Goal: Ask a question: Ask a question

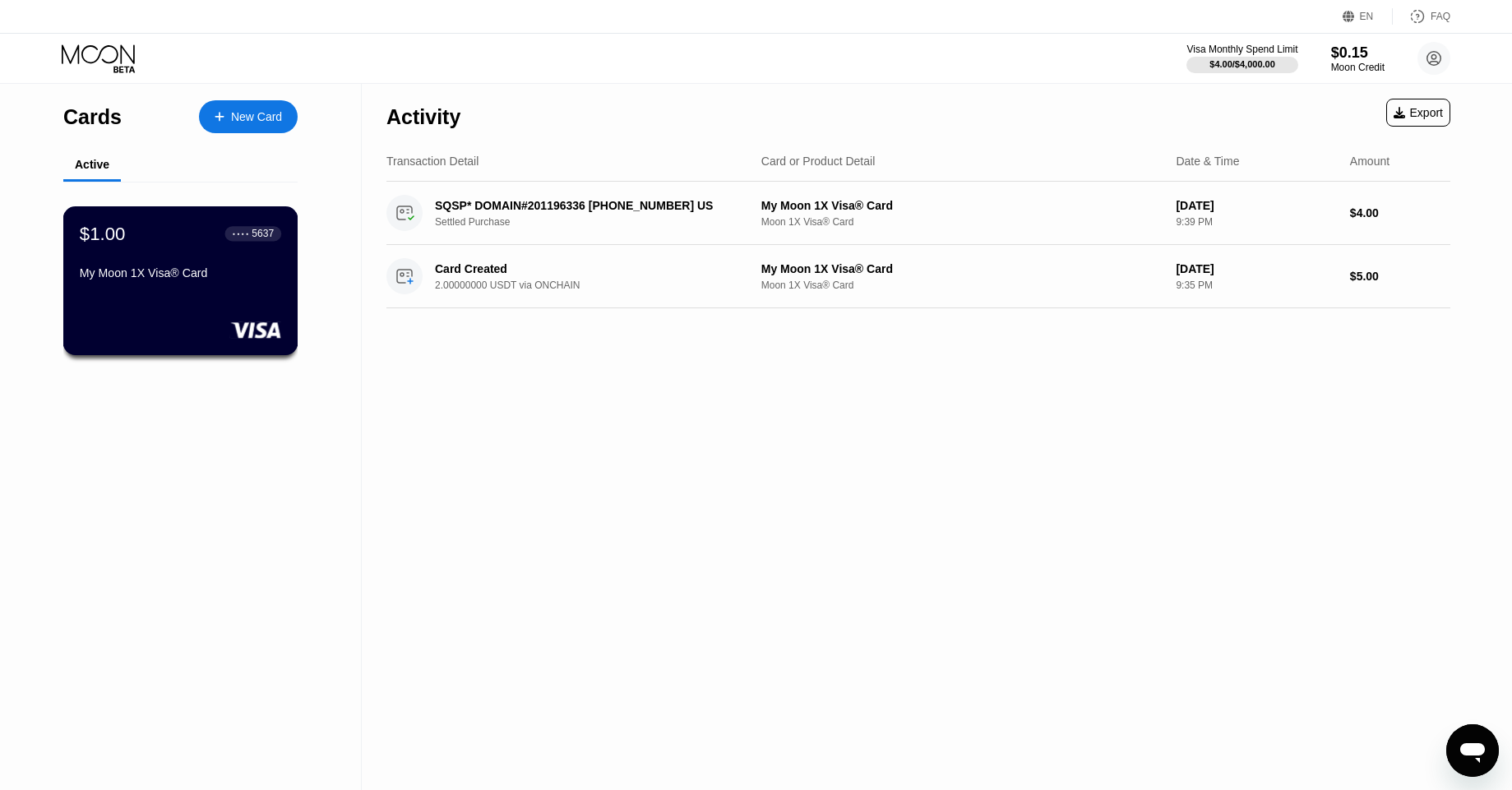
click at [182, 253] on div "$1.00 ● ● ● ● 5637 My Moon 1X Visa® Card" at bounding box center [181, 254] width 202 height 63
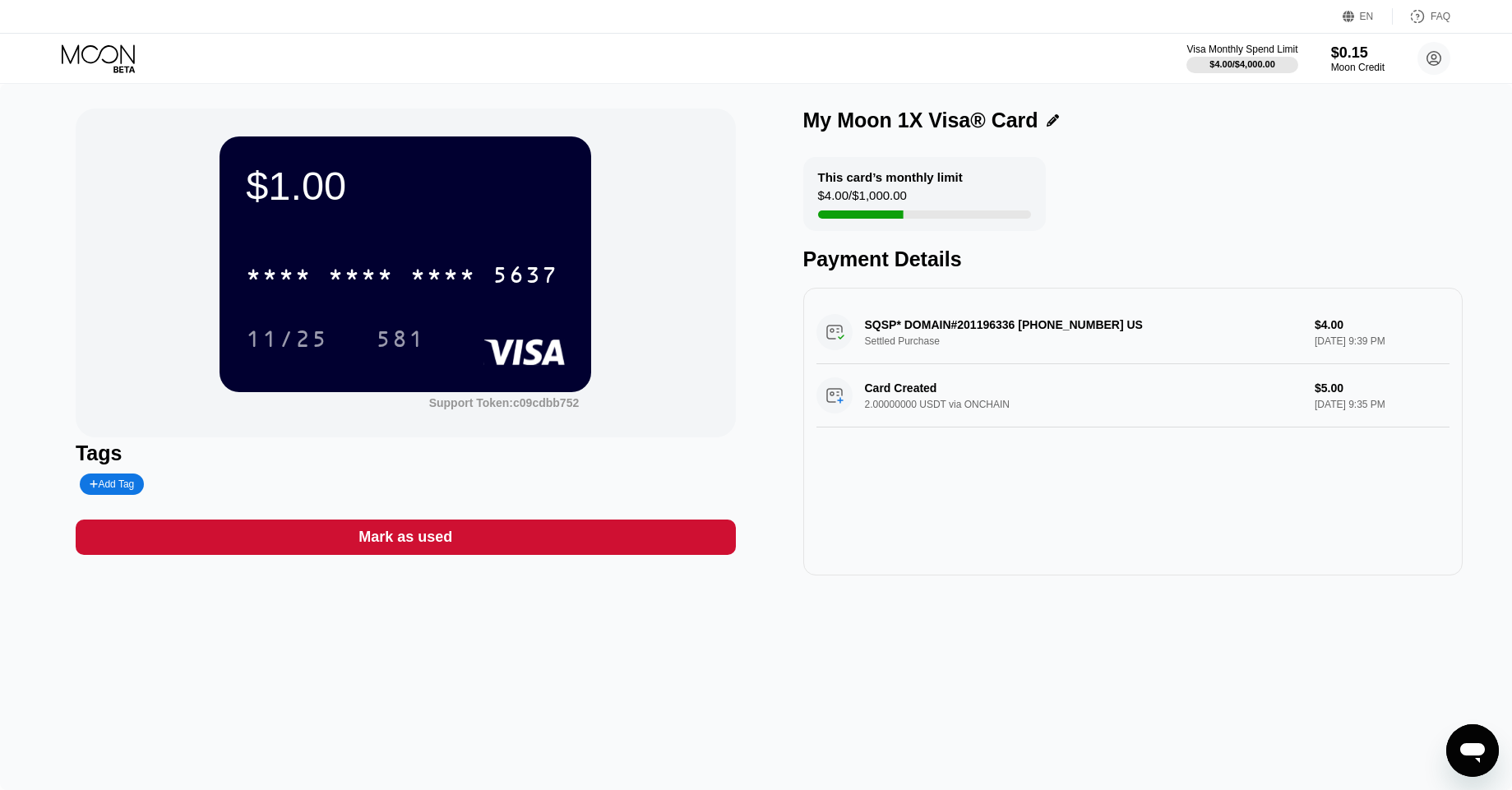
click at [368, 248] on div "* * * * * * * * * * * * 5637" at bounding box center [404, 270] width 319 height 56
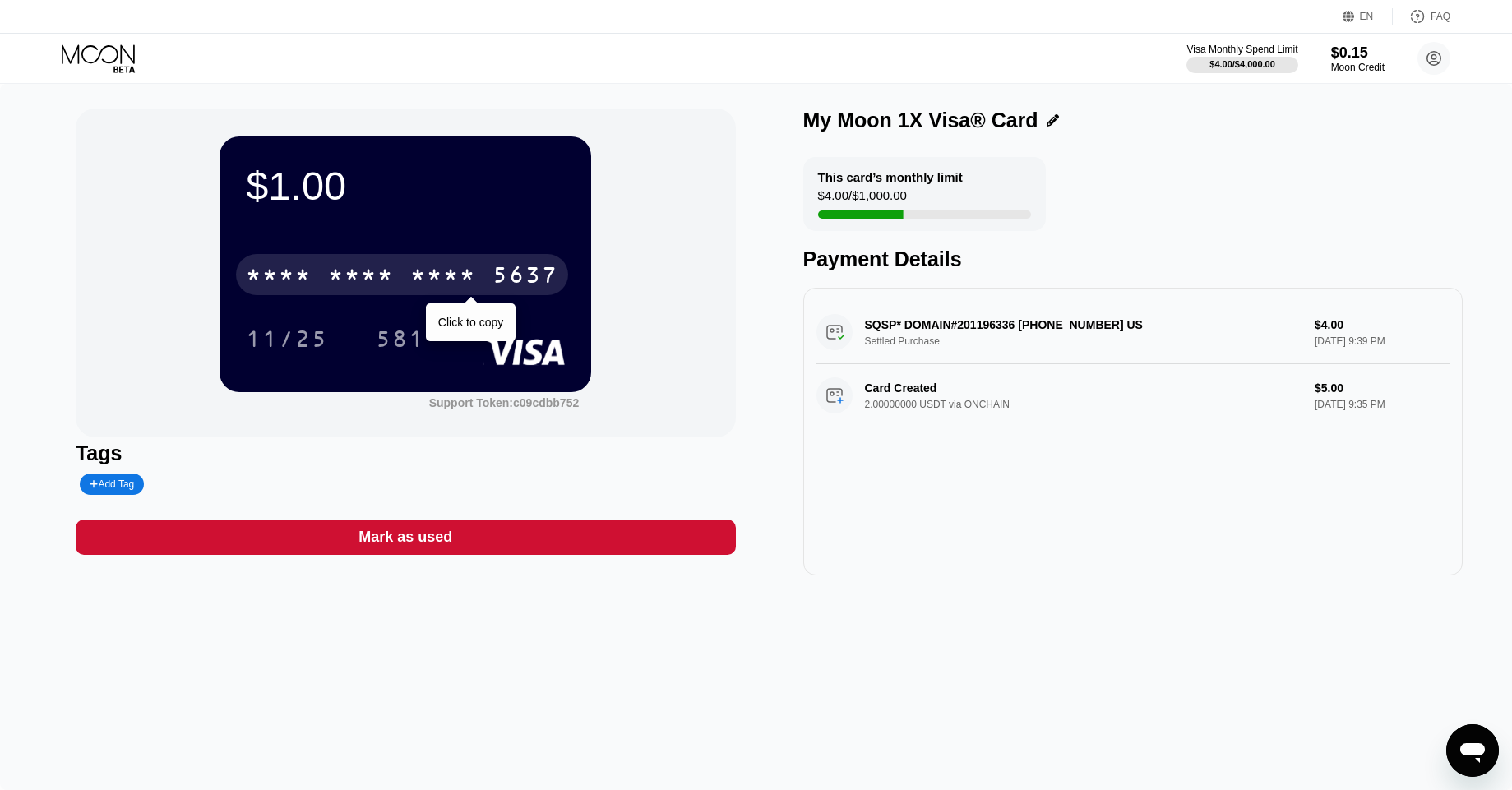
click at [363, 274] on div "* * * *" at bounding box center [361, 276] width 66 height 26
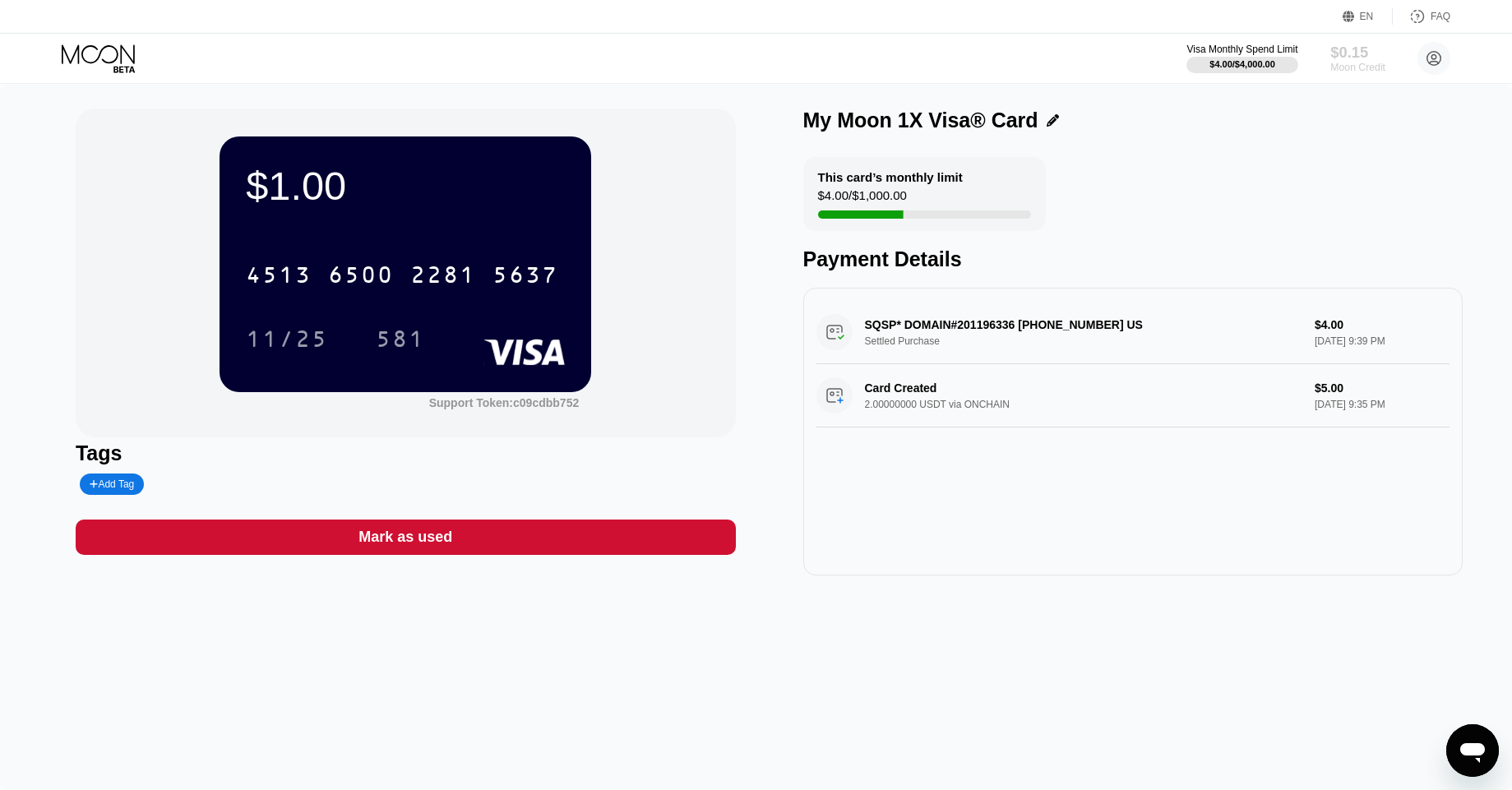
click at [1349, 53] on div "$0.15" at bounding box center [1358, 52] width 56 height 18
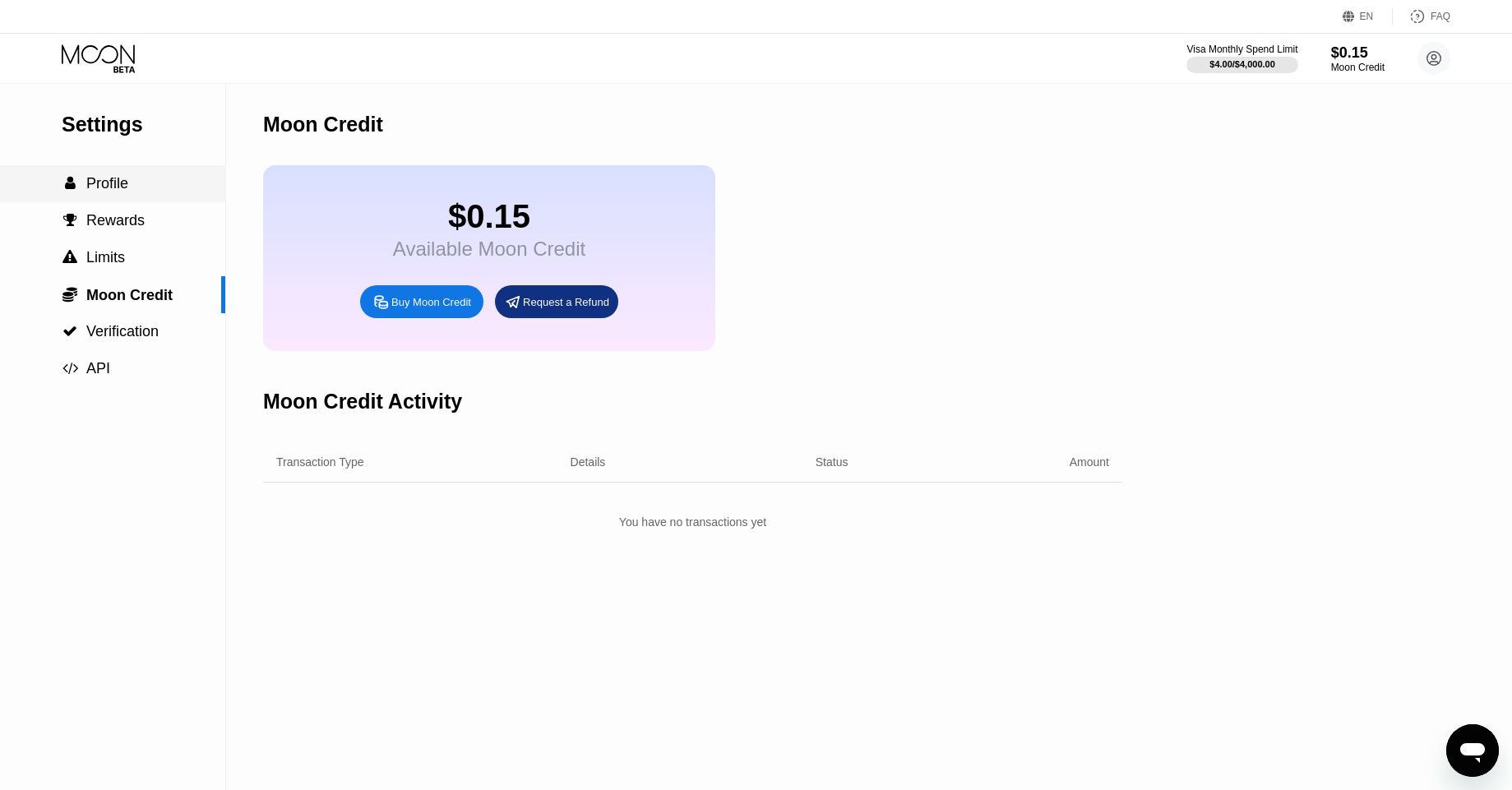
click at [130, 186] on div " Profile" at bounding box center [113, 183] width 225 height 18
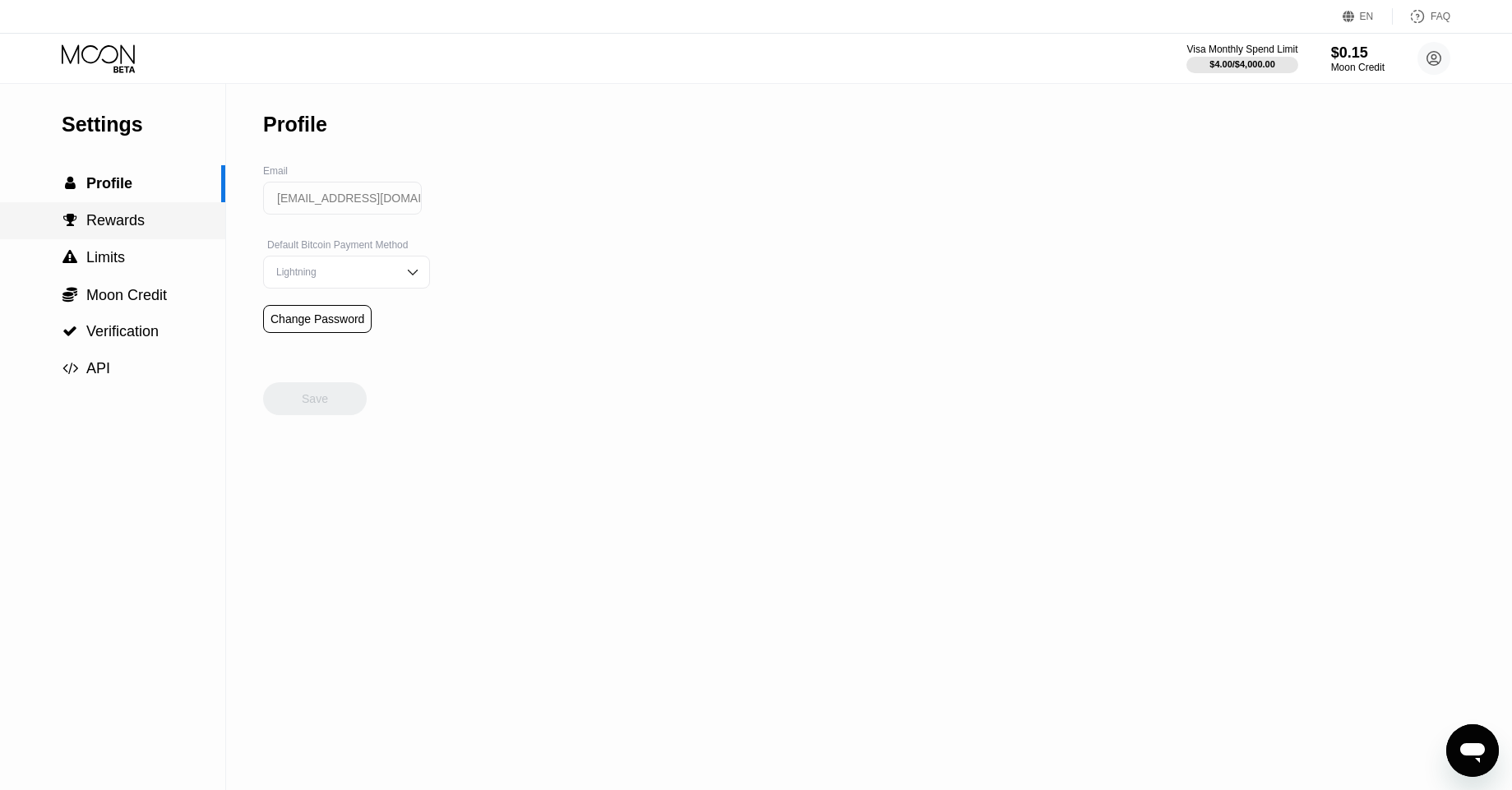
click at [115, 236] on div " Rewards" at bounding box center [113, 221] width 225 height 37
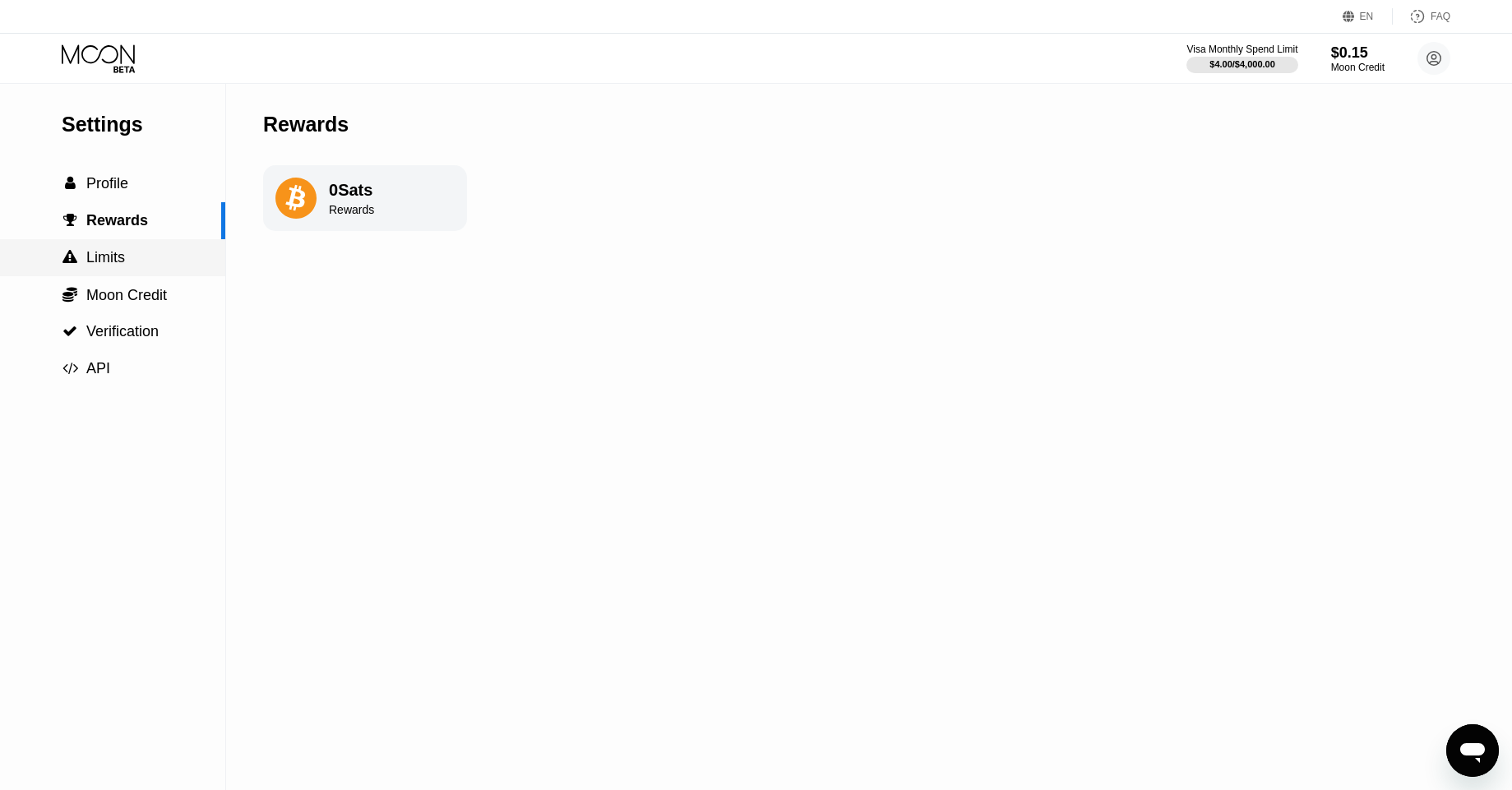
click at [112, 250] on span "Limits" at bounding box center [106, 257] width 39 height 17
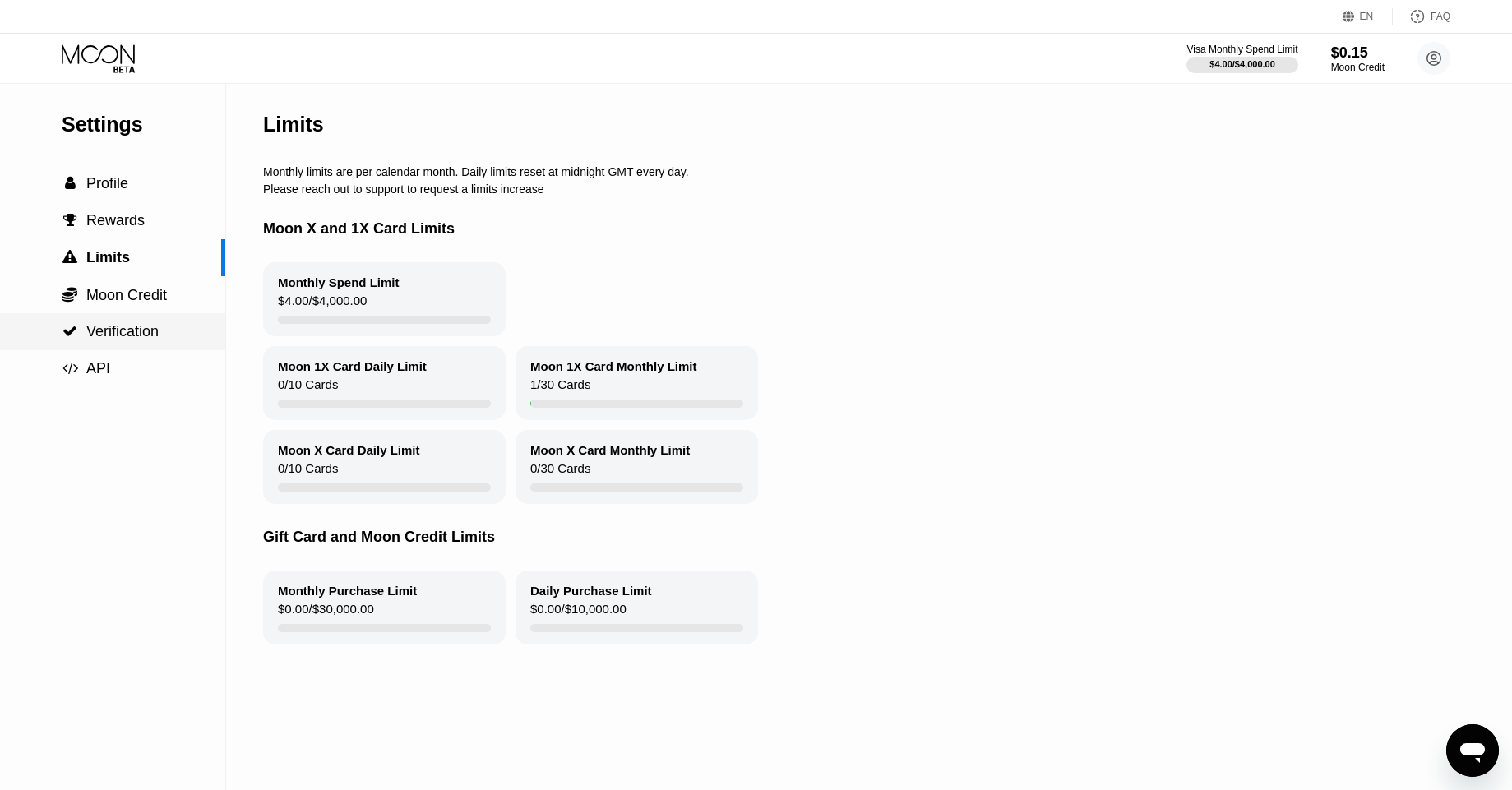
click at [99, 320] on div " Verification" at bounding box center [113, 332] width 225 height 37
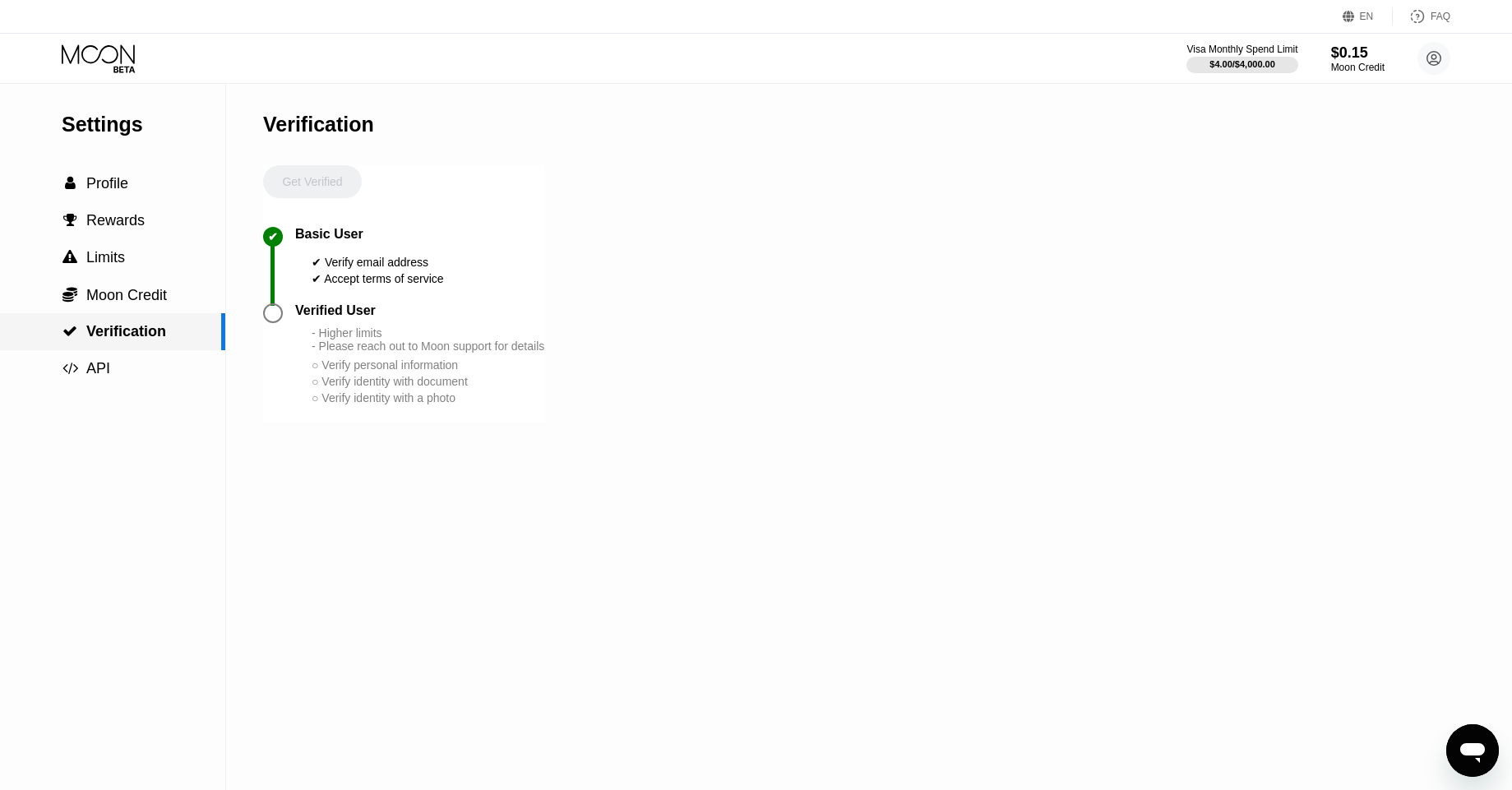
click at [105, 313] on div " Verification" at bounding box center [113, 332] width 225 height 37
click at [111, 299] on span "Moon Credit" at bounding box center [127, 295] width 81 height 17
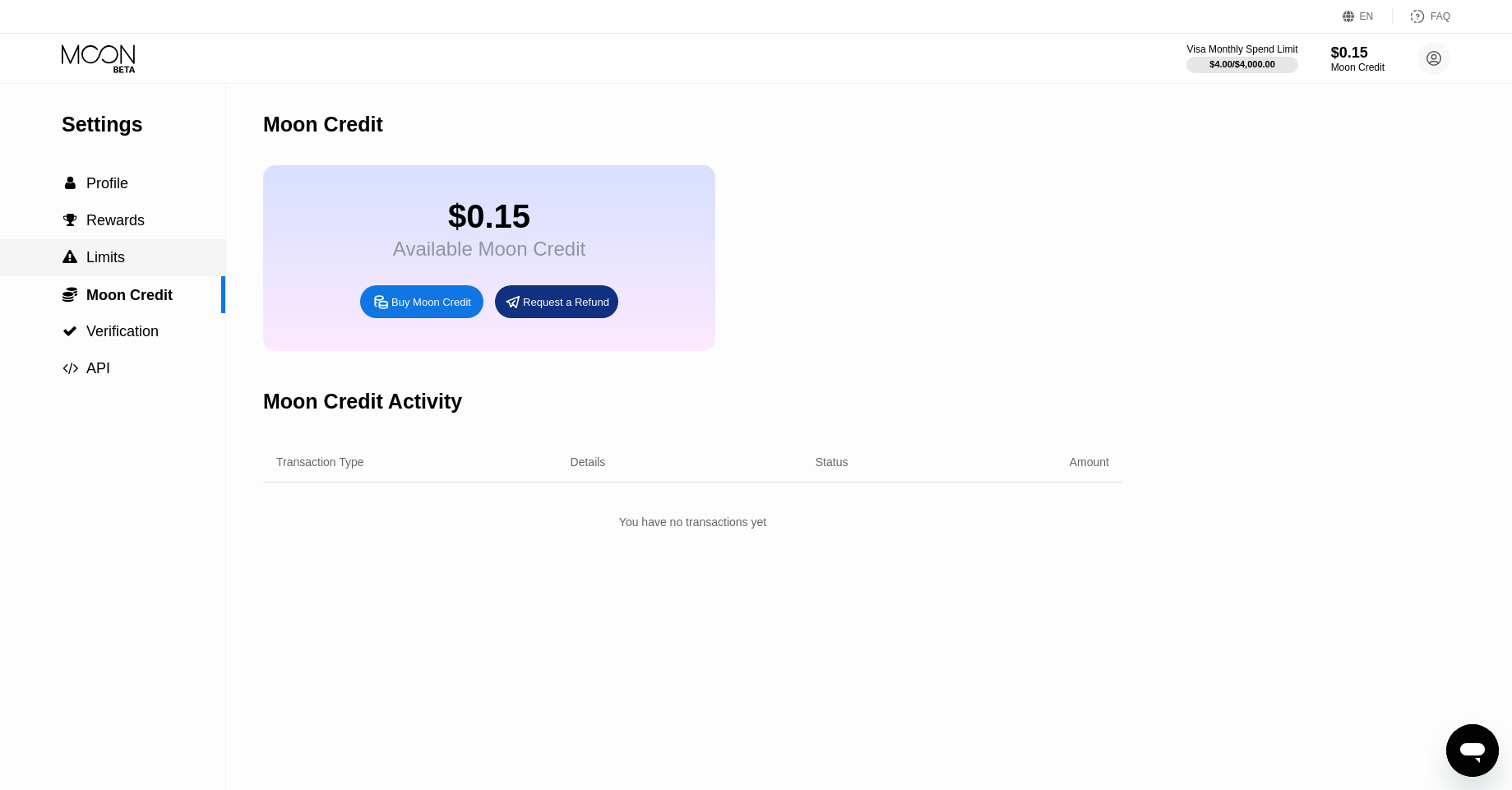
click at [132, 245] on div " Limits" at bounding box center [113, 258] width 225 height 37
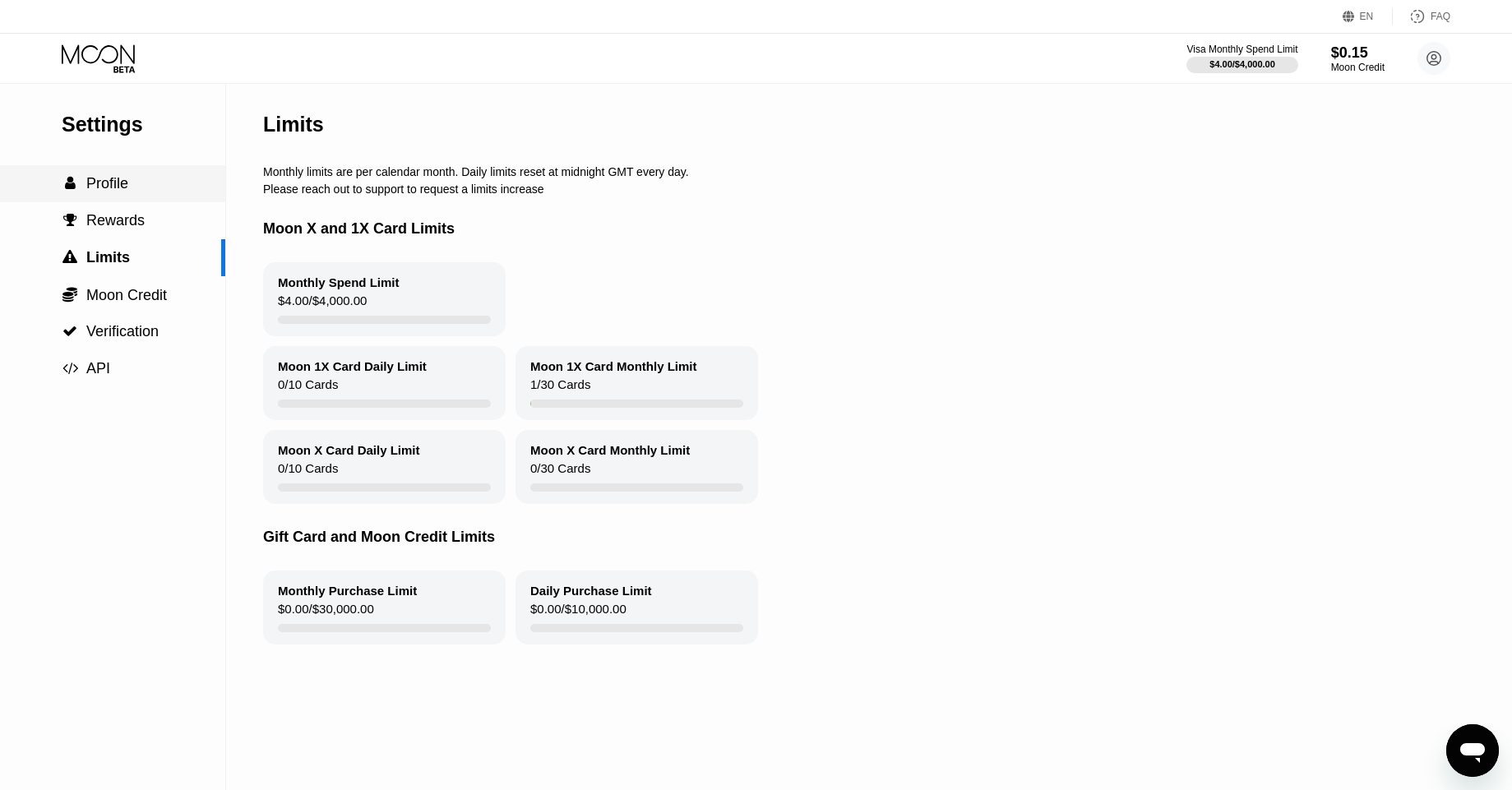
click at [142, 182] on div " Profile" at bounding box center [113, 183] width 225 height 18
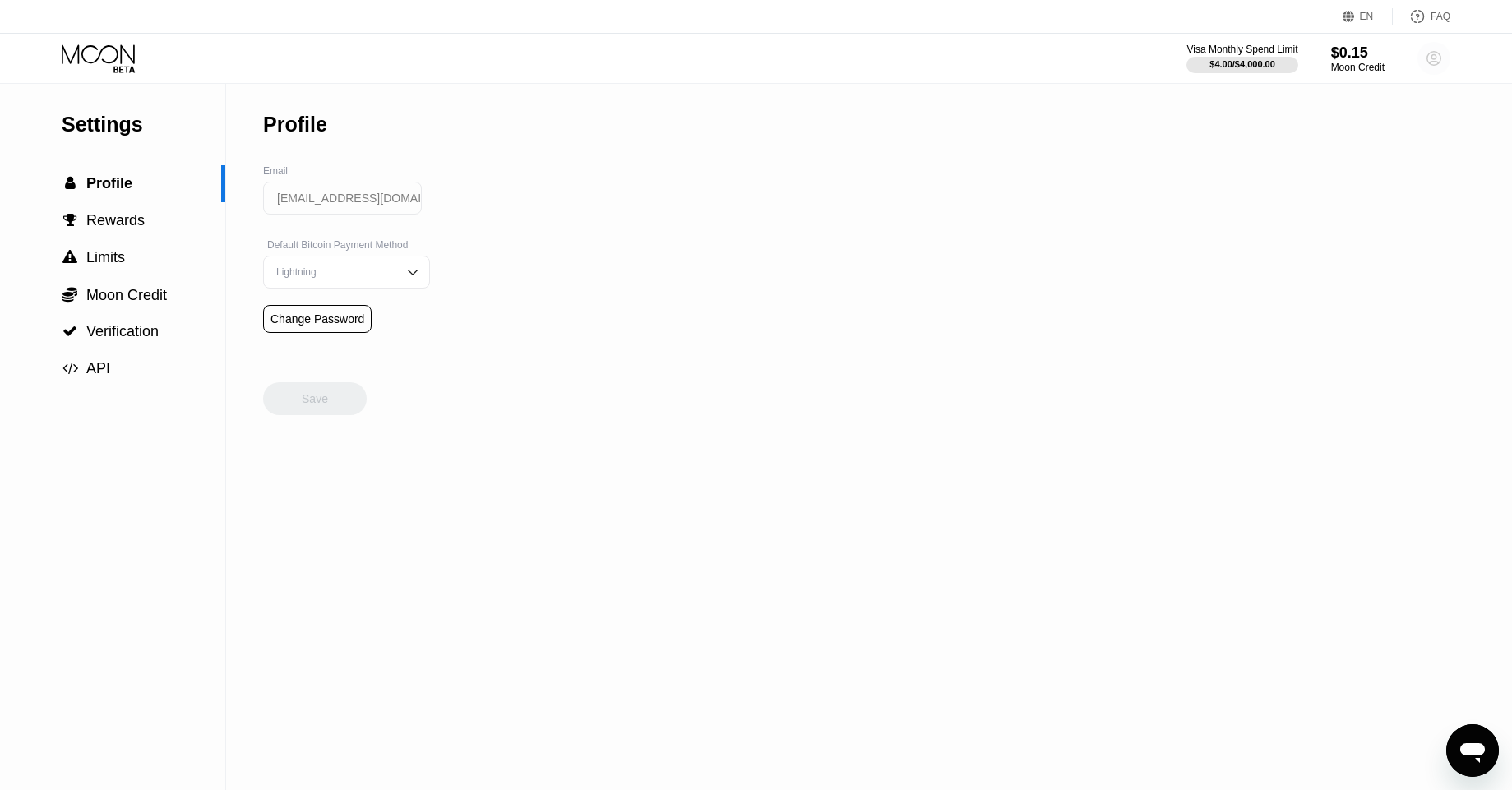
click at [1425, 50] on circle at bounding box center [1434, 58] width 33 height 33
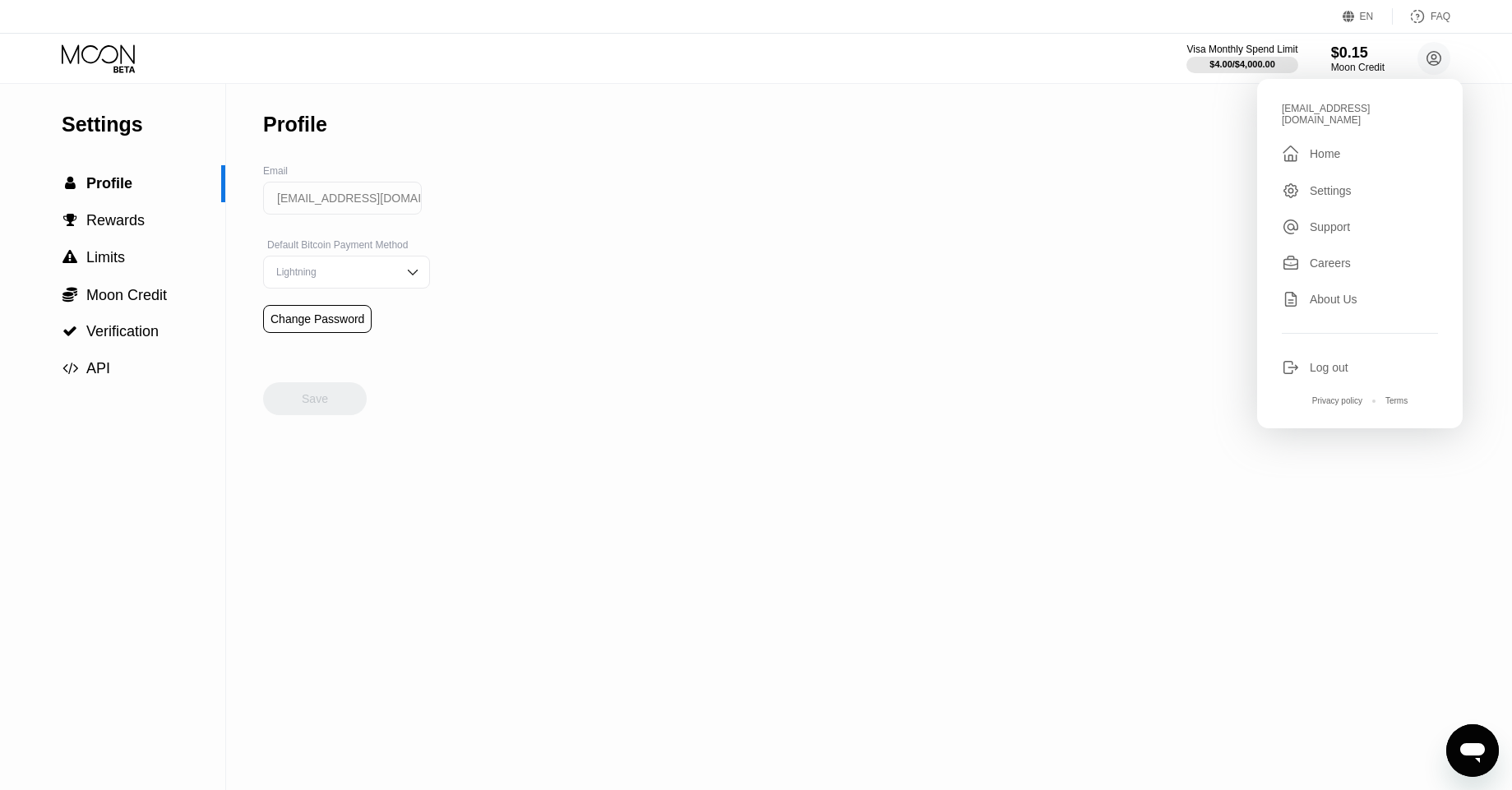
click at [1343, 144] on div " Home" at bounding box center [1361, 153] width 156 height 19
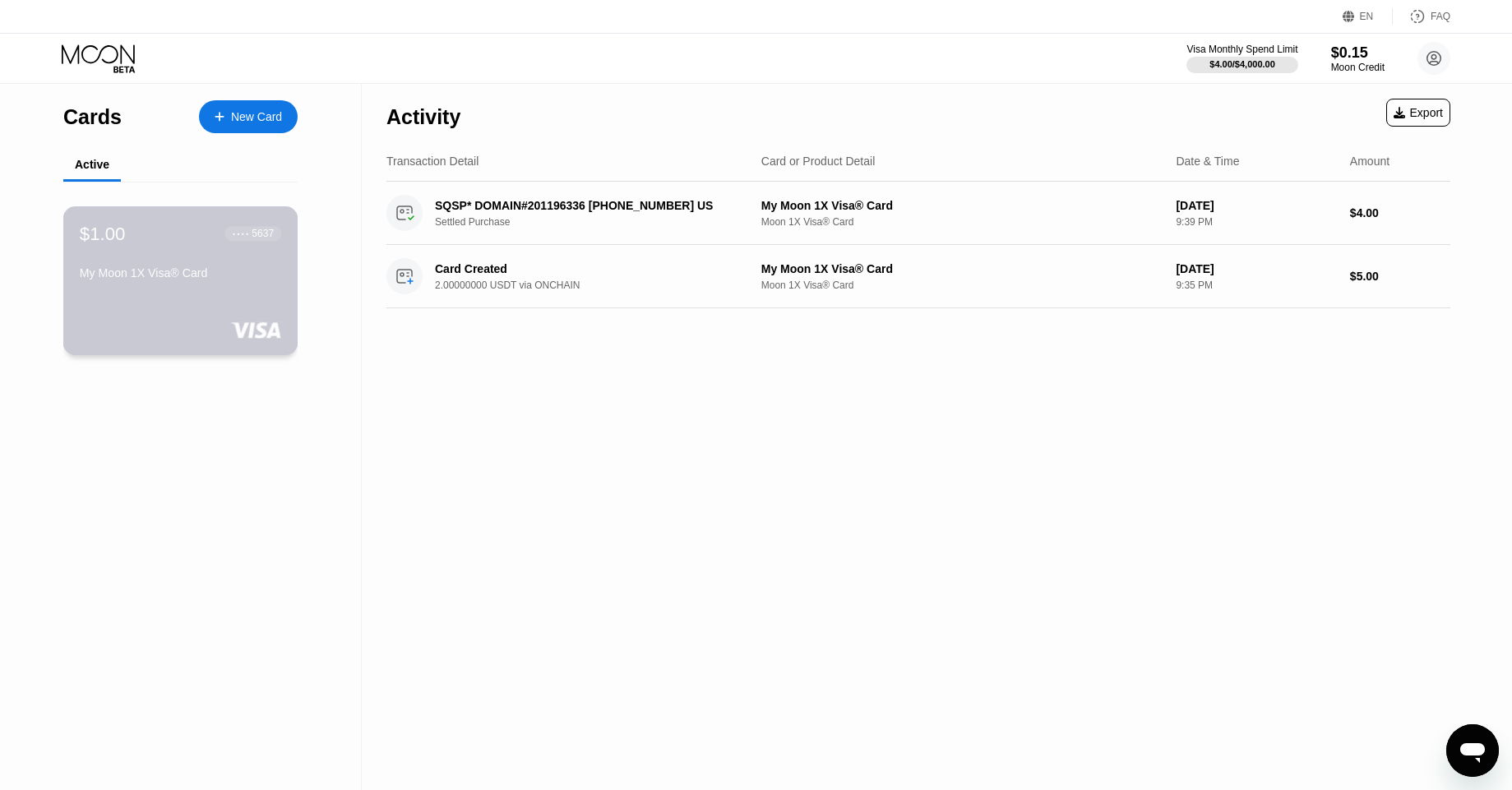
click at [230, 287] on div "$1.00 ● ● ● ● 5637 My Moon 1X Visa® Card" at bounding box center [181, 280] width 235 height 149
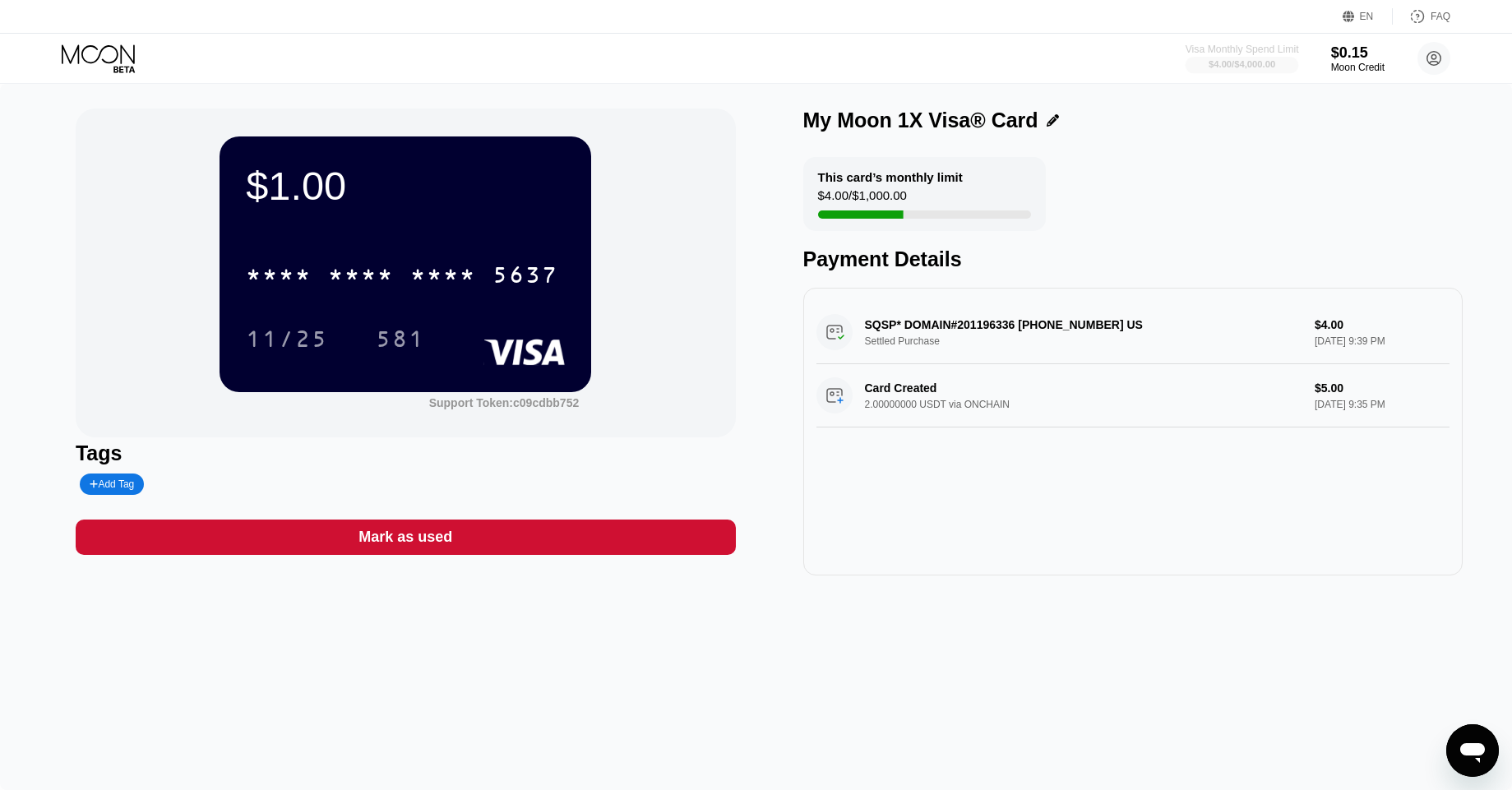
click at [1250, 53] on div "Visa Monthly Spend Limit" at bounding box center [1242, 50] width 114 height 12
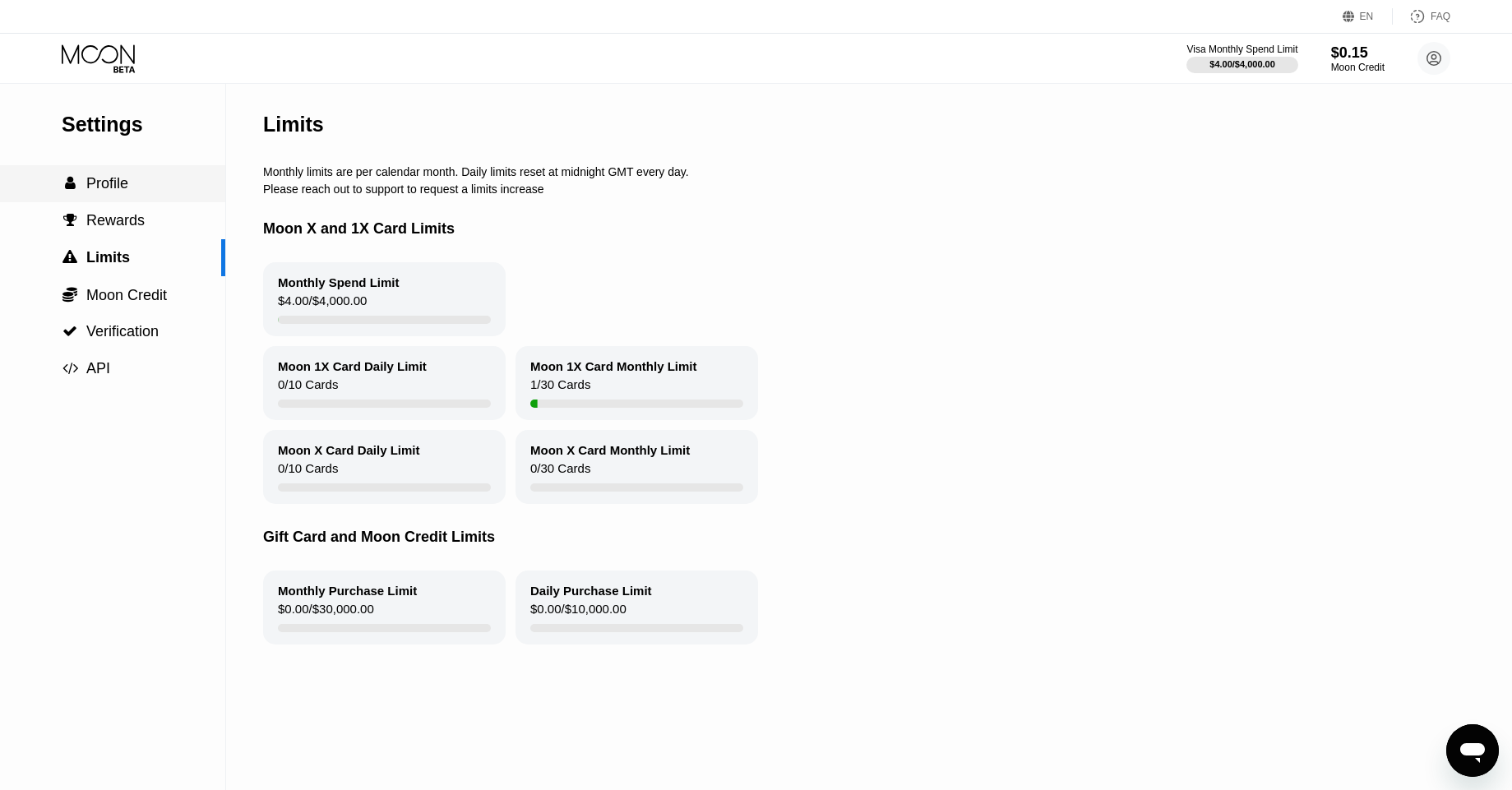
click at [154, 183] on div " Profile" at bounding box center [113, 183] width 225 height 18
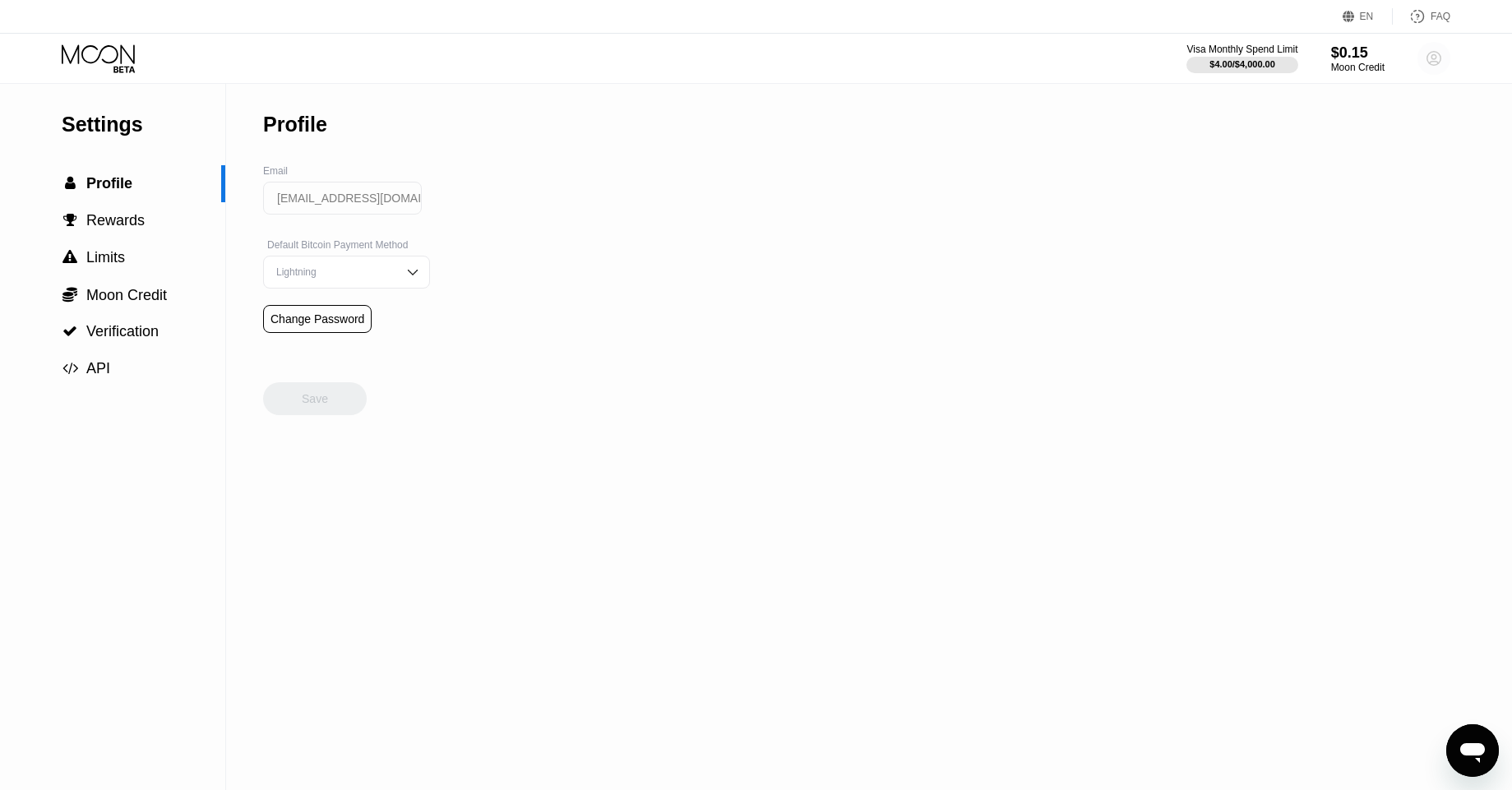
click at [1441, 60] on circle at bounding box center [1434, 58] width 33 height 33
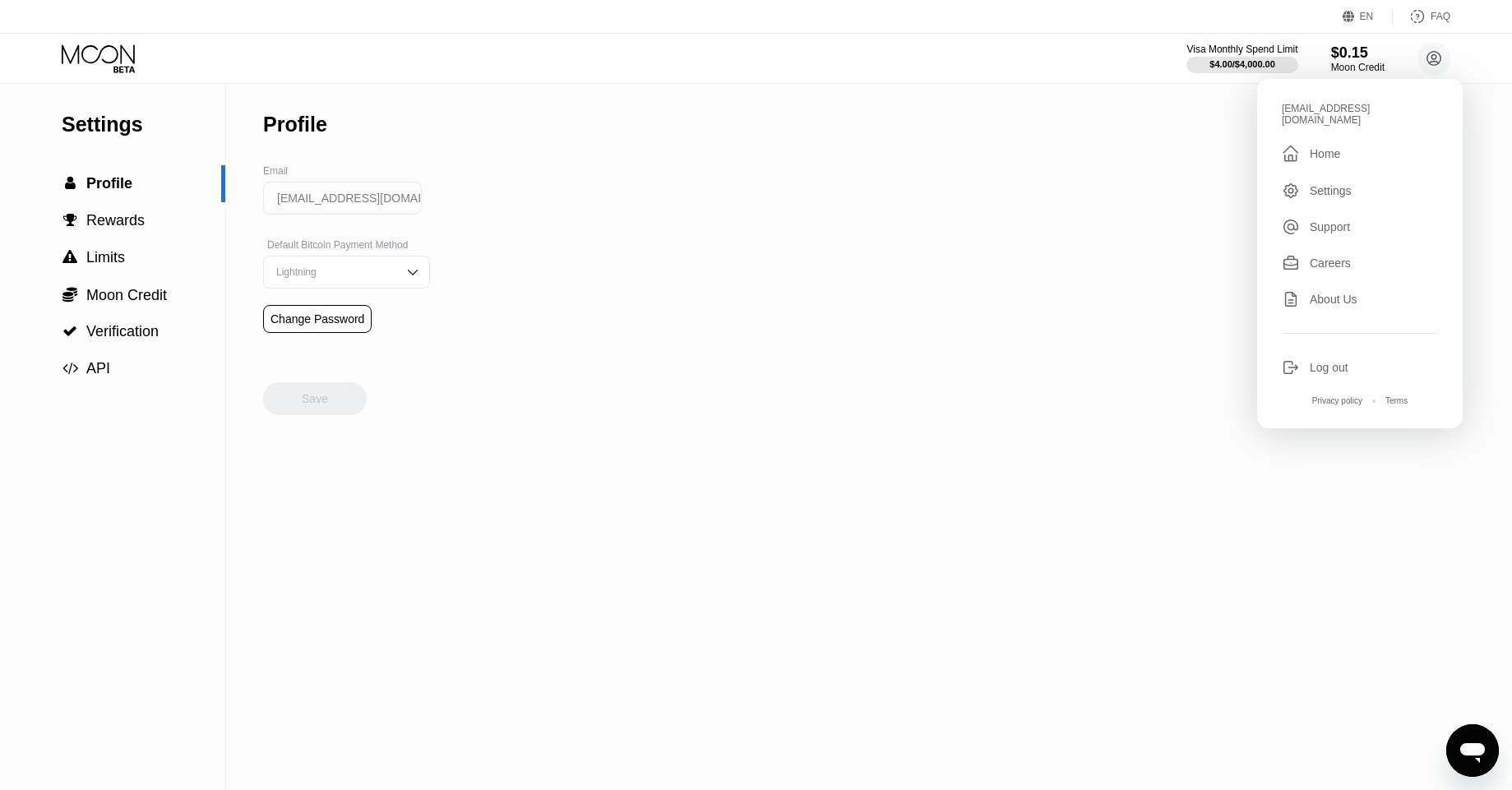
click at [1324, 147] on div "Home" at bounding box center [1325, 154] width 30 height 13
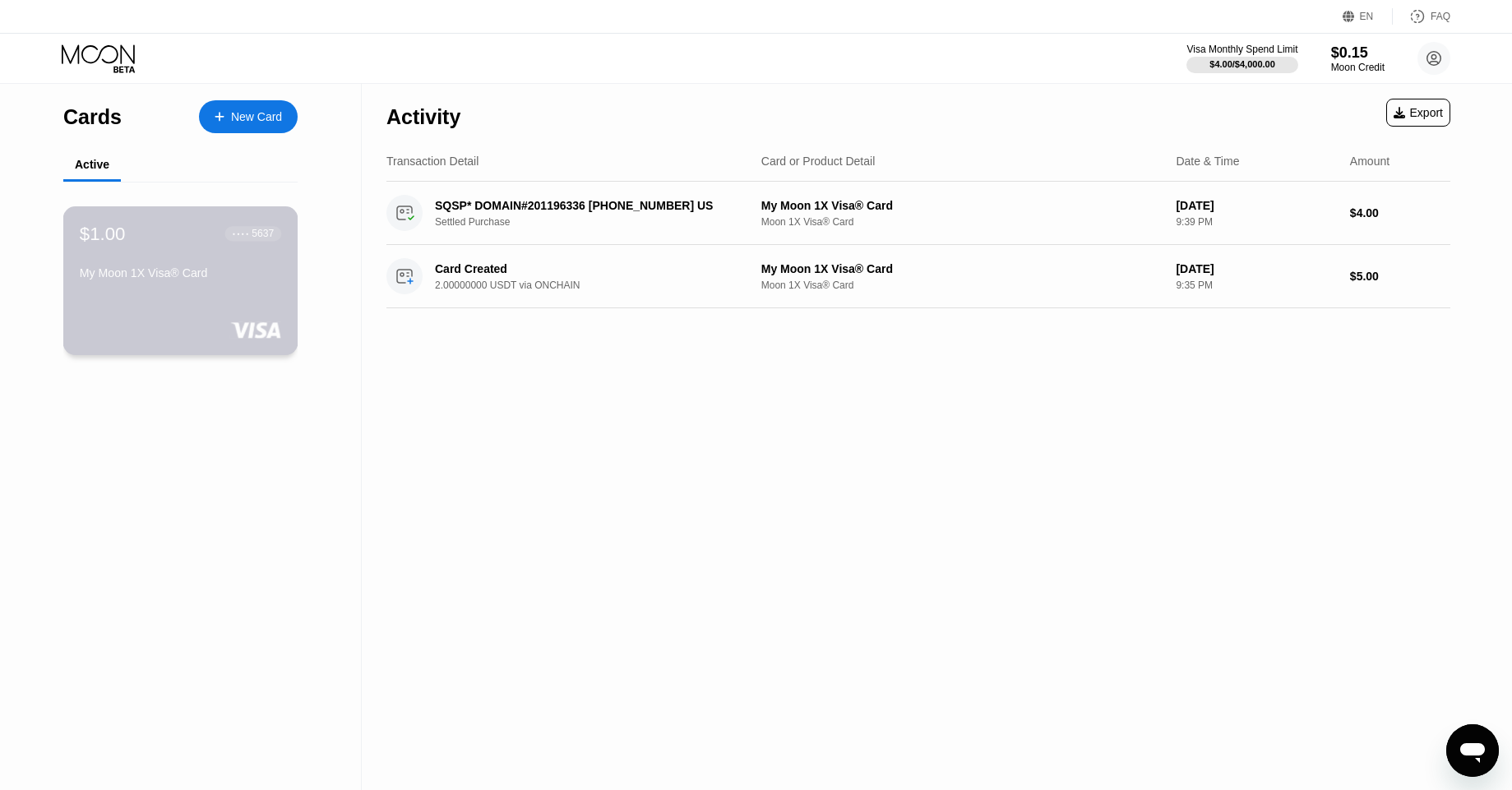
click at [241, 301] on div "$1.00 ● ● ● ● 5637 My Moon 1X Visa® Card" at bounding box center [181, 280] width 235 height 149
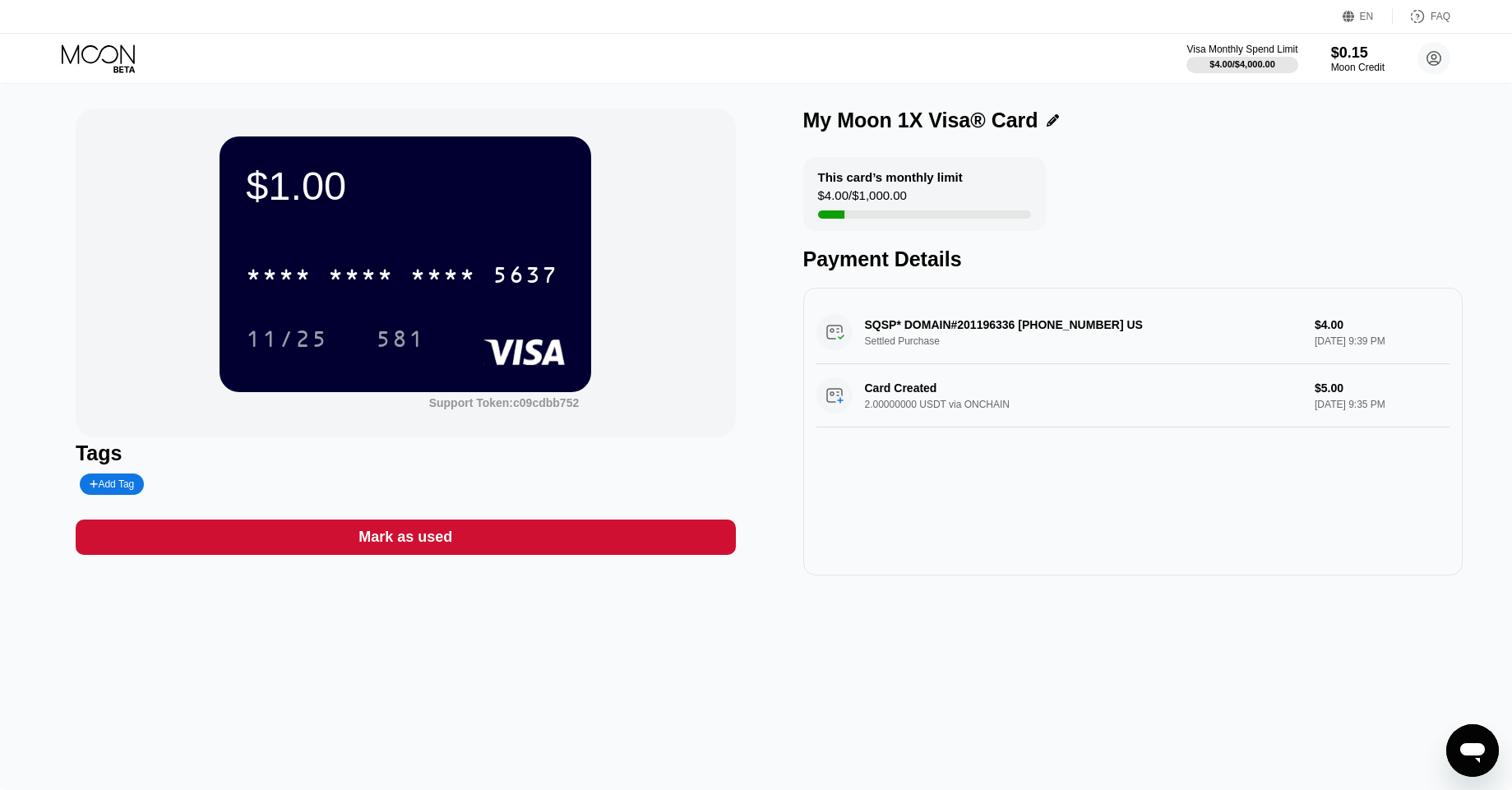
click at [358, 340] on div "11/25 581" at bounding box center [404, 338] width 319 height 41
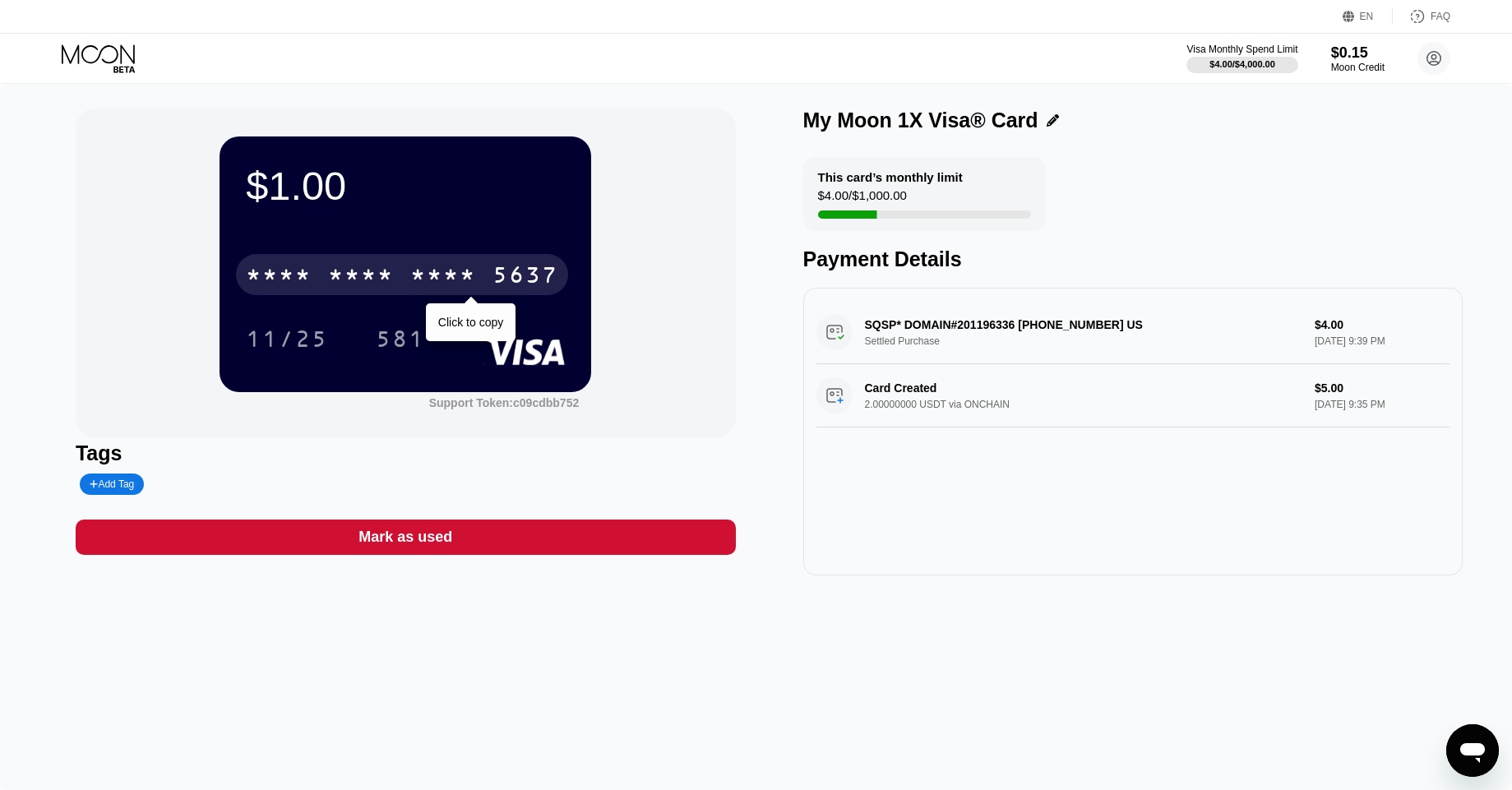
drag, startPoint x: 358, startPoint y: 340, endPoint x: 431, endPoint y: 261, distance: 107.6
click at [431, 261] on div "* * * * * * * * * * * * 5637 Click to copy 11/25 581" at bounding box center [404, 290] width 319 height 97
click at [431, 261] on div "* * * * * * * * * * * * 5637" at bounding box center [402, 274] width 332 height 41
click at [431, 261] on div "[CREDIT_CARD_NUMBER]" at bounding box center [402, 274] width 332 height 41
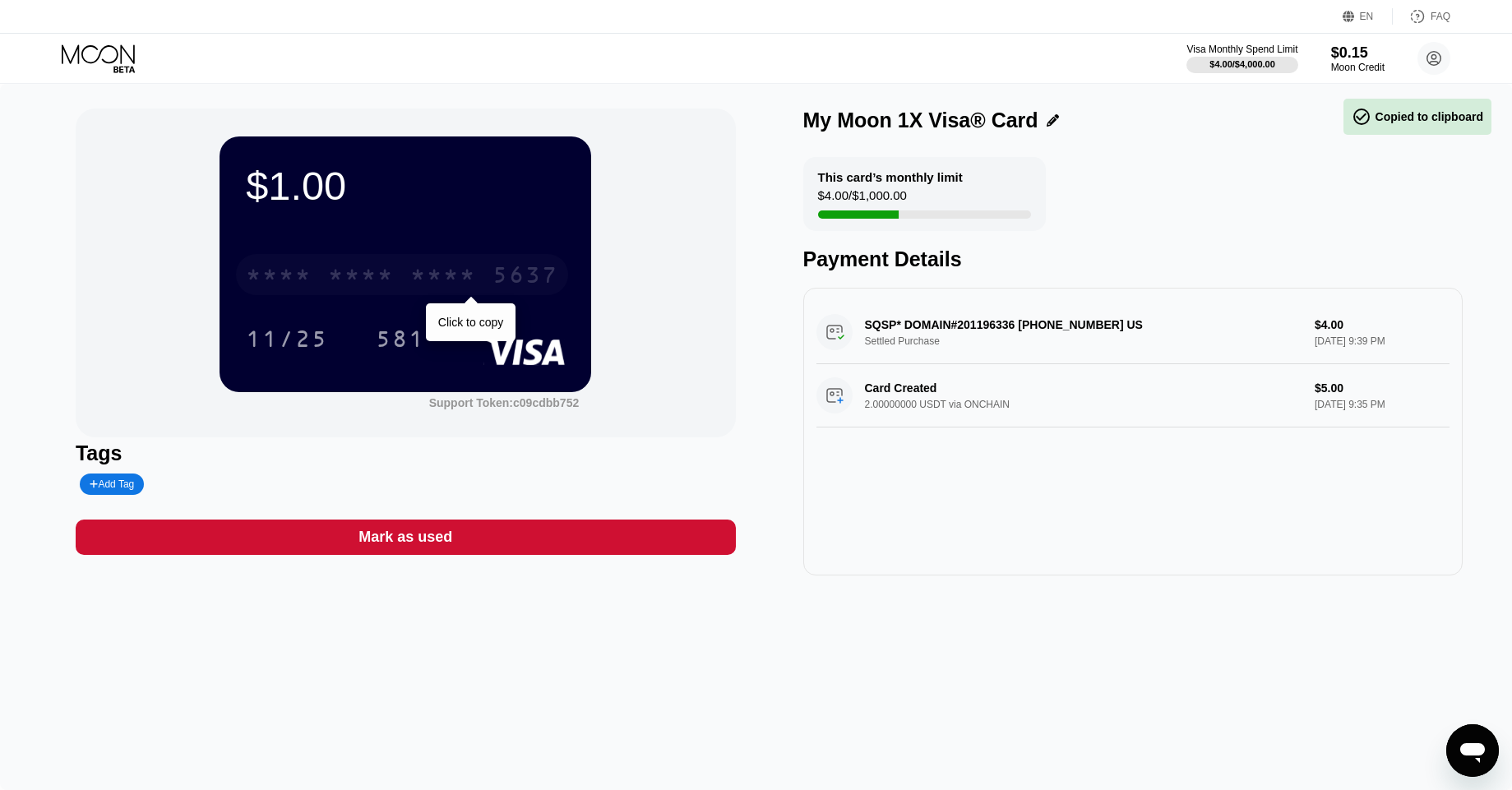
click at [463, 259] on div "* * * * * * * * * * * * 5637" at bounding box center [402, 274] width 332 height 41
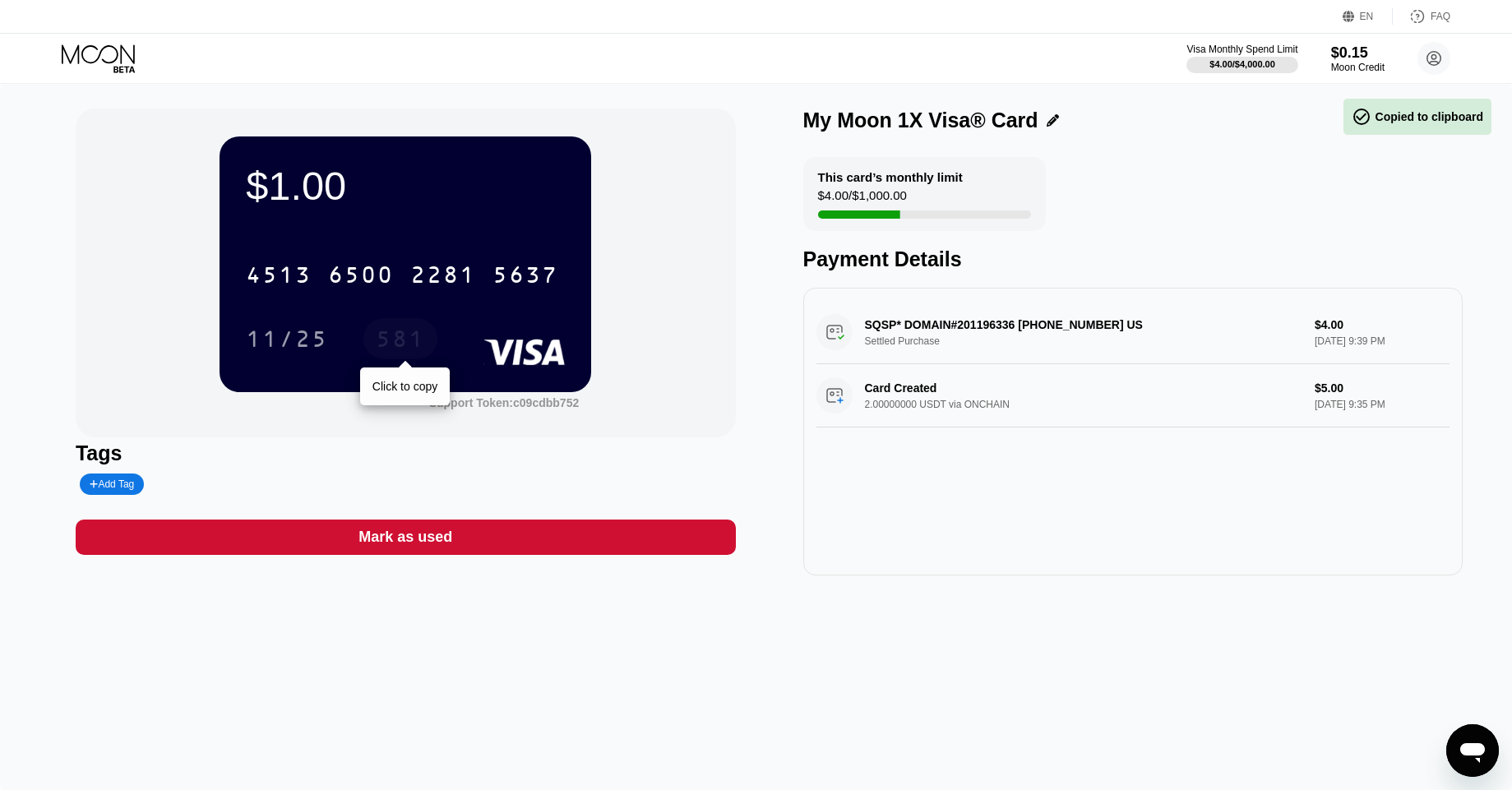
click at [420, 340] on div "581" at bounding box center [400, 340] width 50 height 26
click at [304, 345] on div "11/25" at bounding box center [287, 340] width 82 height 26
click at [513, 339] on icon at bounding box center [524, 351] width 82 height 26
click at [330, 198] on div "$1.00" at bounding box center [404, 186] width 319 height 46
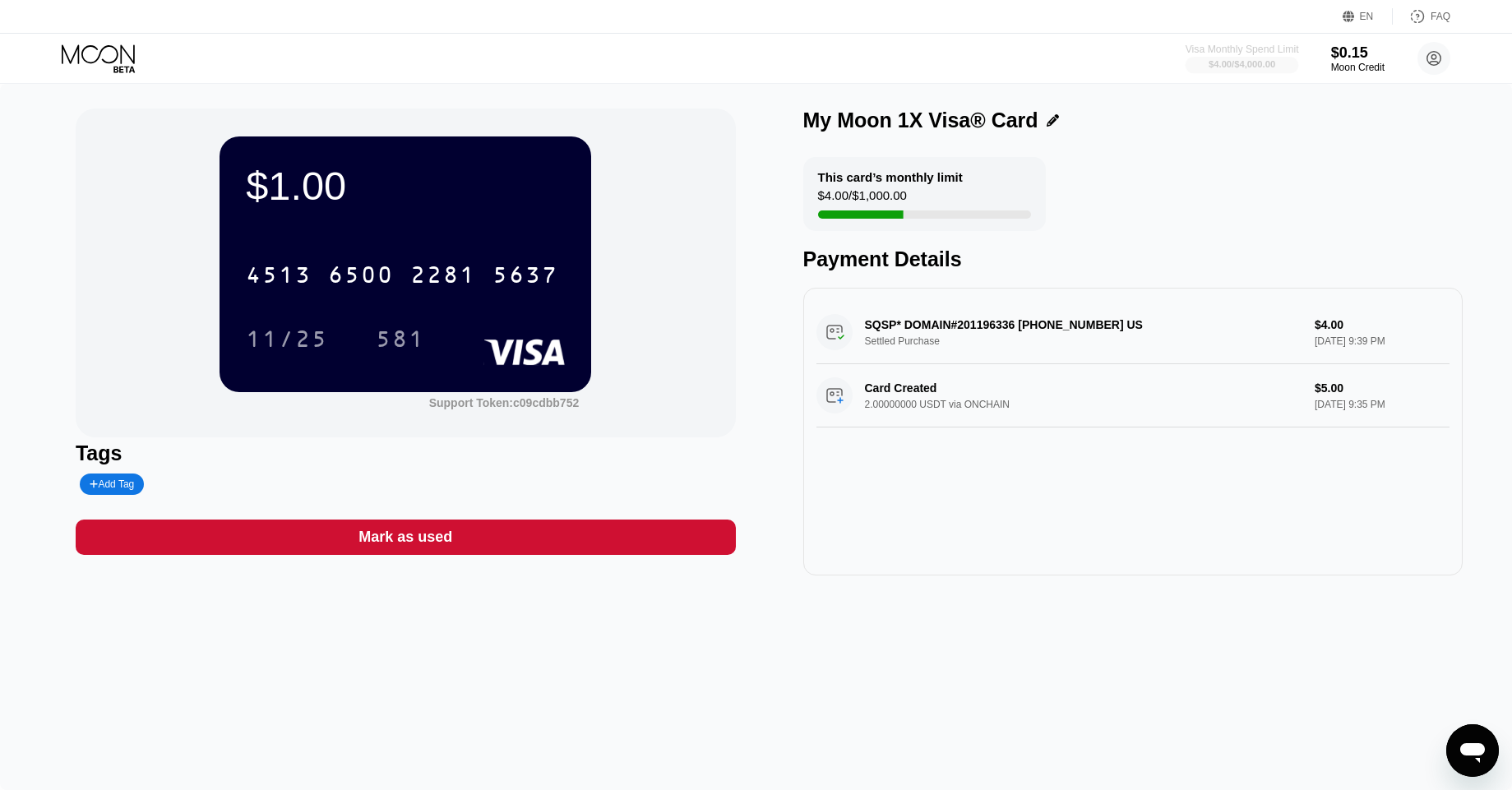
click at [1282, 51] on div "Visa Monthly Spend Limit" at bounding box center [1242, 50] width 114 height 12
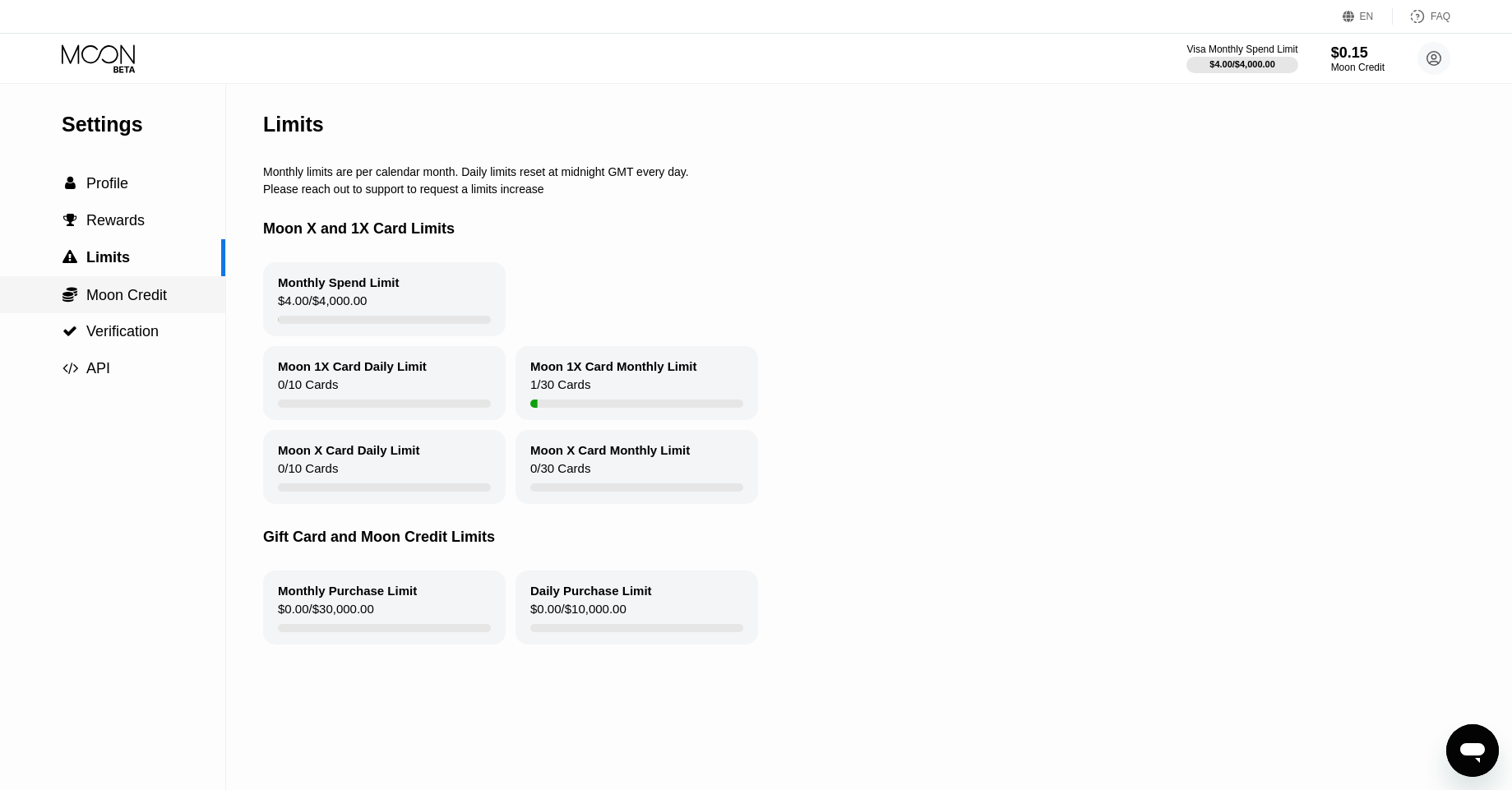
click at [109, 295] on span "Moon Credit" at bounding box center [127, 295] width 81 height 17
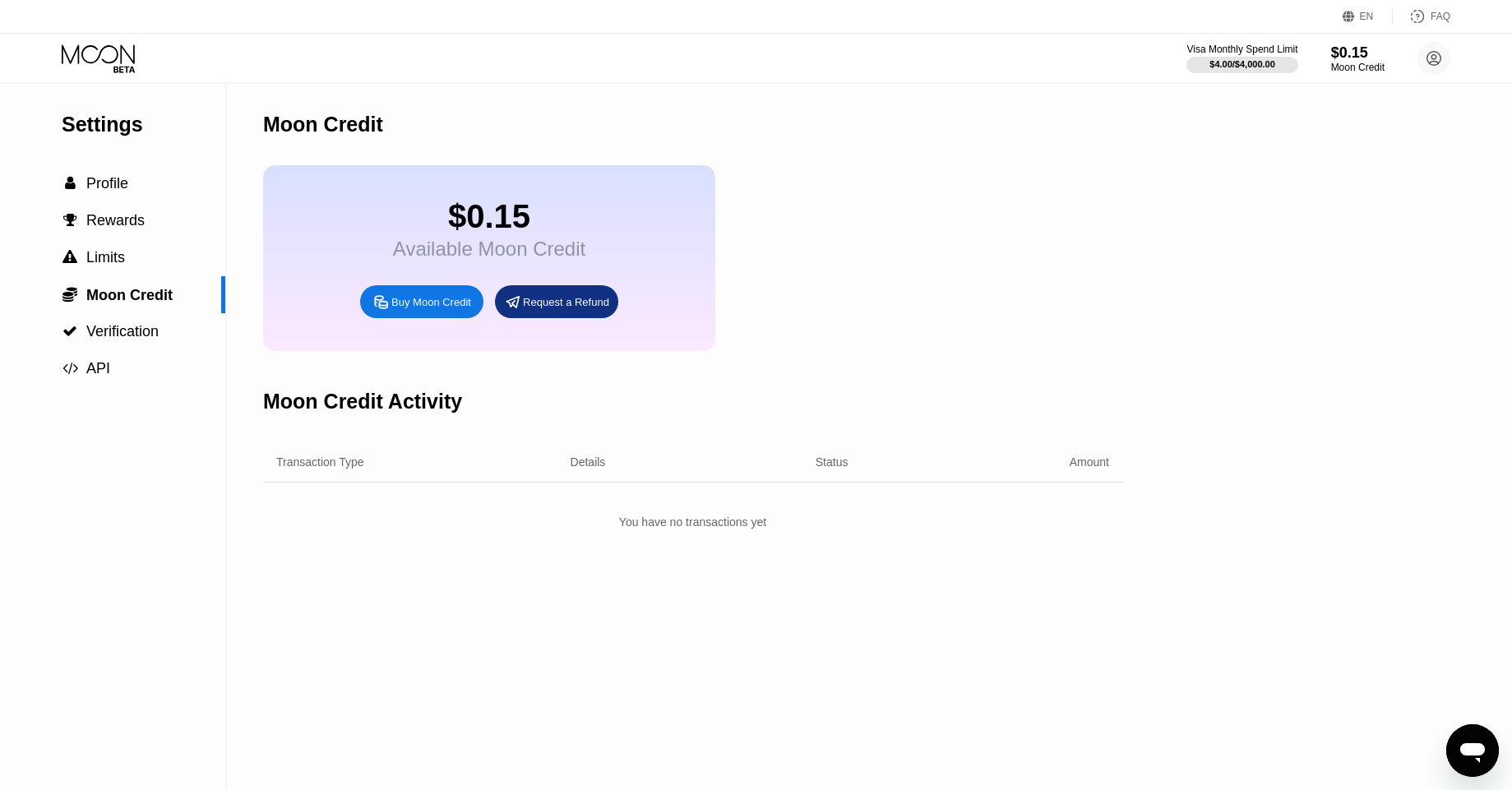
click at [429, 308] on div "Buy Moon Credit" at bounding box center [431, 302] width 80 height 14
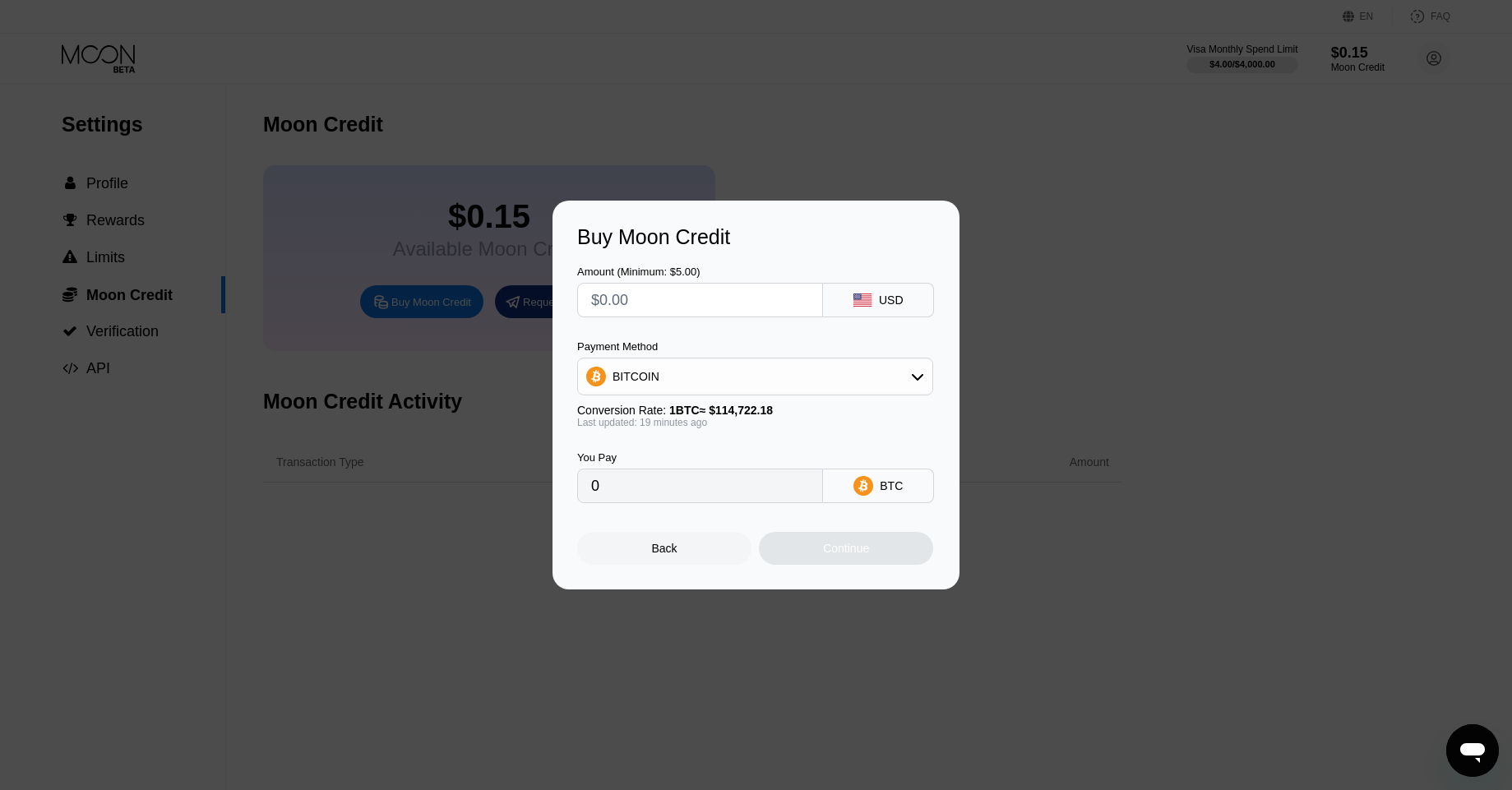
click at [677, 306] on input "text" at bounding box center [700, 299] width 218 height 33
type input "$4"
type input "0.00003488"
type input "0"
type input "$5"
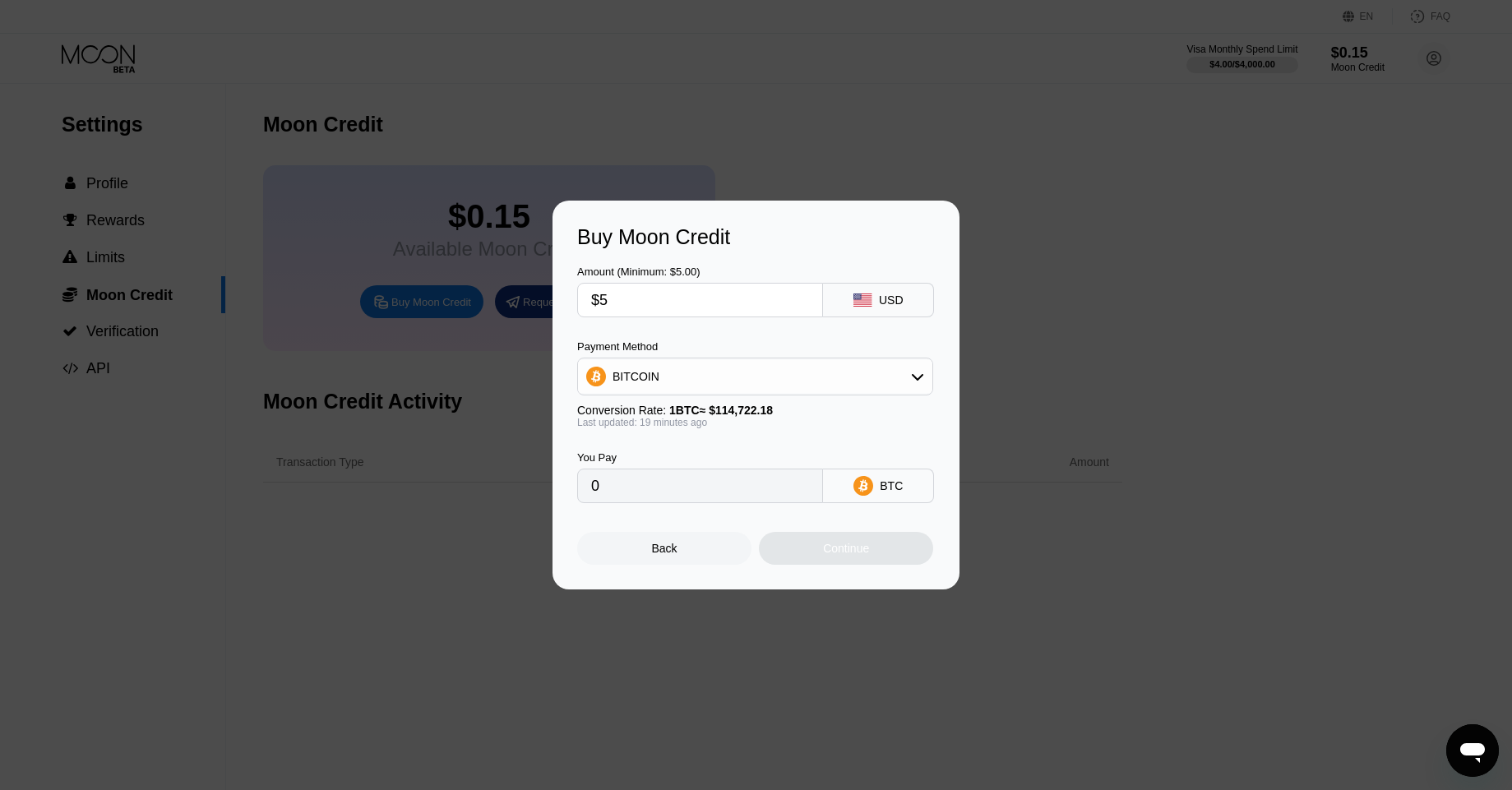
type input "0.00004359"
type input "$5"
click at [671, 375] on div "BITCOIN" at bounding box center [756, 376] width 355 height 33
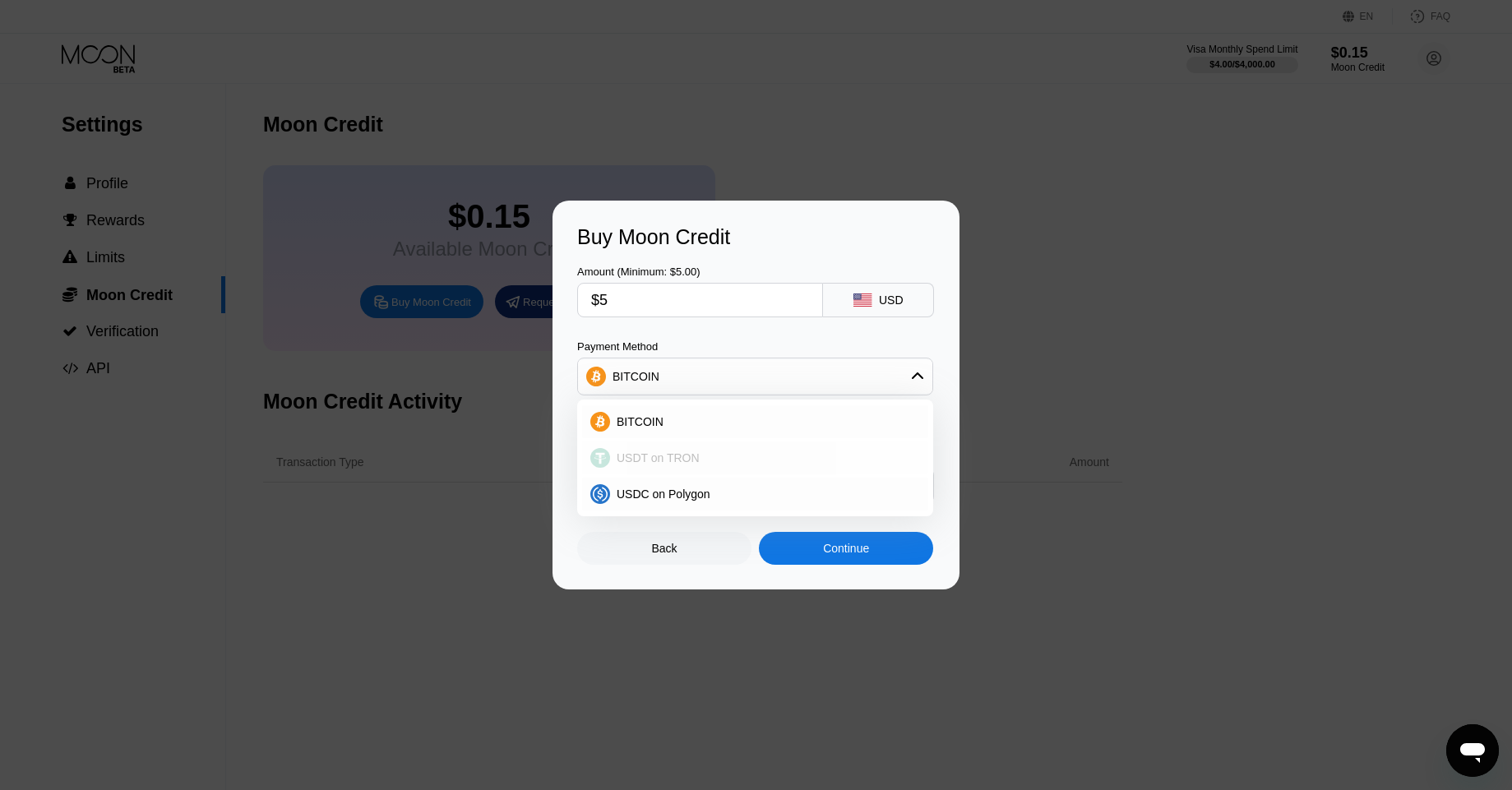
click at [649, 451] on span "USDT on TRON" at bounding box center [658, 458] width 83 height 13
type input "5.05"
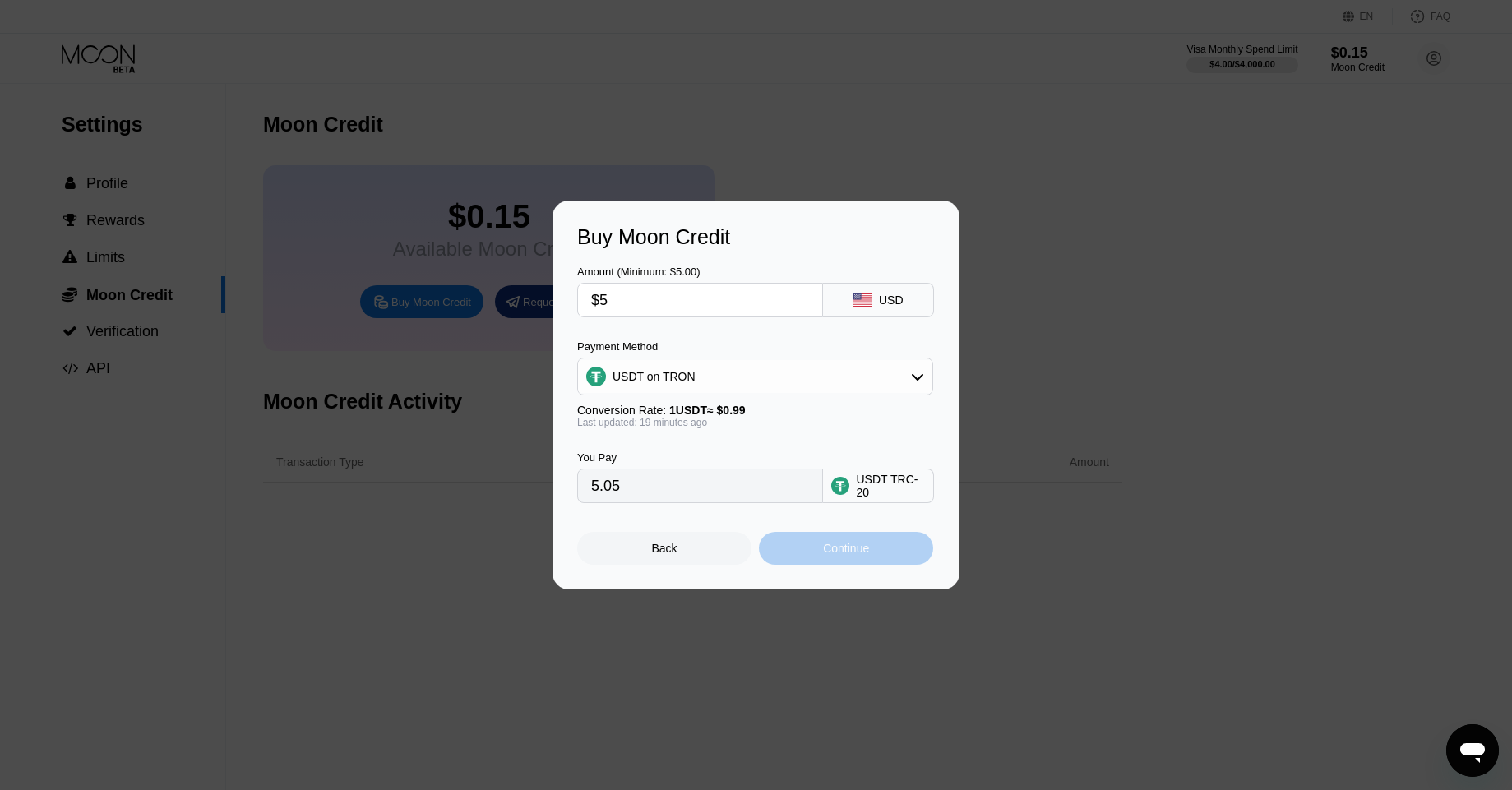
click at [820, 558] on div "Continue" at bounding box center [846, 548] width 174 height 33
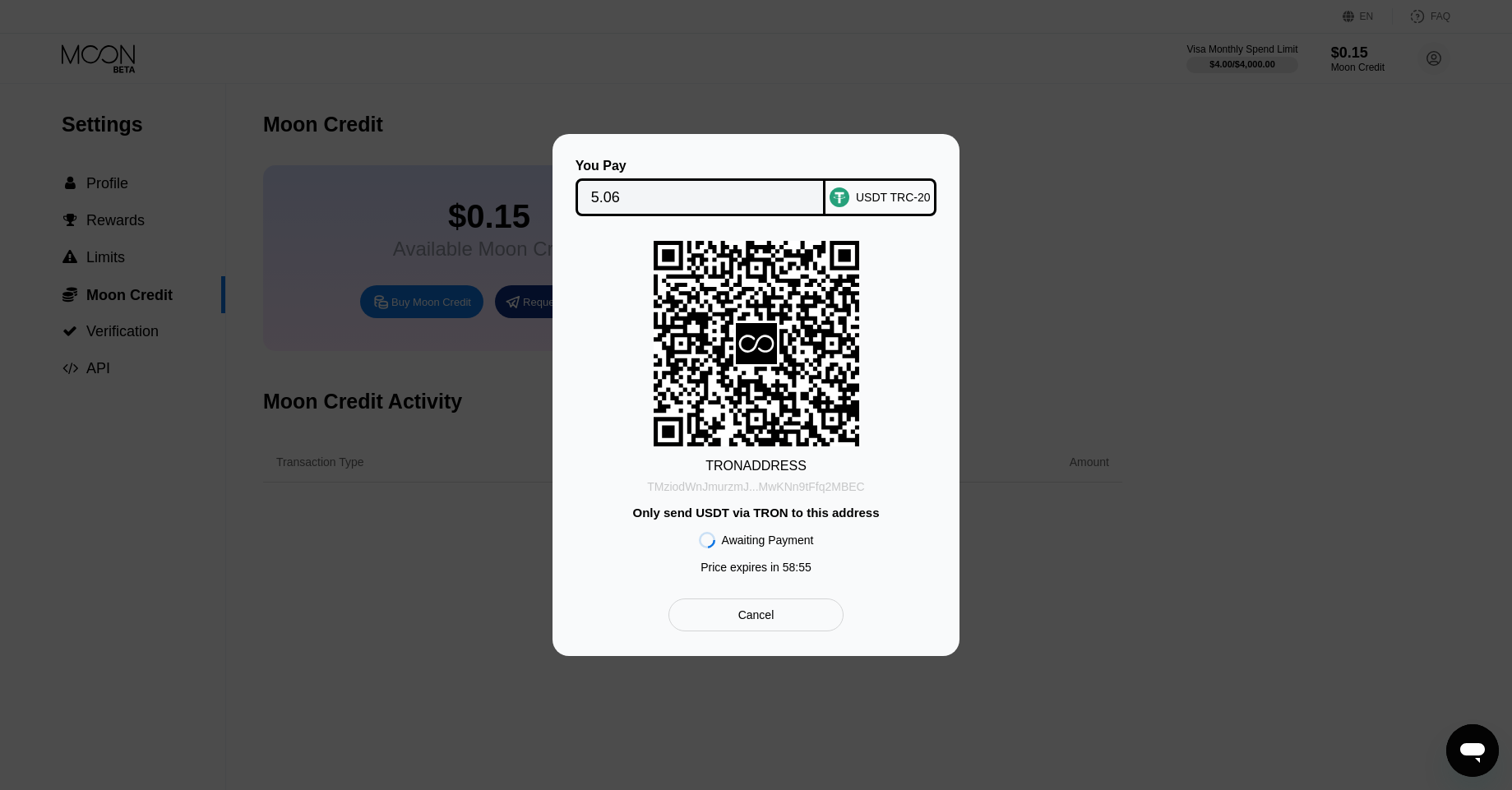
click at [789, 487] on div "TMziodWnJmurzmJ...MwKNn9tFfq2MBEC" at bounding box center [756, 487] width 217 height 13
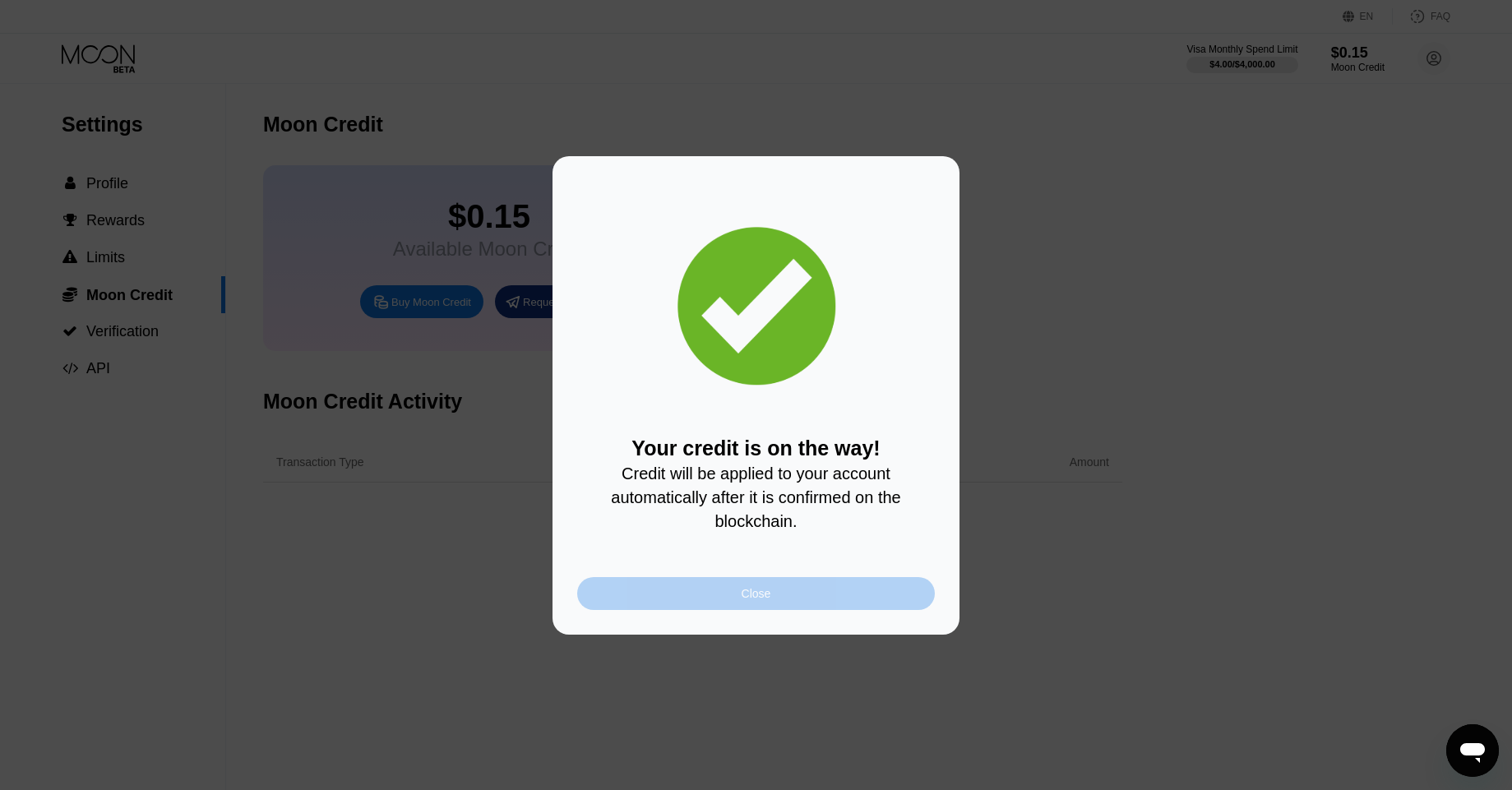
click at [721, 583] on div "Close" at bounding box center [756, 593] width 357 height 33
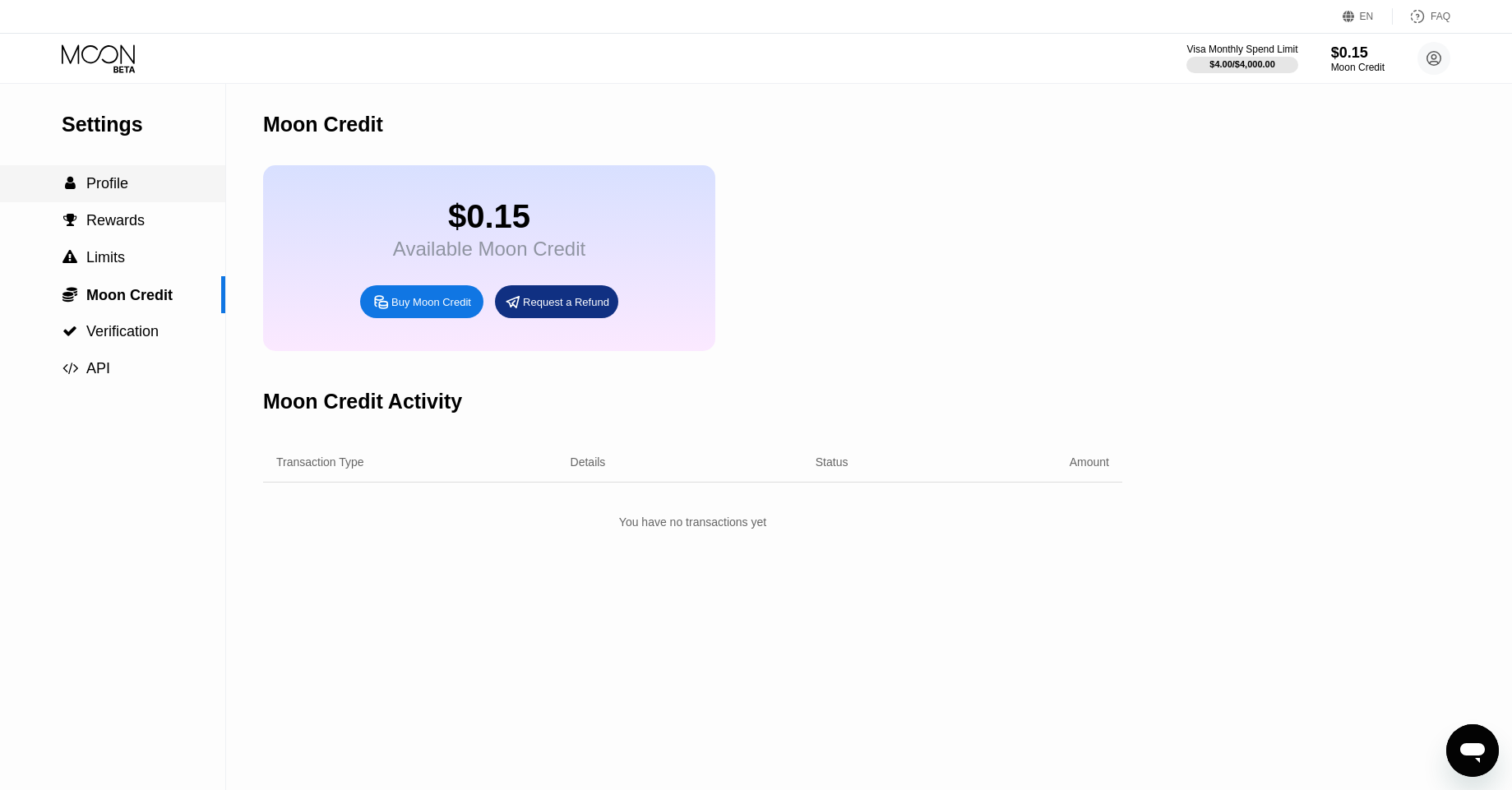
click at [161, 183] on div " Profile" at bounding box center [113, 183] width 225 height 18
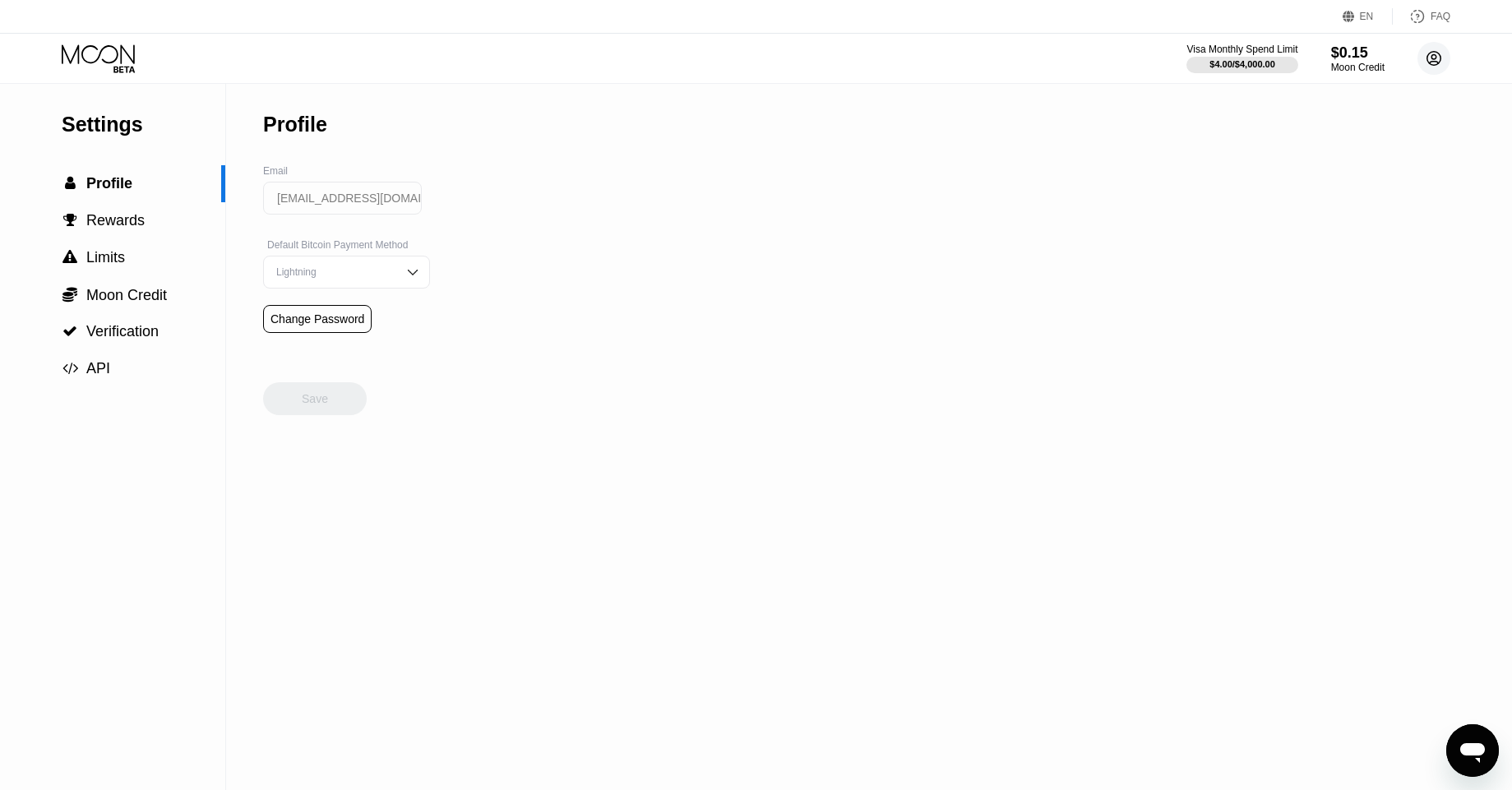
click at [1437, 55] on circle at bounding box center [1434, 58] width 33 height 33
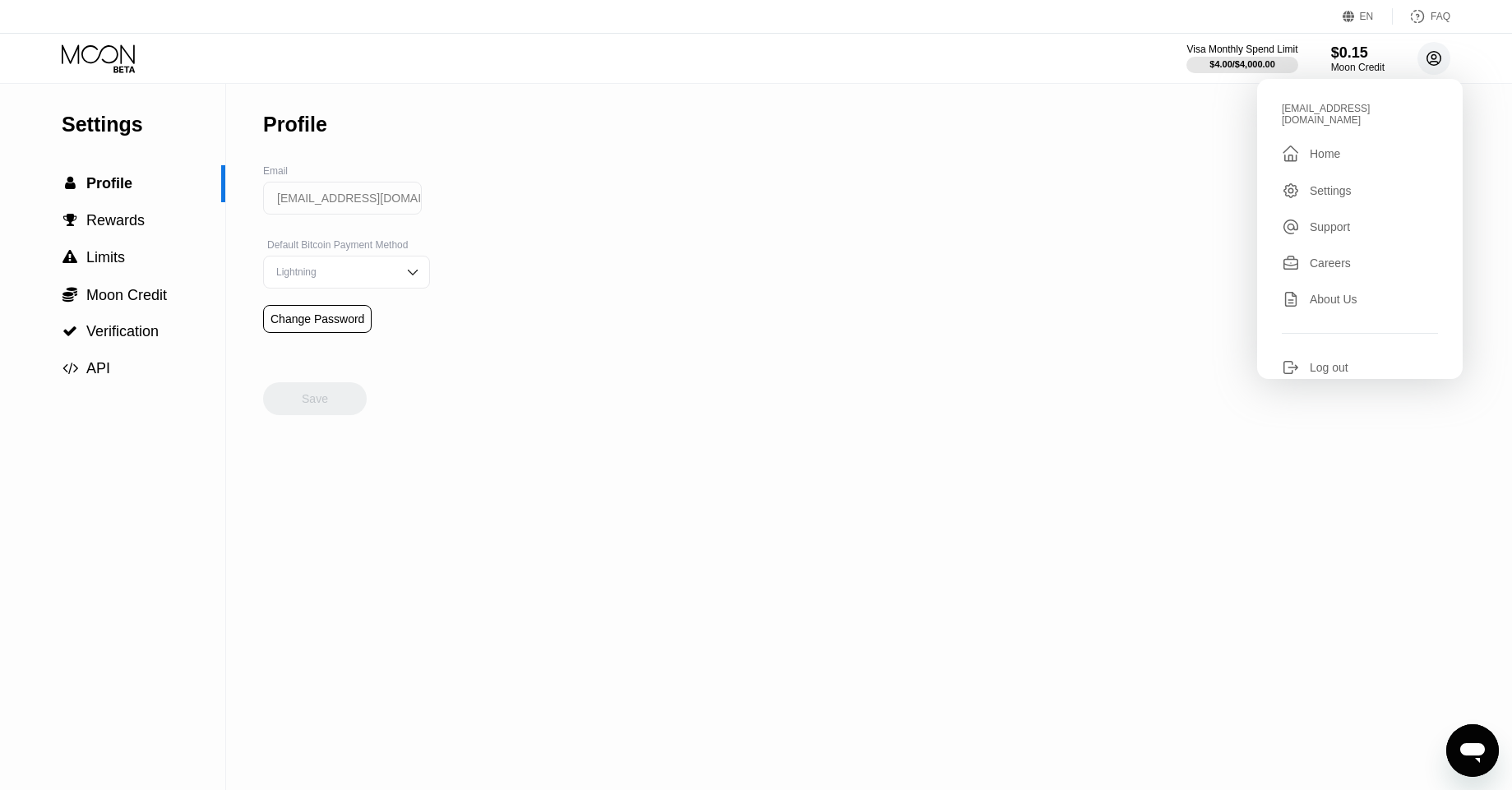
click at [1367, 144] on div " Home" at bounding box center [1361, 153] width 156 height 19
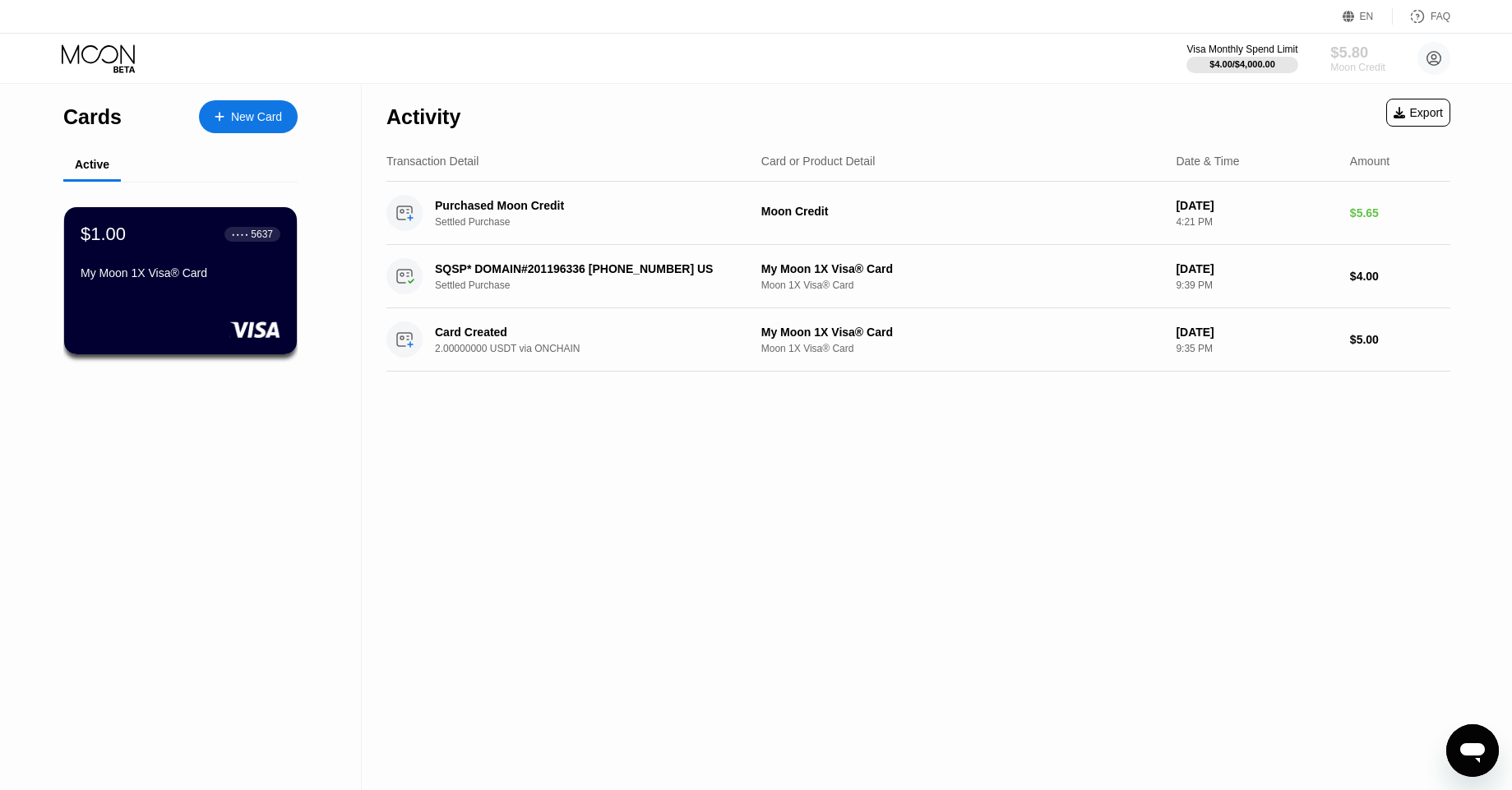
click at [1359, 62] on div "Moon Credit" at bounding box center [1358, 67] width 56 height 12
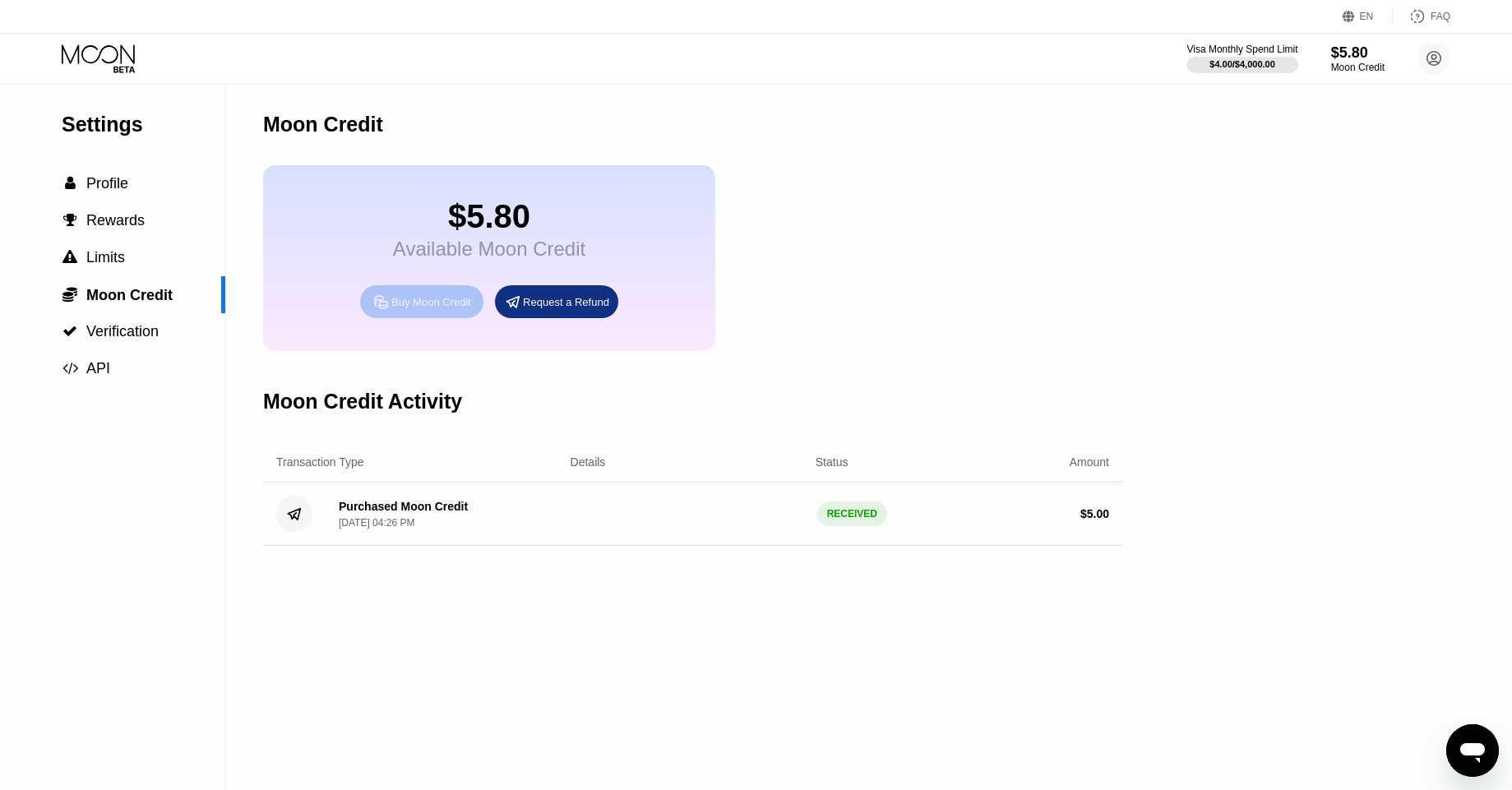
click at [440, 298] on div "Buy Moon Credit" at bounding box center [431, 302] width 80 height 14
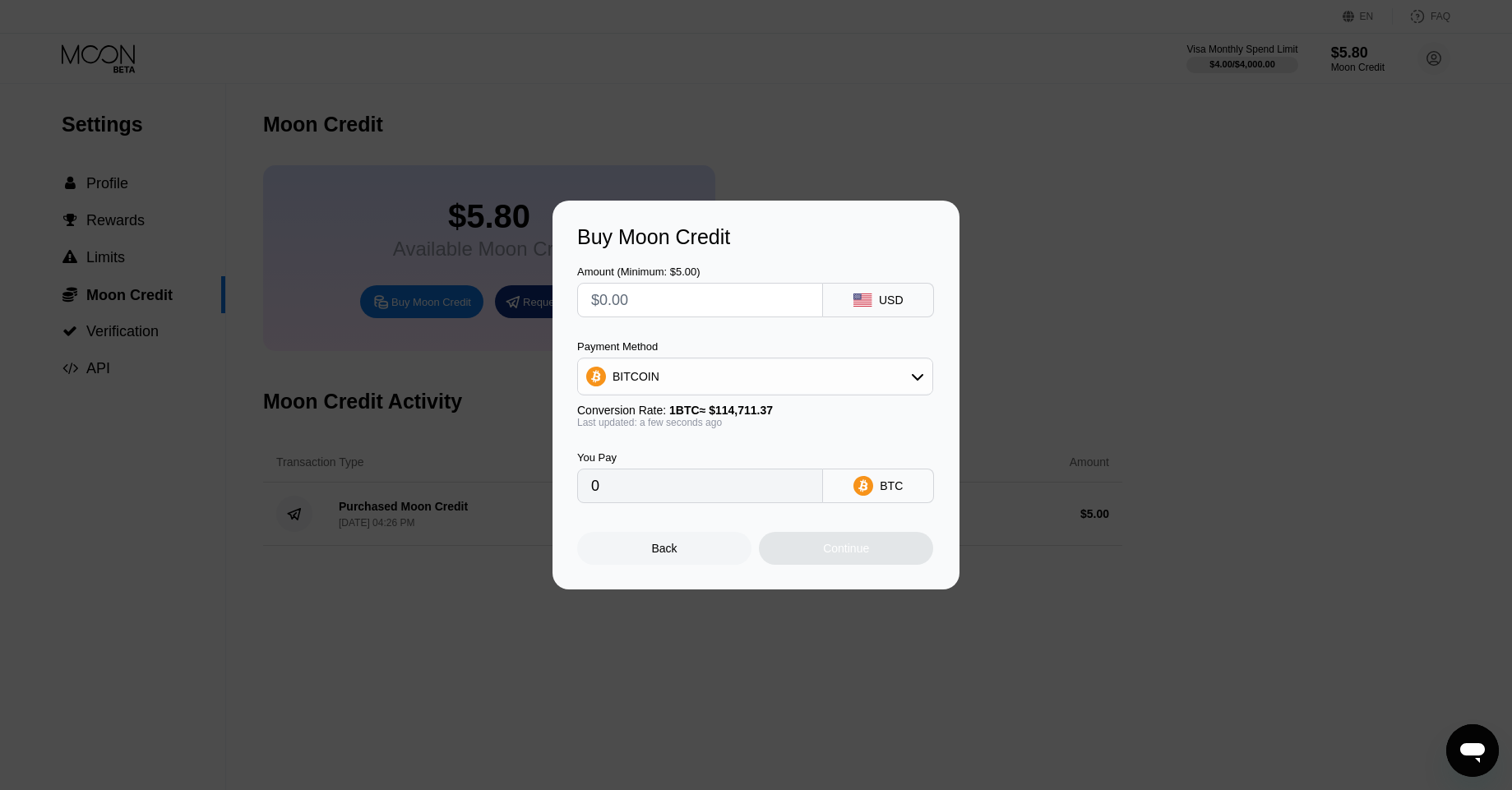
click at [702, 399] on div "Payment Method BITCOIN Conversion Rate: 1 BTC ≈ $114,711.37 Last updated: a few…" at bounding box center [755, 384] width 356 height 88
click at [690, 384] on div "BITCOIN" at bounding box center [756, 376] width 355 height 33
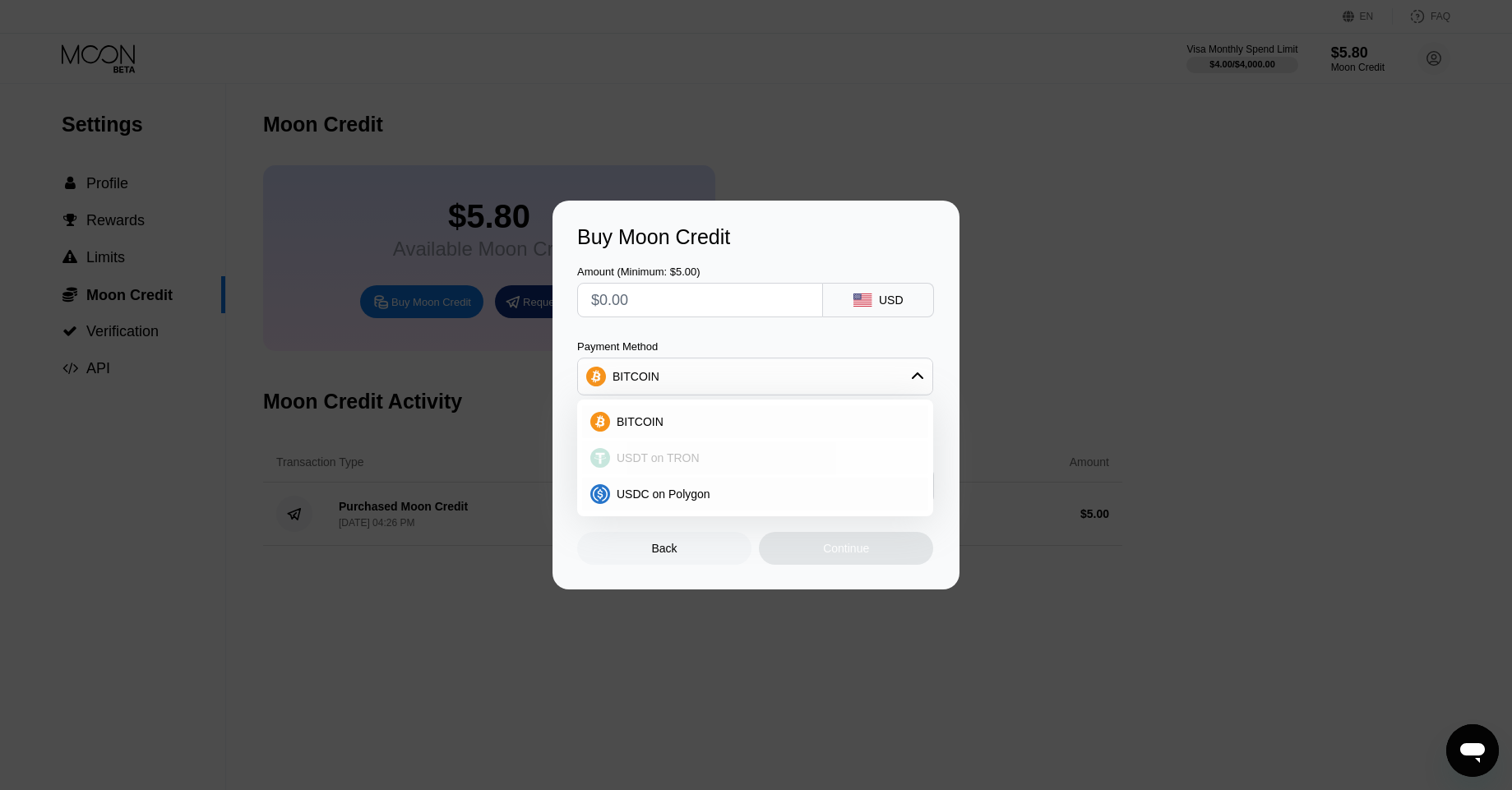
scroll to position [240, 0]
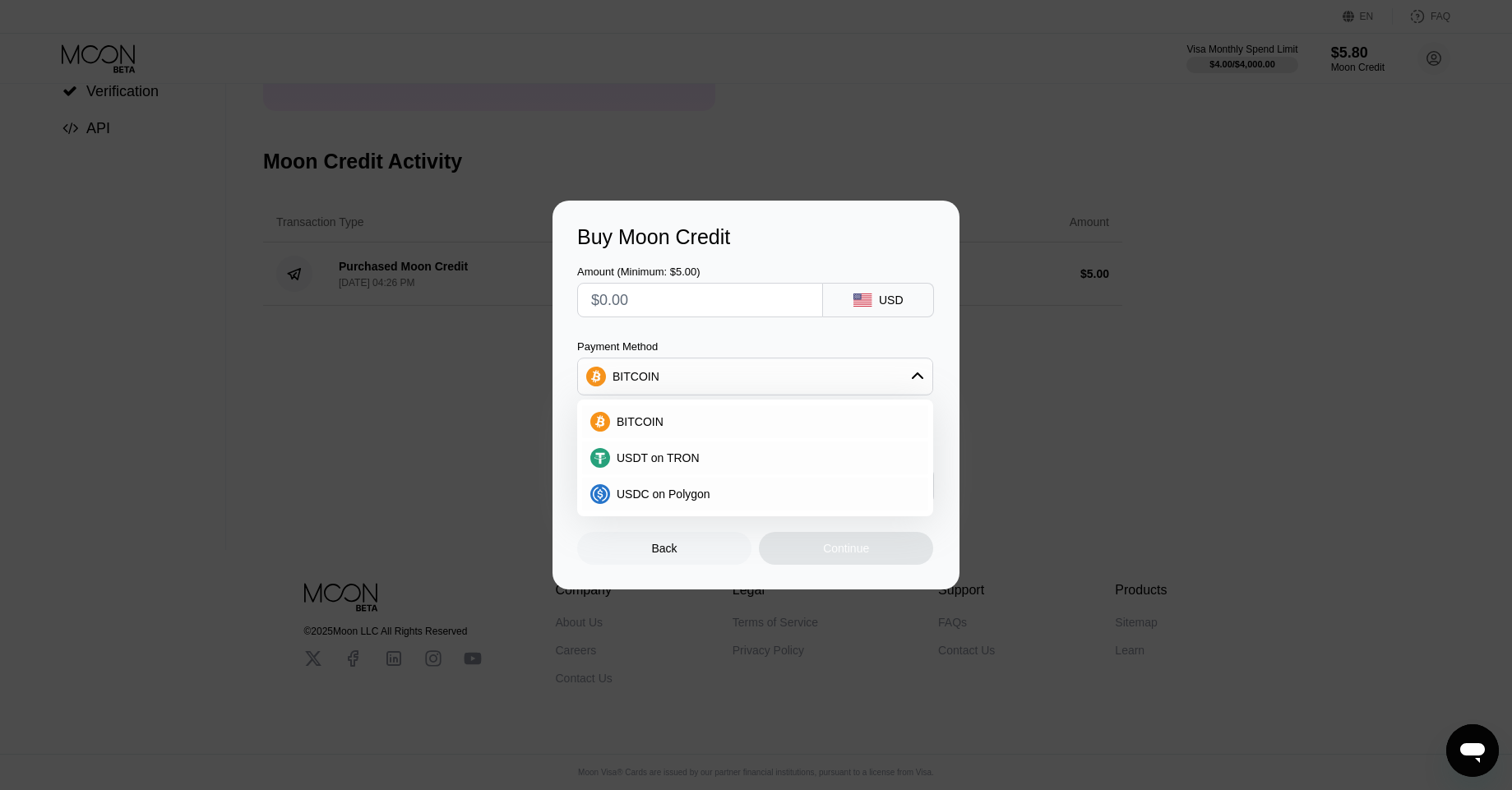
click at [704, 329] on div "Amount (Minimum: $5.00) USD Payment Method BITCOIN BITCOIN USDT on TRON USDC on…" at bounding box center [756, 376] width 357 height 254
click at [916, 155] on div at bounding box center [762, 395] width 1525 height 790
click at [729, 203] on div "Buy Moon Credit Amount (Minimum: $5.00) USD Payment Method BITCOIN BITCOIN USDT…" at bounding box center [756, 395] width 407 height 389
click at [690, 552] on div "Back" at bounding box center [664, 548] width 174 height 33
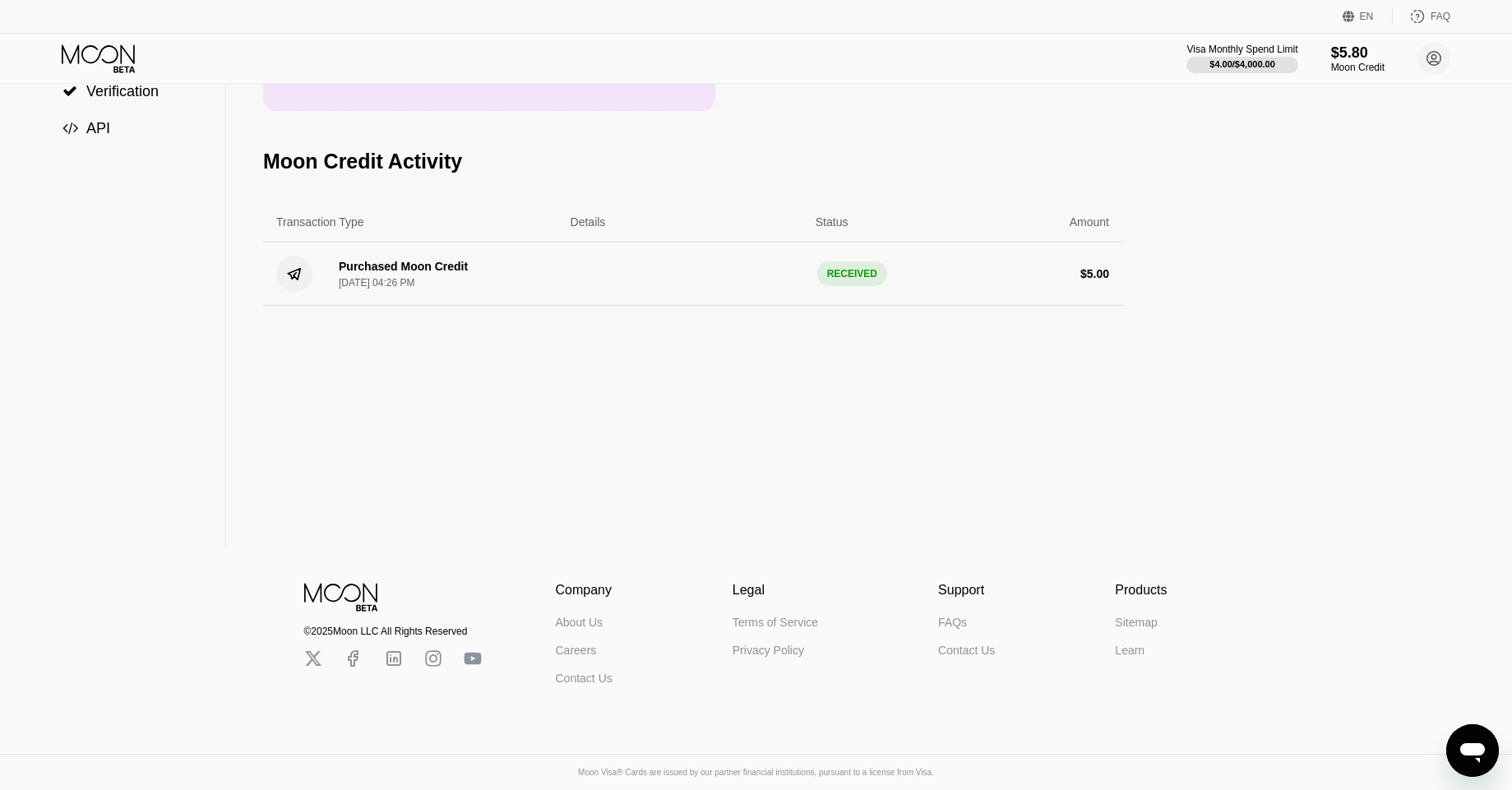
scroll to position [0, 0]
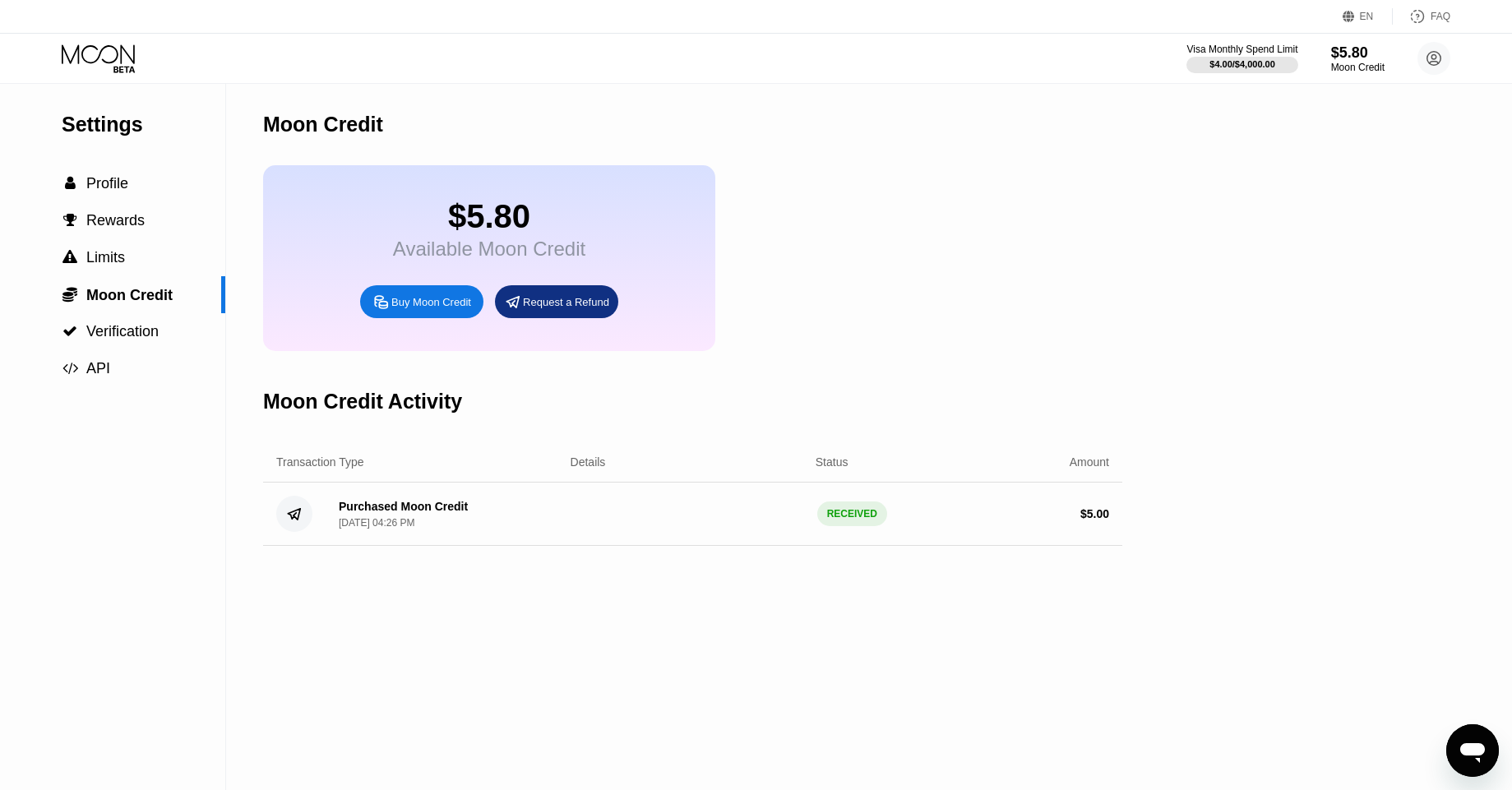
click at [425, 304] on div "Buy Moon Credit" at bounding box center [431, 302] width 80 height 14
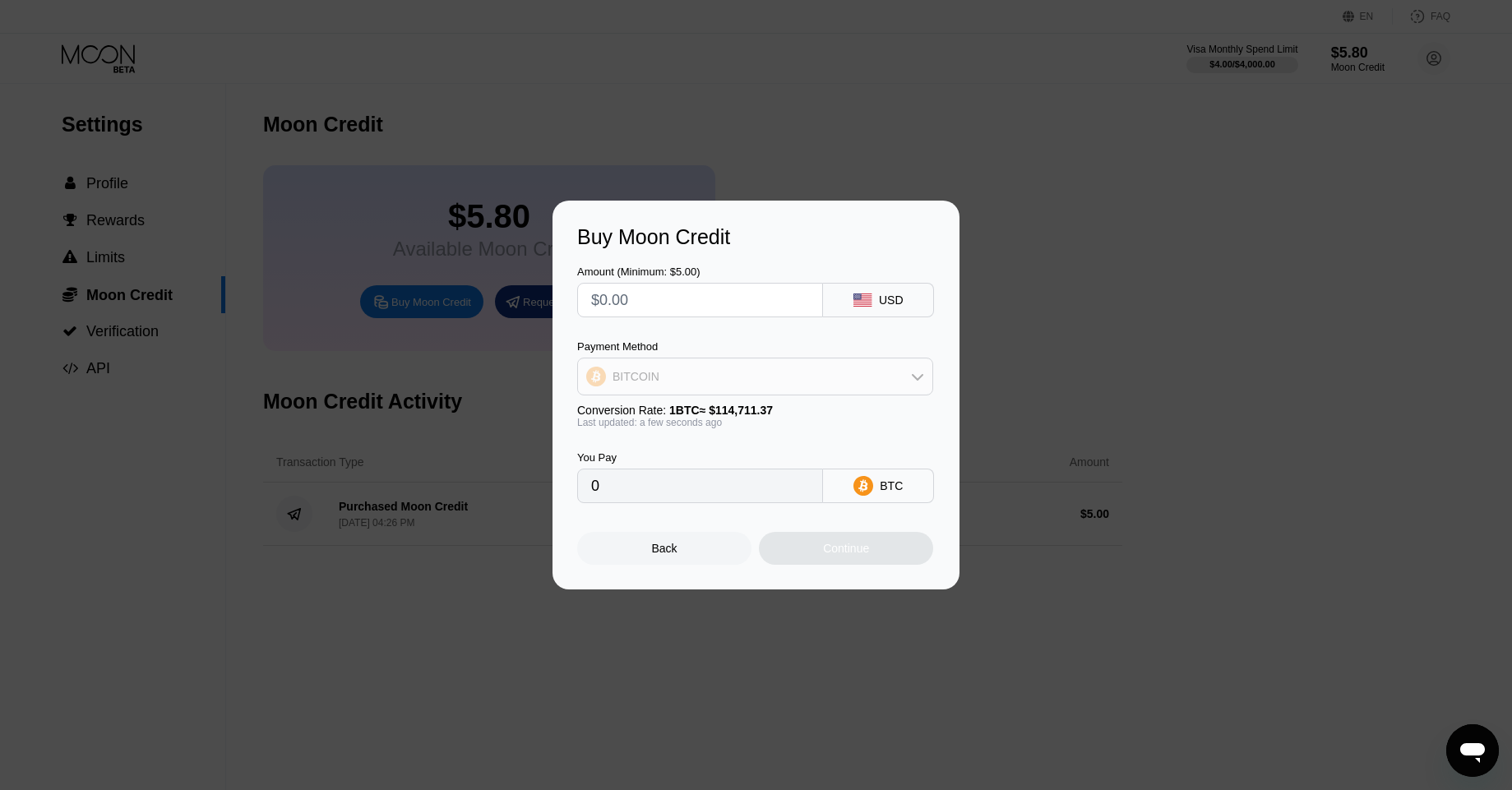
click at [691, 371] on div "BITCOIN" at bounding box center [756, 376] width 355 height 33
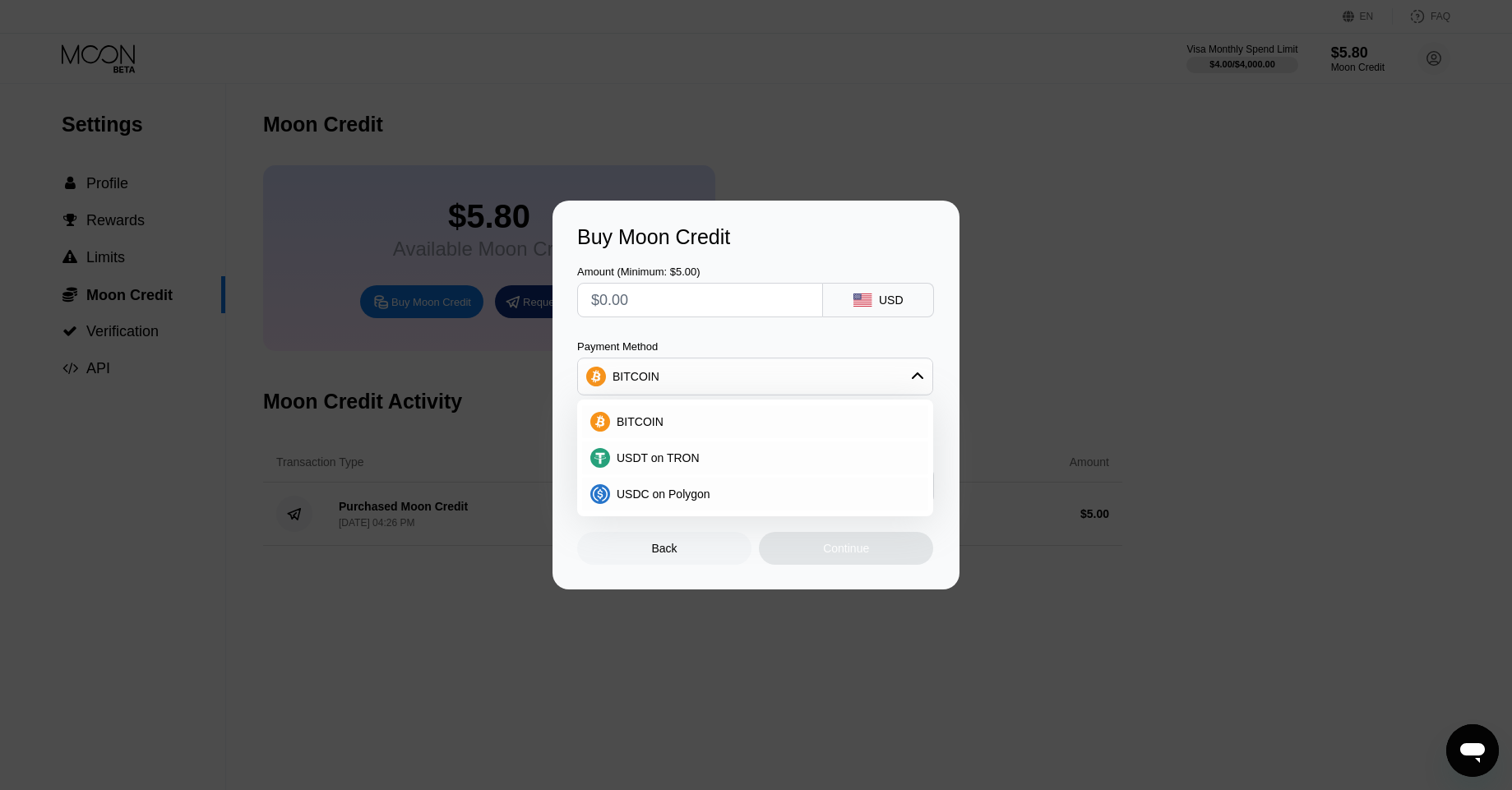
click at [726, 221] on div "Buy Moon Credit Amount (Minimum: $5.00) USD Payment Method BITCOIN BITCOIN USDT…" at bounding box center [756, 395] width 407 height 389
click at [736, 164] on div at bounding box center [762, 395] width 1525 height 790
click at [677, 552] on div "Back" at bounding box center [665, 548] width 25 height 13
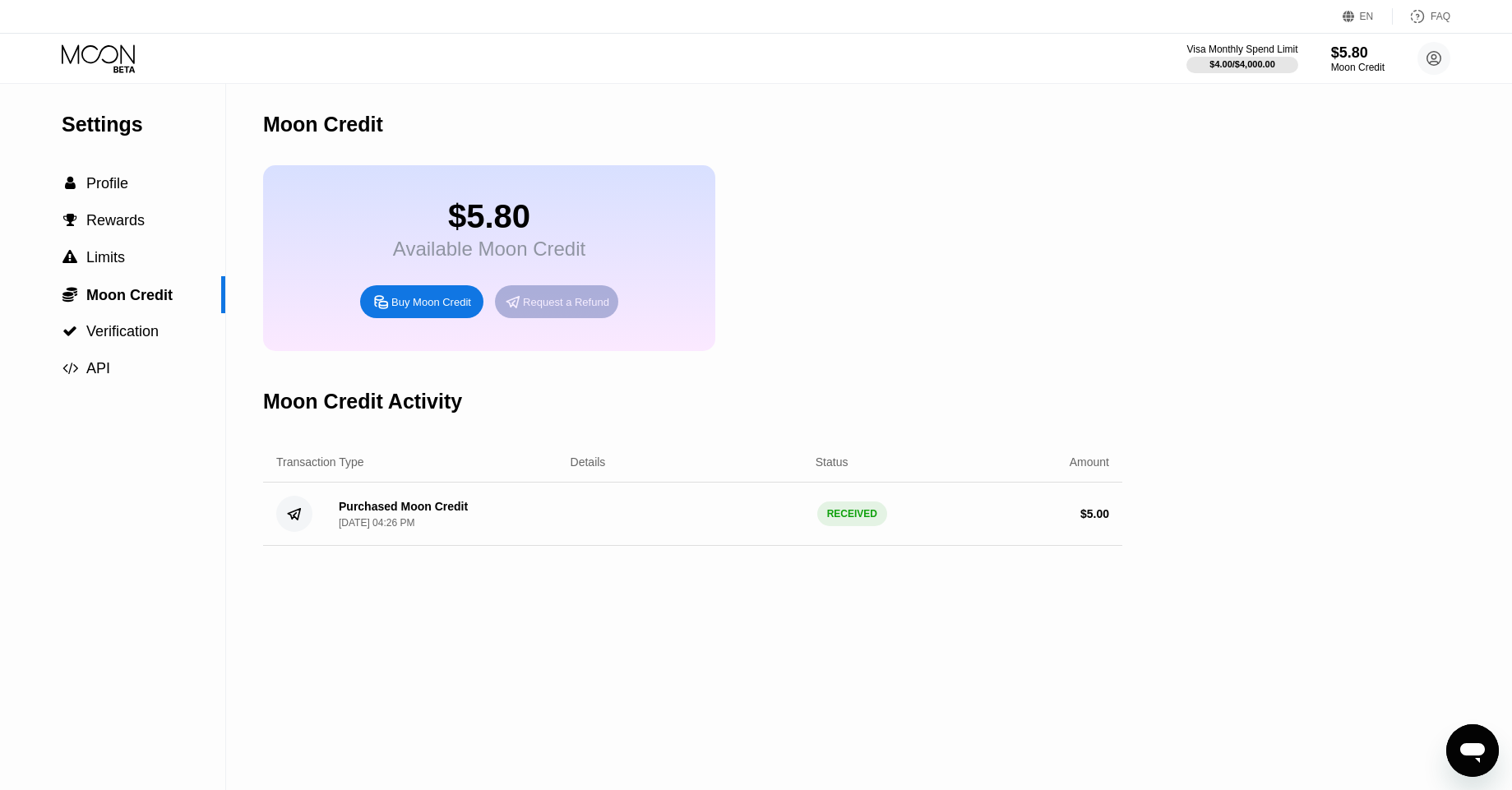
click at [527, 308] on div "Request a Refund" at bounding box center [557, 301] width 124 height 33
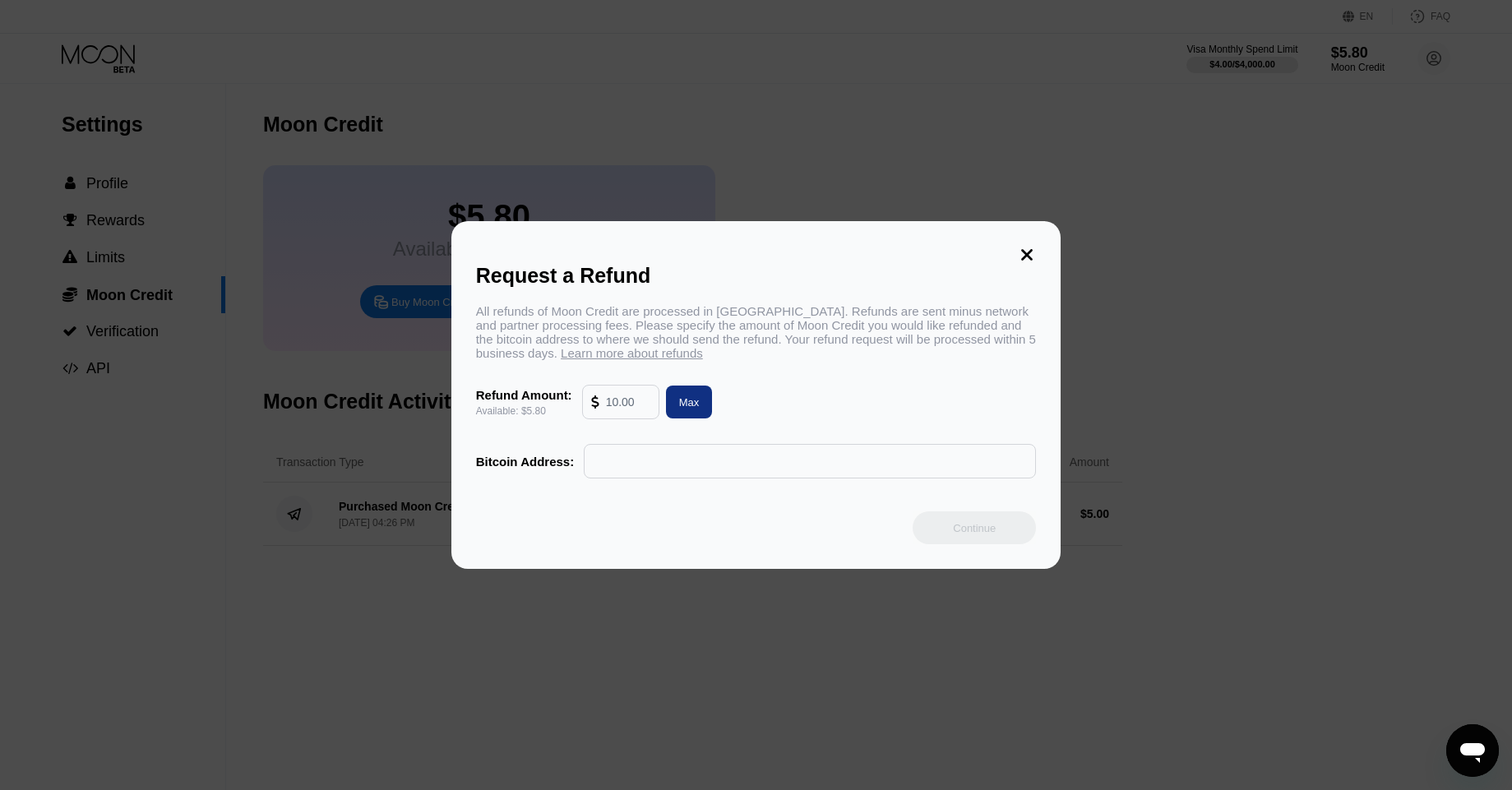
click at [784, 451] on input "text" at bounding box center [810, 461] width 434 height 33
click at [679, 406] on div "Max" at bounding box center [690, 402] width 20 height 14
type input "5.80"
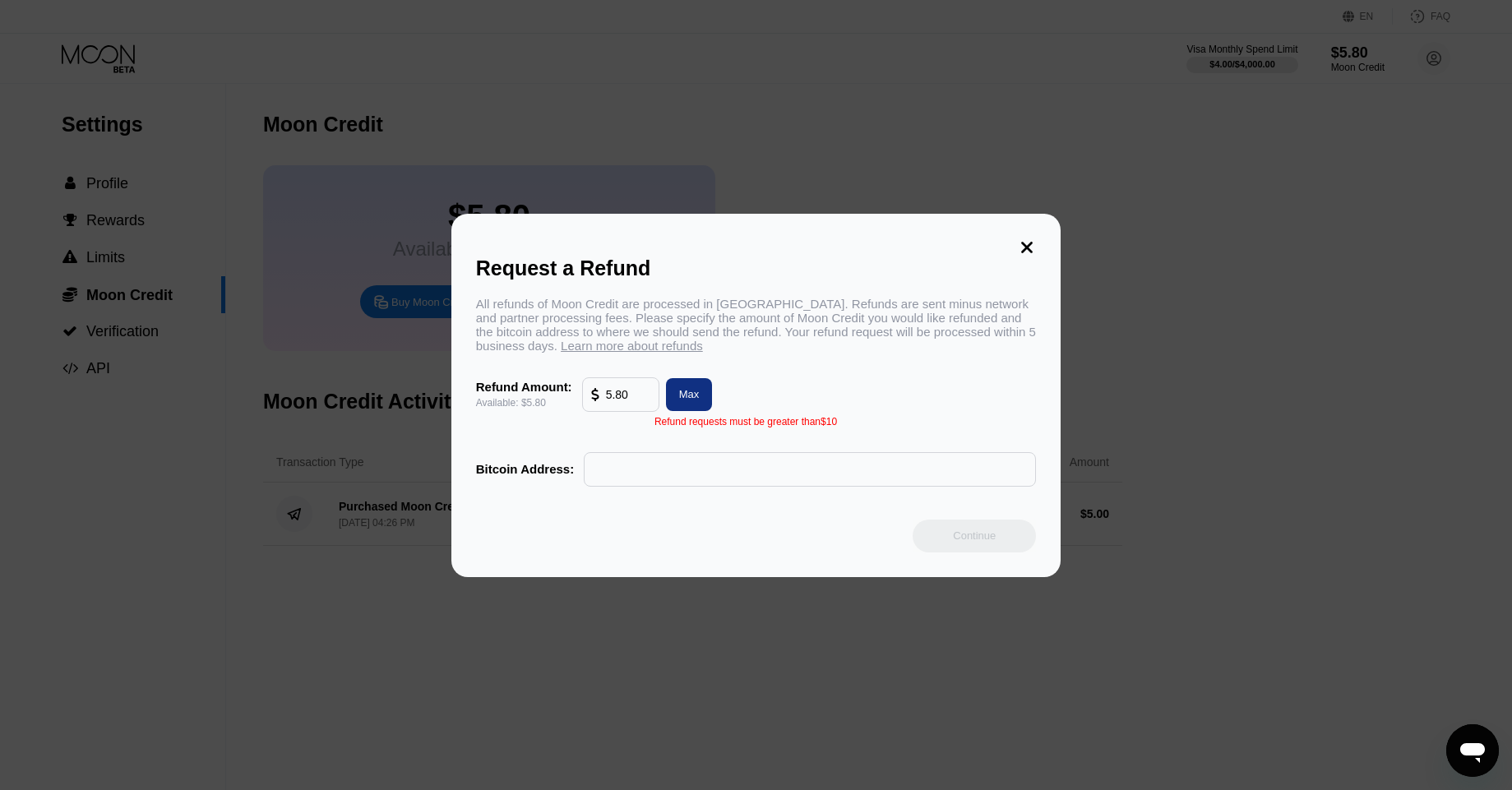
click at [654, 399] on div "5.80" at bounding box center [621, 394] width 76 height 33
click at [1027, 240] on icon at bounding box center [1028, 248] width 19 height 18
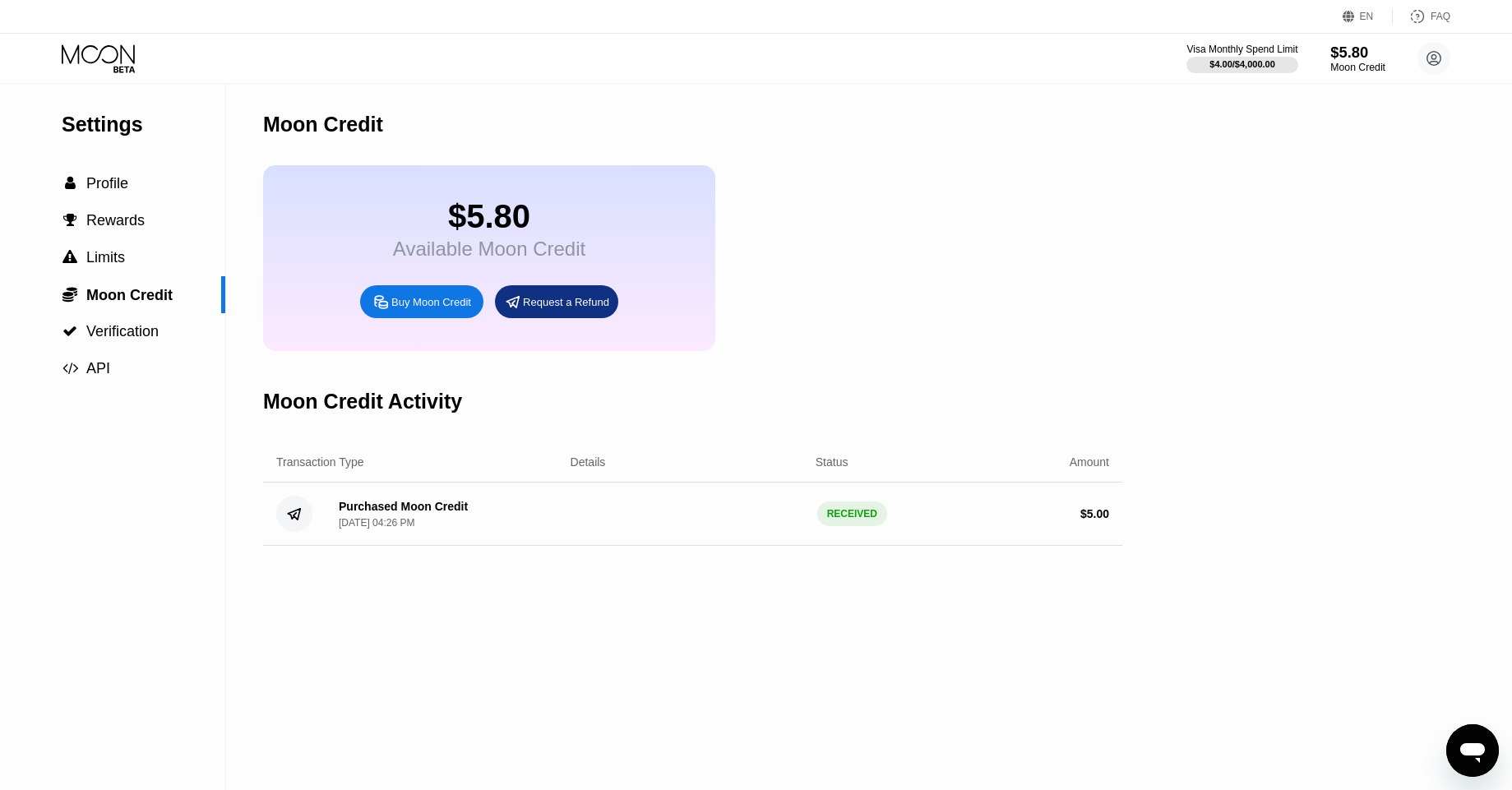
click at [1335, 56] on div "$5.80" at bounding box center [1358, 52] width 56 height 18
click at [1435, 65] on icon at bounding box center [1435, 59] width 14 height 14
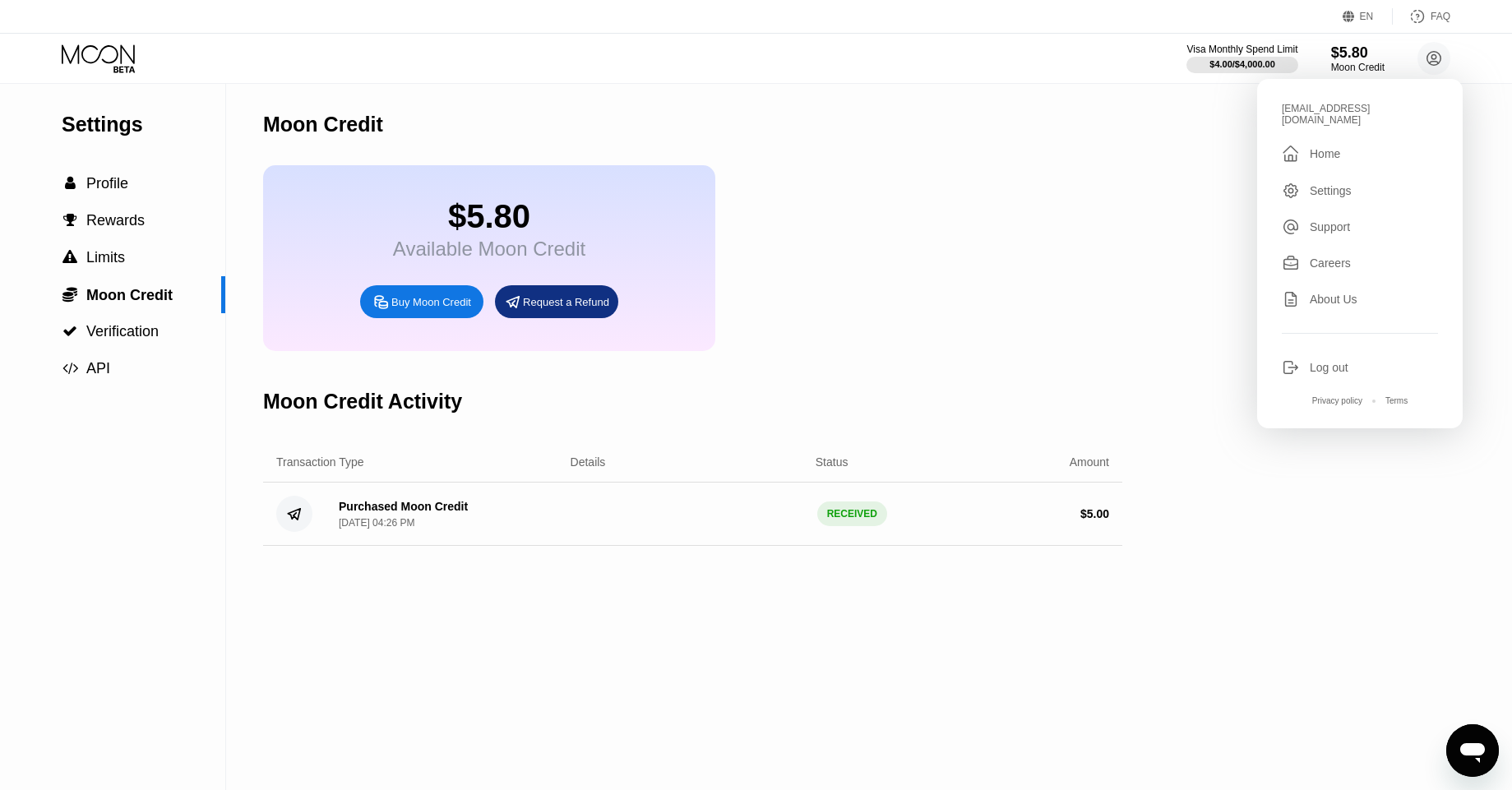
click at [1203, 129] on div "Settings  Profile  Rewards  Limits  Moon Credit  Verification  API Moon C…" at bounding box center [756, 437] width 1512 height 706
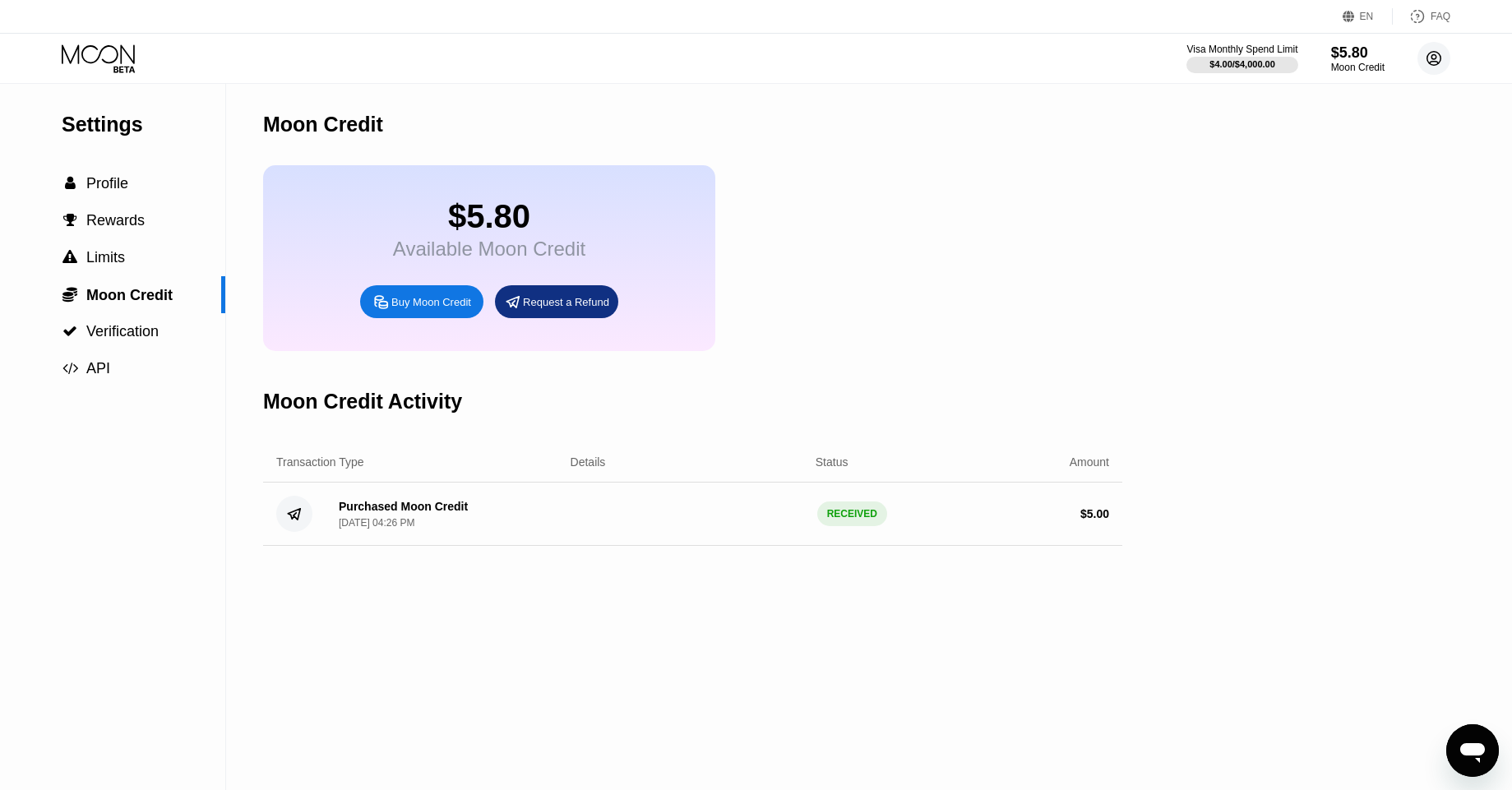
click at [1431, 63] on circle at bounding box center [1434, 58] width 33 height 33
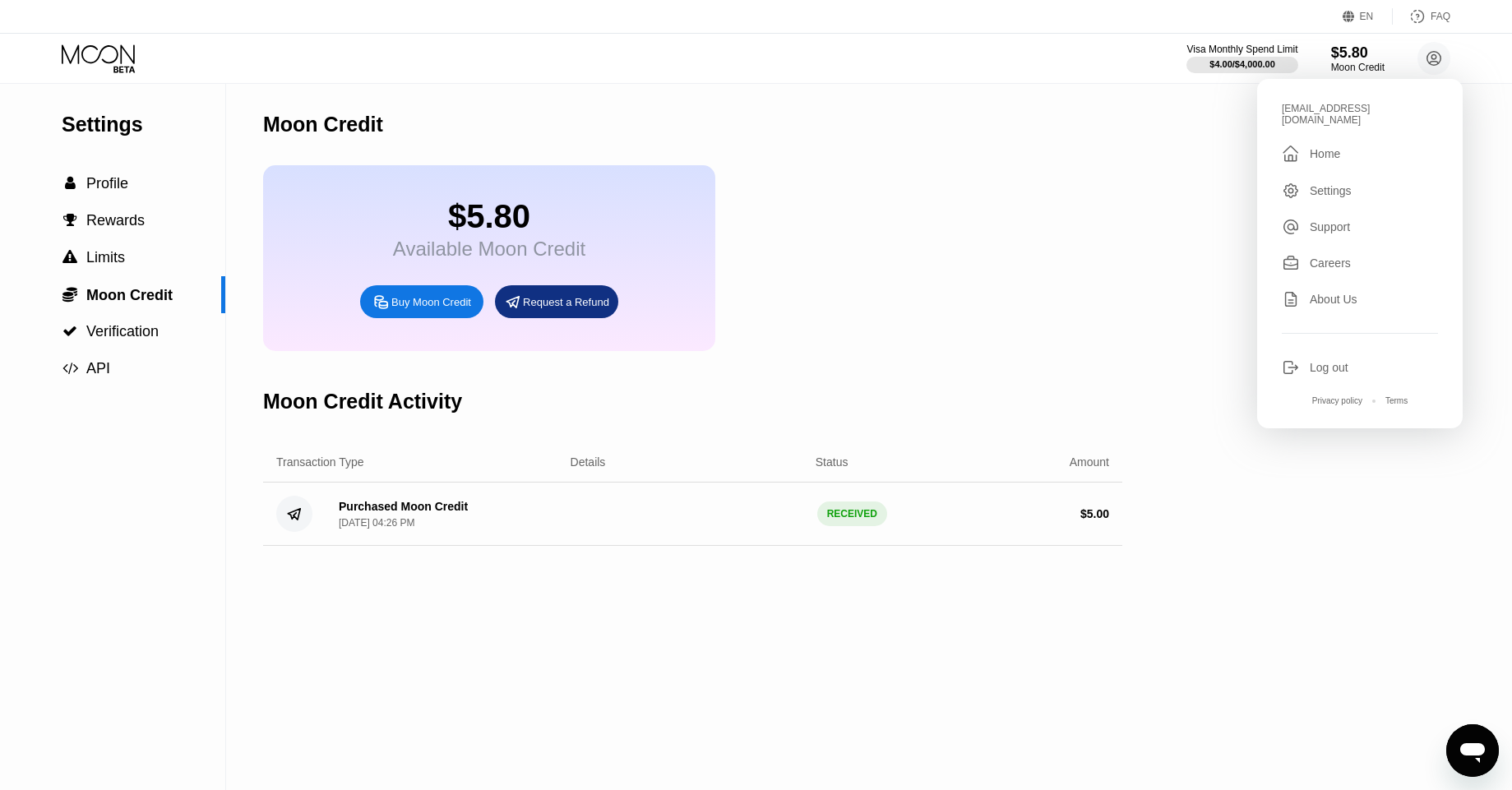
click at [1306, 144] on div "" at bounding box center [1296, 153] width 28 height 19
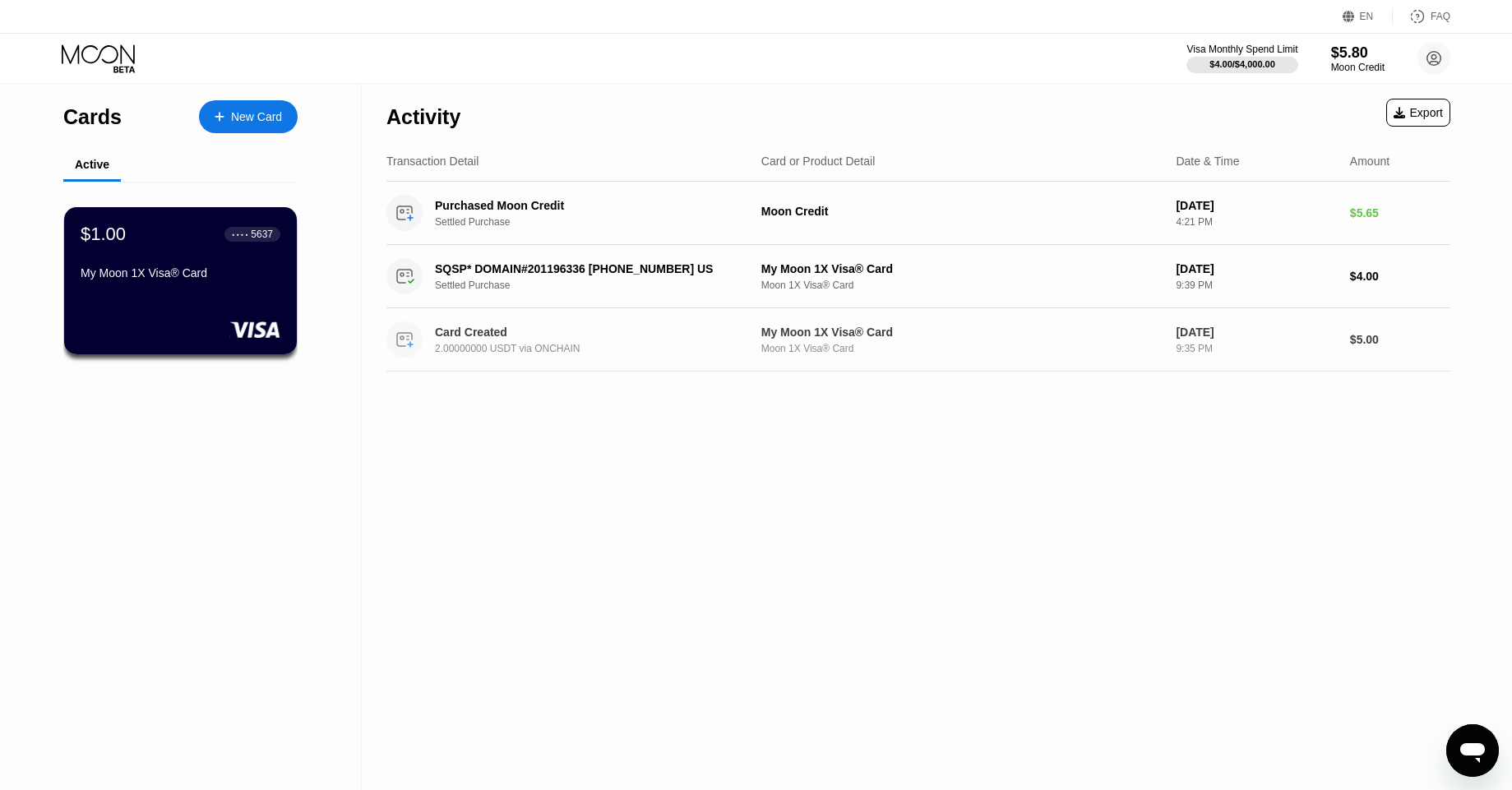
click at [1224, 350] on div "9:35 PM" at bounding box center [1256, 349] width 161 height 12
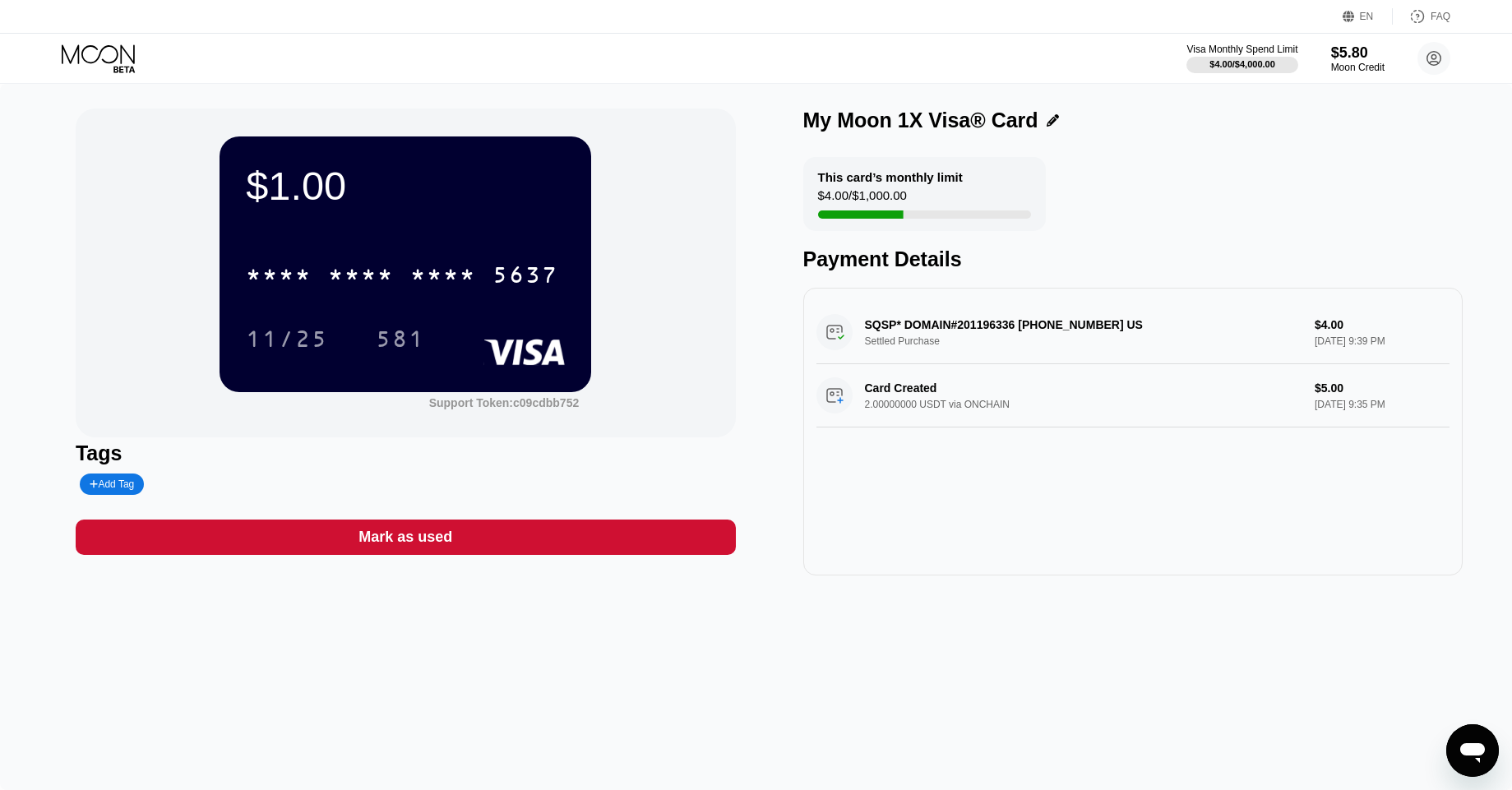
drag, startPoint x: 900, startPoint y: 213, endPoint x: 949, endPoint y: 211, distance: 49.0
click at [949, 211] on div at bounding box center [924, 214] width 213 height 8
click at [1428, 61] on icon at bounding box center [1435, 59] width 14 height 14
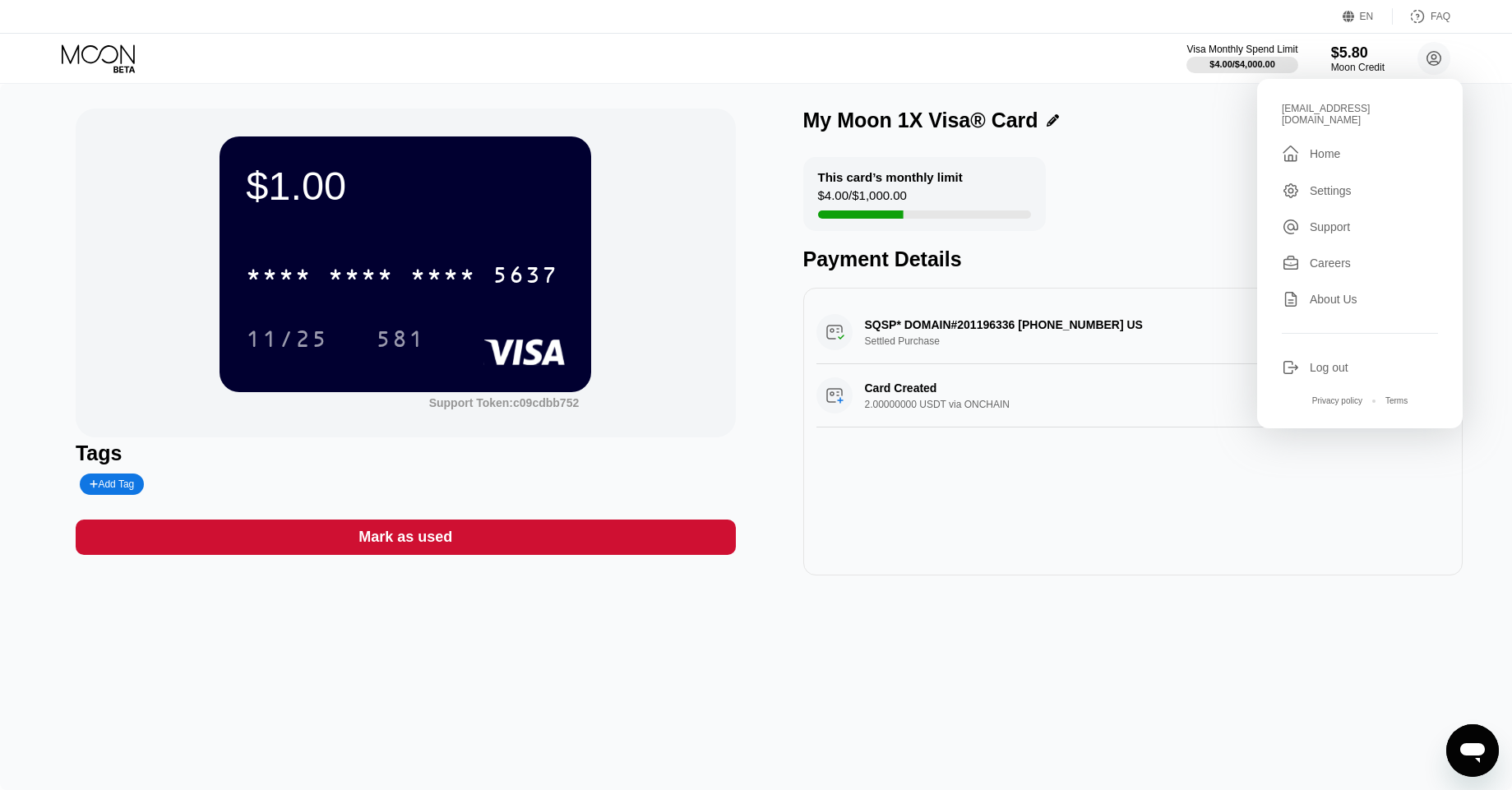
click at [1203, 254] on div "Payment Details" at bounding box center [1133, 259] width 660 height 24
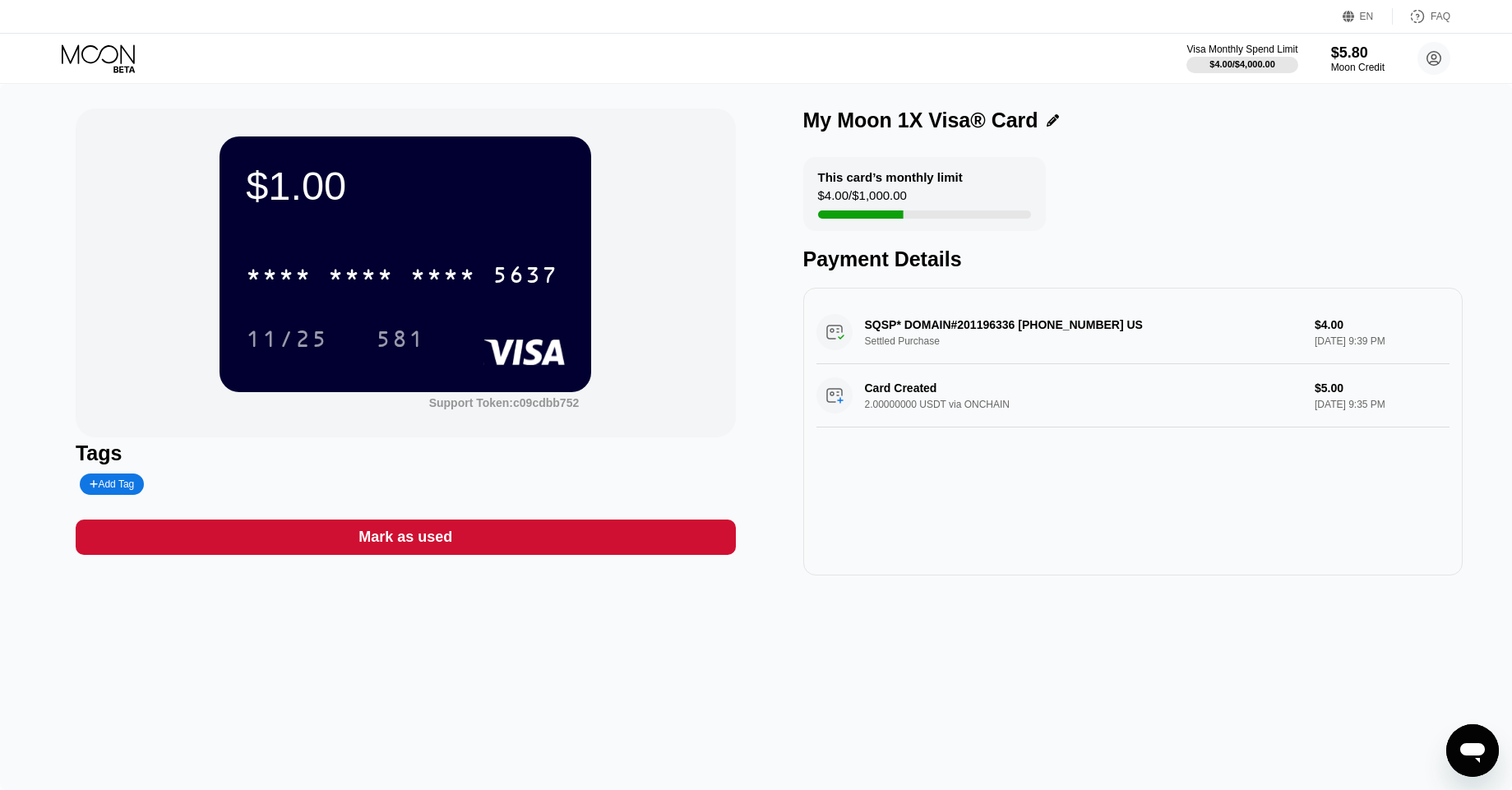
click at [495, 194] on div "$1.00" at bounding box center [404, 186] width 319 height 46
click at [300, 183] on div "$1.00" at bounding box center [404, 186] width 319 height 46
click at [259, 179] on div "$1.00" at bounding box center [404, 186] width 319 height 46
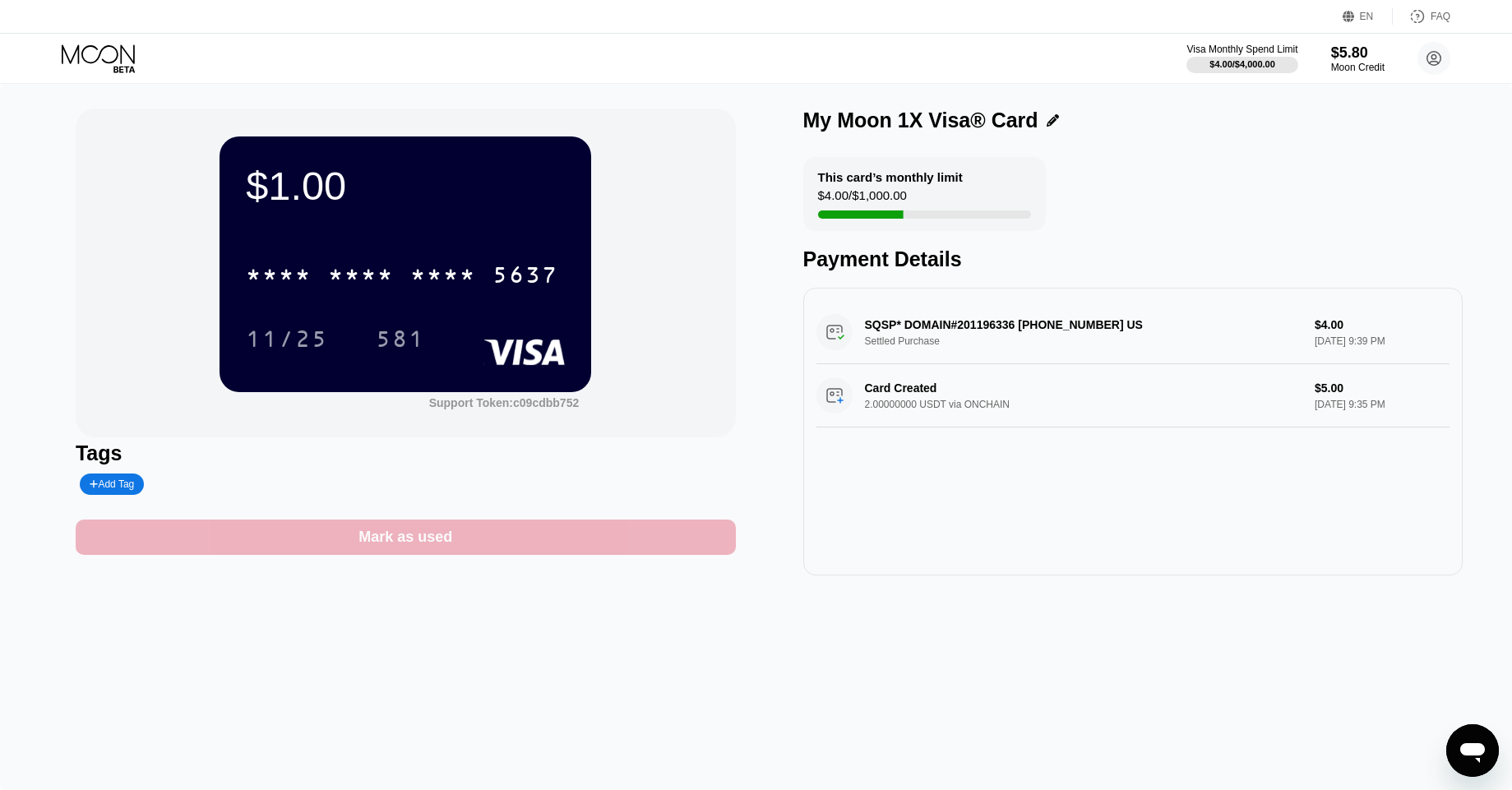
drag, startPoint x: 543, startPoint y: 541, endPoint x: 542, endPoint y: 627, distance: 86.0
click at [542, 626] on div "$1.00 * * * * * * * * * * * * 5637 11/25 581 Support Token: c09cdbb752 Tags Add…" at bounding box center [756, 437] width 1512 height 706
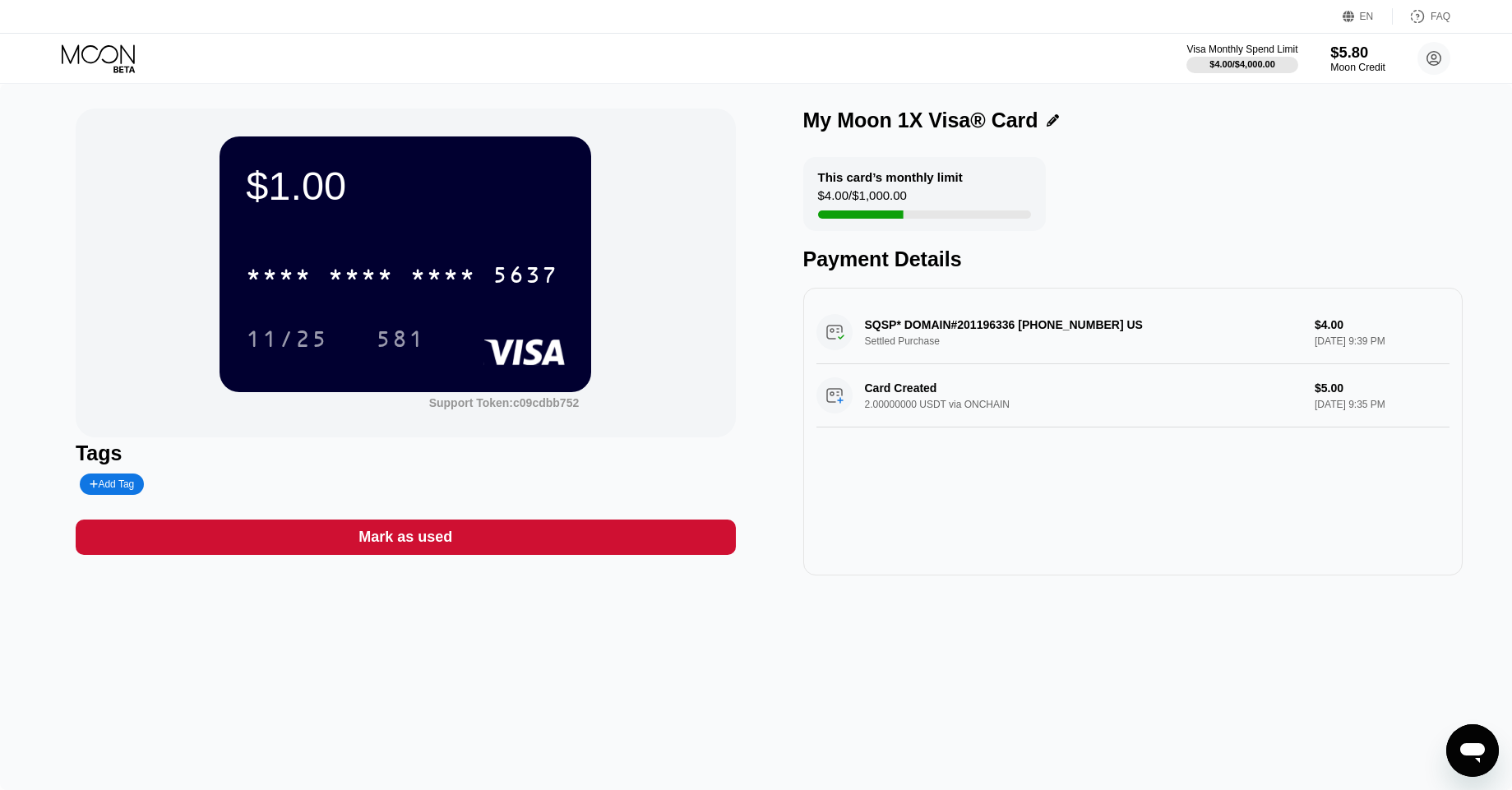
click at [1345, 55] on div "$5.80" at bounding box center [1358, 52] width 56 height 18
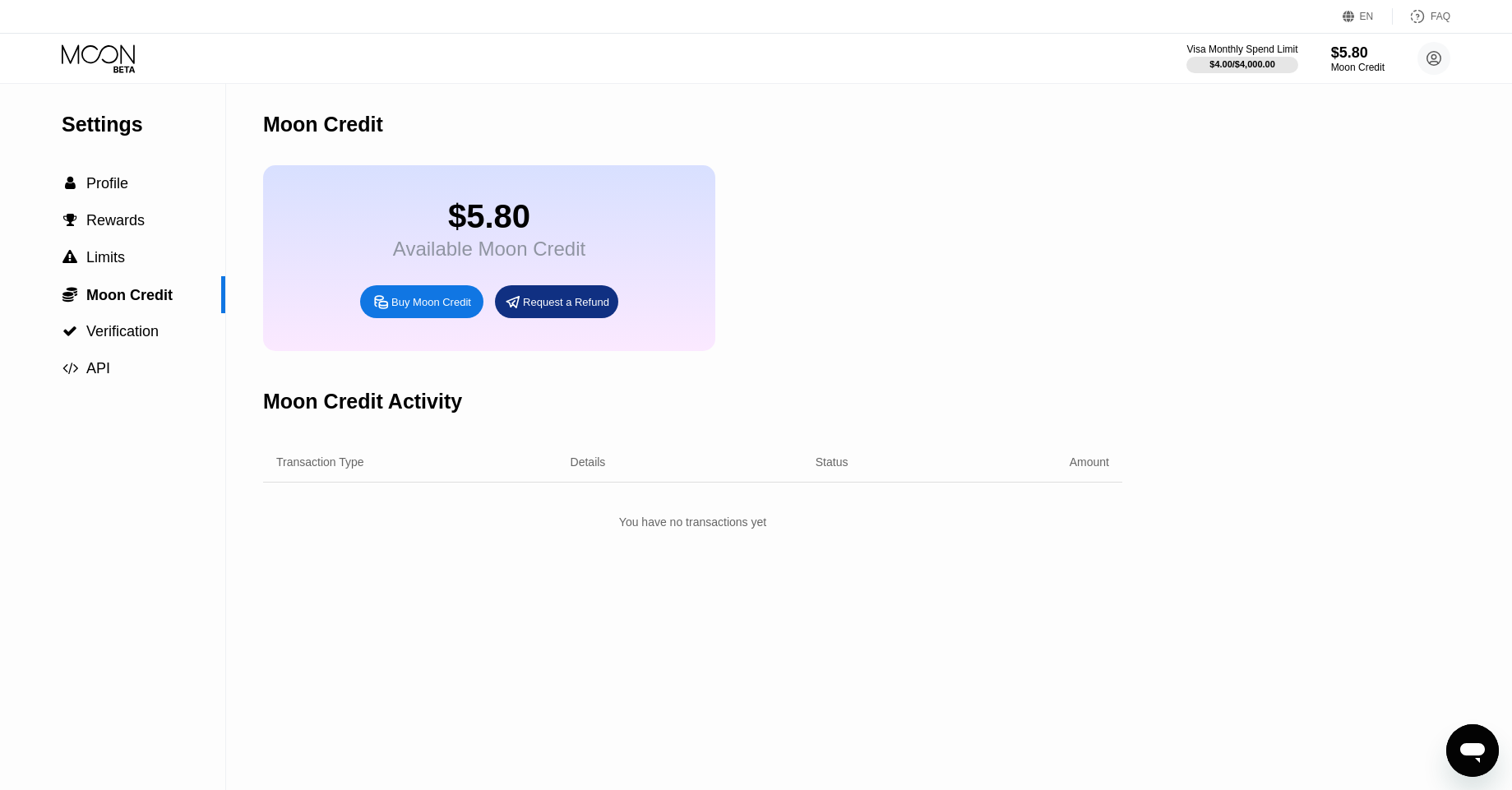
click at [585, 302] on div "Request a Refund" at bounding box center [566, 302] width 87 height 14
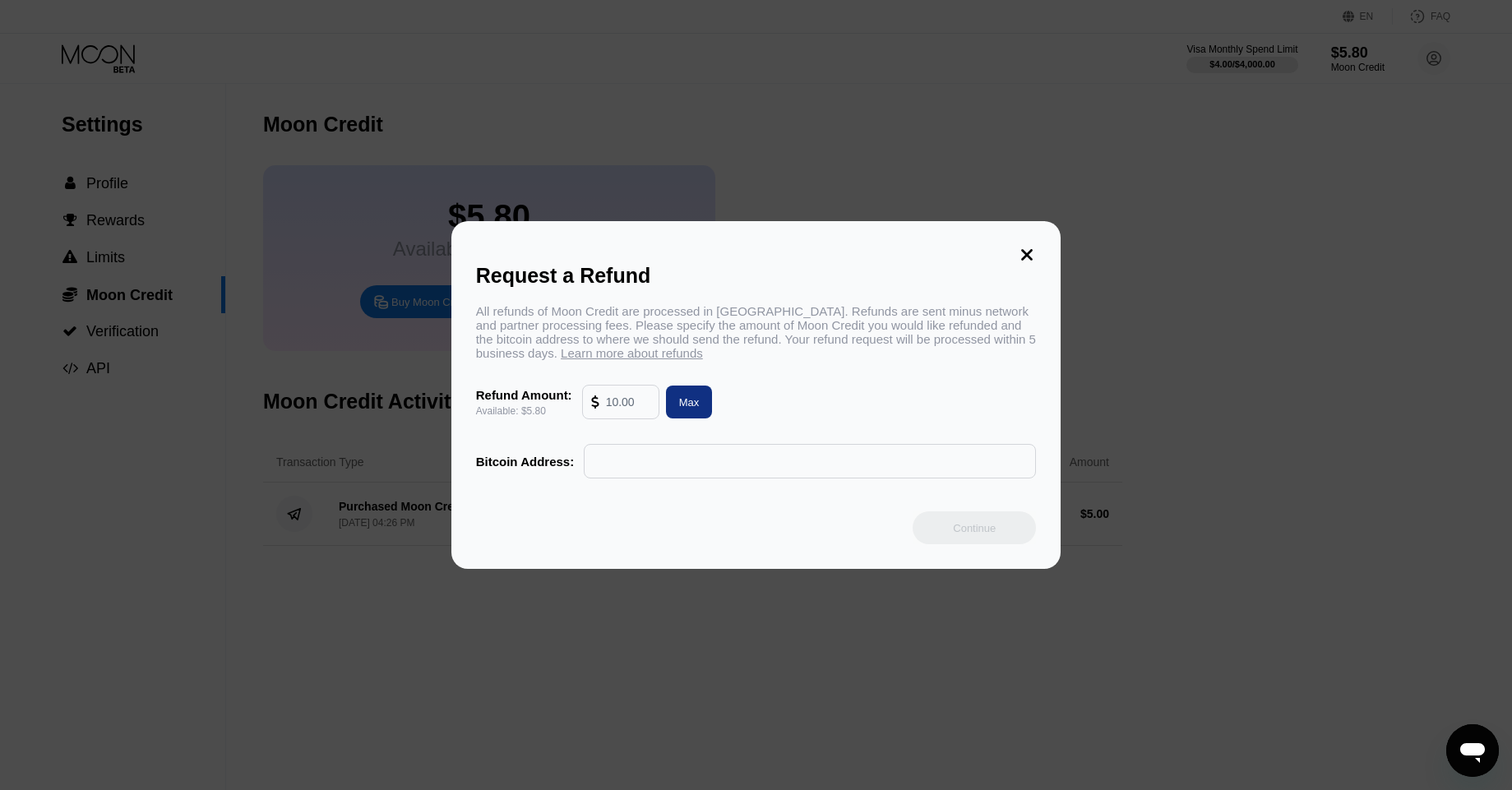
click at [636, 466] on input "text" at bounding box center [810, 461] width 434 height 33
click at [701, 395] on div "Max" at bounding box center [690, 402] width 47 height 33
type input "5.80"
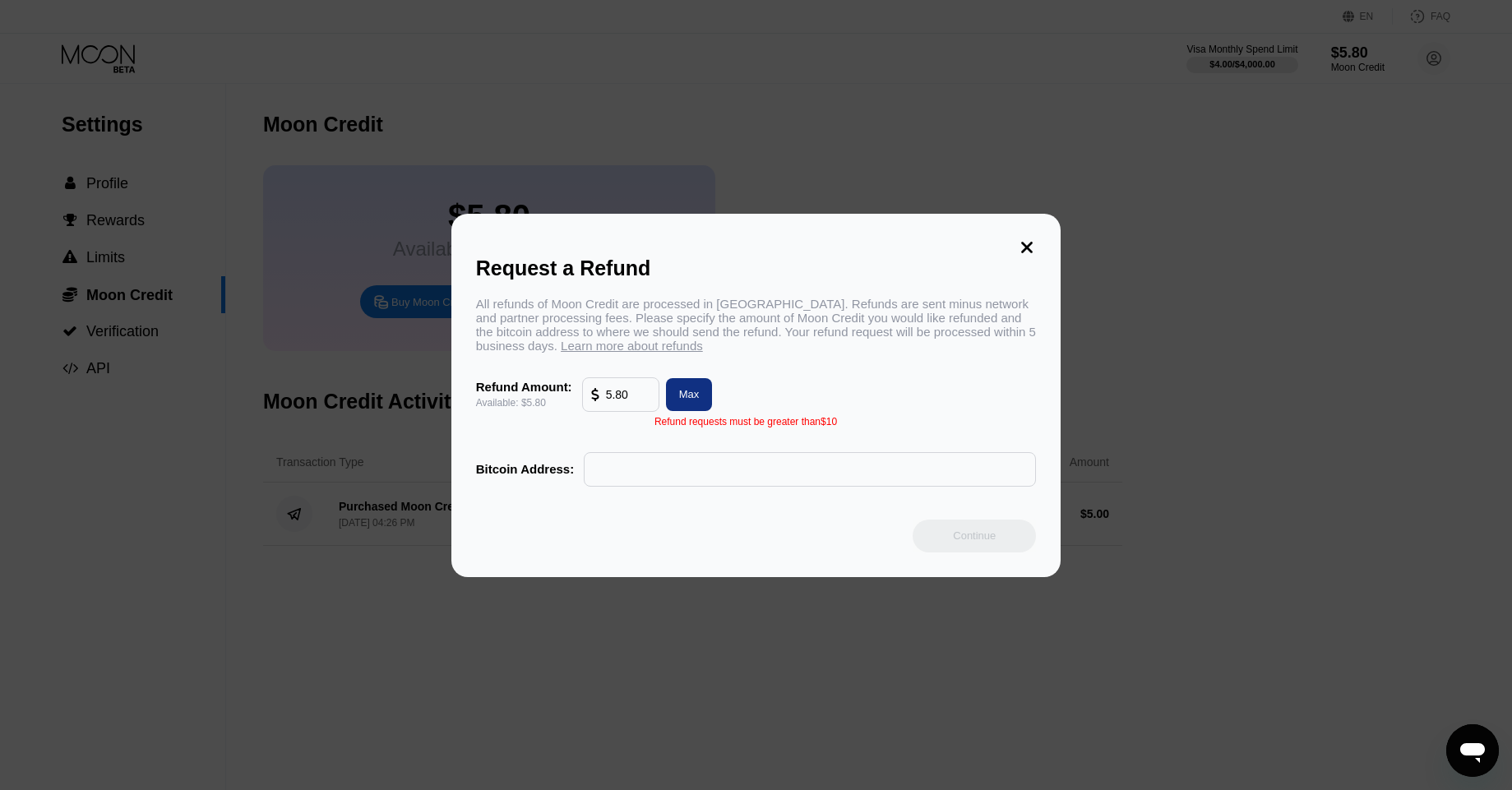
click at [1043, 234] on div "Request a Refund All refunds of Moon Credit are processed in Bitcoin. Refunds a…" at bounding box center [757, 395] width 611 height 363
click at [1028, 250] on icon at bounding box center [1028, 248] width 19 height 18
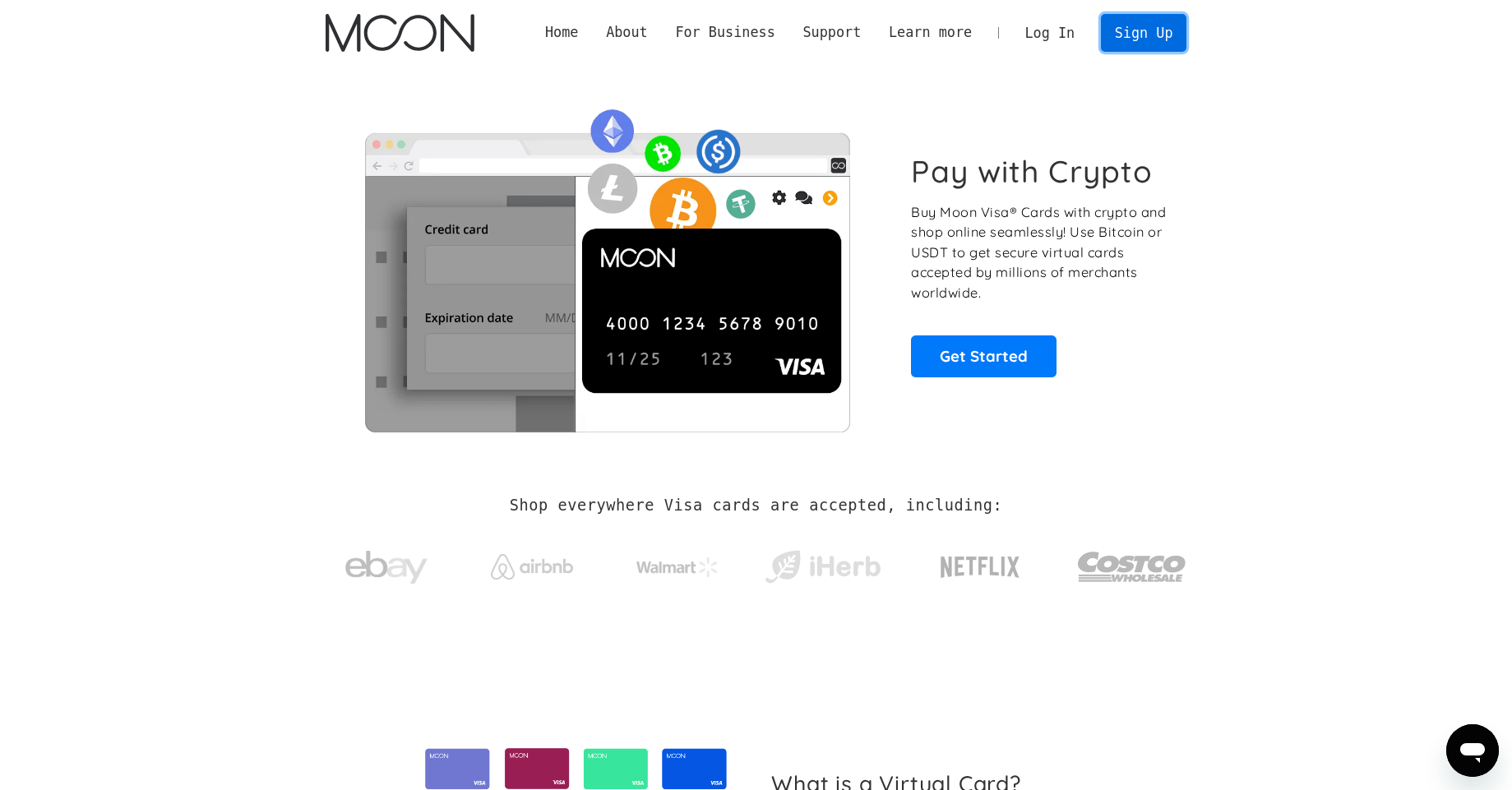
click at [1135, 29] on link "Sign Up" at bounding box center [1144, 33] width 86 height 37
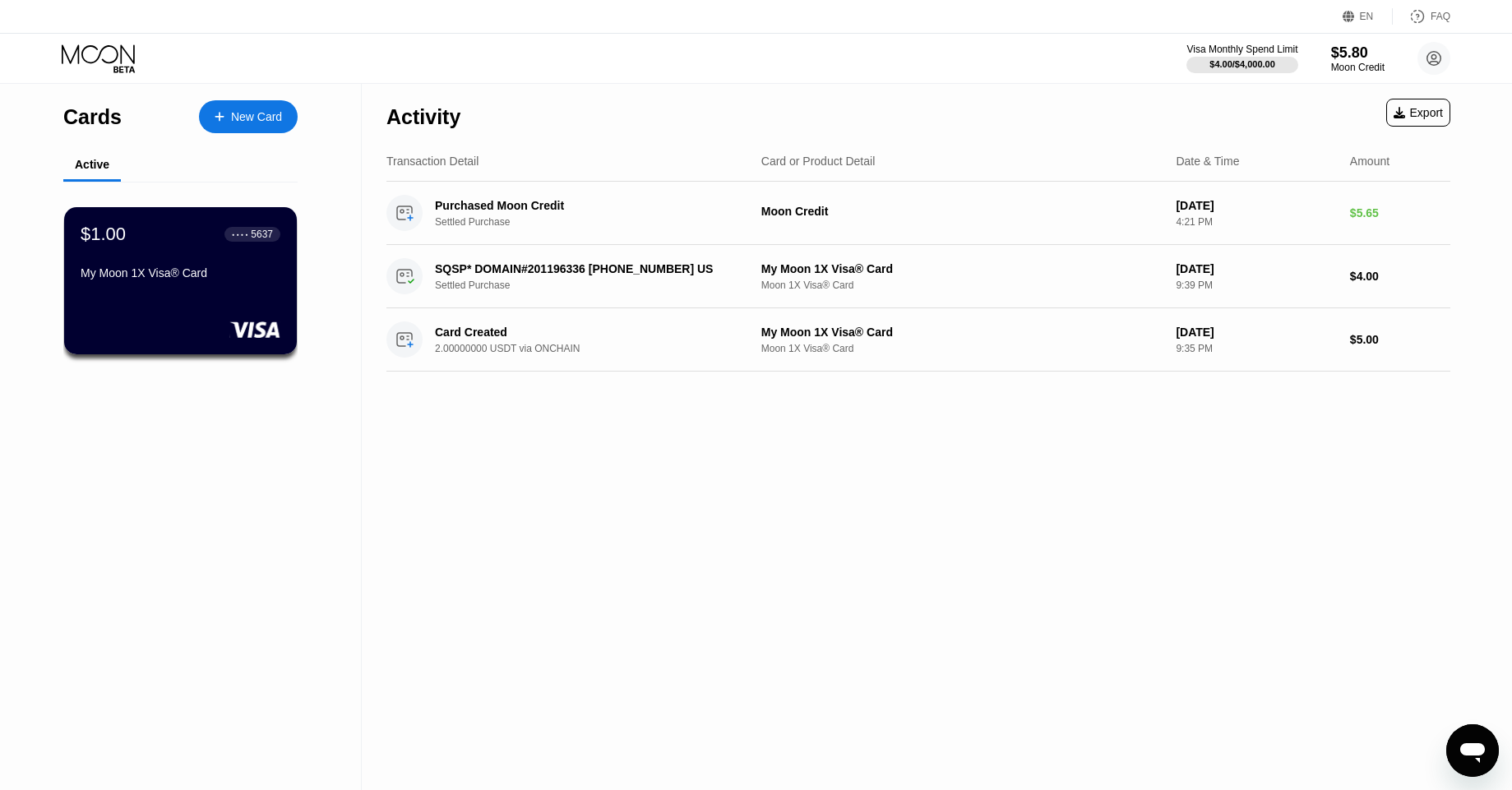
click at [1444, 55] on circle at bounding box center [1434, 58] width 33 height 33
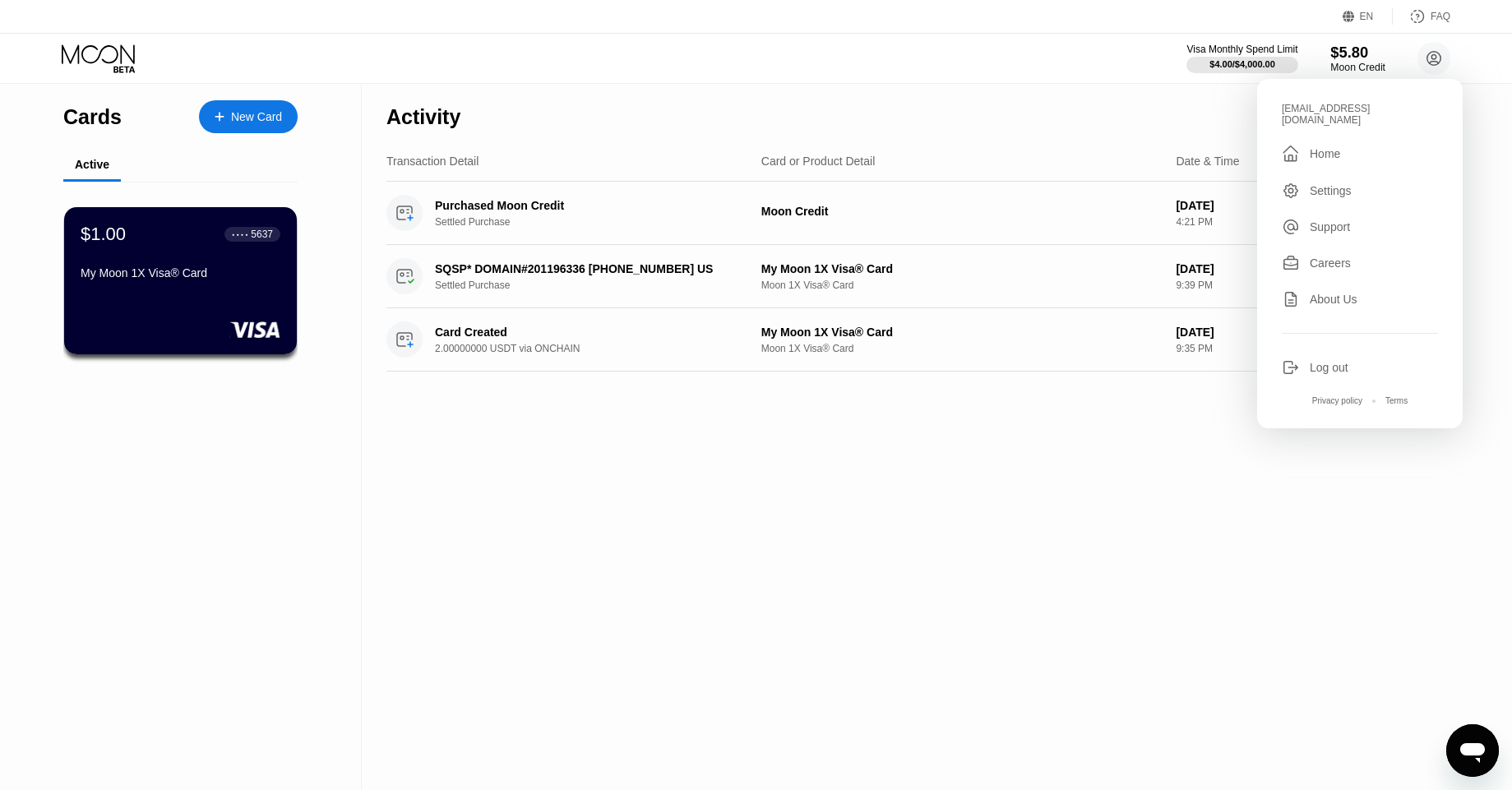
click at [1351, 64] on div "Moon Credit" at bounding box center [1358, 67] width 56 height 12
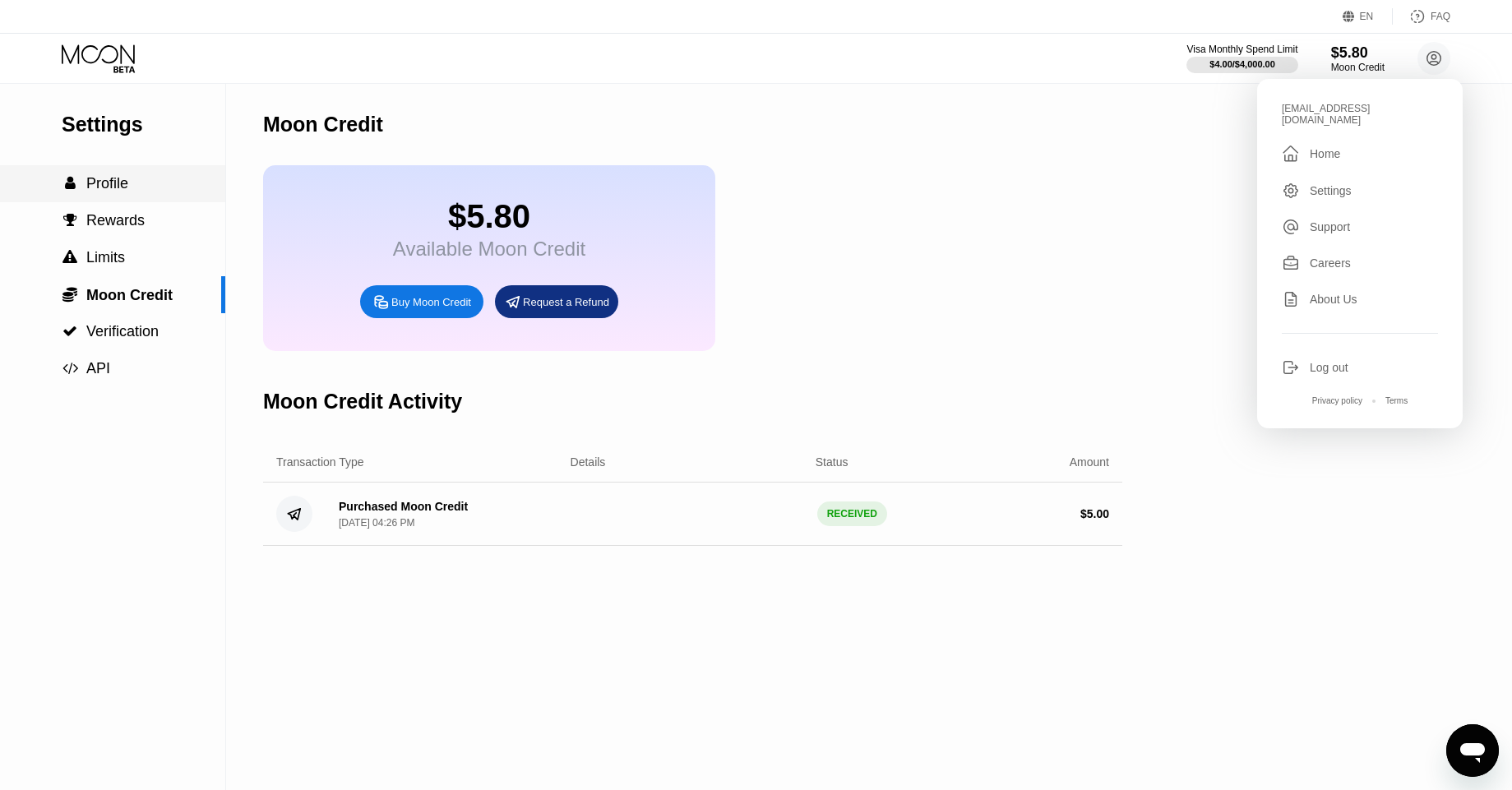
click at [148, 177] on div " Profile" at bounding box center [113, 183] width 225 height 18
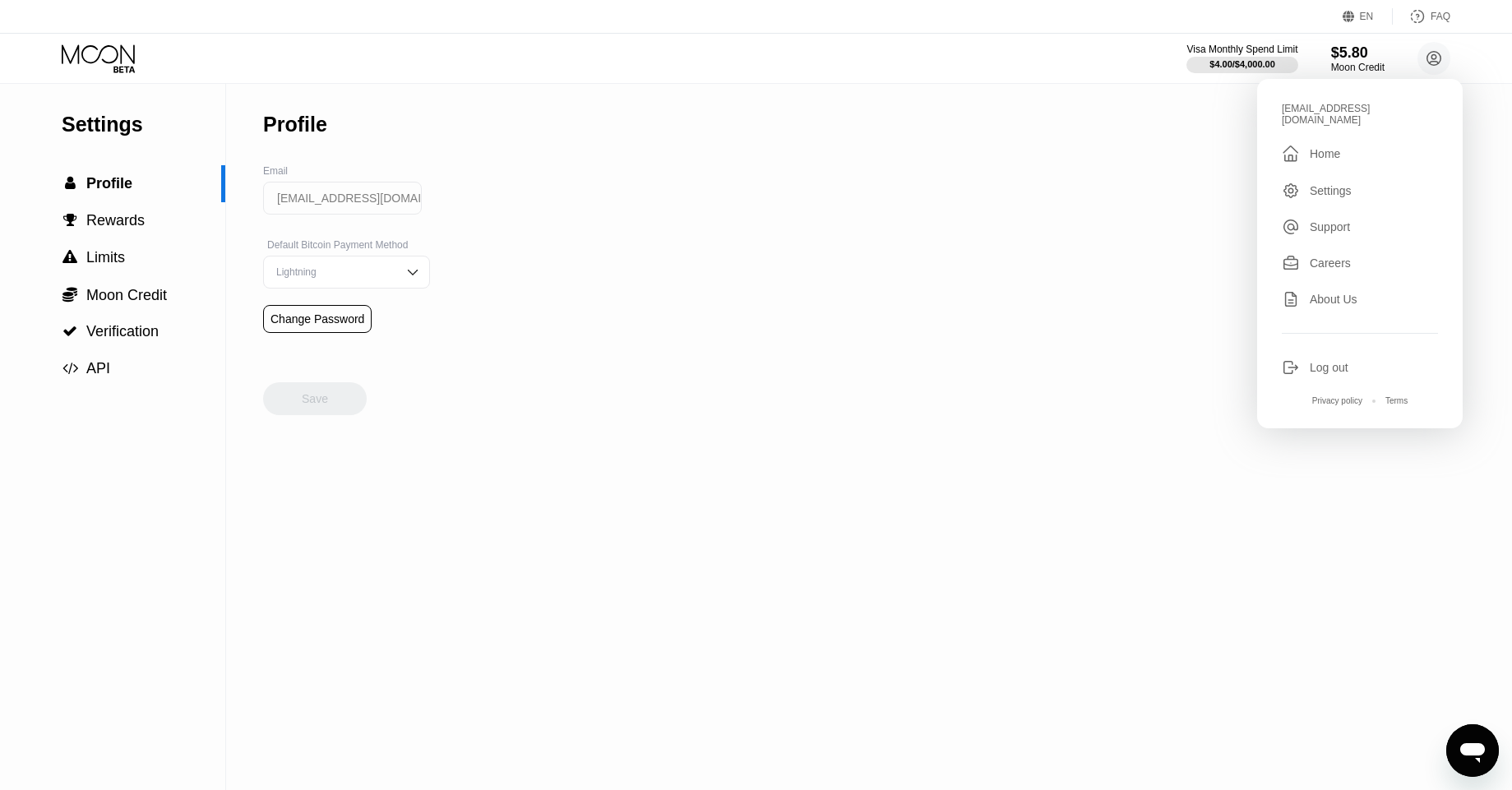
click at [320, 272] on div "Lightning" at bounding box center [335, 272] width 124 height 12
click at [448, 233] on div "Settings  Profile  Rewards  Limits  Moon Credit  Verification  API Profil…" at bounding box center [756, 437] width 1512 height 706
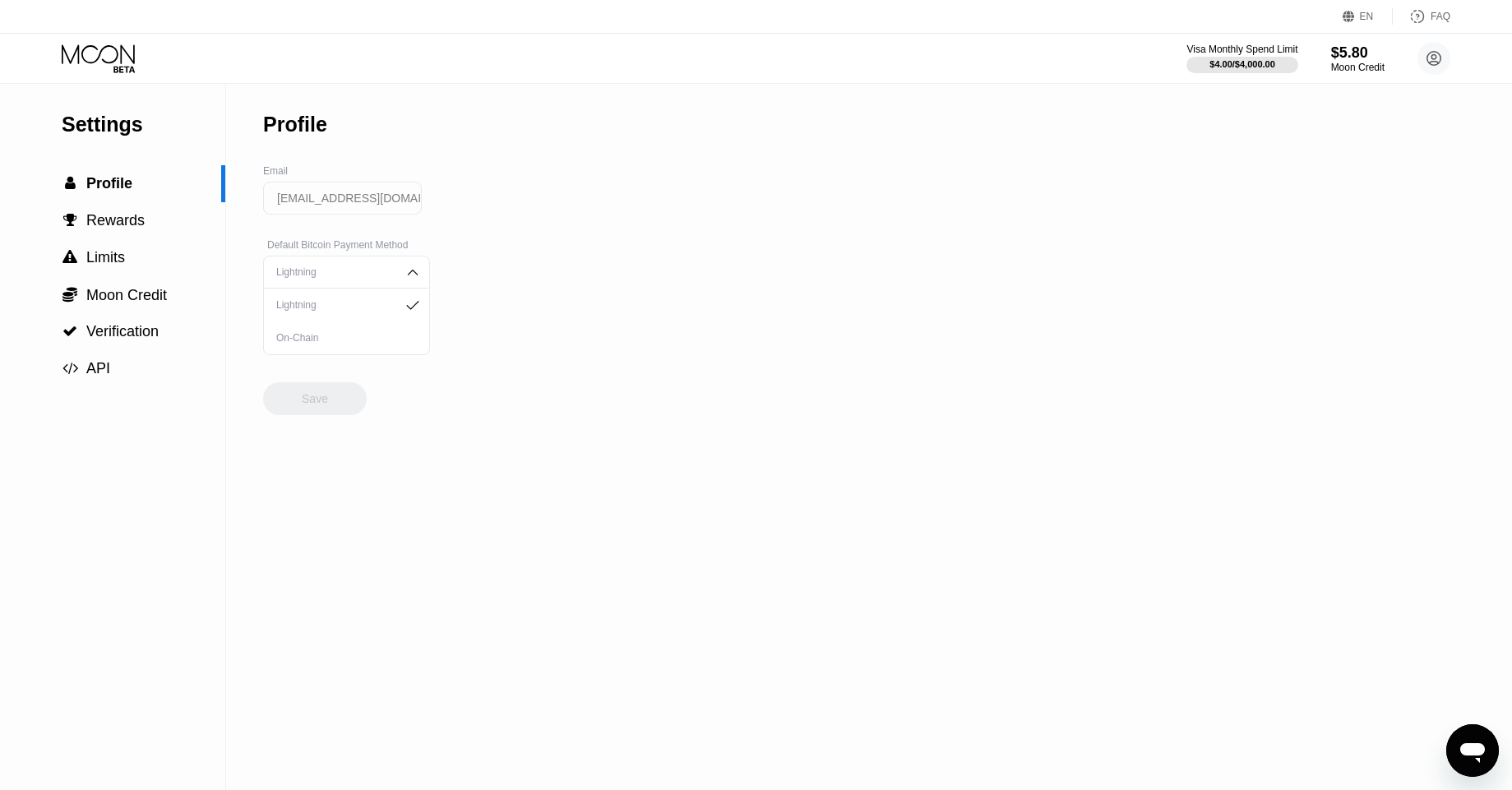
click at [448, 233] on div "Settings  Profile  Rewards  Limits  Moon Credit  Verification  API Profil…" at bounding box center [756, 437] width 1512 height 706
click at [103, 337] on span "Verification" at bounding box center [123, 331] width 72 height 17
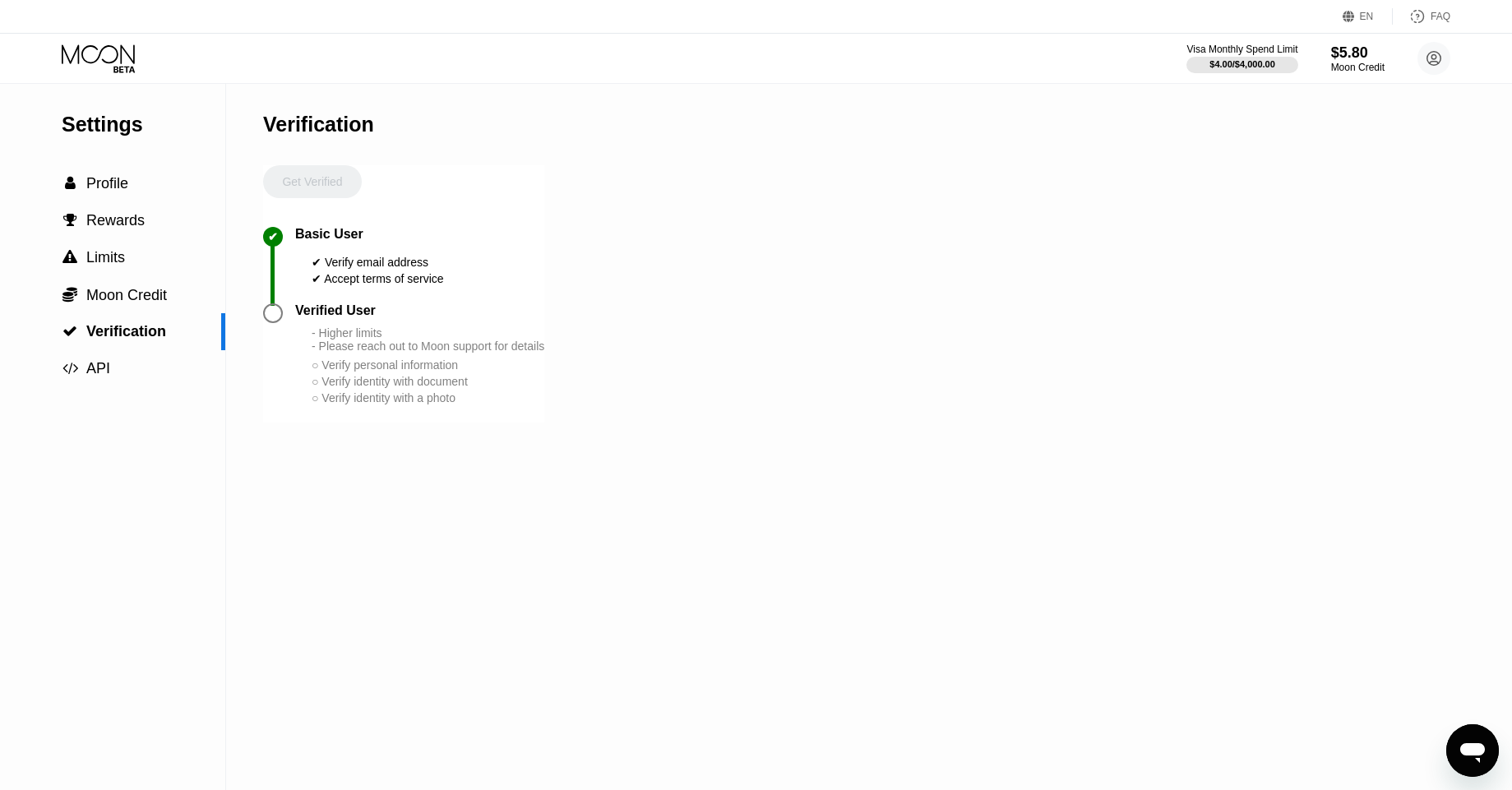
click at [272, 303] on div at bounding box center [272, 313] width 19 height 19
click at [143, 360] on div " API" at bounding box center [113, 368] width 225 height 18
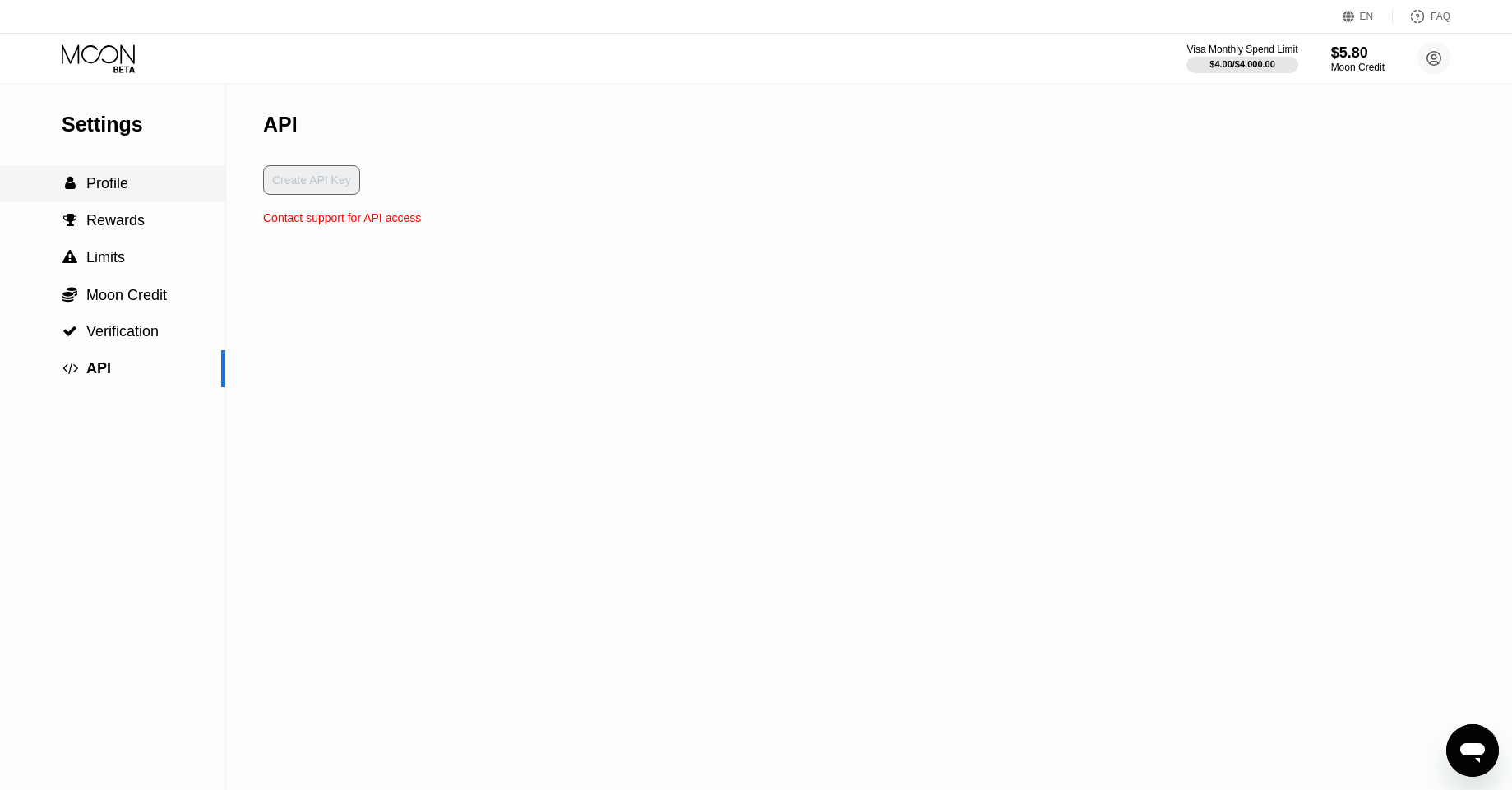
click at [126, 172] on div " Profile" at bounding box center [113, 184] width 225 height 37
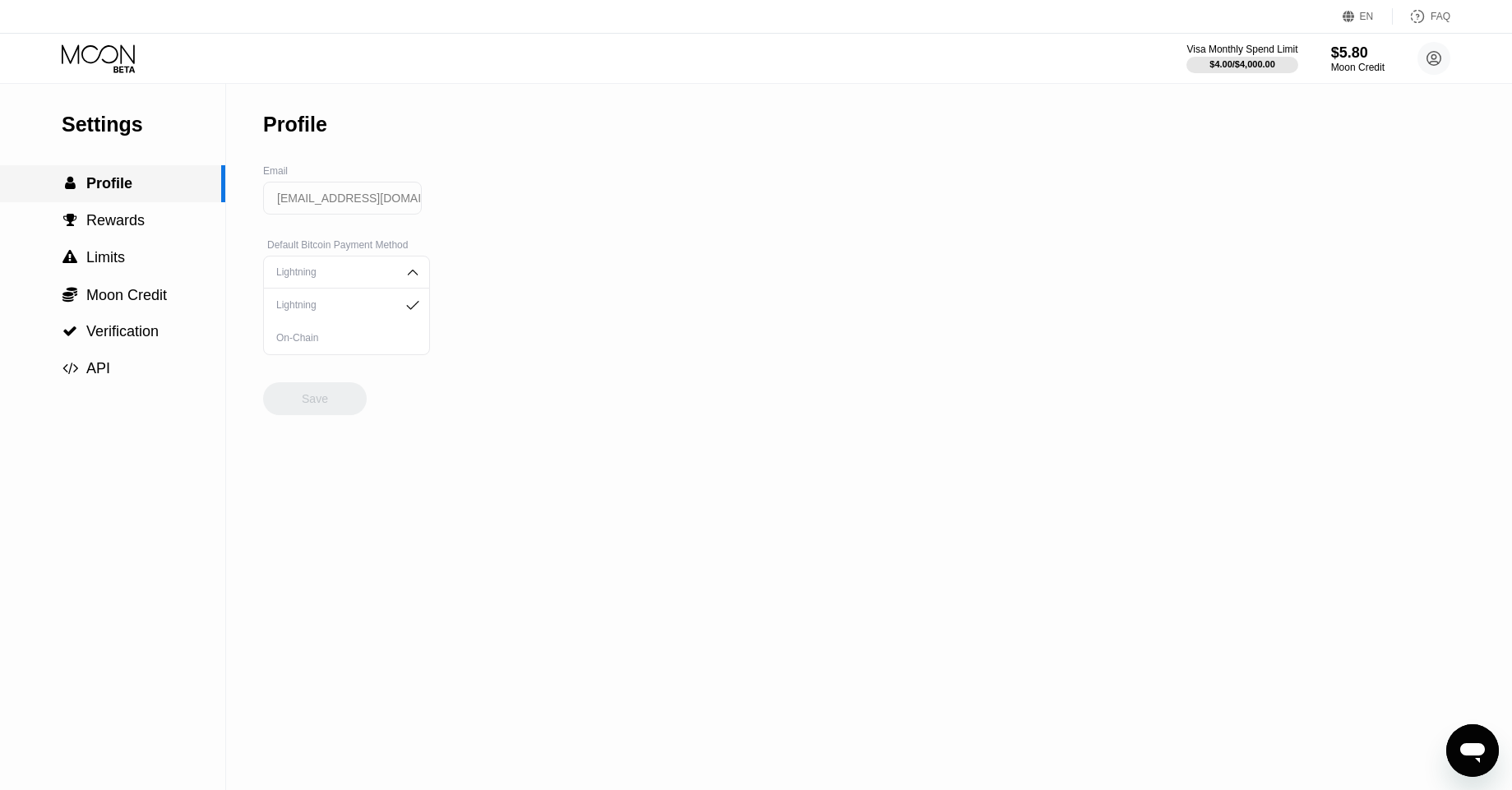
click at [126, 172] on div " Profile" at bounding box center [113, 184] width 225 height 37
click at [108, 50] on icon at bounding box center [99, 59] width 77 height 29
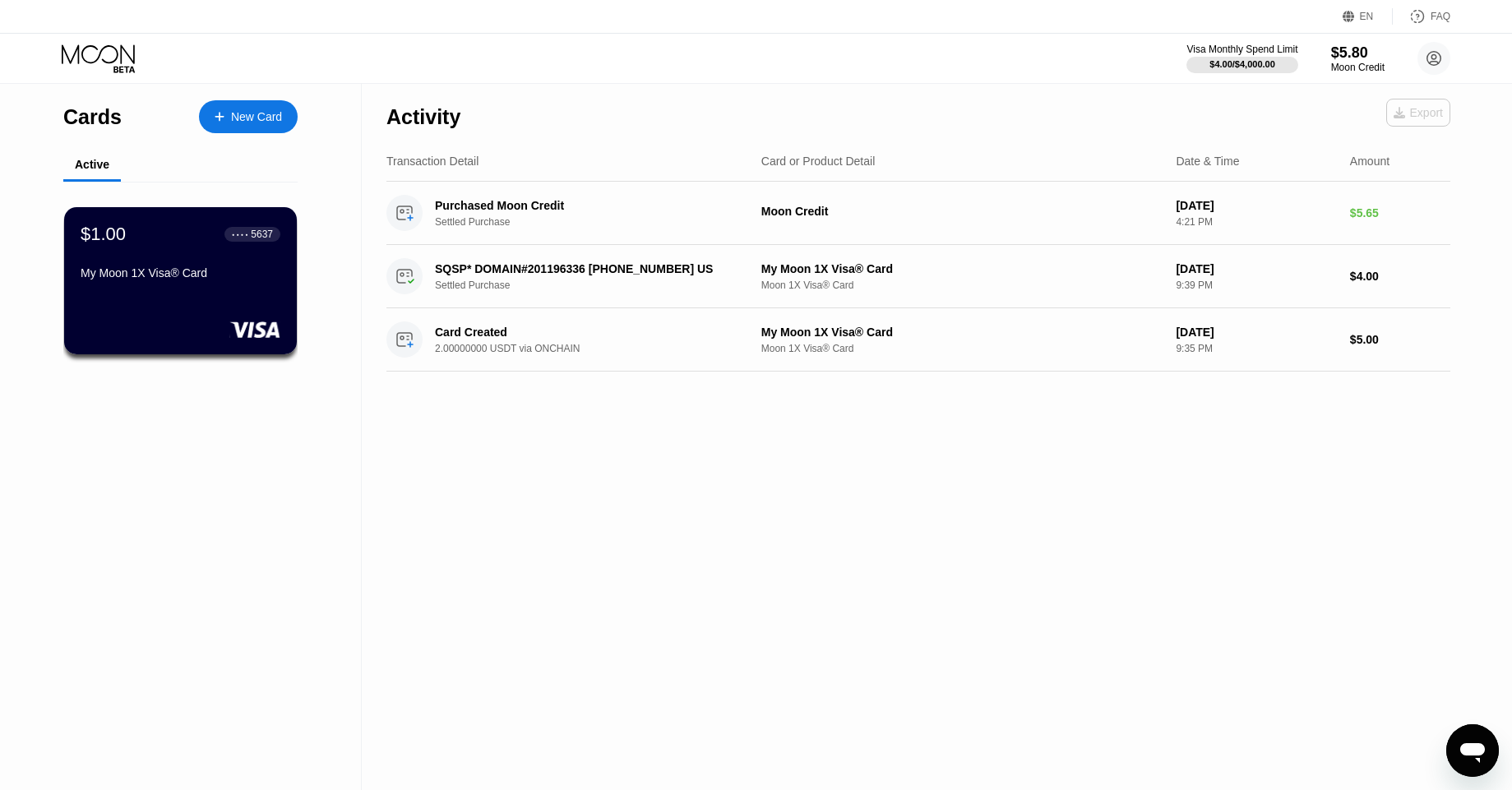
click at [1405, 118] on div "Export" at bounding box center [1419, 113] width 50 height 13
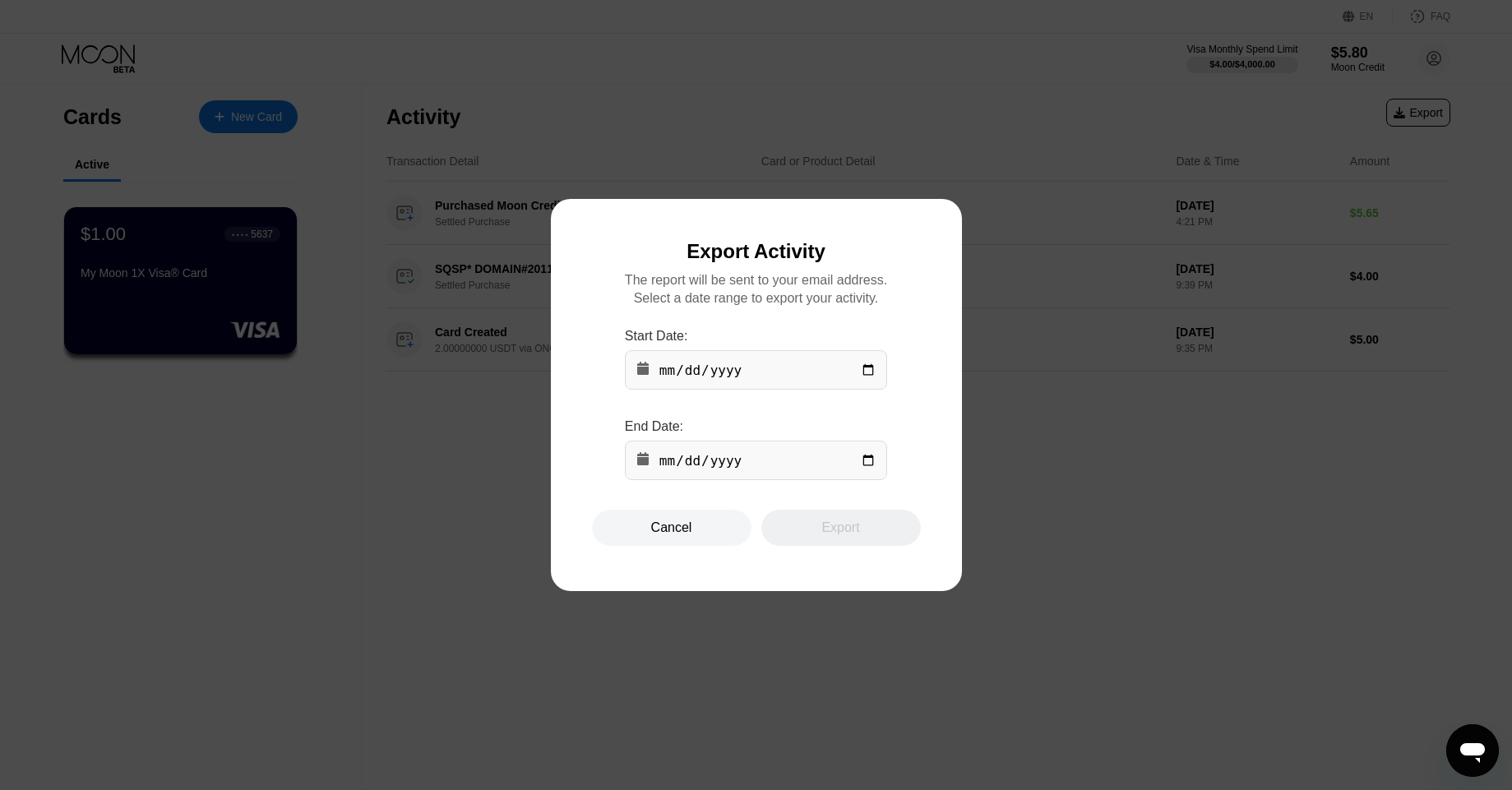
click at [949, 126] on div at bounding box center [762, 395] width 1525 height 790
click at [684, 535] on div "Cancel" at bounding box center [672, 528] width 41 height 17
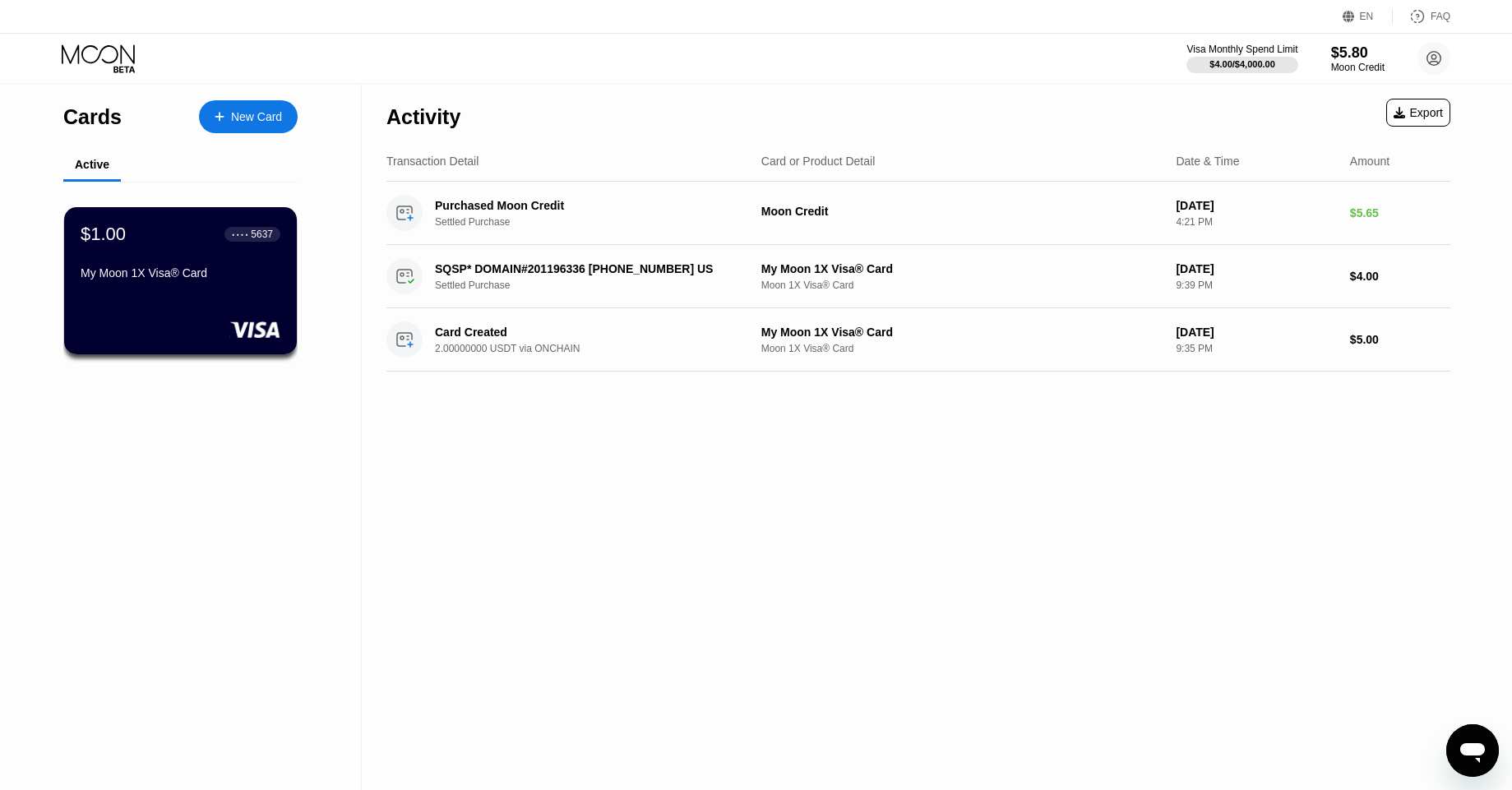
click at [1475, 752] on icon "Открыть окно обмена сообщениями" at bounding box center [1472, 752] width 24 height 19
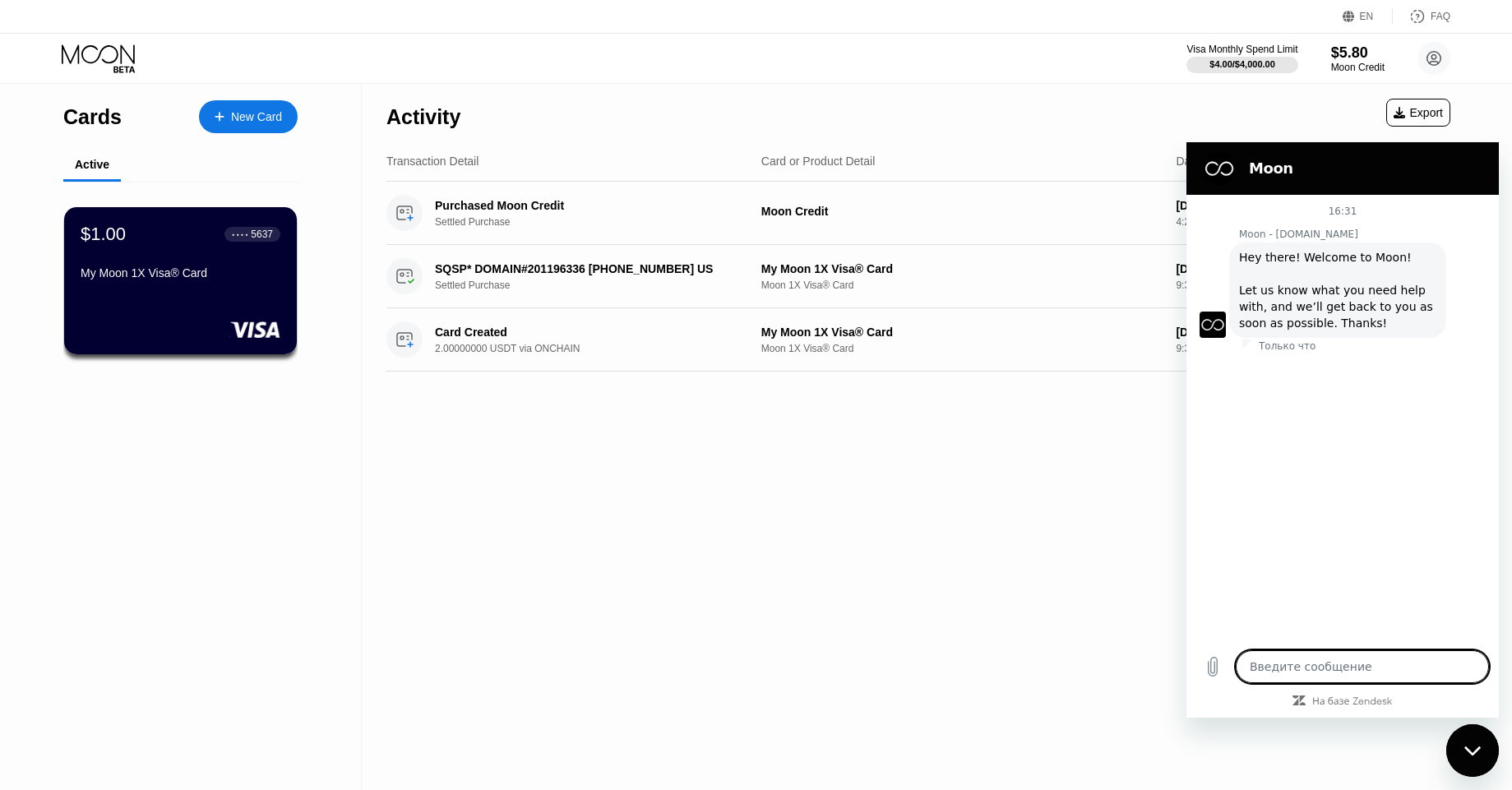
type textarea "x"
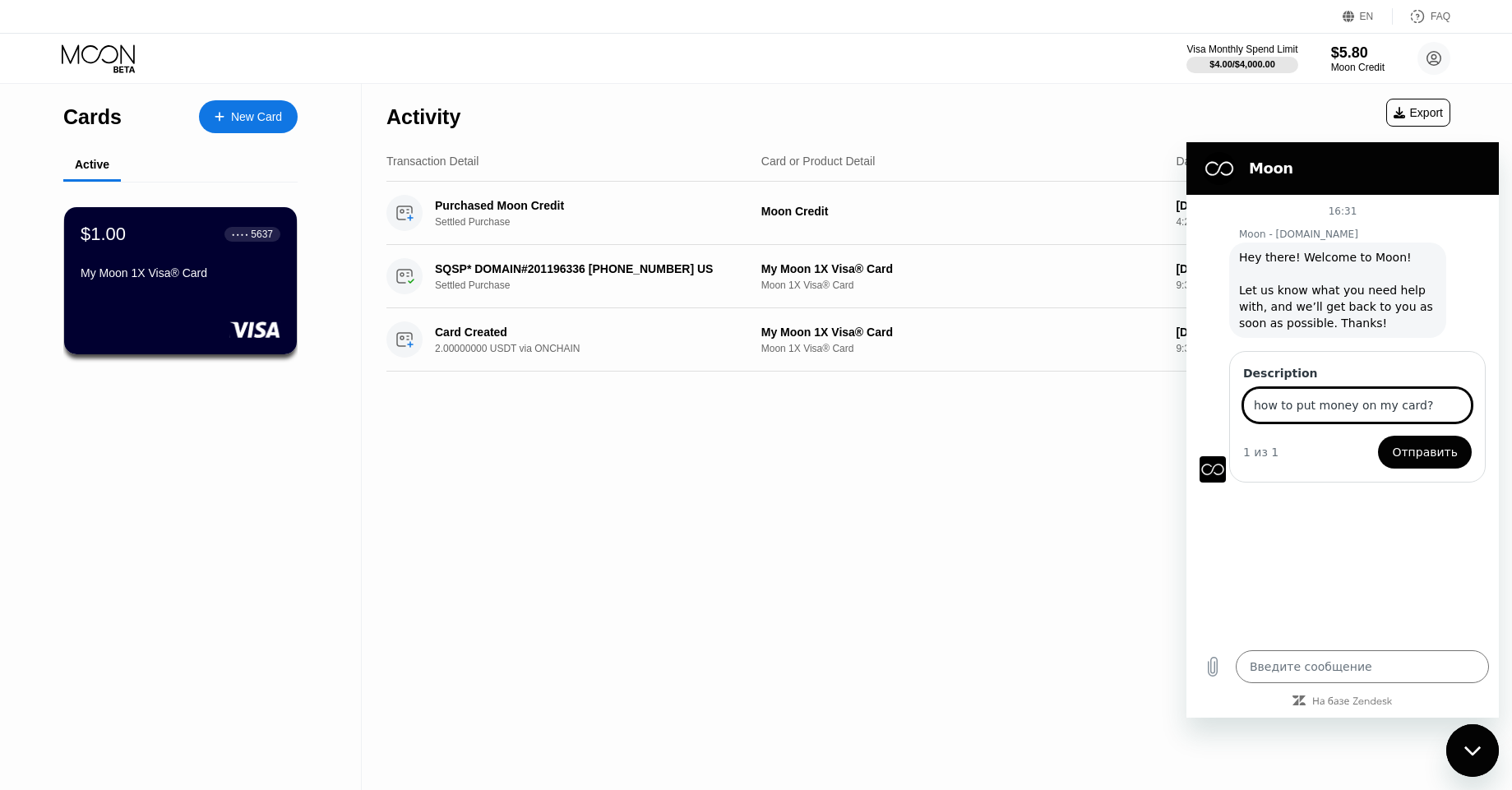
type input "how to put money on my card?"
click at [1378, 435] on button "Отправить" at bounding box center [1425, 451] width 93 height 33
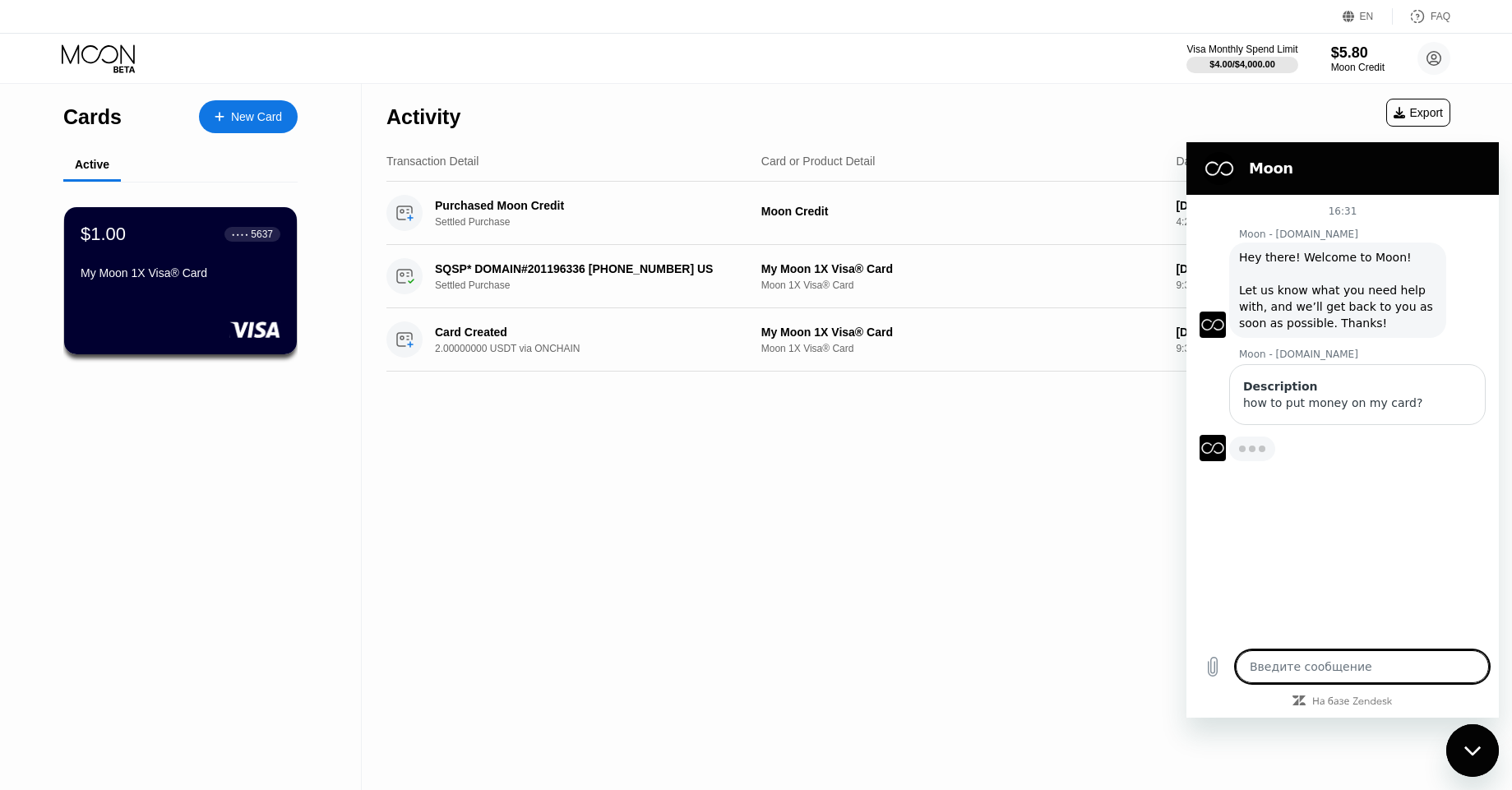
type textarea "x"
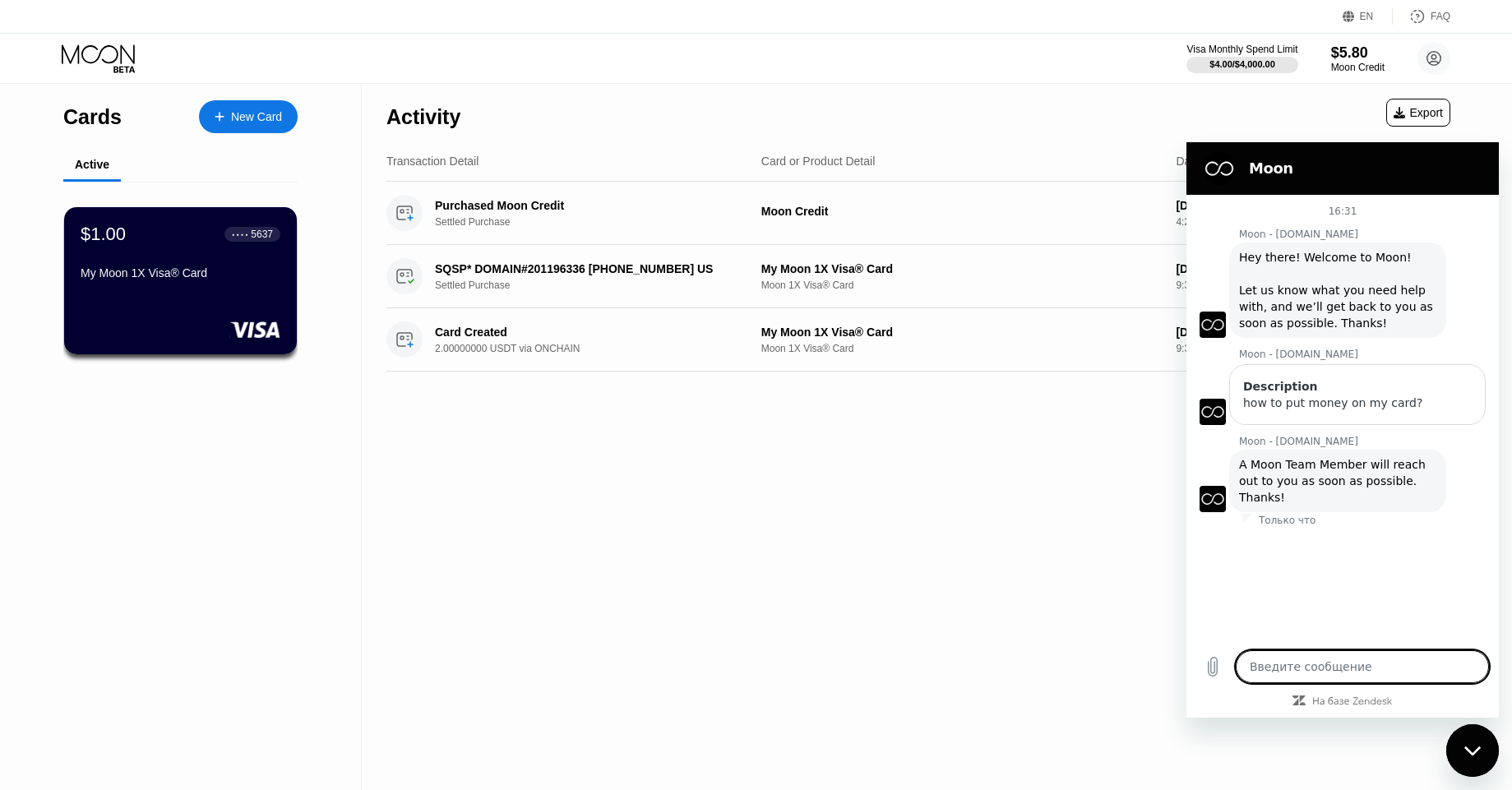
type textarea "C"
type textarea "x"
type textarea "Co"
type textarea "x"
type textarea "Cou"
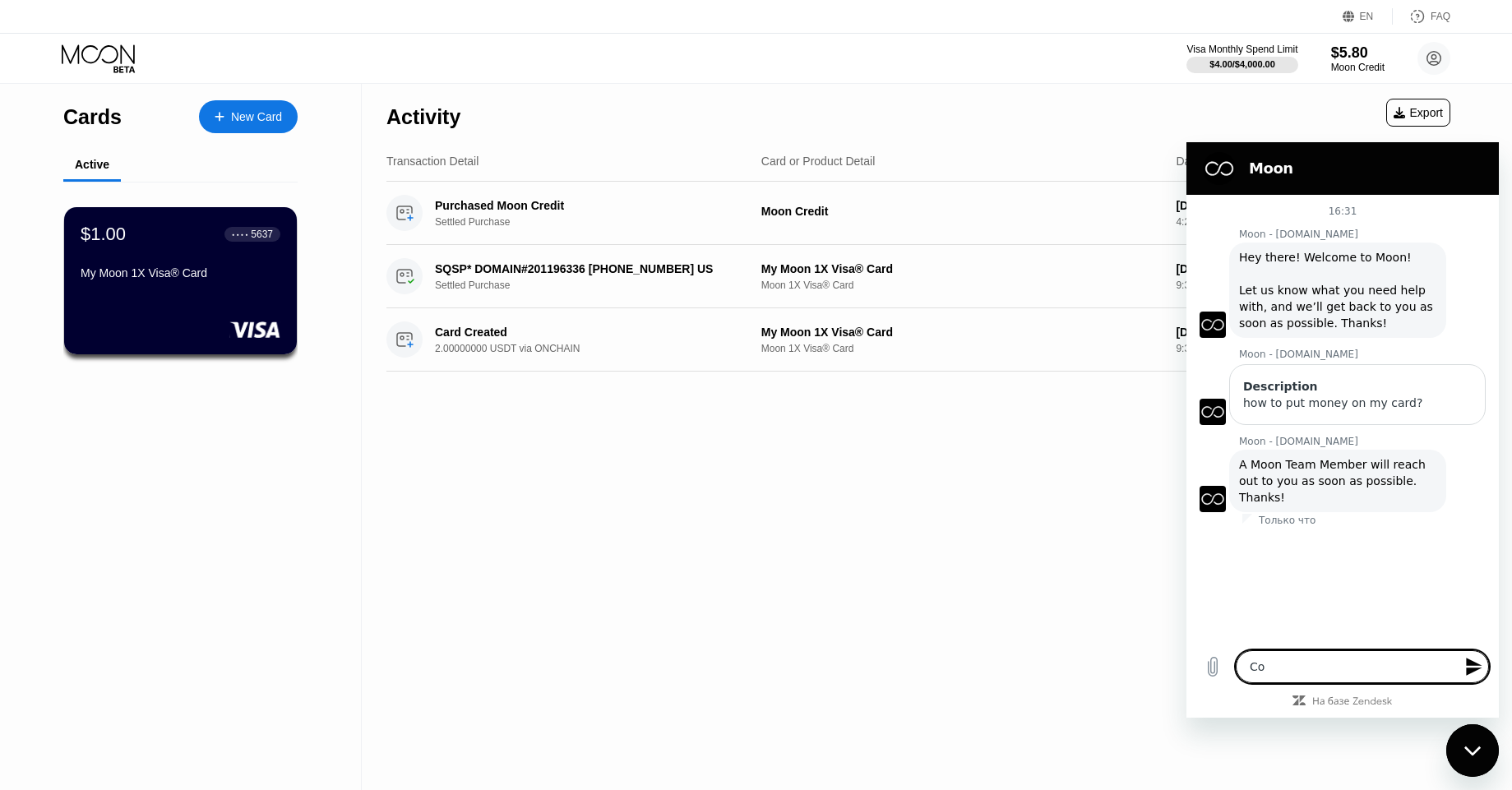
type textarea "x"
type textarea "Coul"
type textarea "x"
type textarea "Could"
type textarea "x"
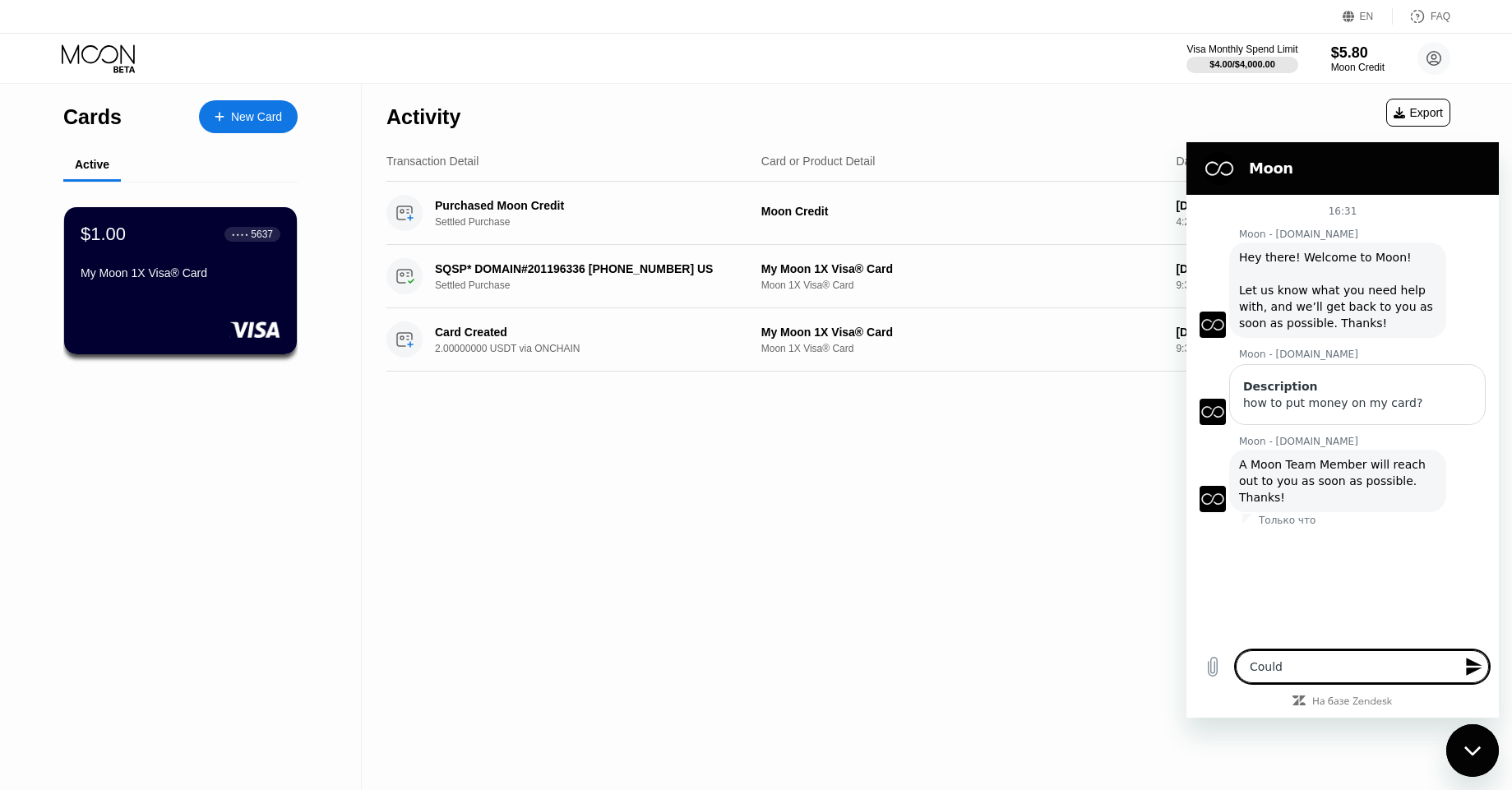
type textarea "Could"
type textarea "x"
type textarea "Could y"
type textarea "x"
type textarea "Could yo"
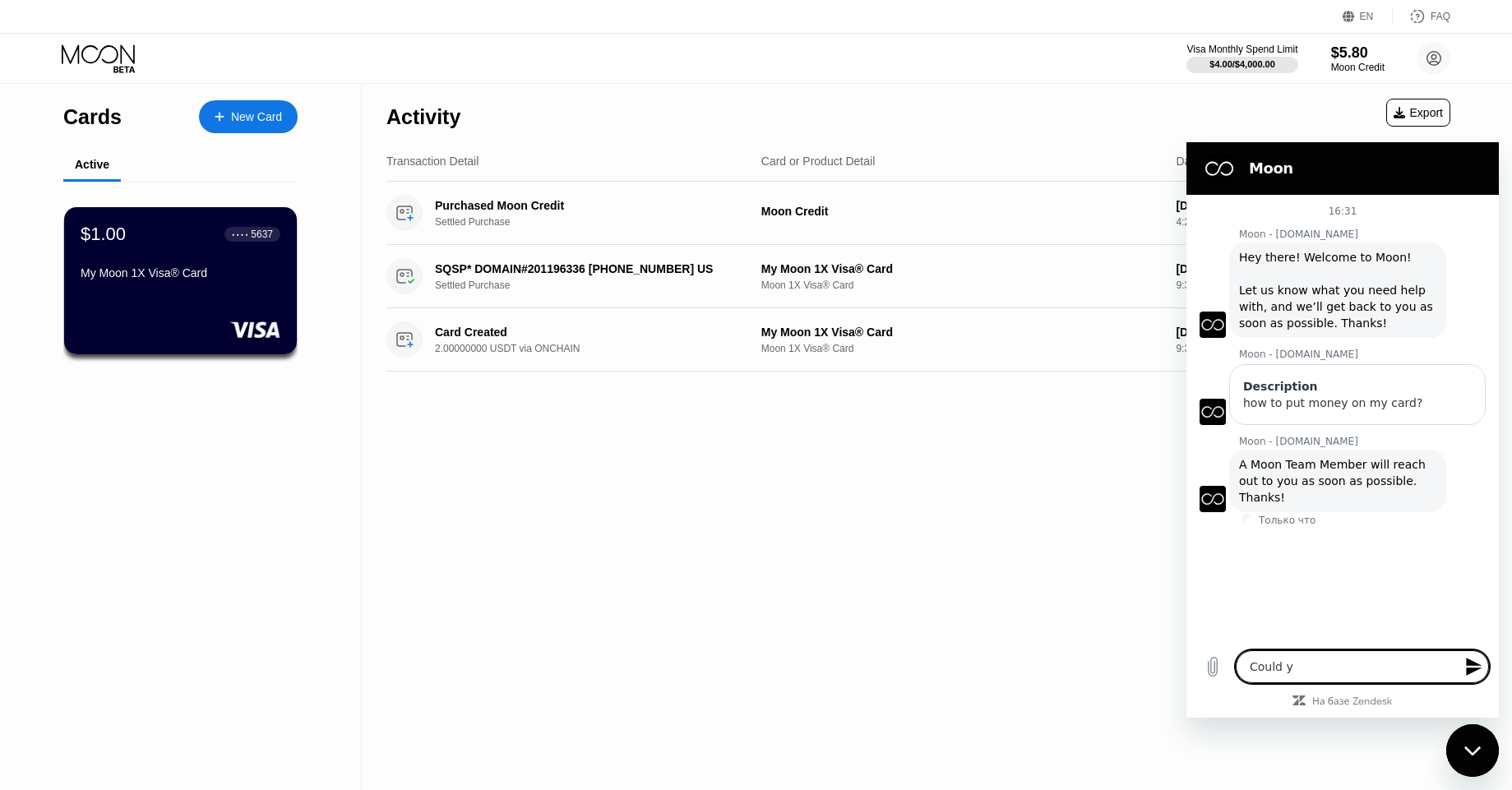
type textarea "x"
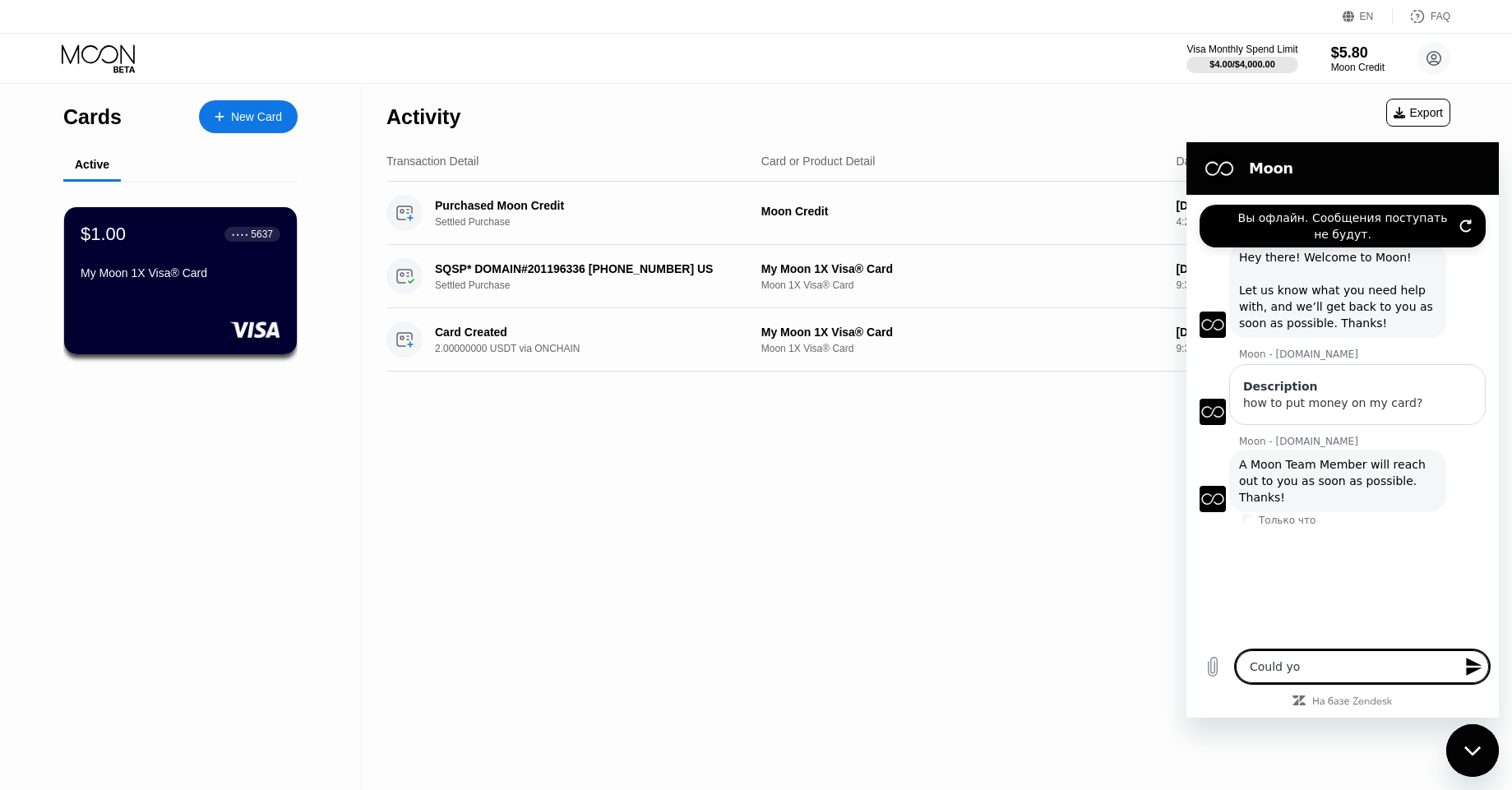
type textarea "Could you"
type textarea "x"
type textarea "Could you"
type textarea "x"
type textarea "Could you p"
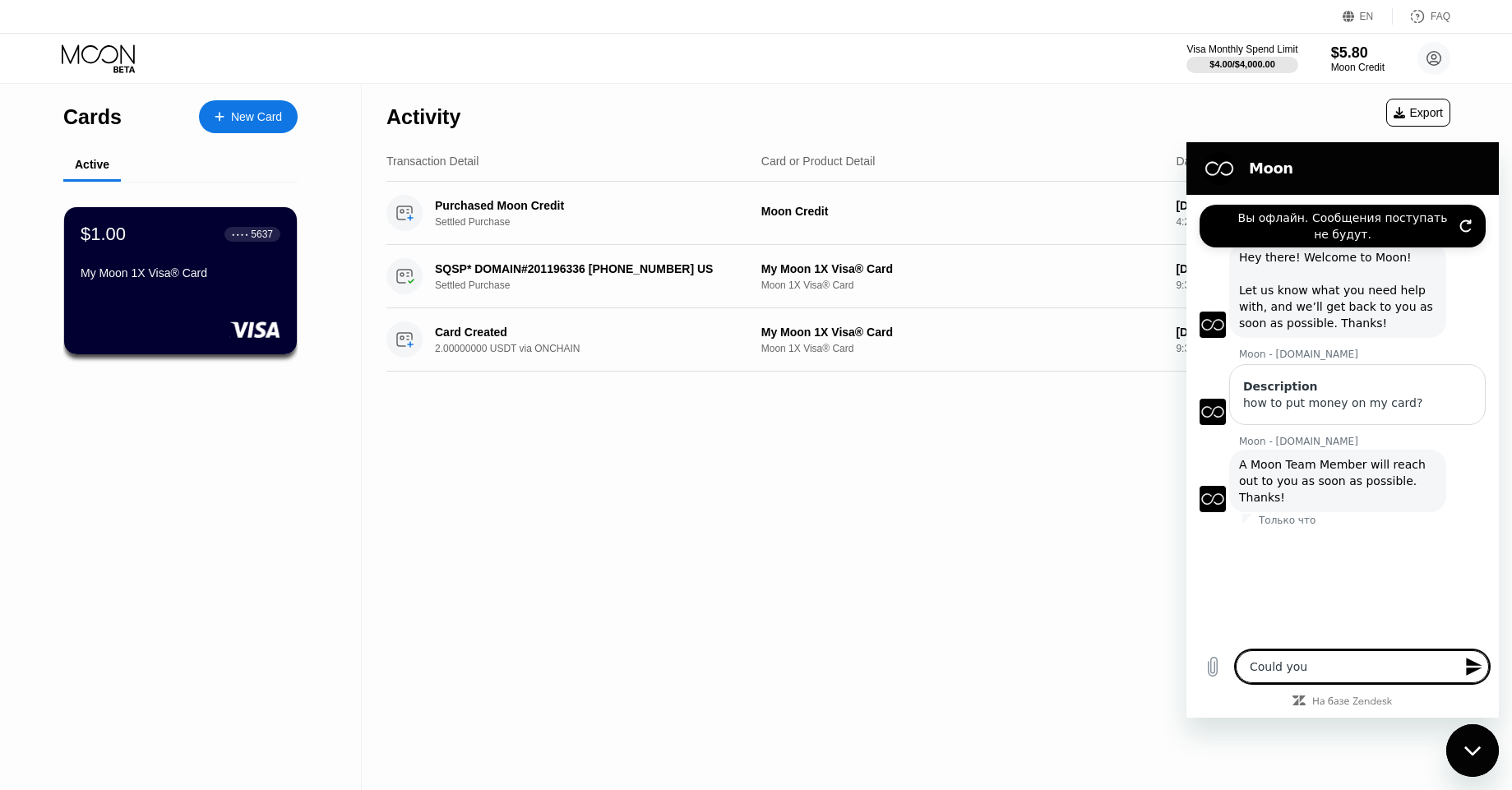
type textarea "x"
type textarea "Could you pu"
type textarea "x"
type textarea "Could you put"
type textarea "x"
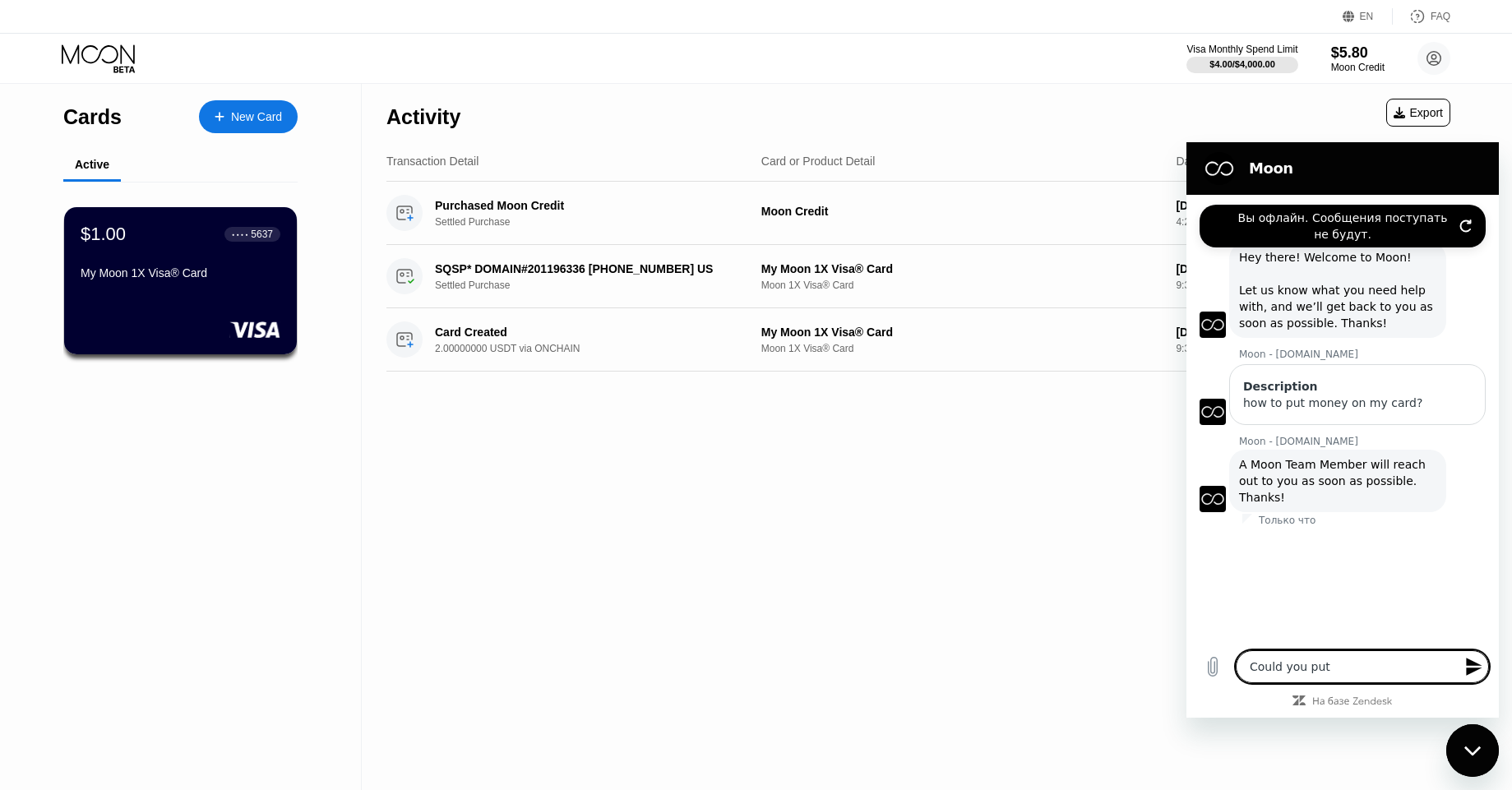
type textarea "Could you put"
type textarea "x"
type textarea "Could you put 5"
type textarea "x"
type textarea "Could you put 5."
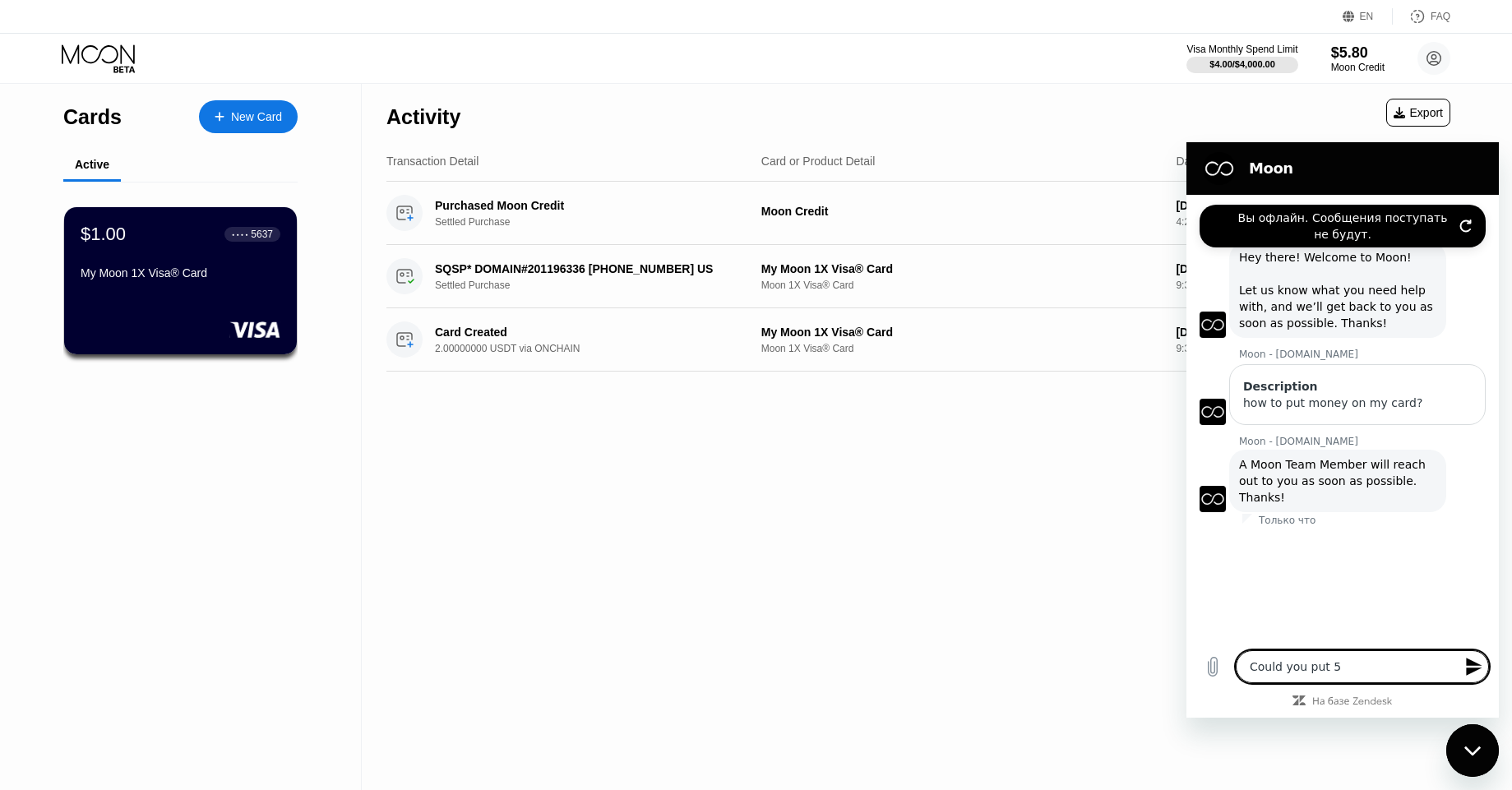
type textarea "x"
type textarea "Could you put 5.8"
type textarea "x"
type textarea "Could you put 5.8"
type textarea "x"
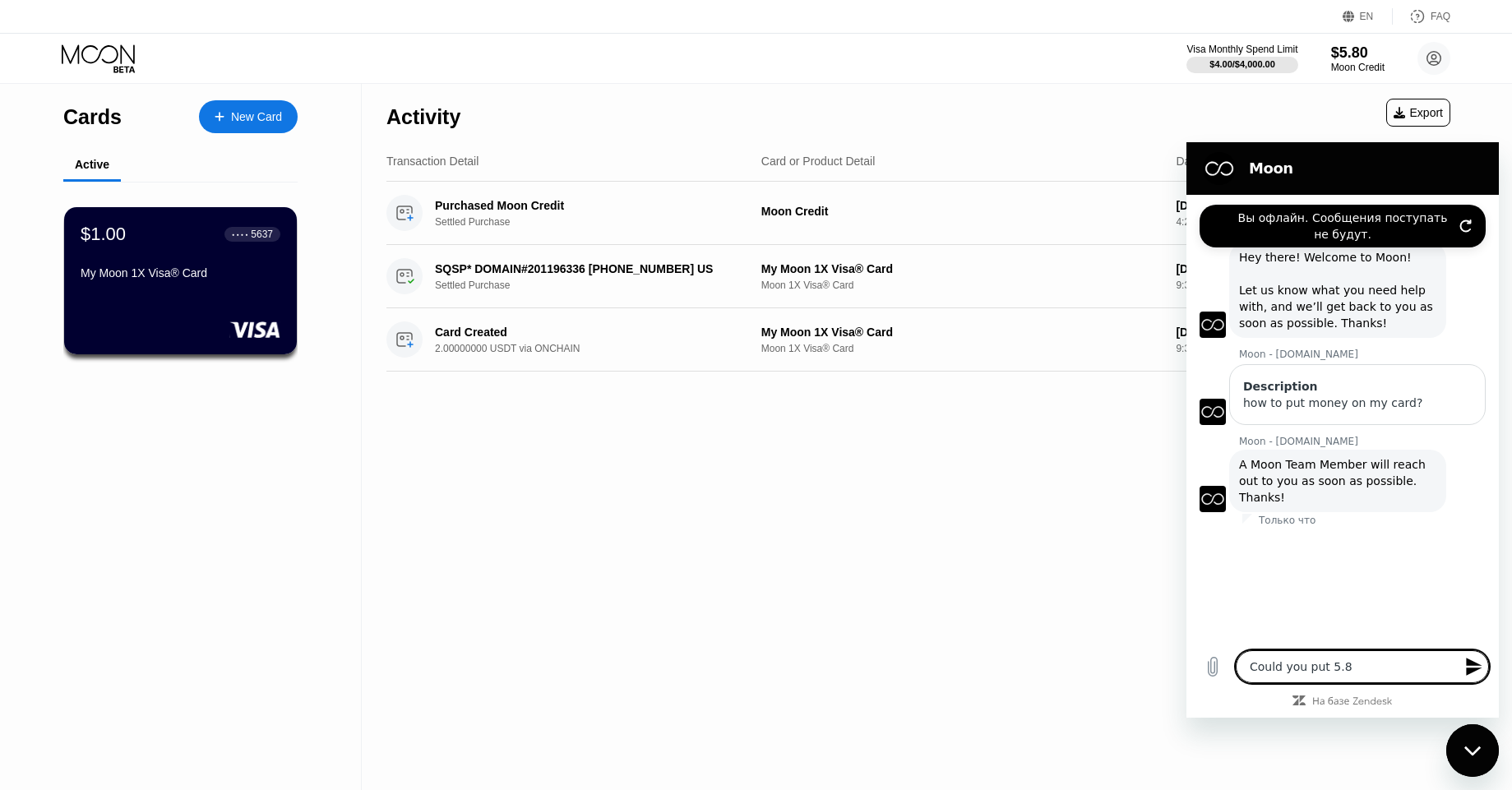
type textarea "Could you put 5.8 o"
type textarea "x"
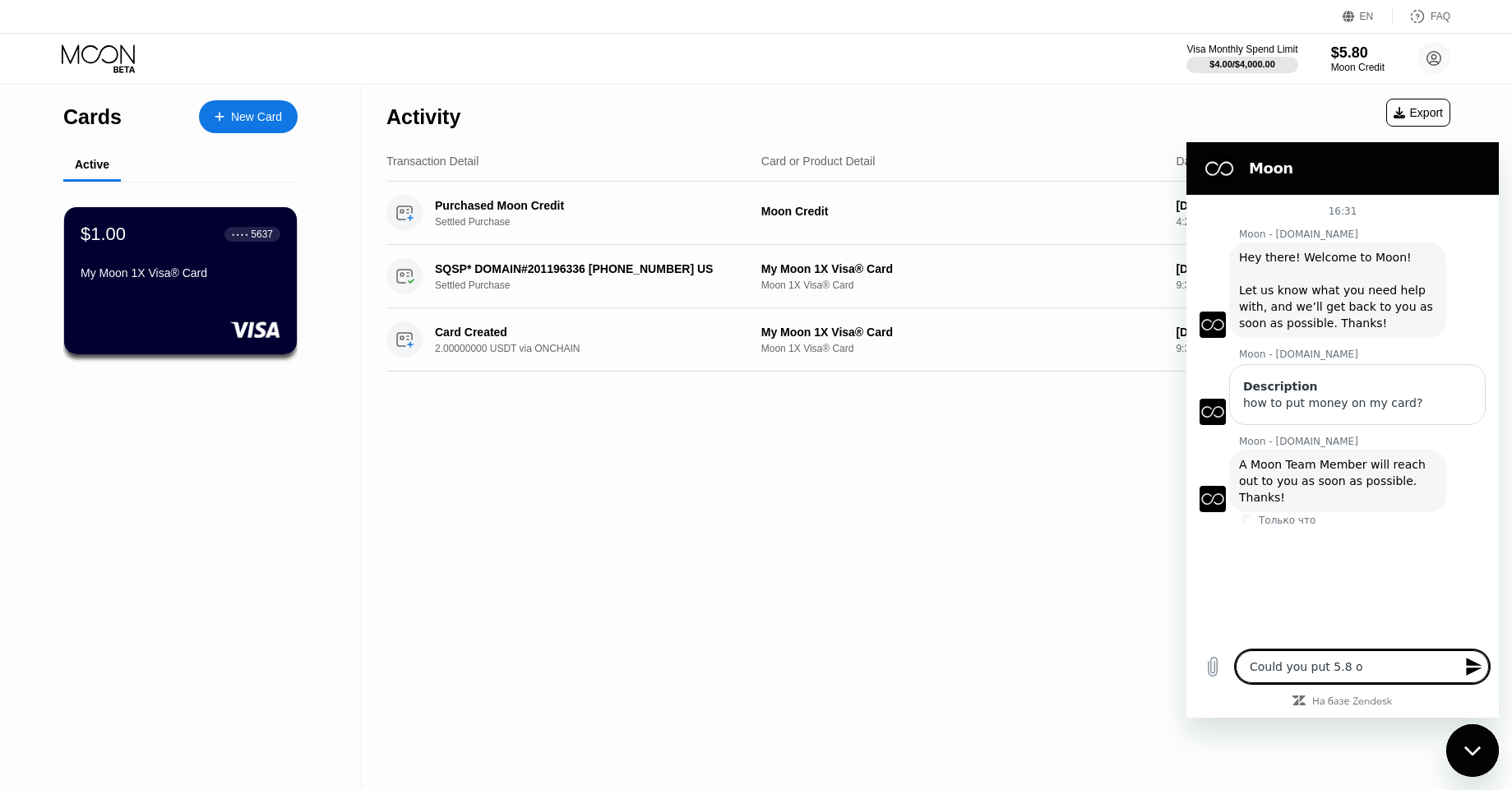
type textarea "Could you put 5.8"
type textarea "x"
type textarea "Could you put 5.8 d"
type textarea "x"
type textarea "Could you put 5.8"
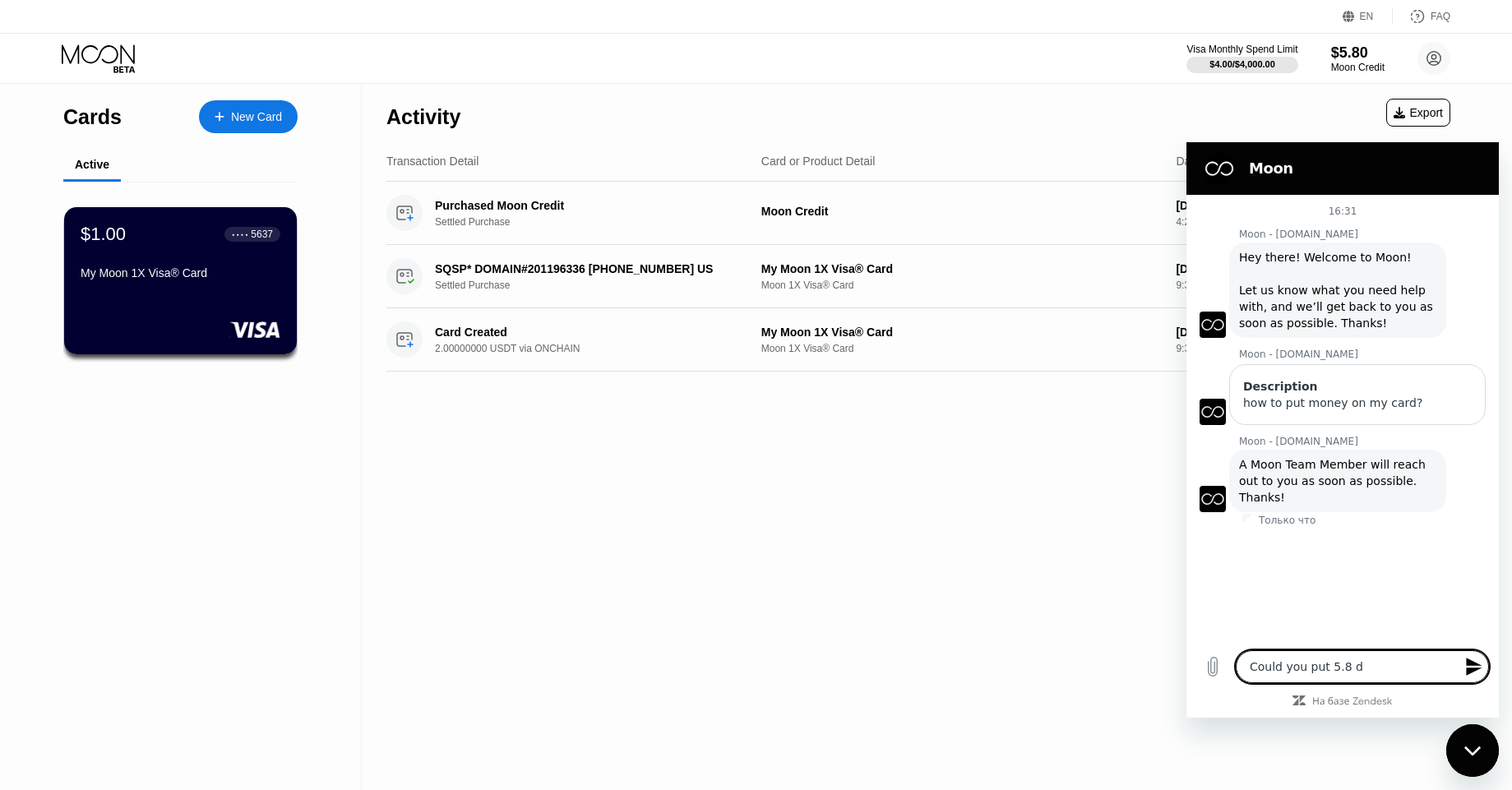
type textarea "x"
type textarea "Could you put 5.8 U"
type textarea "x"
type textarea "Could you put 5.8 US"
type textarea "x"
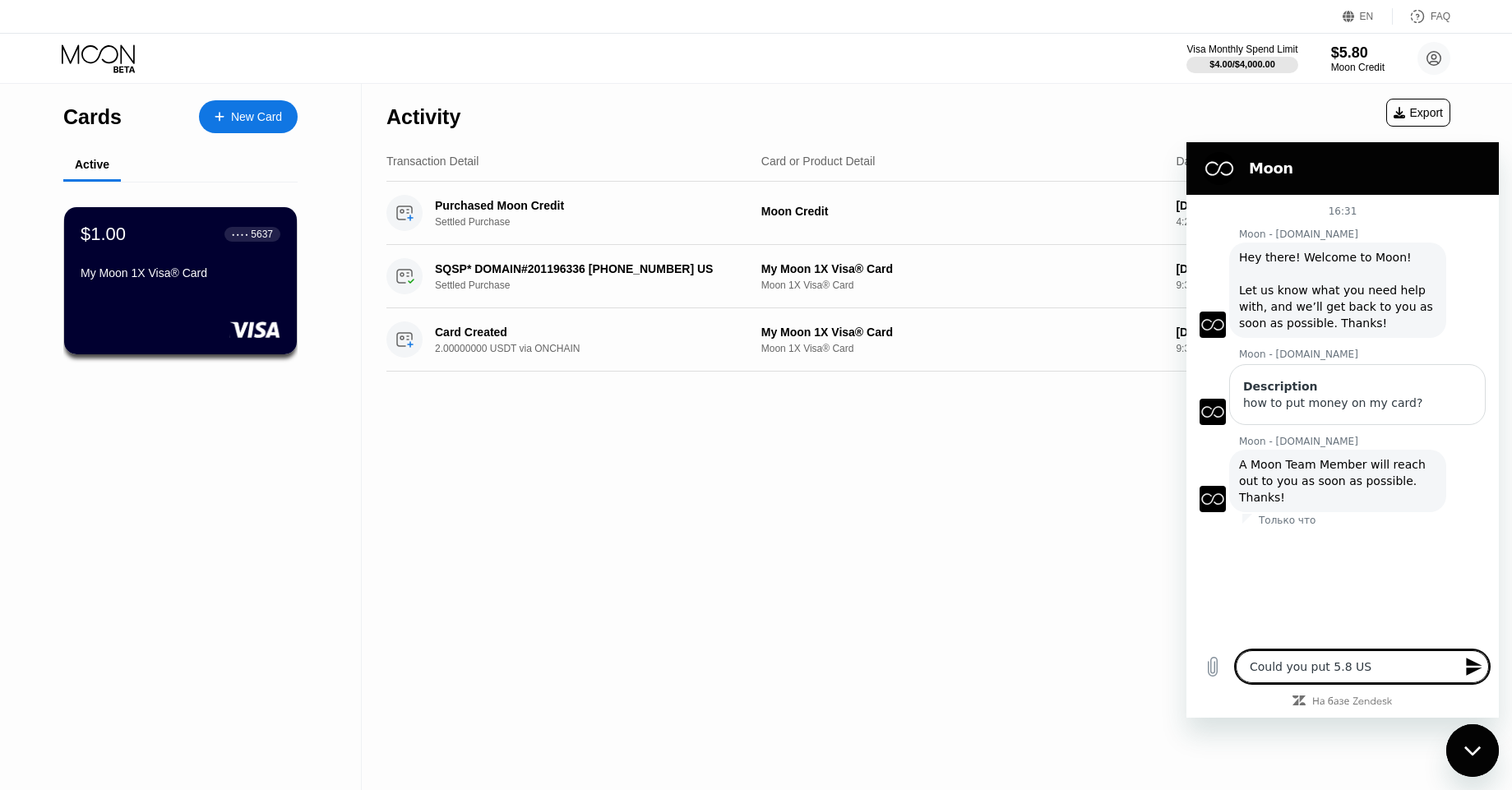
type textarea "Could you put 5.8 USD"
type textarea "x"
type textarea "Could you put 5.8 USD"
type textarea "x"
type textarea "Could you put 5.8 USD o"
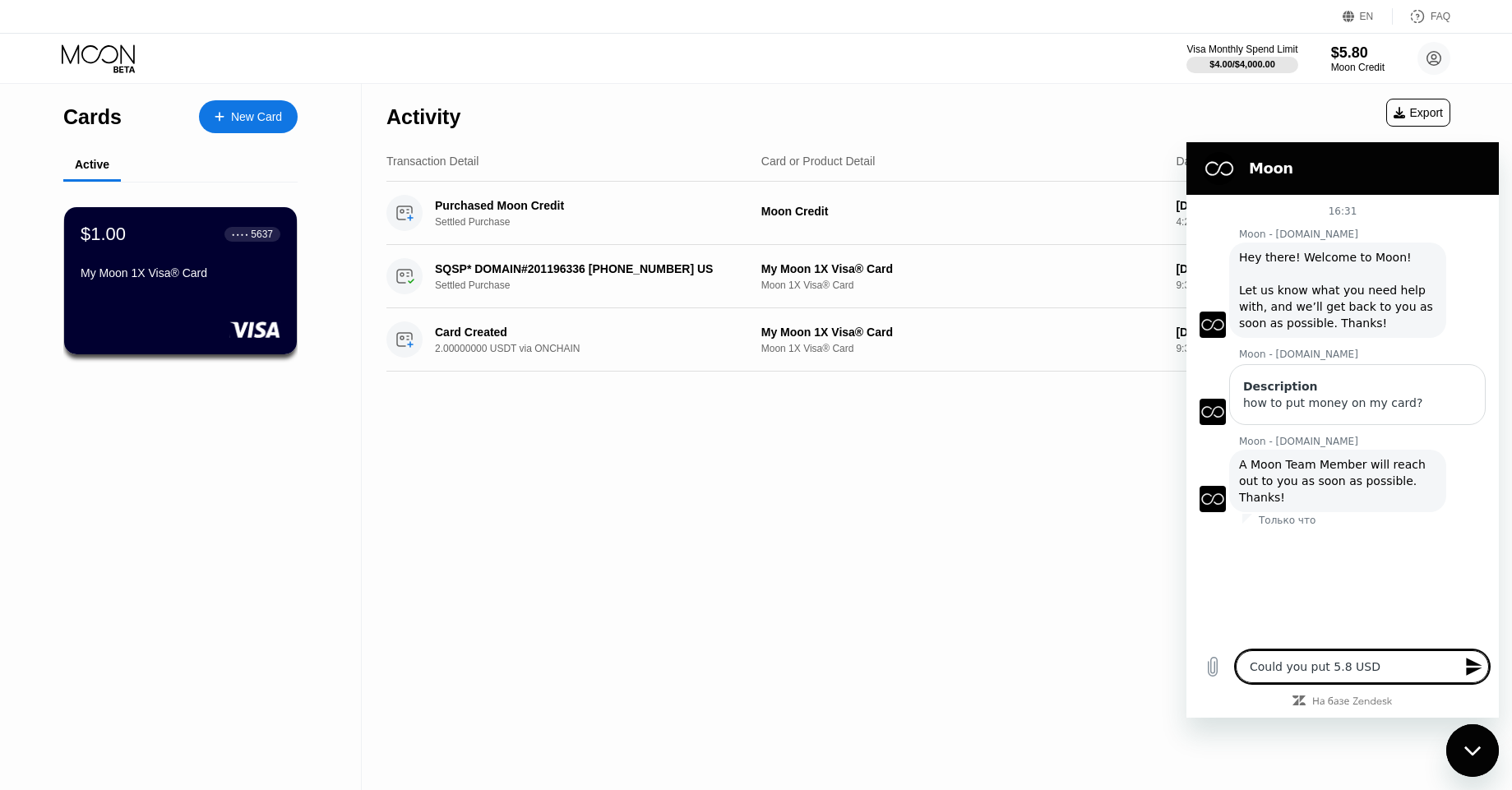
type textarea "x"
type textarea "Could you put 5.8 USD on"
type textarea "x"
type textarea "Could you put 5.8 USD on"
type textarea "x"
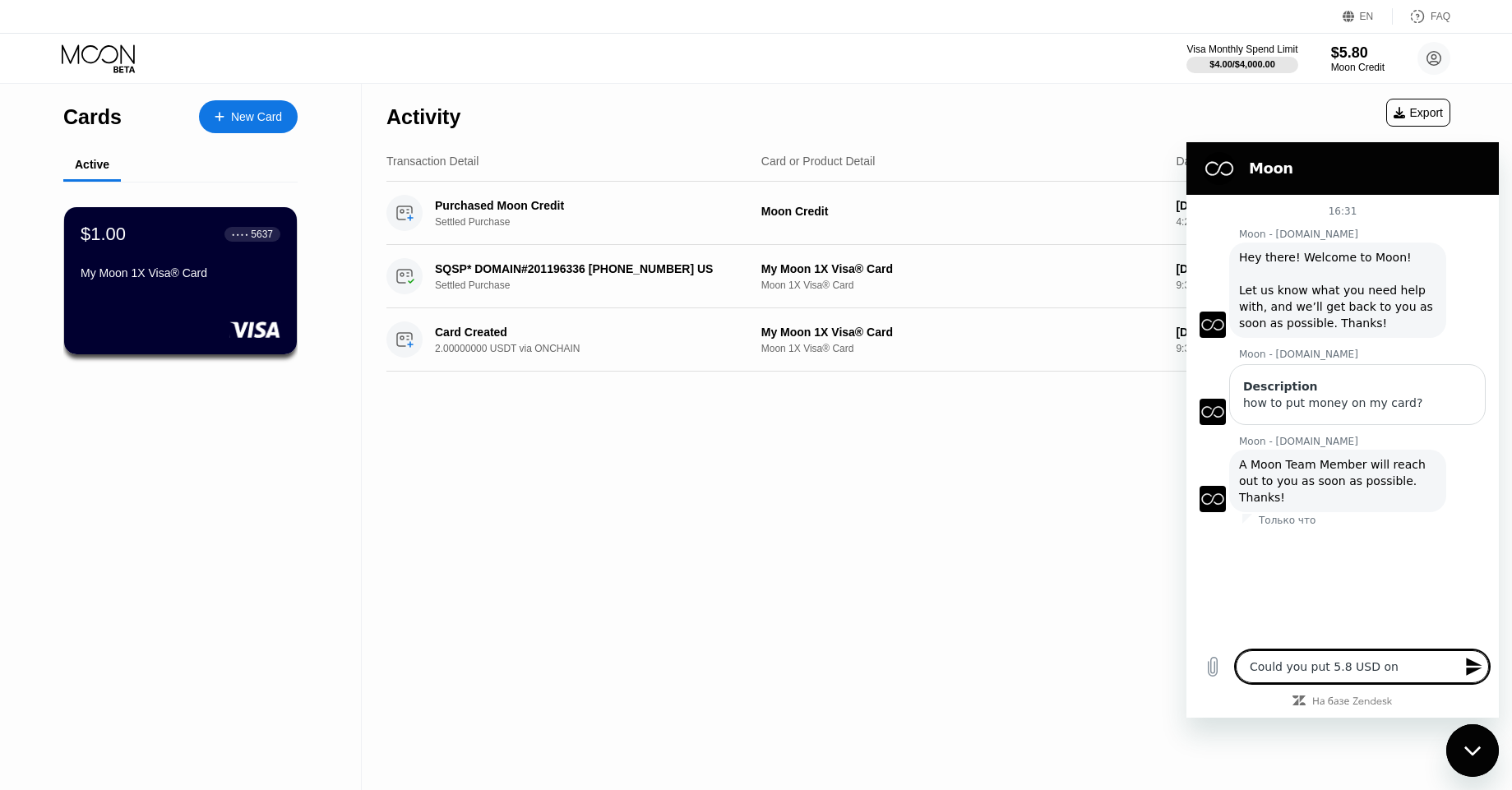
type textarea "Could you put 5.8 USD on m"
type textarea "x"
type textarea "Could you put 5.8 USD on my"
type textarea "x"
type textarea "Could you put 5.8 USD on my"
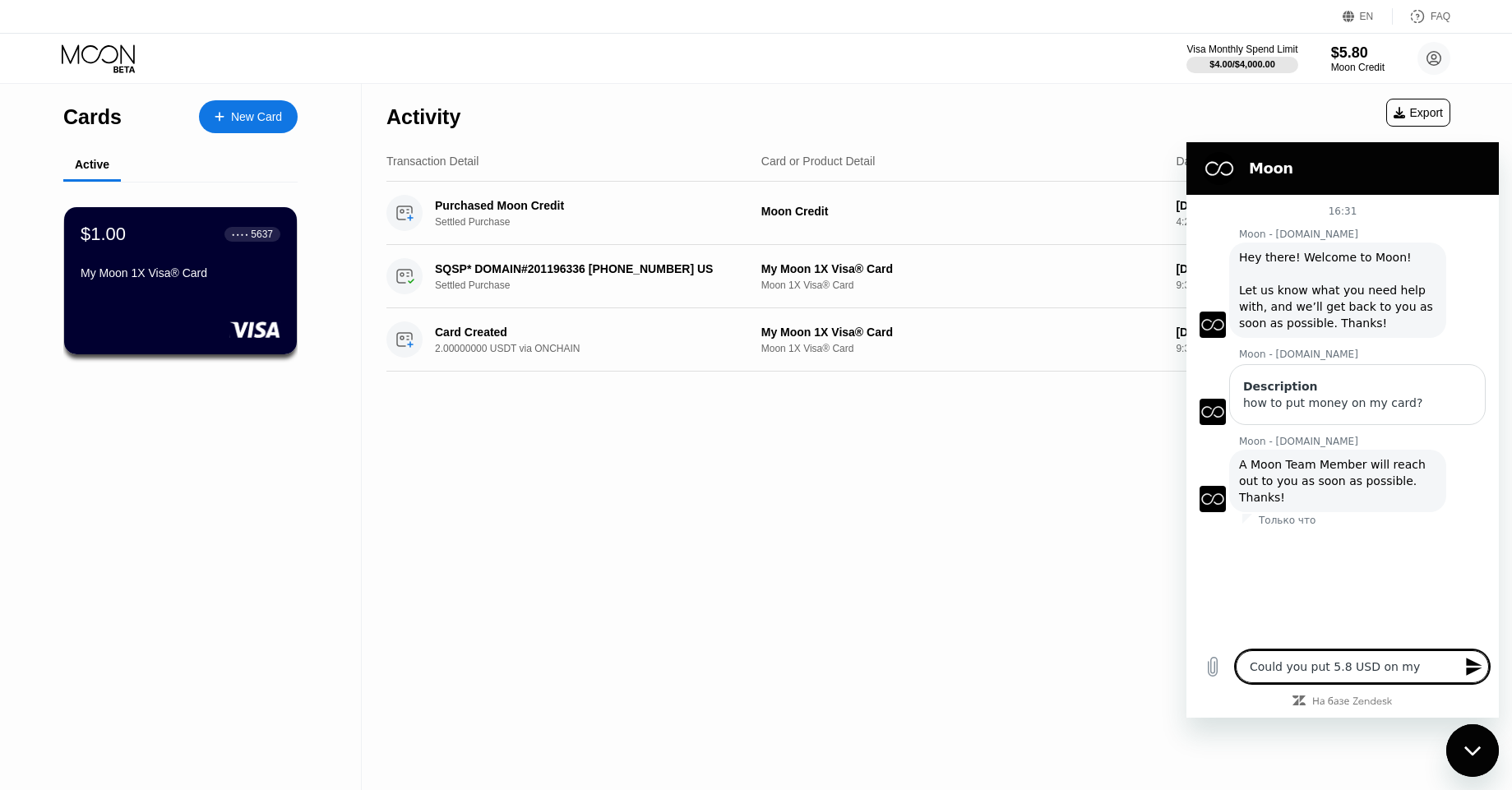
type textarea "x"
type textarea "Could you put 5.8 USD on my c"
type textarea "x"
type textarea "Could you put 5.8 USD on my ca"
type textarea "x"
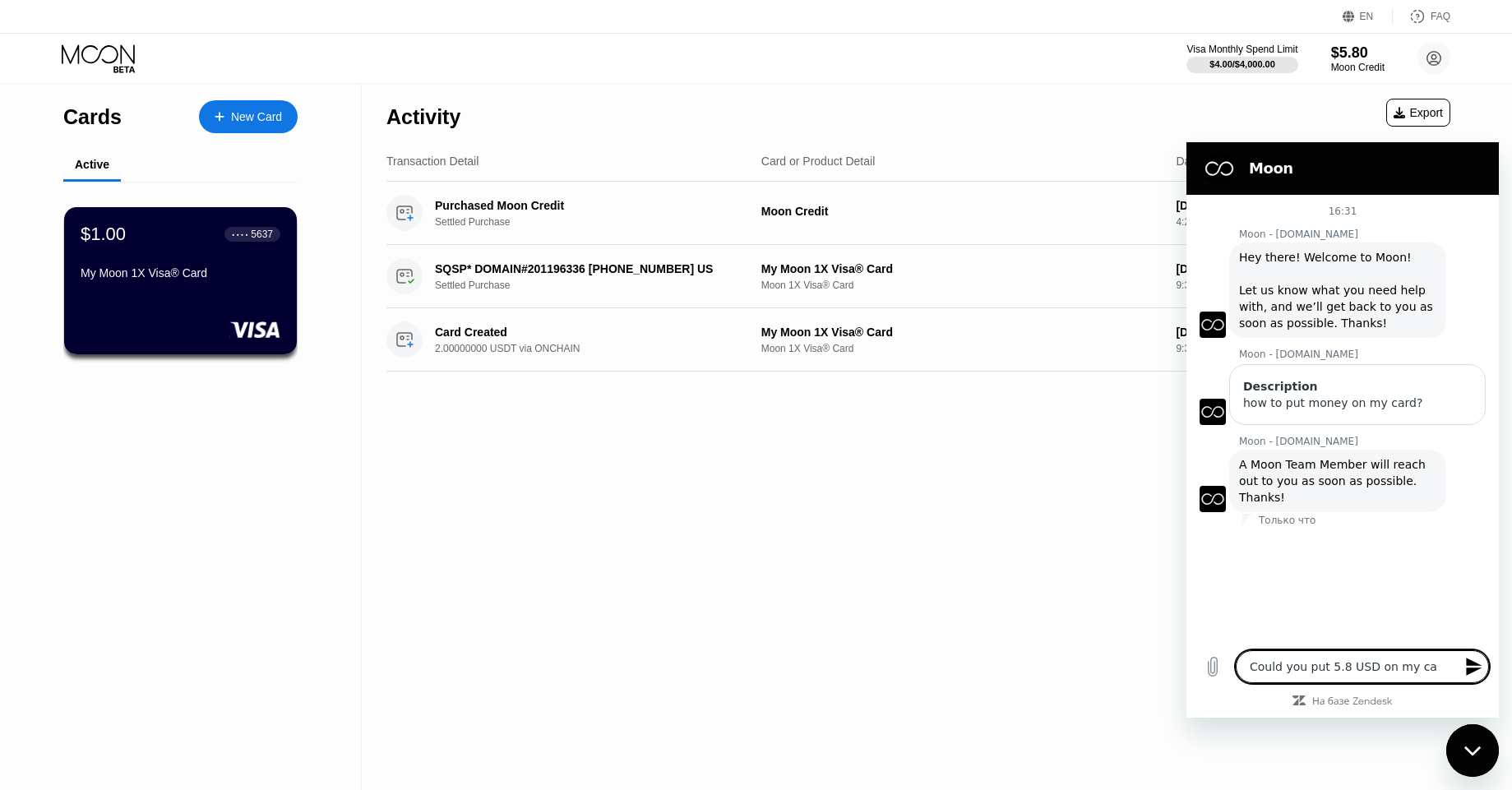
type textarea "Could you put 5.8 USD on my car"
type textarea "x"
type textarea "Could you put 5.8 USD on my card"
type textarea "x"
type textarea "Could you put 5.8 USD on my card?"
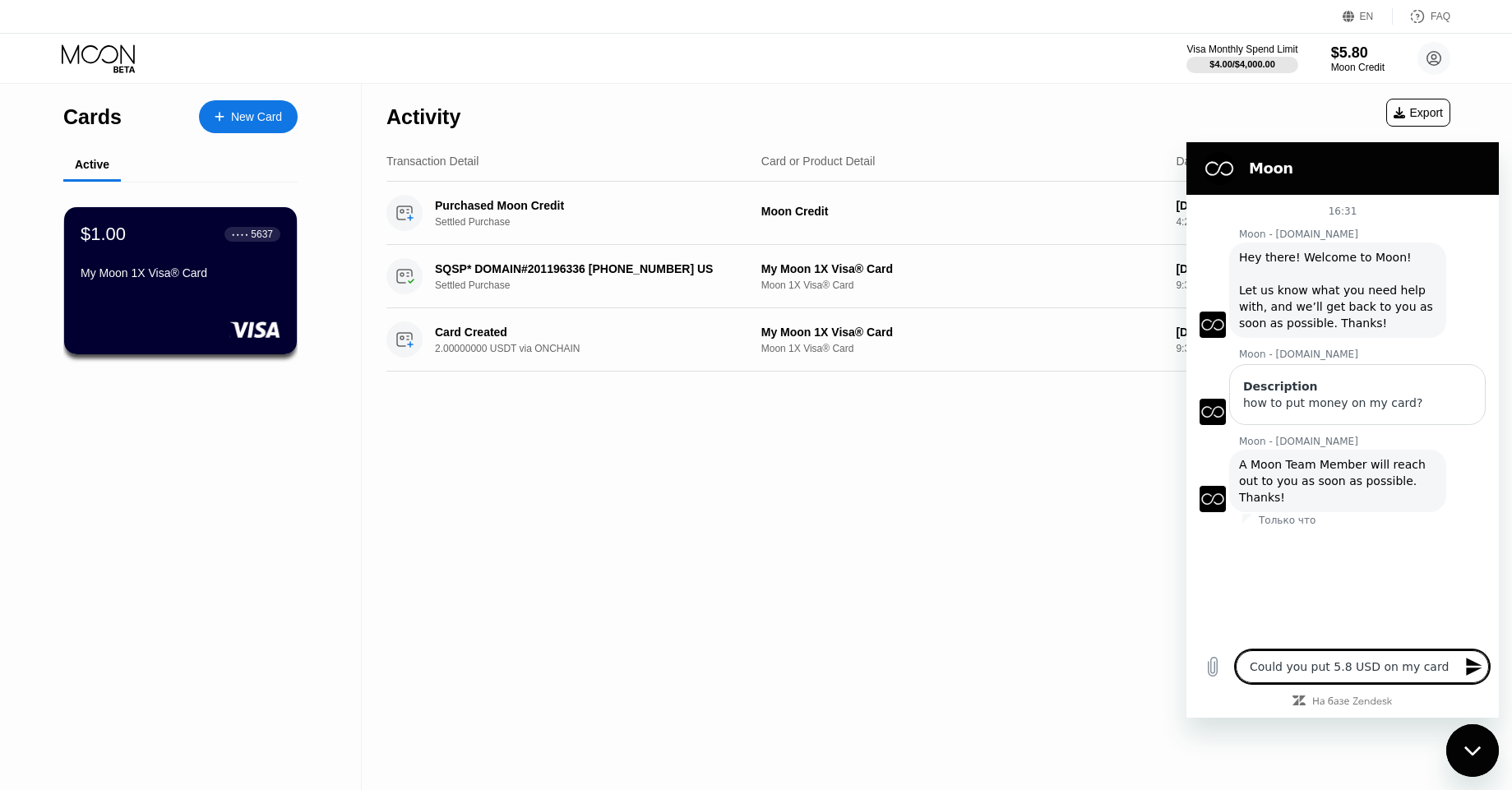
type textarea "x"
type textarea "Could you put 5.8 USD on my card?"
type textarea "x"
type textarea "Could you put 5.8 USD on my card? I"
type textarea "x"
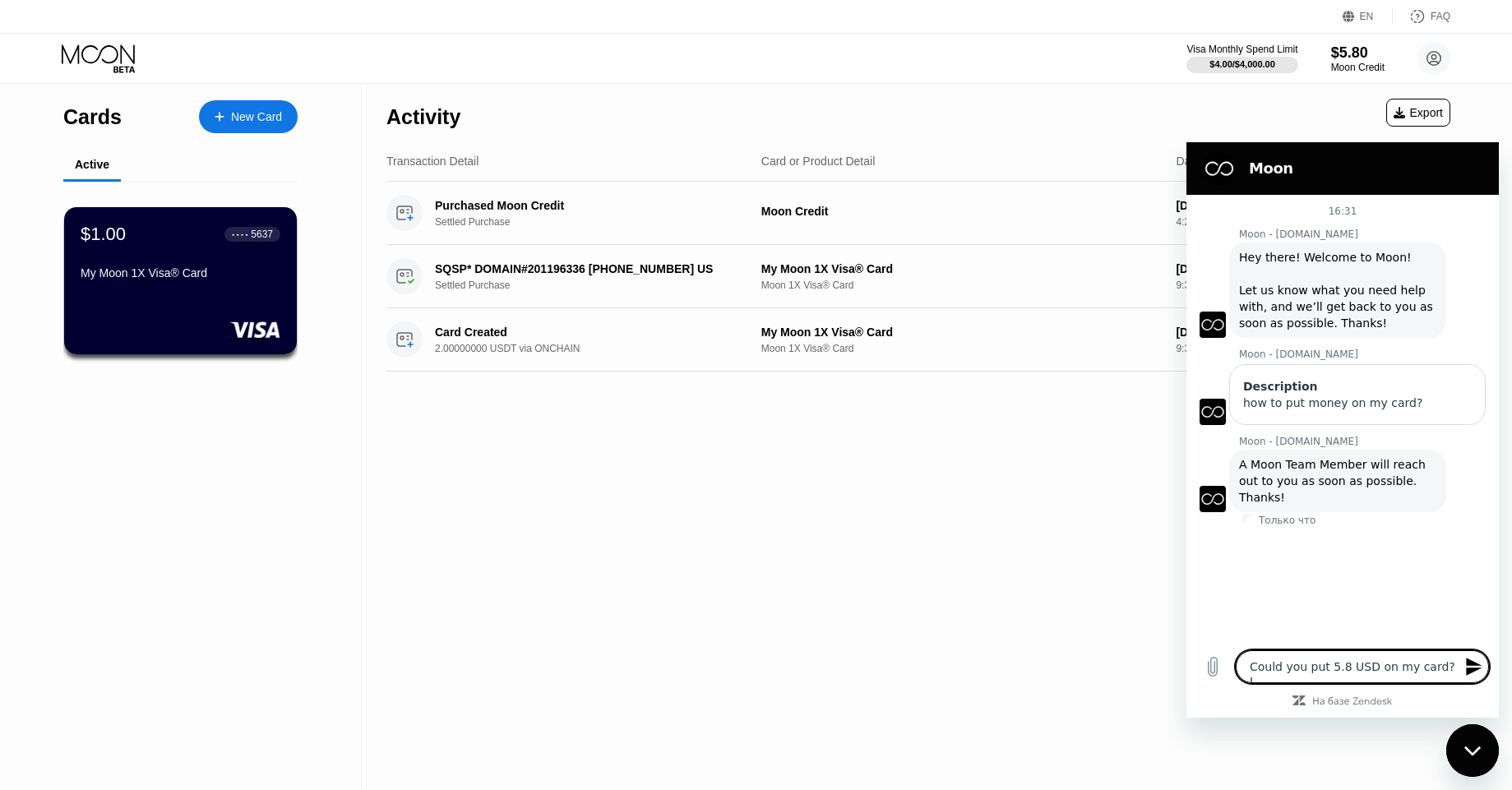
type textarea "Could you put 5.8 USD on my card? I"
type textarea "x"
type textarea "Could you put 5.8 USD on my card? I p"
type textarea "x"
type textarea "Could you put 5.8 USD on my card? I pu"
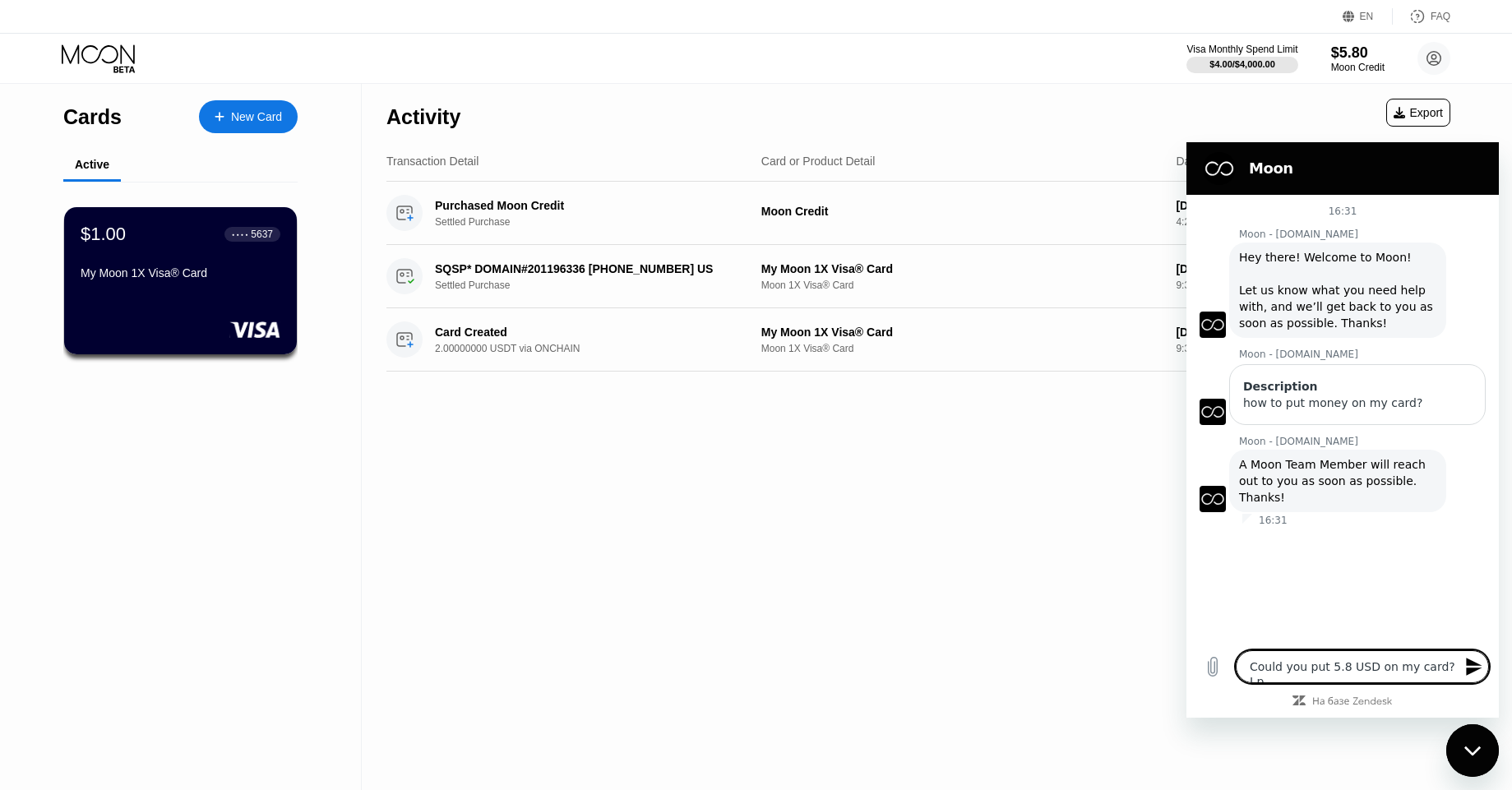
type textarea "x"
type textarea "Could you put 5.8 USD on my card? I put"
type textarea "x"
type textarea "Could you put 5.8 USD on my card? I put"
type textarea "x"
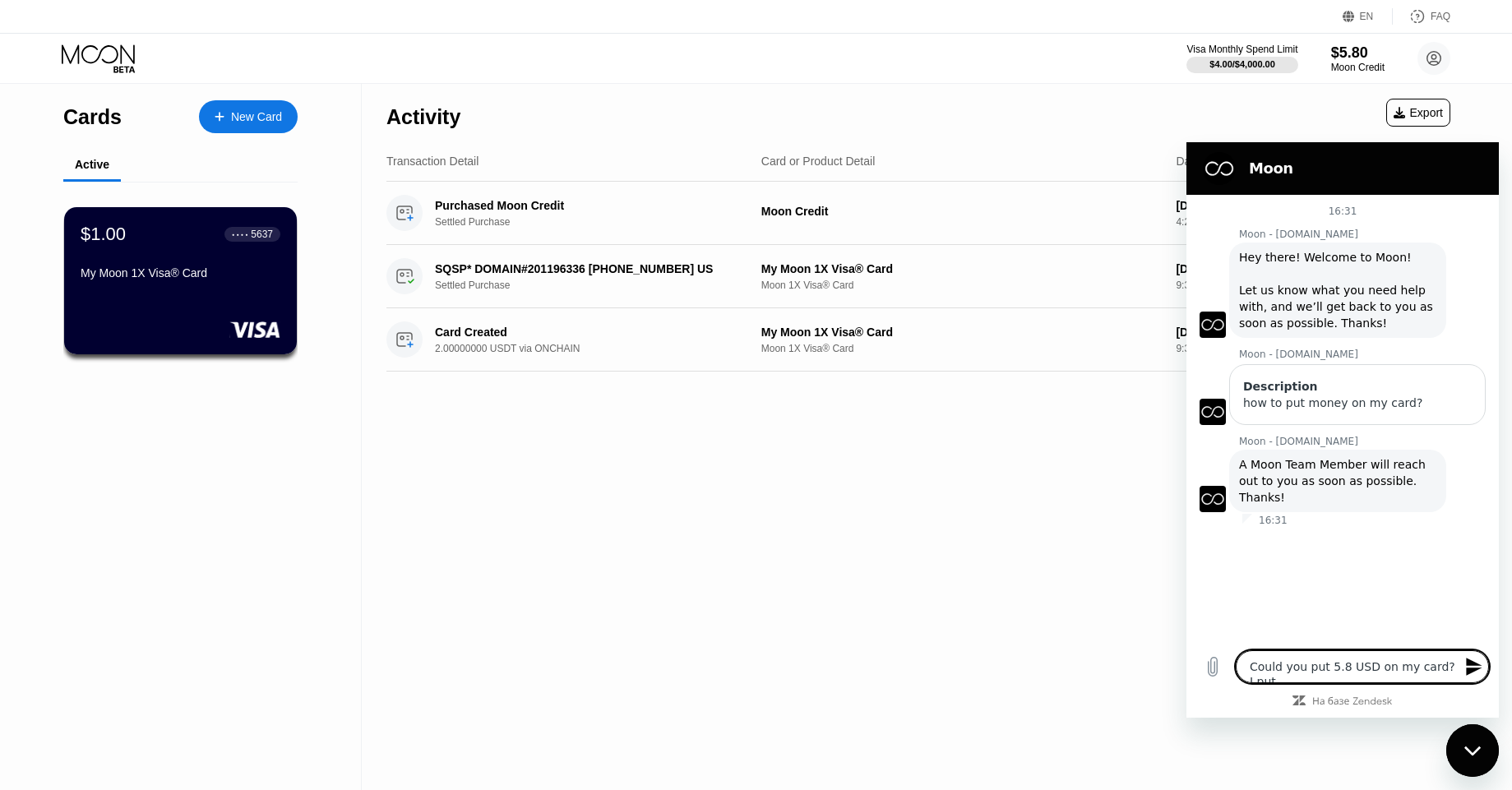
type textarea "Could you put 5.8 USD on my card? I put i"
type textarea "x"
type textarea "Could you put 5.8 USD on my card? I put it"
type textarea "x"
type textarea "Could you put 5.8 USD on my card? I put it"
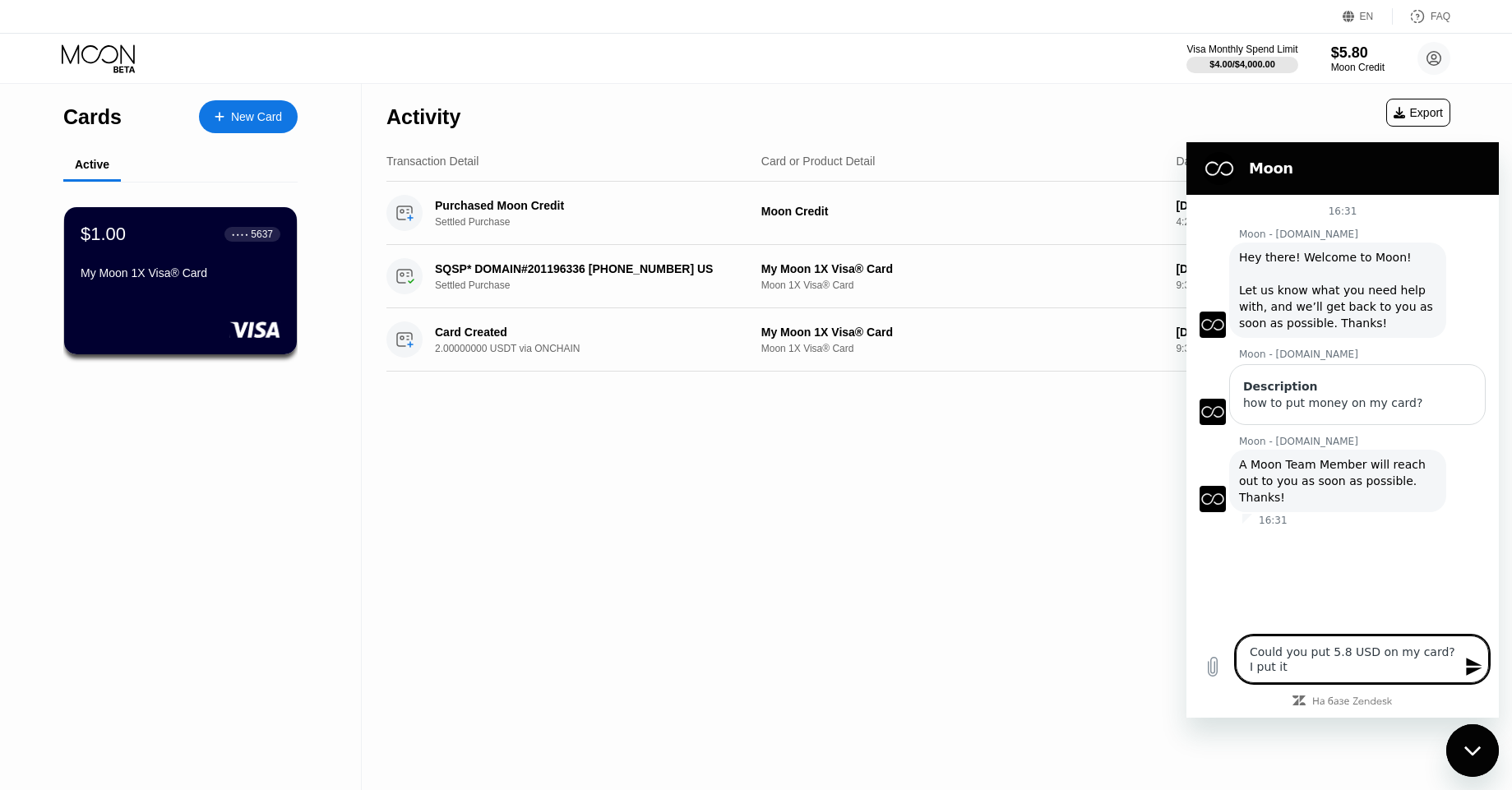
type textarea "x"
type textarea "Could you put 5.8 USD on my card? I put it o"
type textarea "x"
type textarea "Could you put 5.8 USD on my card? I put it on"
type textarea "x"
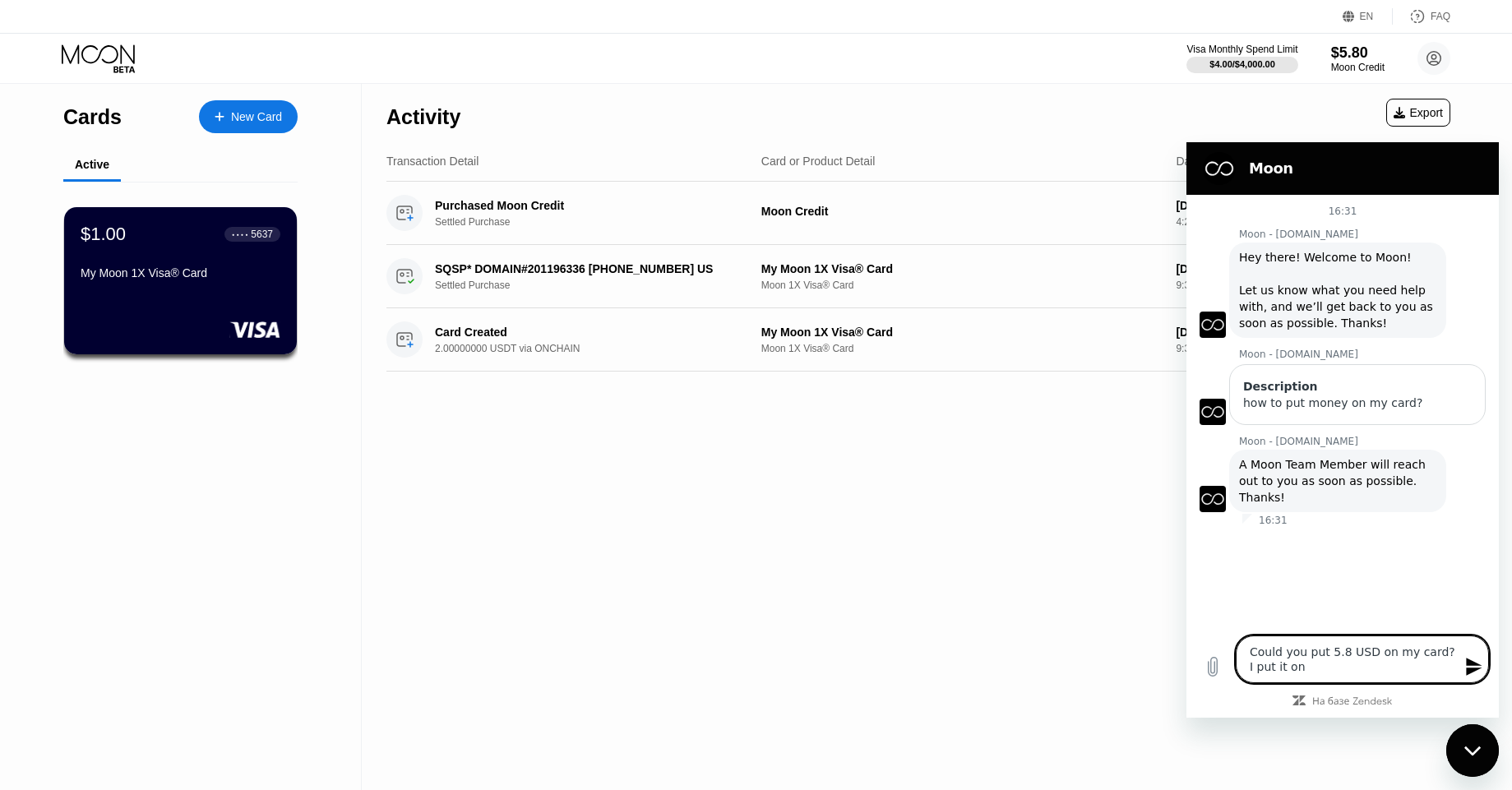
type textarea "Could you put 5.8 USD on my card? I put it on"
type textarea "x"
type textarea "Could you put 5.8 USD on my card? I put it on m"
type textarea "x"
type textarea "Could you put 5.8 USD on my card? I put it on mo"
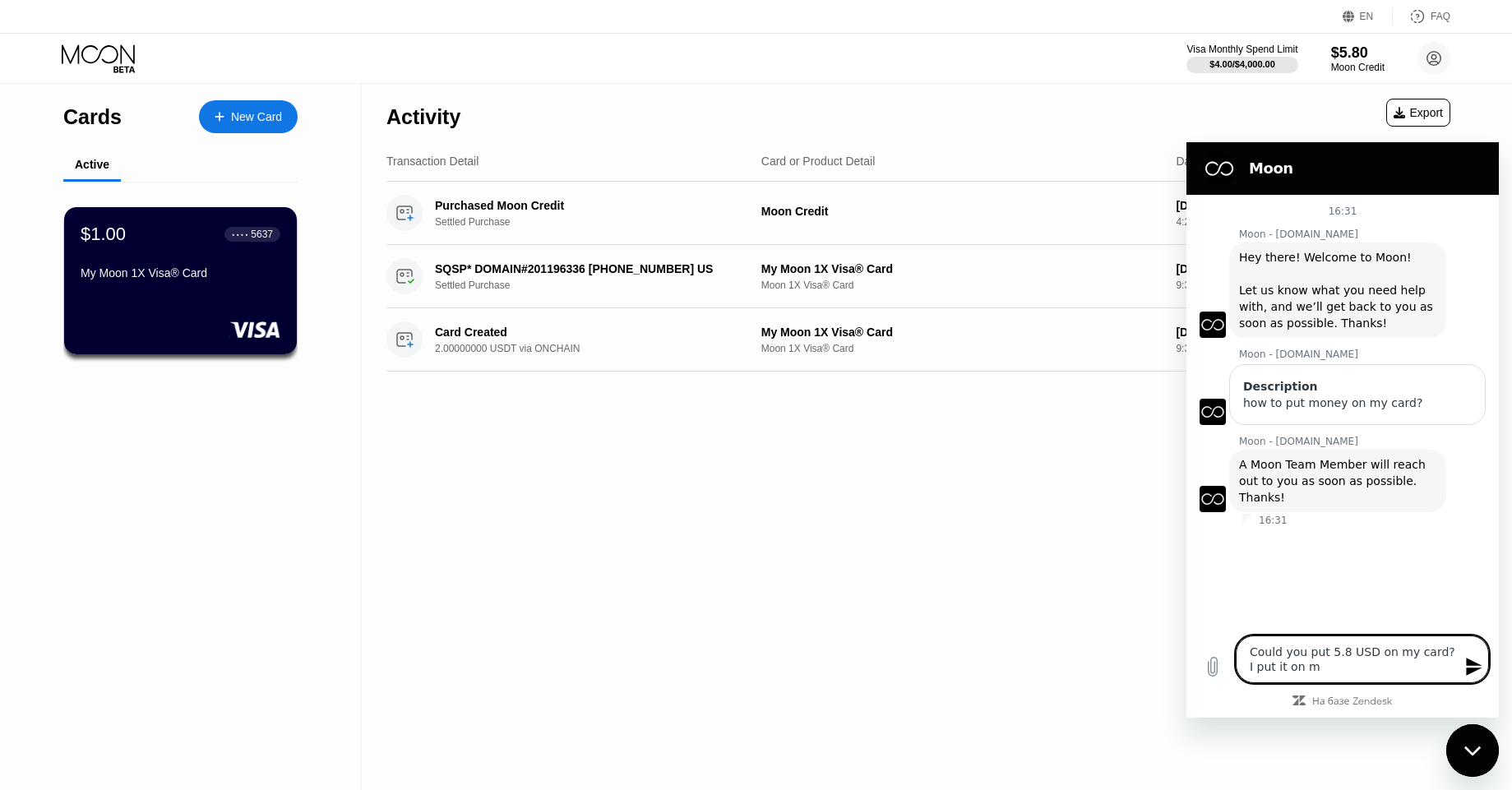
type textarea "x"
type textarea "Could you put 5.8 USD on my card? I put it on moo"
type textarea "x"
type textarea "Could you put 5.8 USD on my card? I put it on moon"
type textarea "x"
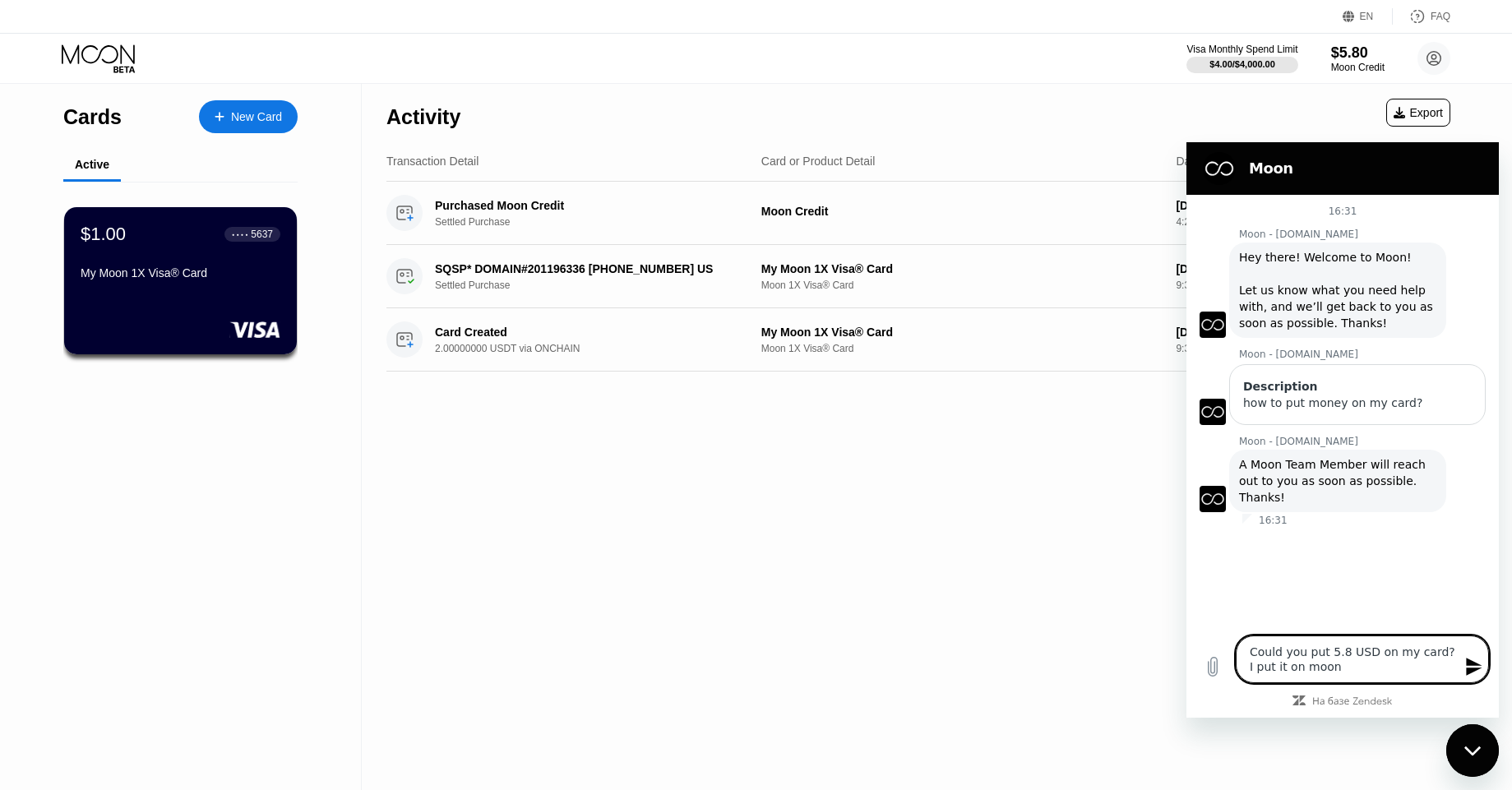
type textarea "Could you put 5.8 USD on my card? I put it on moon"
type textarea "x"
type textarea "Could you put 5.8 USD on my card? I put it on moon c"
type textarea "x"
type textarea "Could you put 5.8 USD on my card? I put it on moon cr"
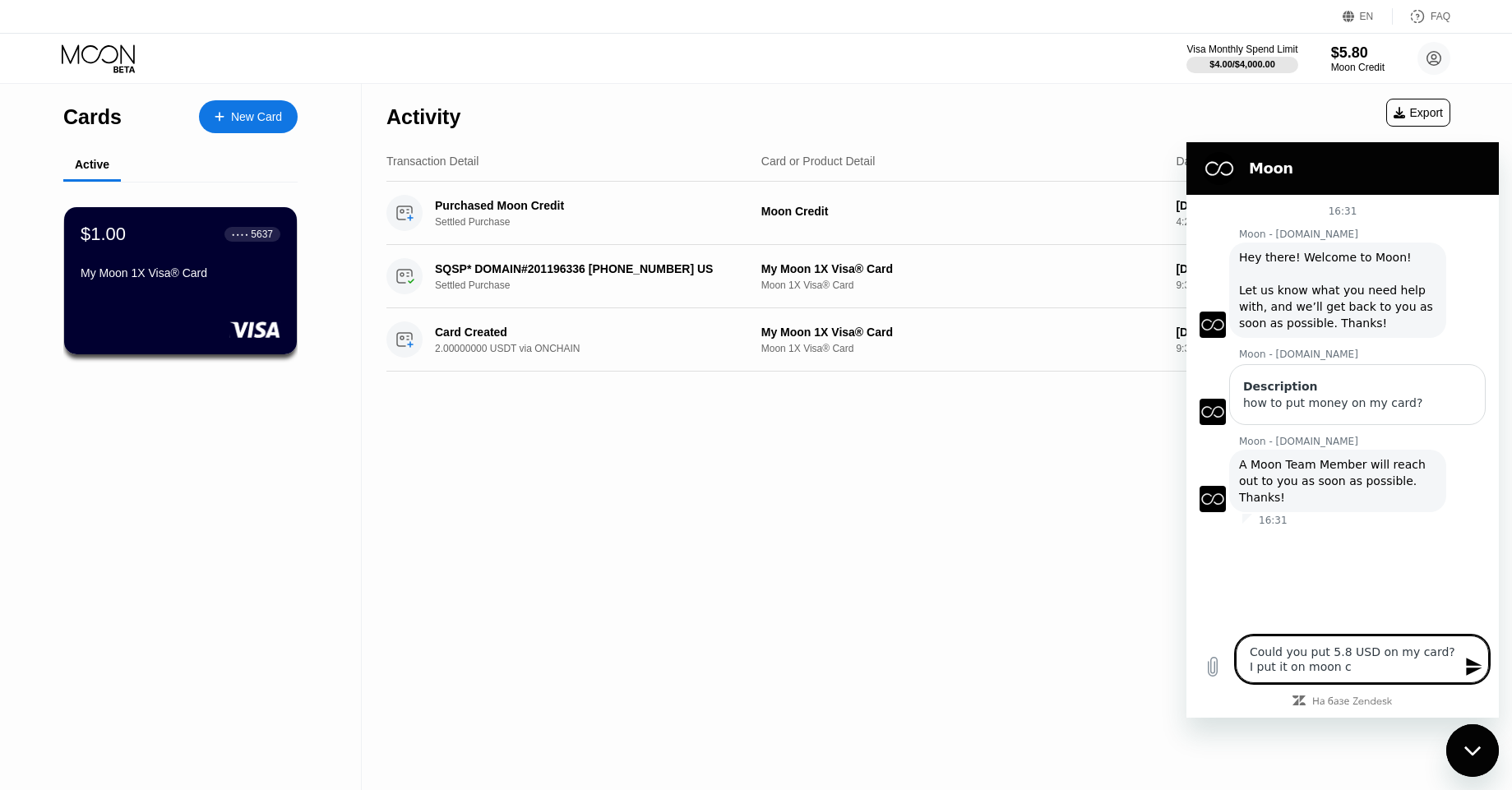
type textarea "x"
type textarea "Could you put 5.8 USD on my card? I put it on moon cre"
type textarea "x"
type textarea "Could you put 5.8 USD on my card? I put it on moon crea"
type textarea "x"
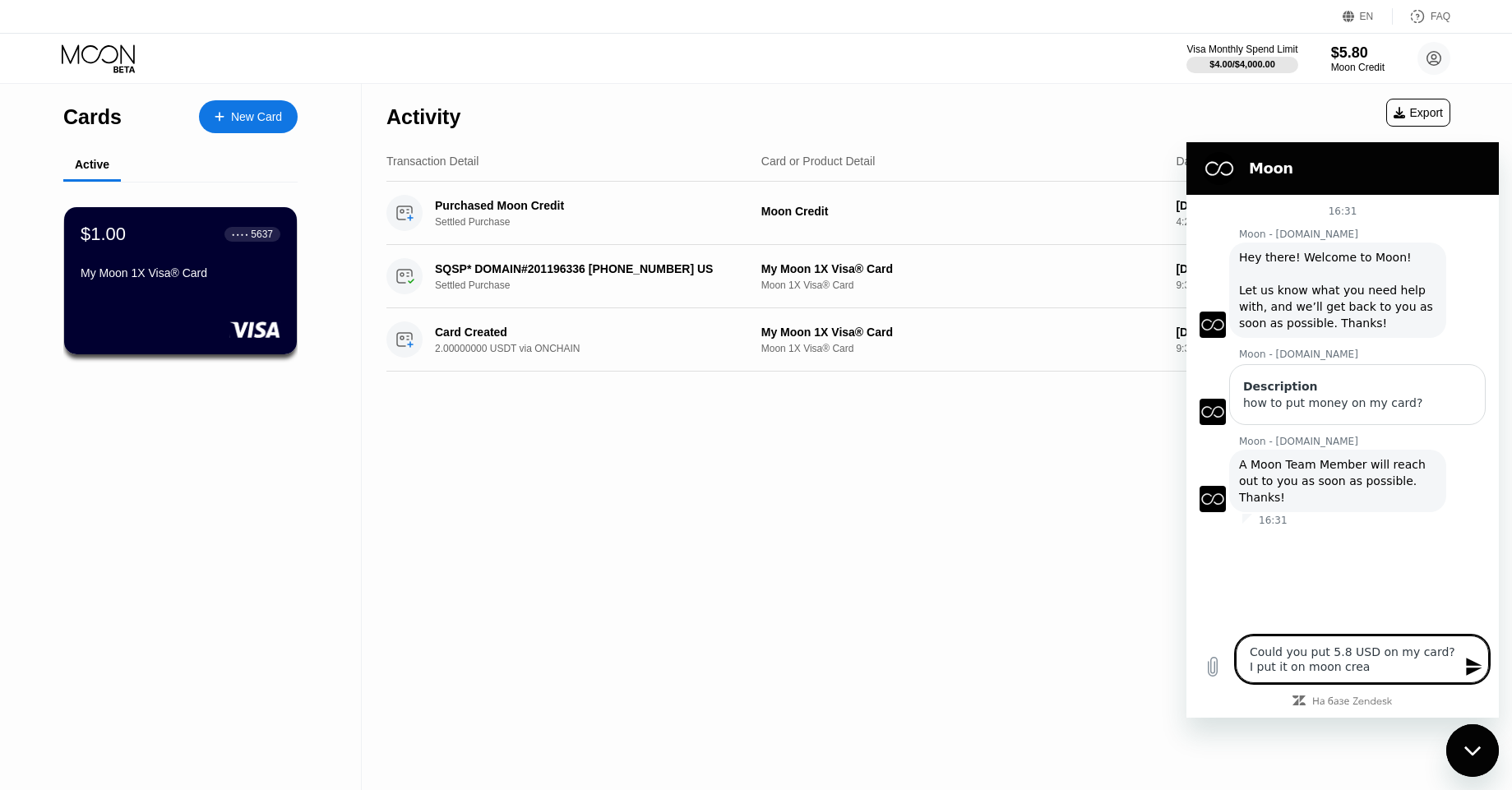
type textarea "Could you put 5.8 USD on my card? I put it on moon cread"
type textarea "x"
type textarea "Could you put 5.8 USD on my card? I put it on moon creadi"
type textarea "x"
type textarea "Could you put 5.8 USD on my card? I put it on moon cread"
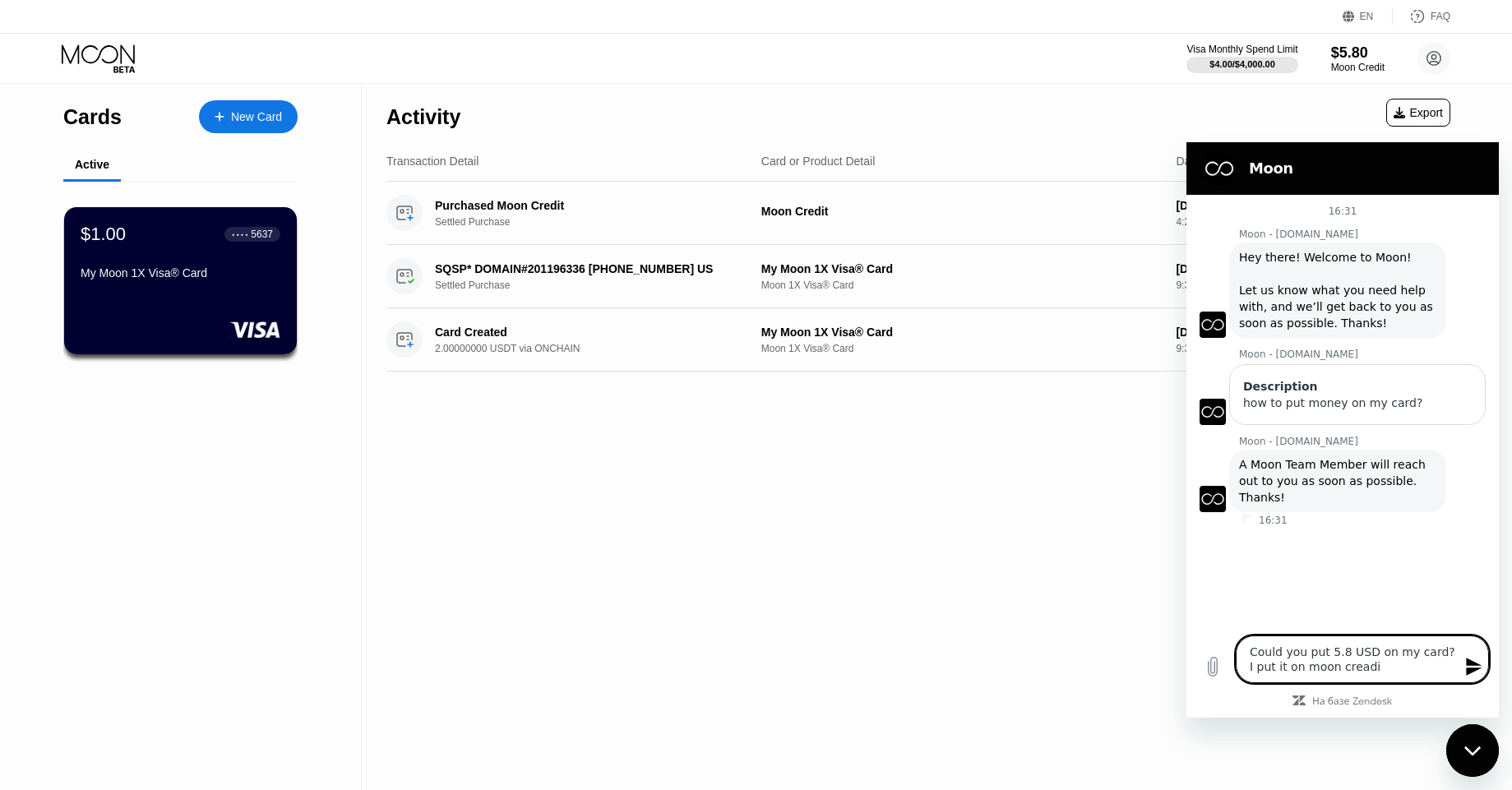
type textarea "x"
type textarea "Could you put 5.8 USD on my card? I put it on moon crea"
type textarea "x"
type textarea "Could you put 5.8 USD on my card? I put it on moon cre"
type textarea "x"
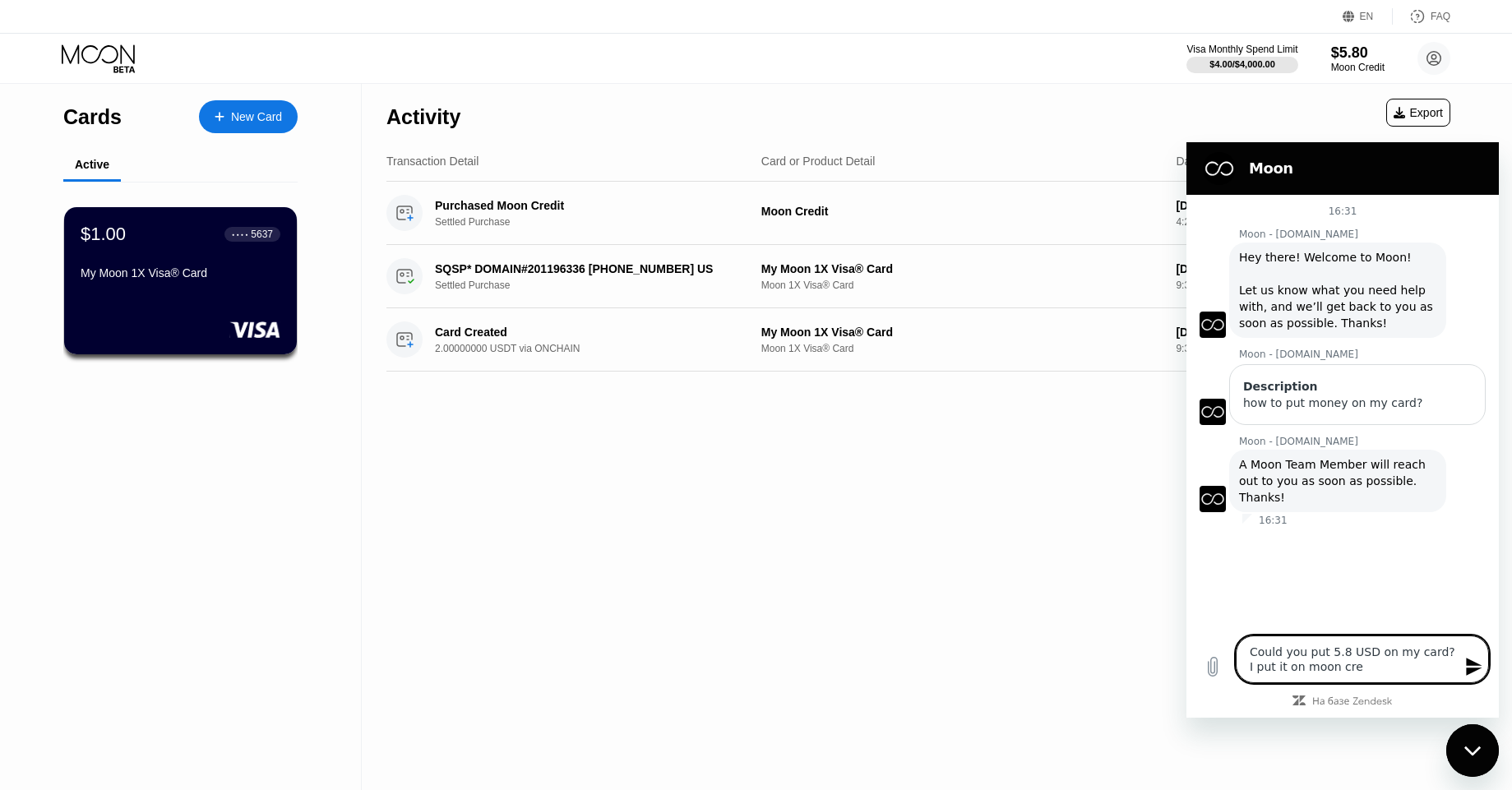
type textarea "Could you put 5.8 USD on my card? I put it on moon cred"
type textarea "x"
type textarea "Could you put 5.8 USD on my card? I put it on moon credi"
type textarea "x"
type textarea "Could you put 5.8 USD on my card? I put it on moon credit"
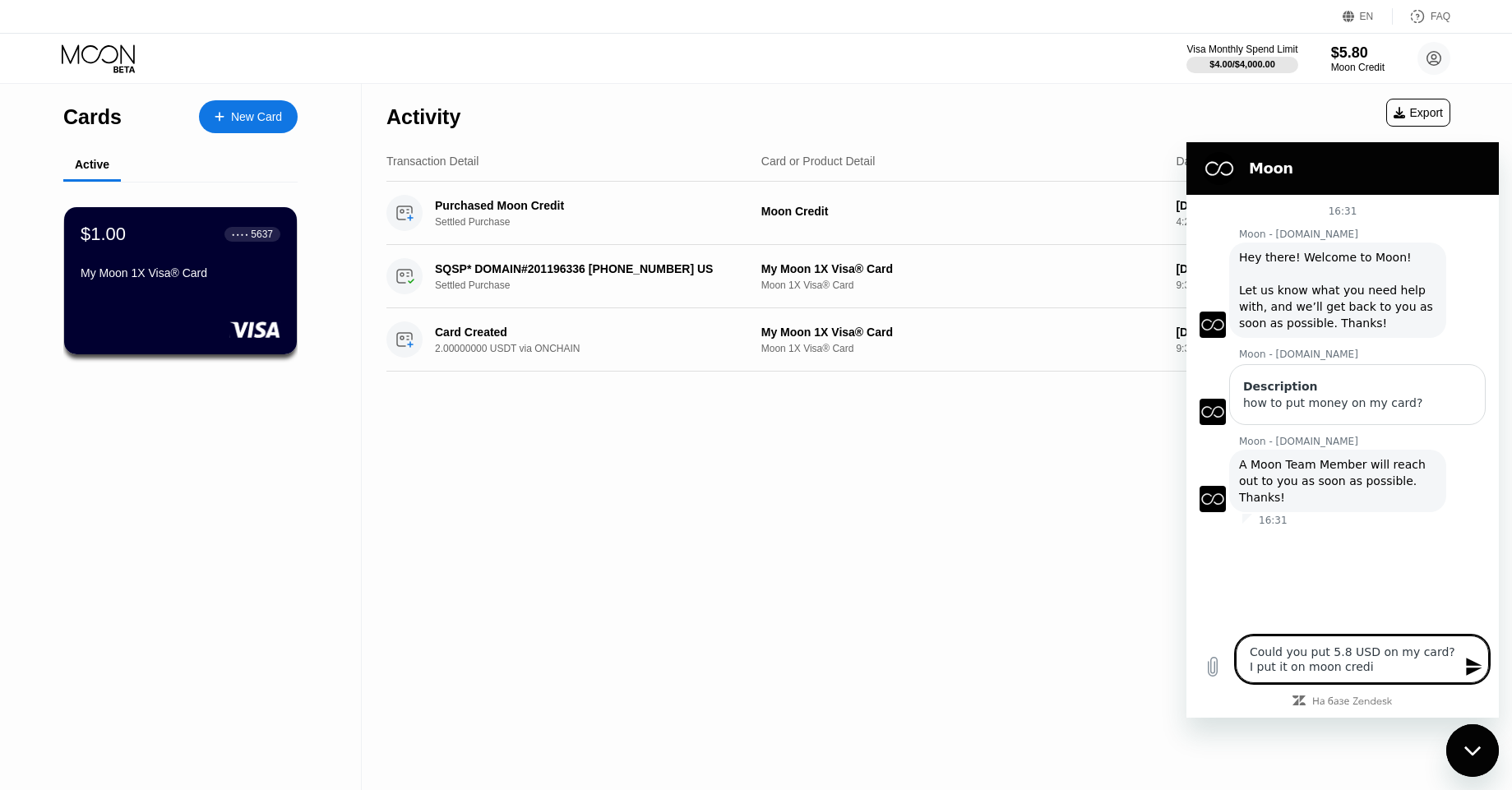
type textarea "x"
type textarea "Could you put 5.8 USD on my card? I put it on moon credit"
type textarea "x"
type textarea "Could you put 5.8 USD on my card? I put it on moon credit c"
type textarea "x"
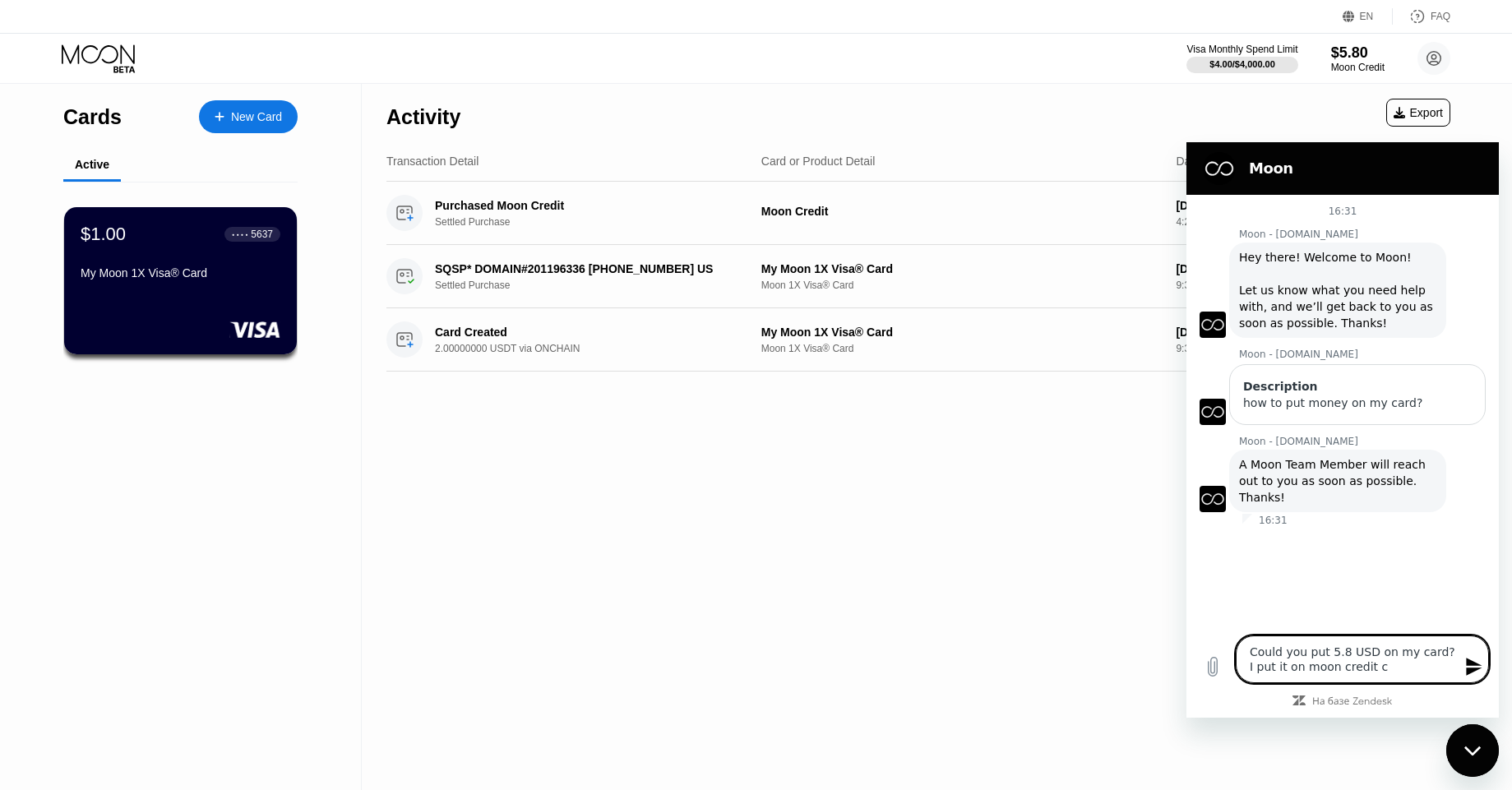
type textarea "Could you put 5.8 USD on my card? I put it on moon credit ca"
type textarea "x"
type textarea "Could you put 5.8 USD on my card? I put it on moon credit cau"
type textarea "x"
type textarea "Could you put 5.8 USD on my card? I put it on moon credit caus"
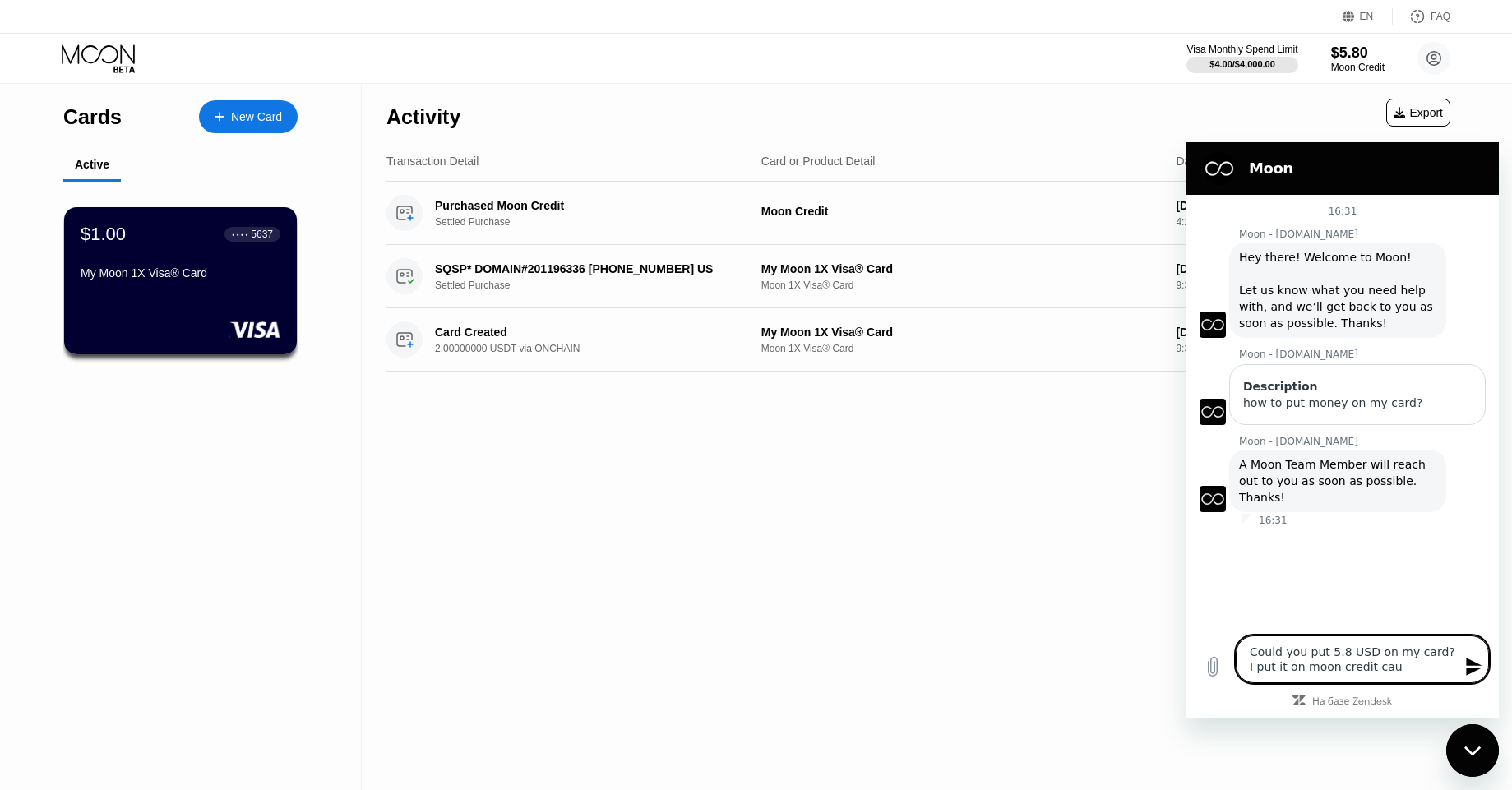
type textarea "x"
type textarea "Could you put 5.8 USD on my card? I put it on moon credit cause"
type textarea "x"
type textarea "Could you put 5.8 USD on my card? I put it on moon credit cause"
type textarea "x"
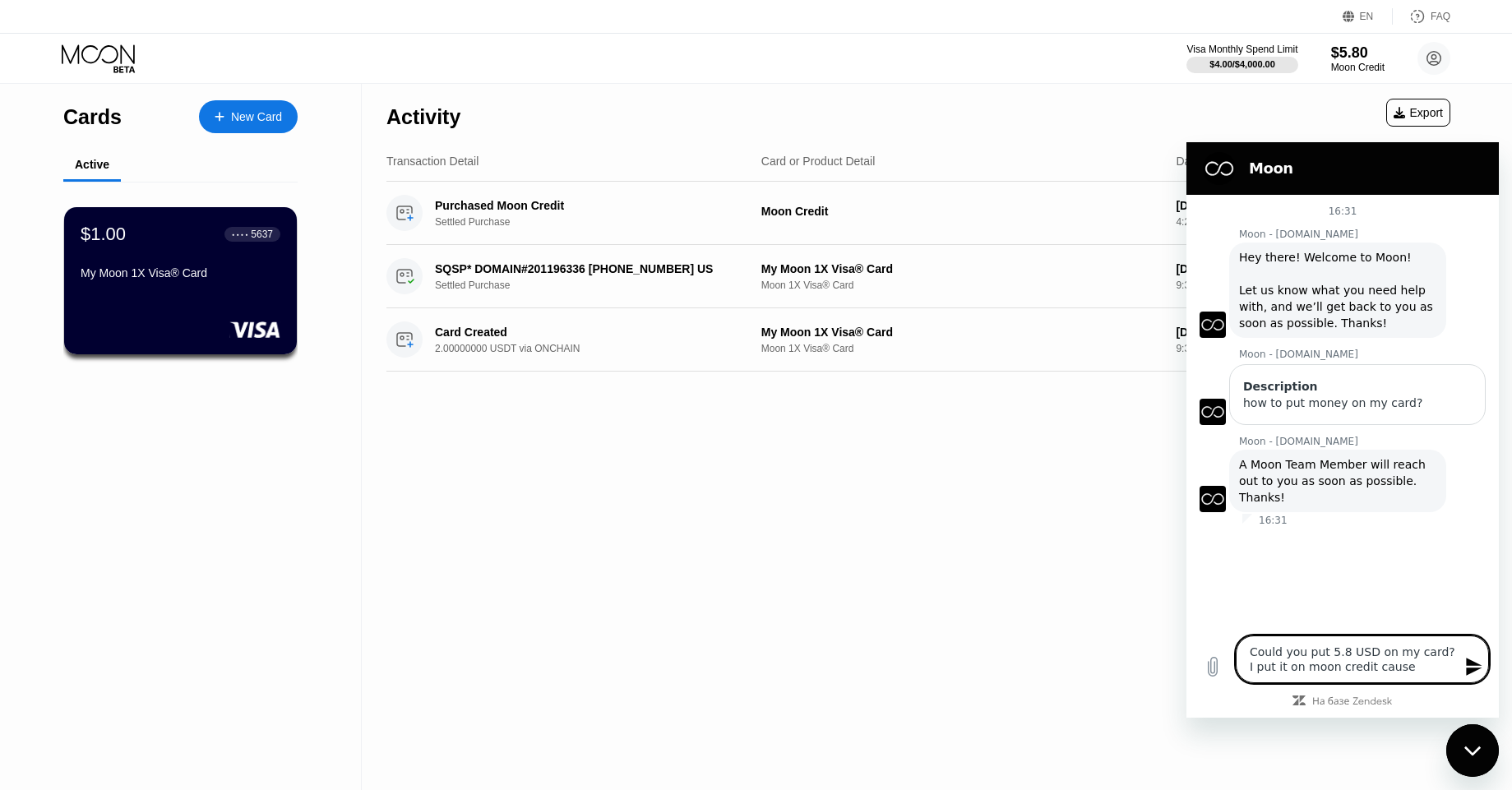
type textarea "Could you put 5.8 USD on my card? I put it on moon credit cause f"
type textarea "x"
type textarea "Could you put 5.8 USD on my card? I put it on moon credit cause fo"
type textarea "x"
type textarea "Could you put 5.8 USD on my card? I put it on moon credit cause for"
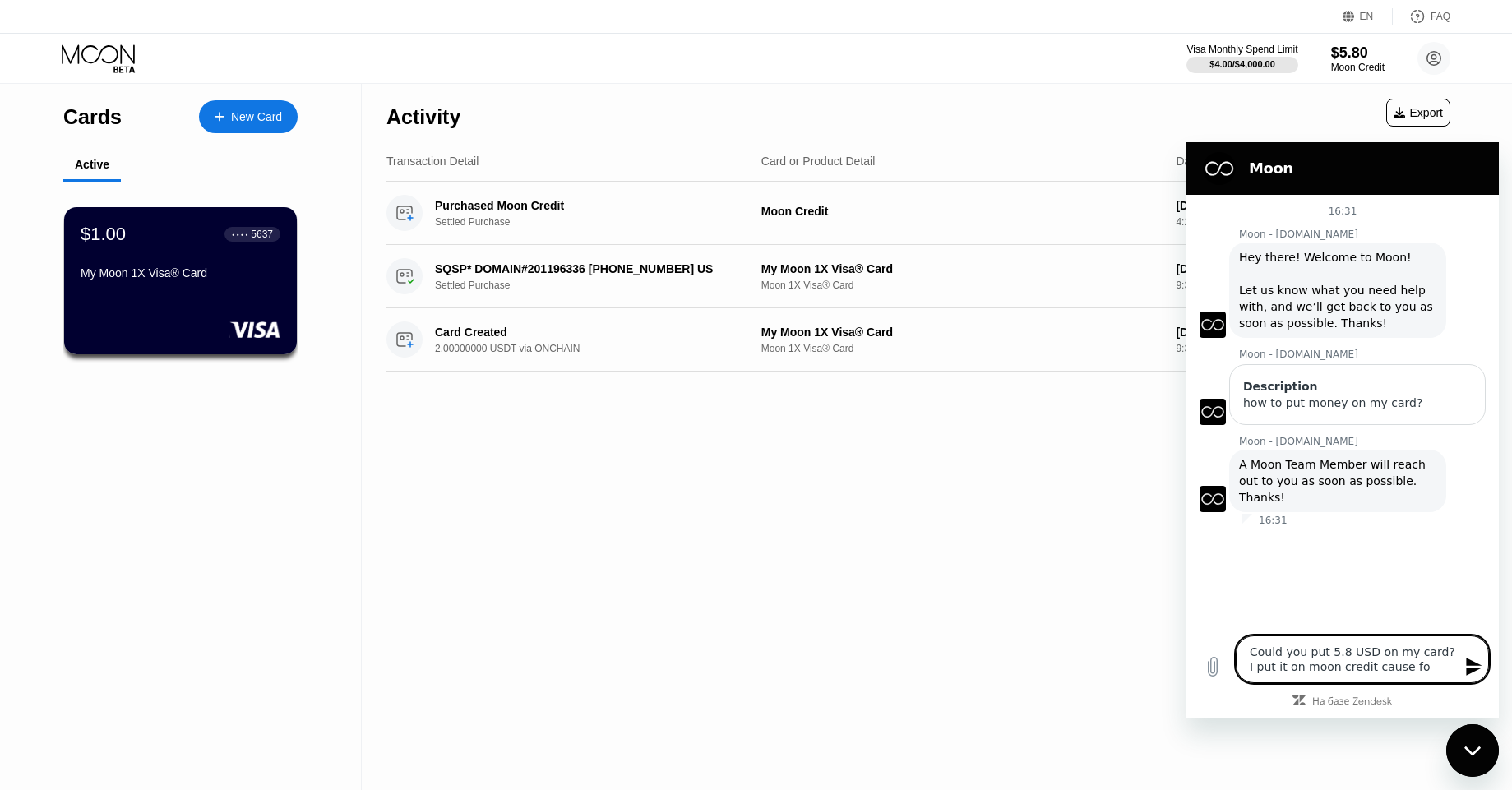
type textarea "x"
type textarea "Could you put 5.8 USD on my card? I put it on moon credit cause forg"
type textarea "x"
type textarea "Could you put 5.8 USD on my card? I put it on moon credit cause forgo"
type textarea "x"
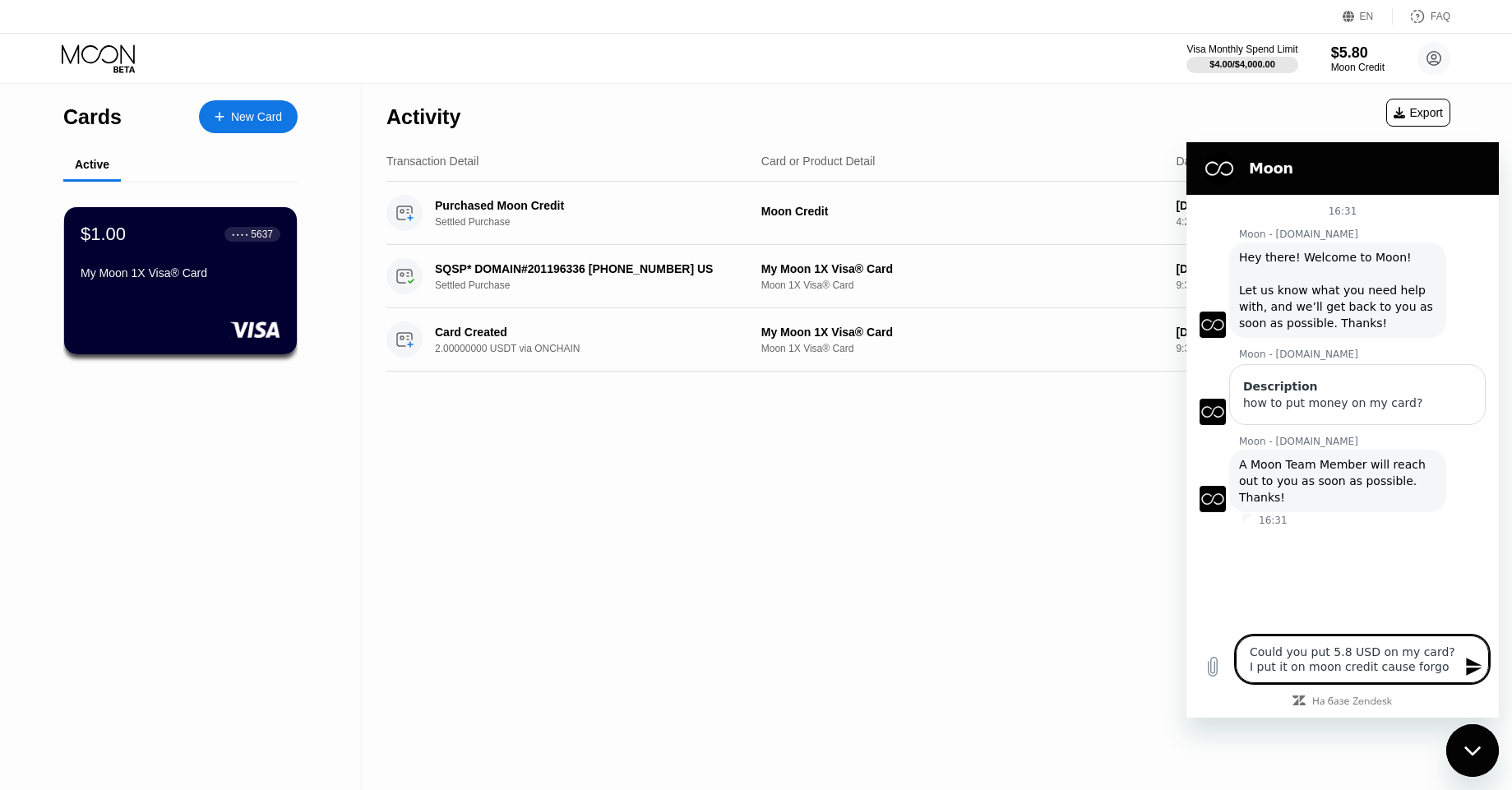
type textarea "Could you put 5.8 USD on my card? I put it on moon credit cause forgot"
type textarea "x"
type textarea "Could you put 5.8 USD on my card? I put it on moon credit cause forgot"
type textarea "x"
type textarea "Could you put 5.8 USD on my card? I put it on moon credit cause forgot h"
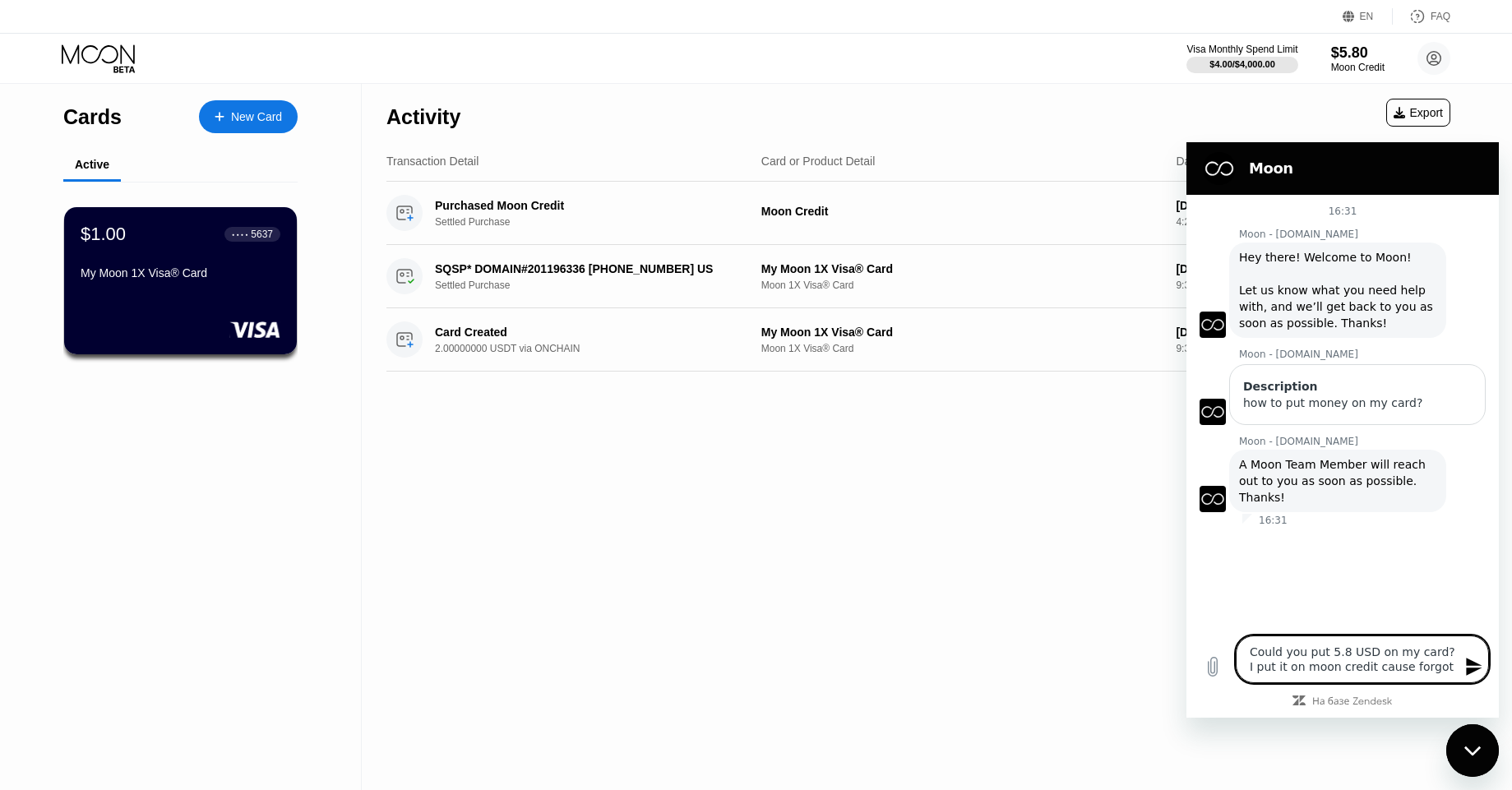
type textarea "x"
type textarea "Could you put 5.8 USD on my card? I put it on moon credit cause forgot ho"
type textarea "x"
type textarea "Could you put 5.8 USD on my card? I put it on moon credit cause forgot how"
type textarea "x"
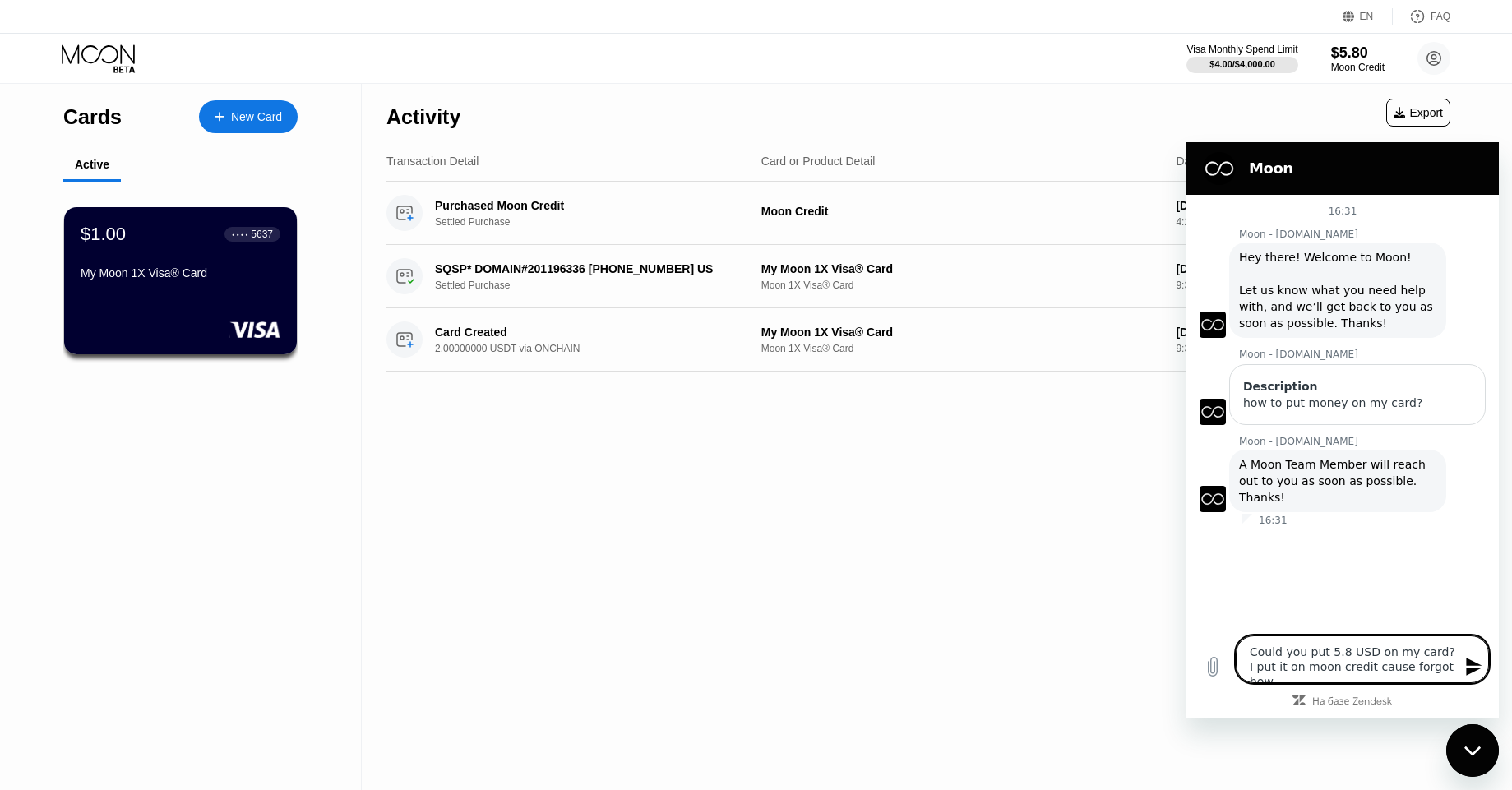
type textarea "Could you put 5.8 USD on my card? I put it on moon credit cause forgot how"
type textarea "x"
type textarea "Could you put 5.8 USD on my card? I put it on moon credit cause forgot how t"
type textarea "x"
type textarea "Could you put 5.8 USD on my card? I put it on moon credit cause forgot how to"
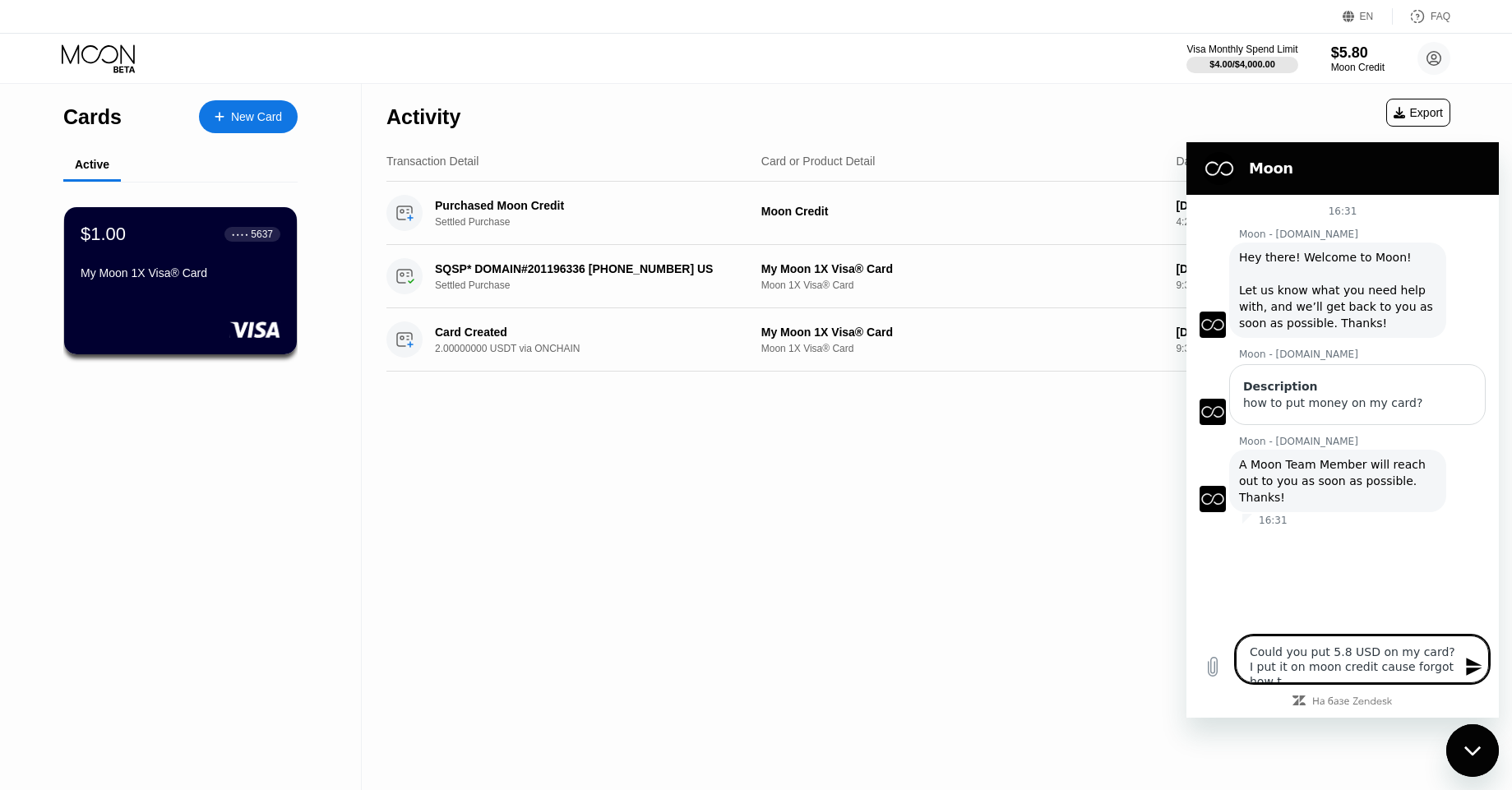
type textarea "x"
type textarea "Could you put 5.8 USD on my card? I put it on moon credit cause forgot how to"
type textarea "x"
type textarea "Could you put 5.8 USD on my card? I put it on moon credit cause forgot how to p"
type textarea "x"
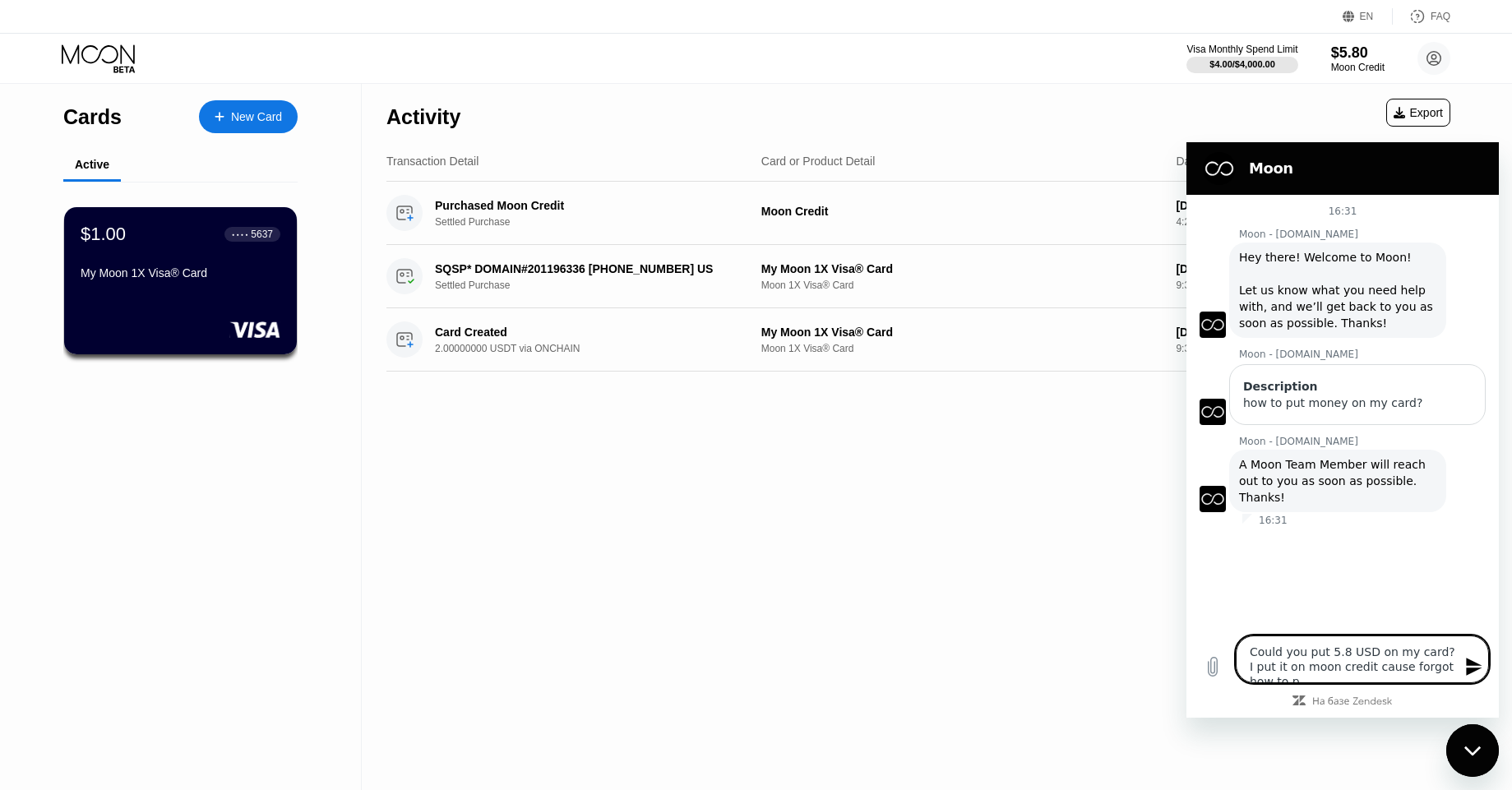
type textarea "Could you put 5.8 USD on my card? I put it on moon credit cause forgot how to pu"
type textarea "x"
type textarea "Could you put 5.8 USD on my card? I put it on moon credit cause forgot how to pu"
type textarea "x"
type textarea "Could you put 5.8 USD on my card? I put it on moon credit cause forgot how to pu"
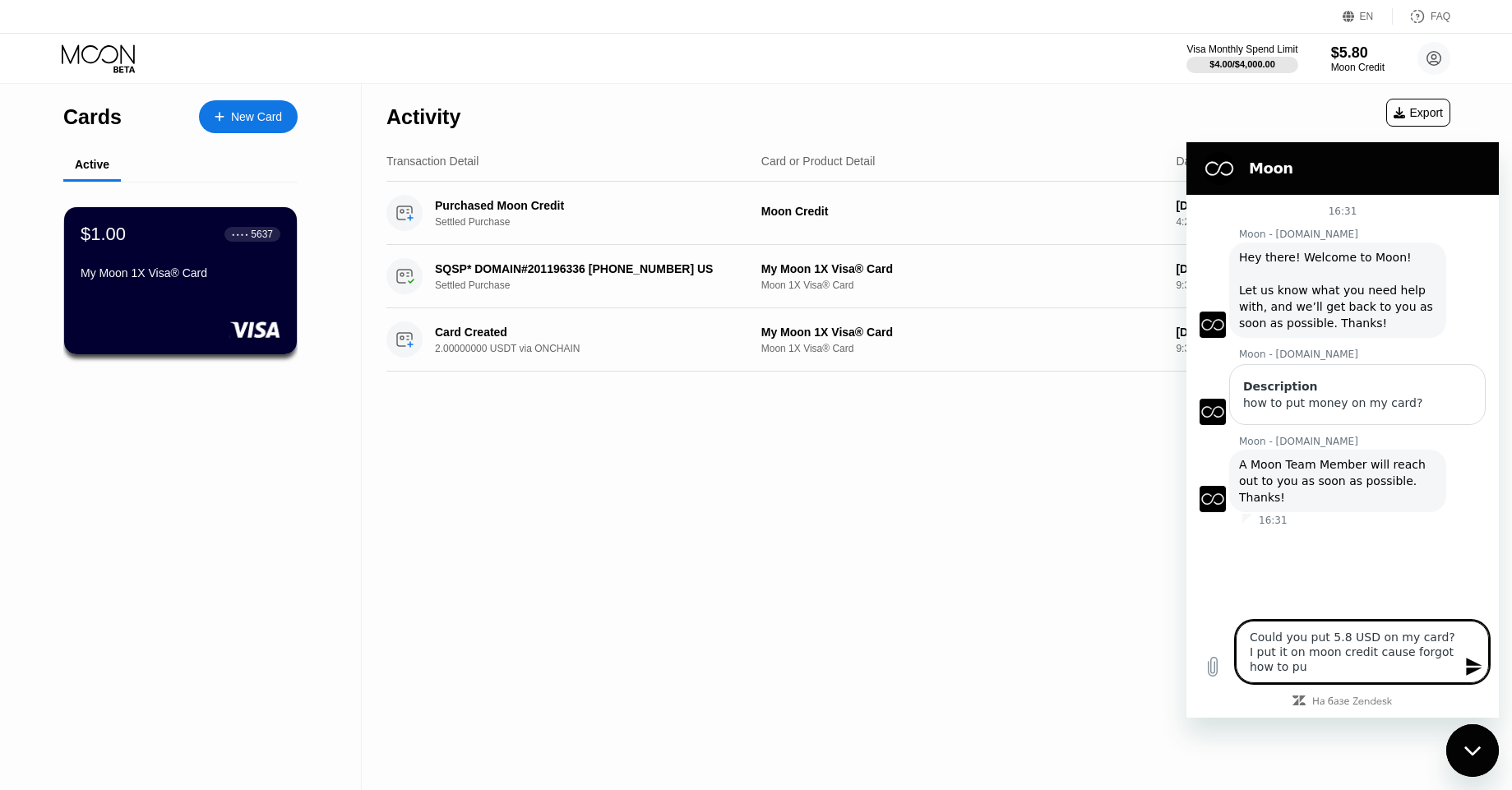
type textarea "x"
type textarea "Could you put 5.8 USD on my card? I put it on moon credit cause forgot how to p…"
type textarea "x"
type textarea "Could you put 5.8 USD on my card? I put it on moon credit cause forgot how to p…"
type textarea "x"
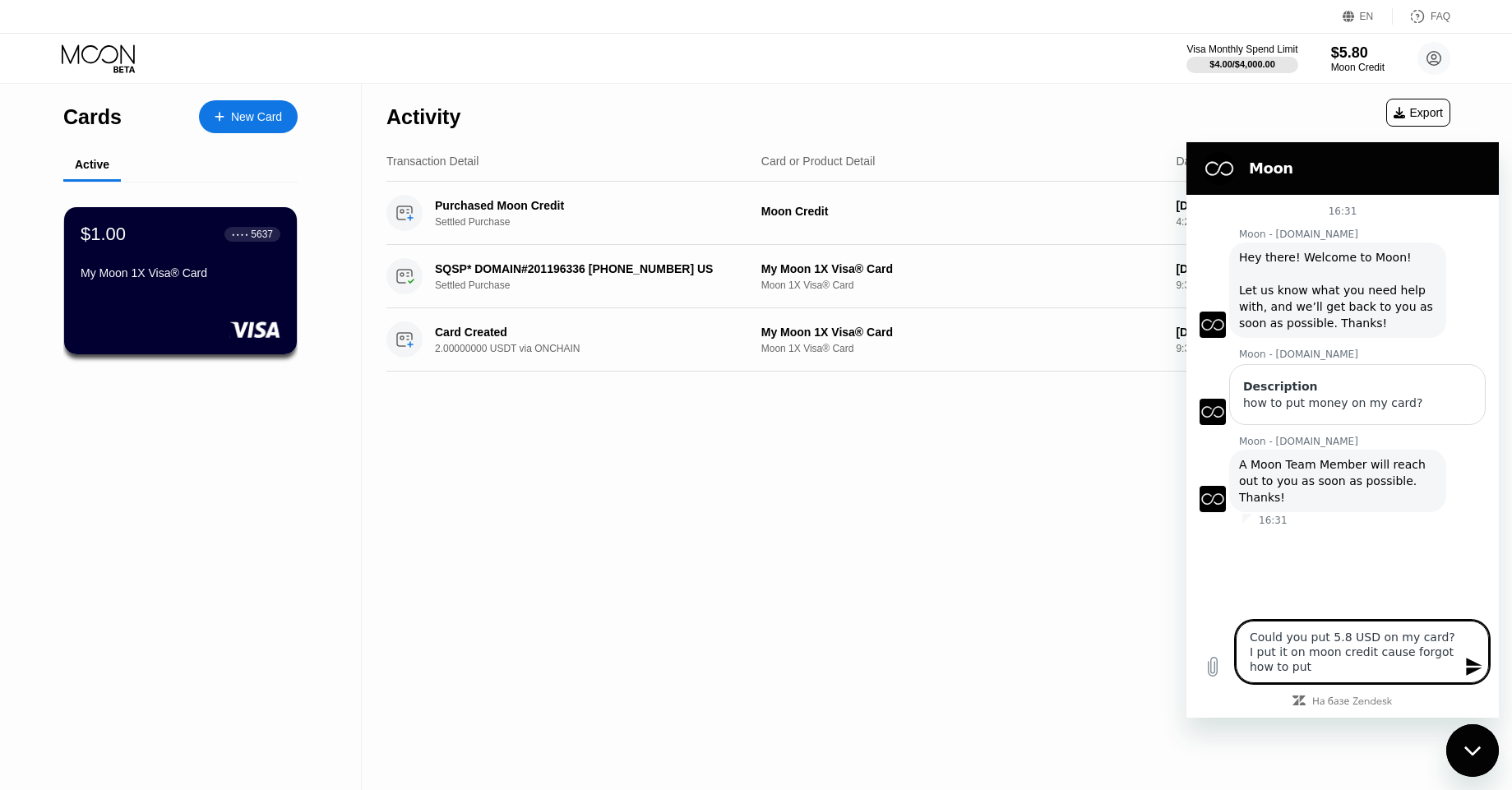
type textarea "Could you put 5.8 USD on my card? I put it on moon credit cause forgot how to p…"
type textarea "x"
type textarea "Could you put 5.8 USD on my card? I put it on moon credit cause forgot how to p…"
type textarea "x"
type textarea "Could you put 5.8 USD on my card? I put it on moon credit cause forgot how to p…"
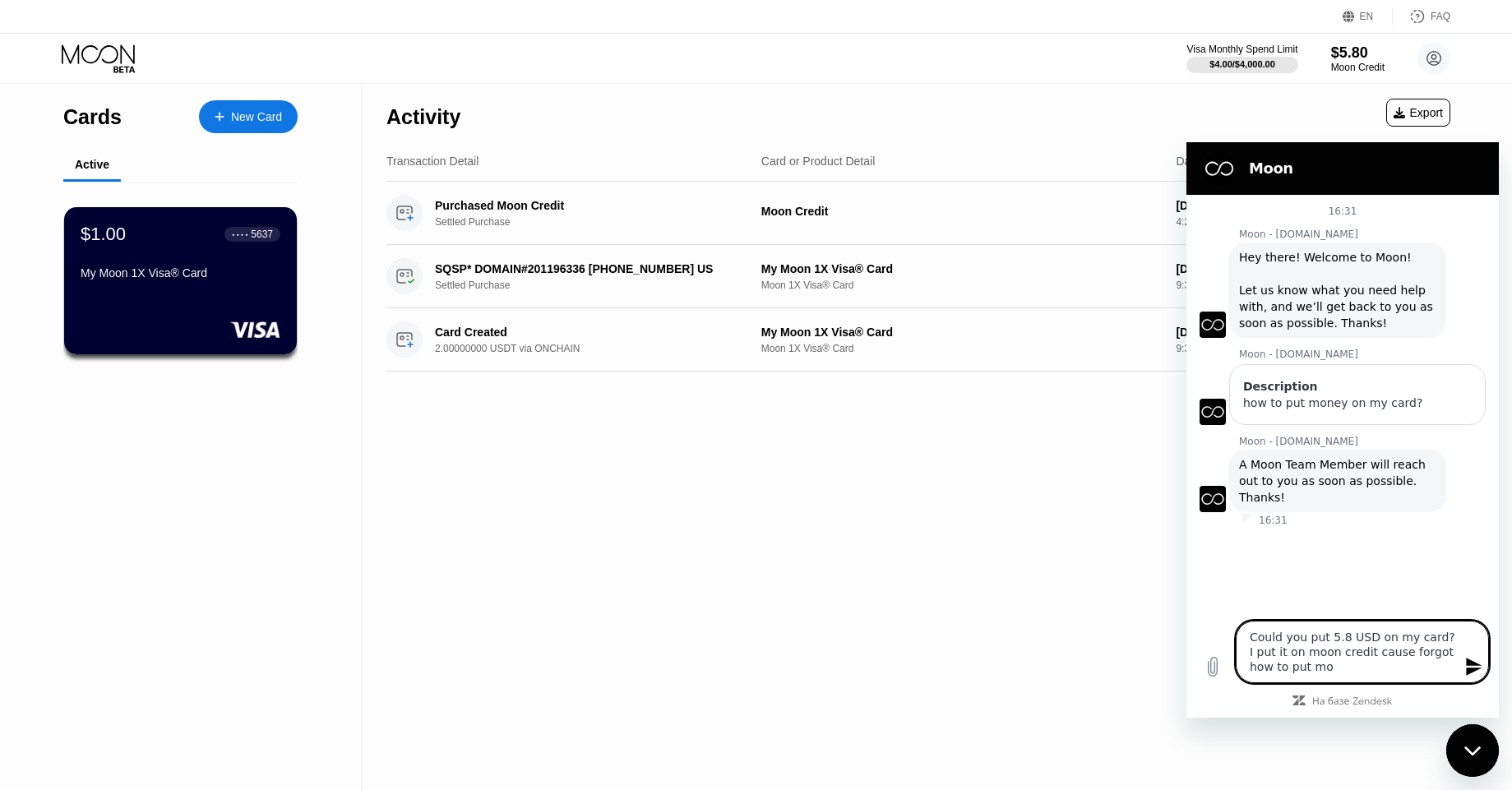
type textarea "x"
type textarea "Could you put 5.8 USD on my card? I put it on moon credit cause forgot how to p…"
type textarea "x"
type textarea "Could you put 5.8 USD on my card? I put it on moon credit cause forgot how to p…"
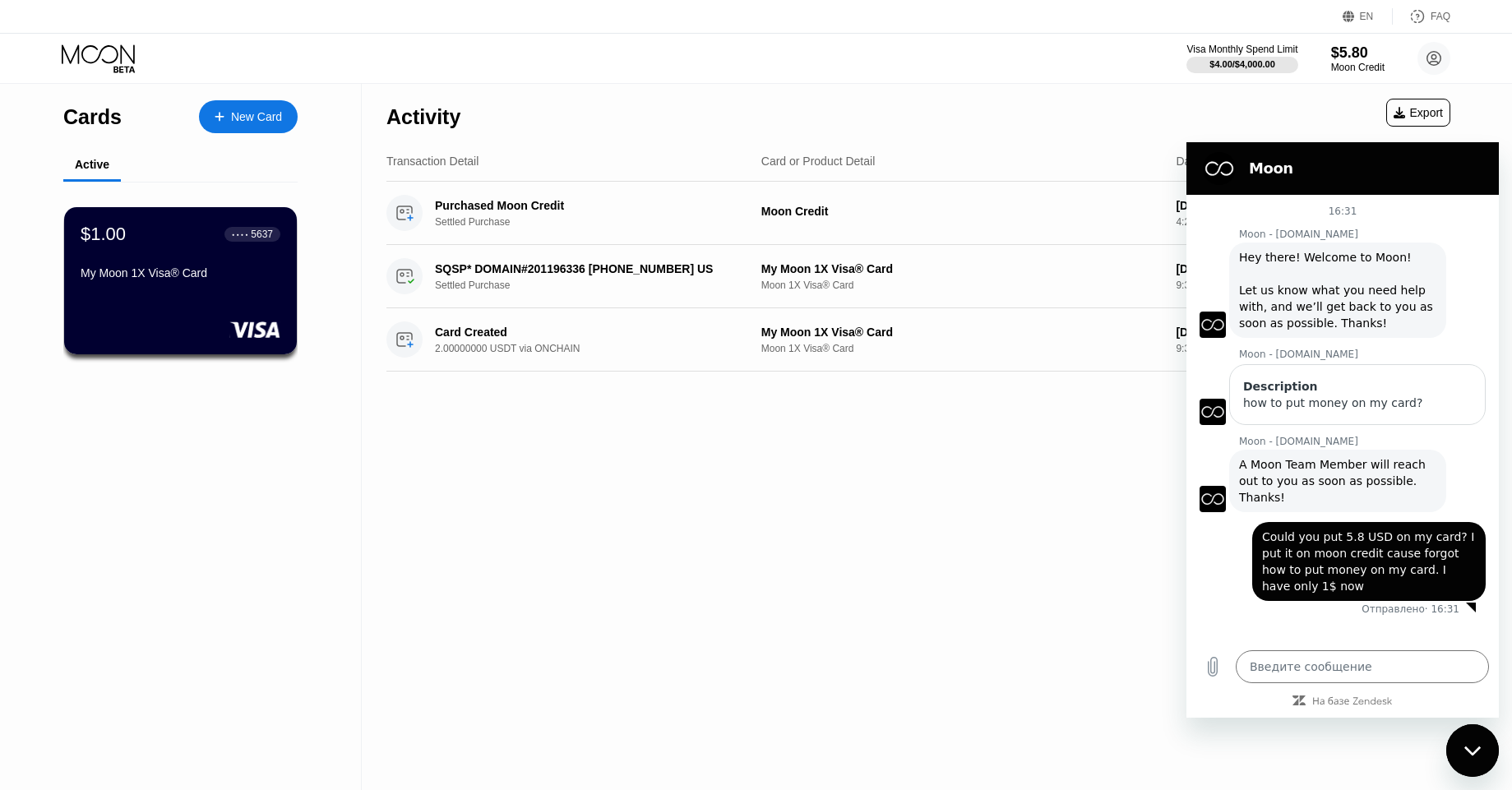
click at [1275, 113] on div "Activity Export" at bounding box center [918, 113] width 1064 height 57
